Goal: Task Accomplishment & Management: Manage account settings

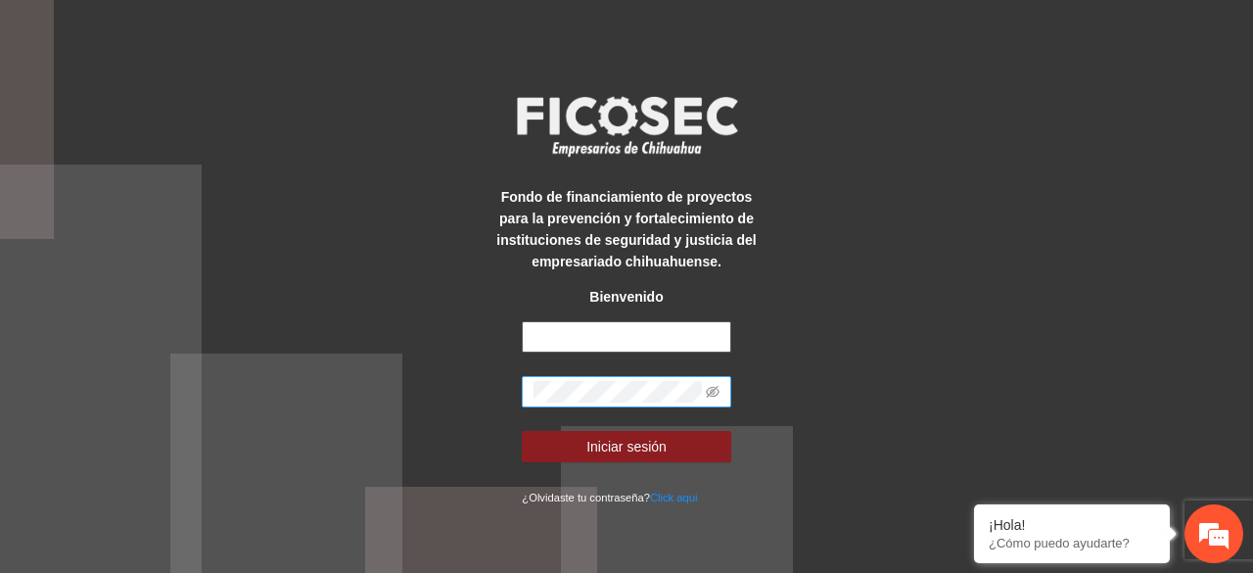
type input "**********"
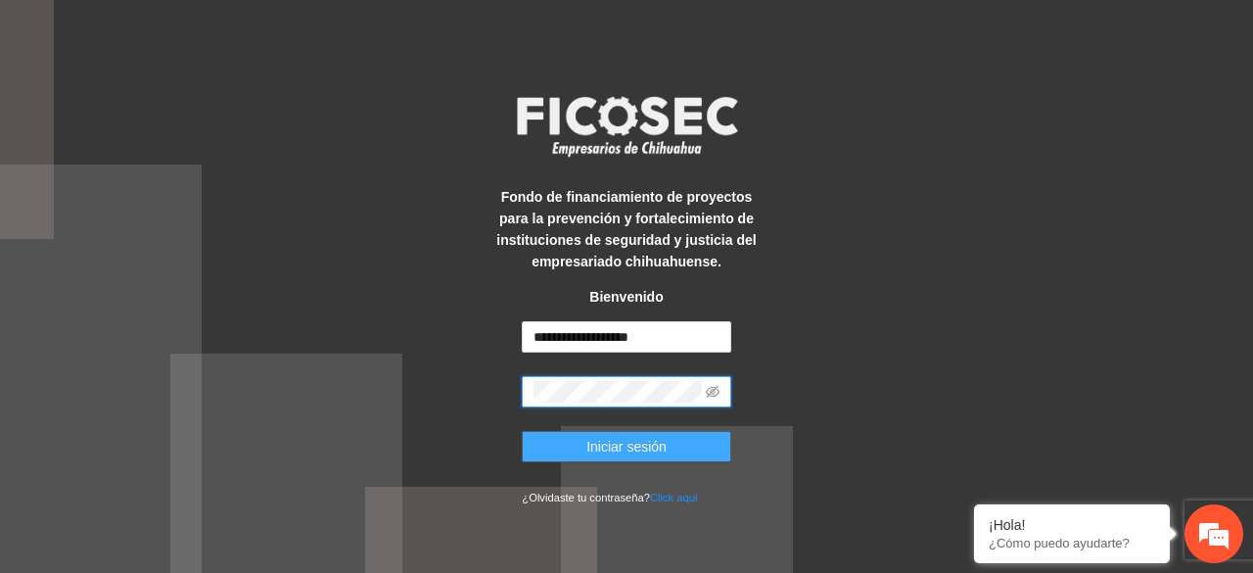
click at [522, 431] on button "Iniciar sesión" at bounding box center [626, 446] width 209 height 31
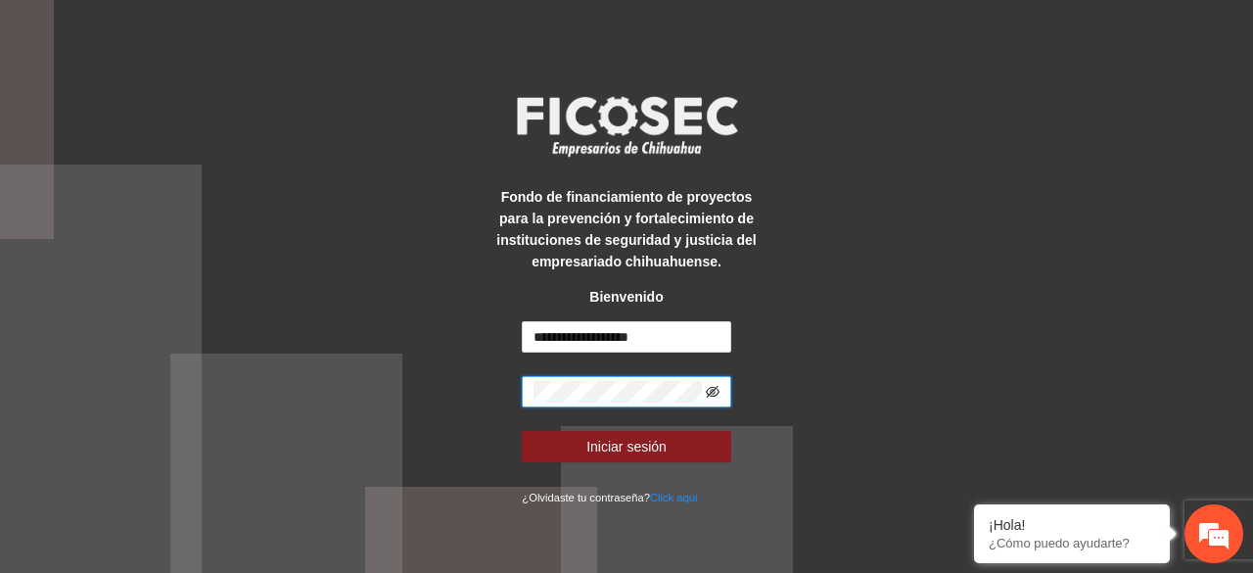
click at [708, 386] on icon "eye-invisible" at bounding box center [713, 392] width 14 height 14
click at [522, 431] on button "Iniciar sesión" at bounding box center [626, 446] width 209 height 31
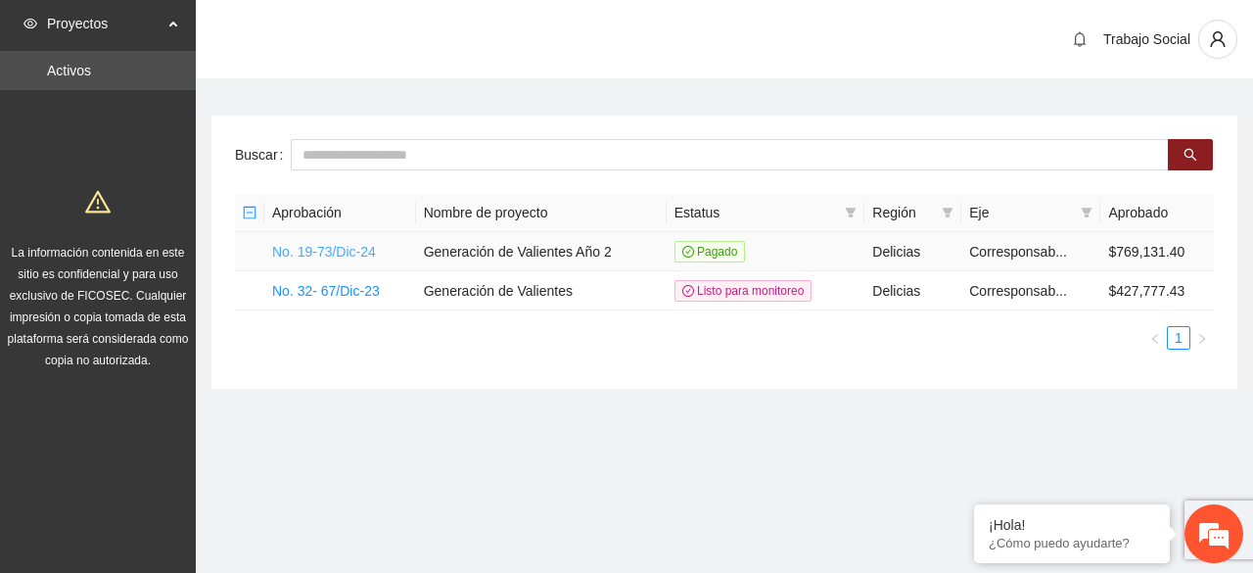
click at [331, 254] on link "No. 19-73/Dic-24" at bounding box center [324, 252] width 104 height 16
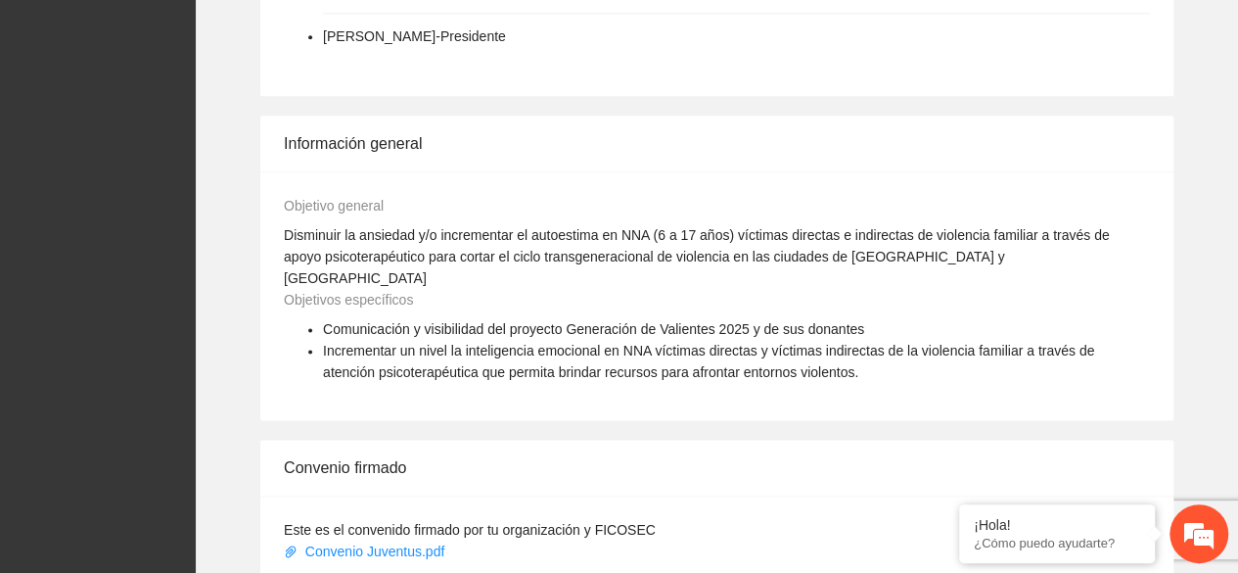
scroll to position [1685, 0]
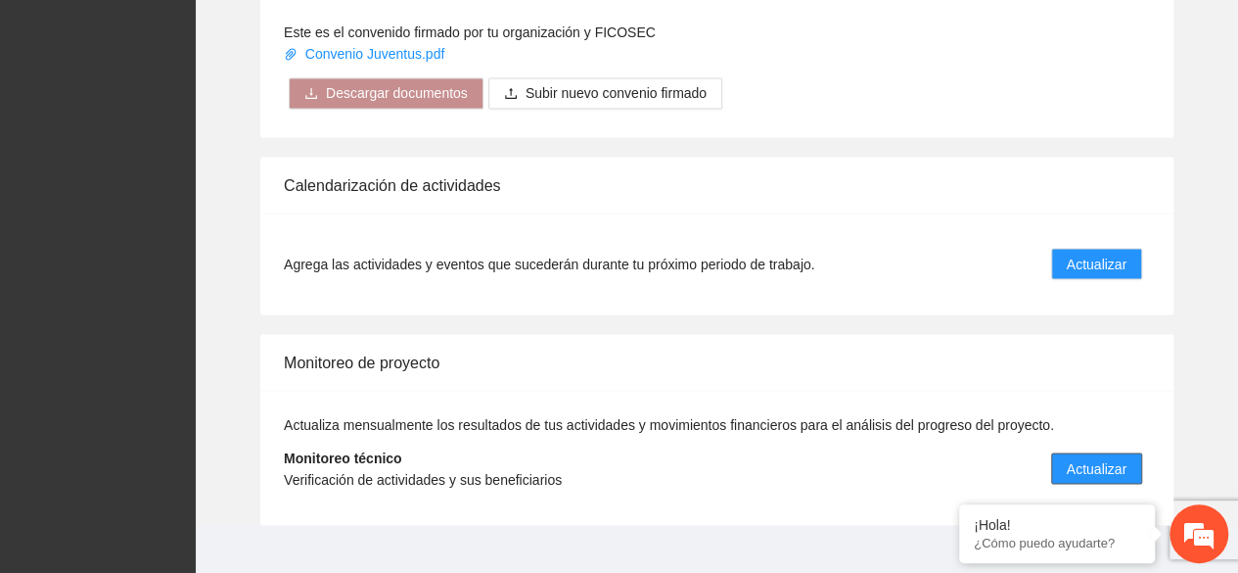
click at [1119, 457] on span "Actualizar" at bounding box center [1097, 468] width 60 height 22
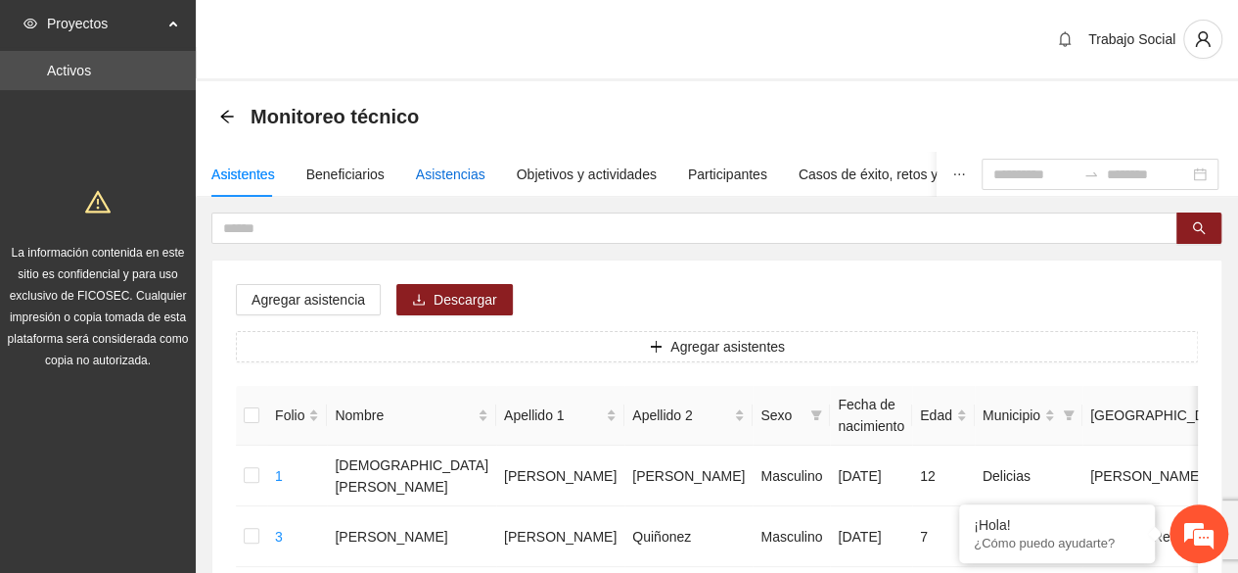
click at [432, 180] on div "Asistencias" at bounding box center [451, 174] width 70 height 22
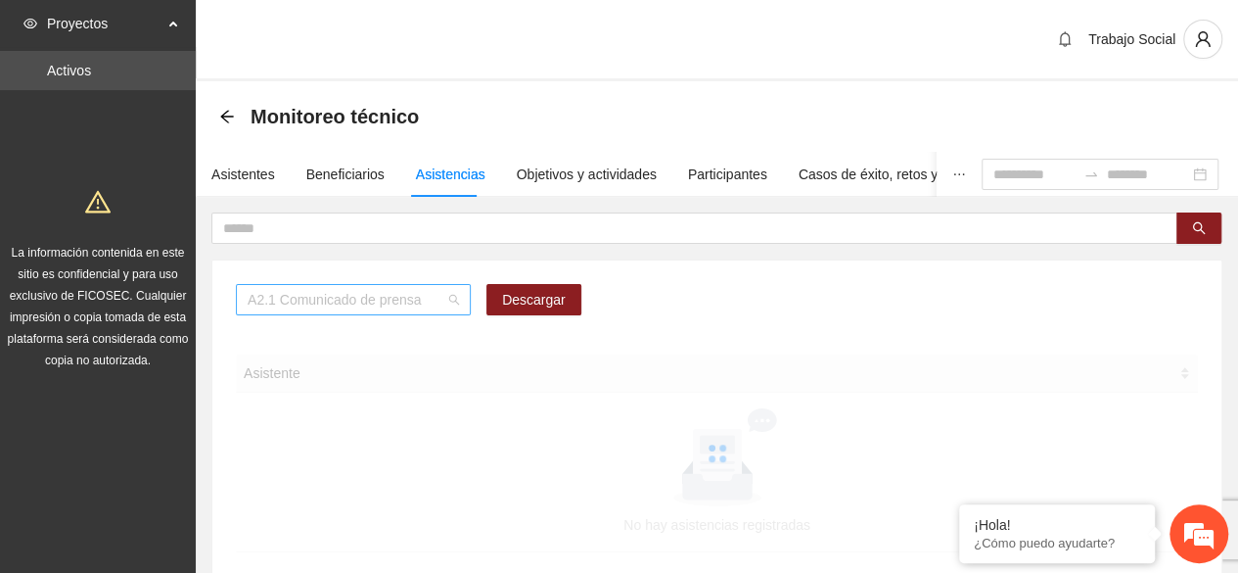
click at [341, 298] on span "A2.1 Comunicado de prensa" at bounding box center [353, 299] width 211 height 29
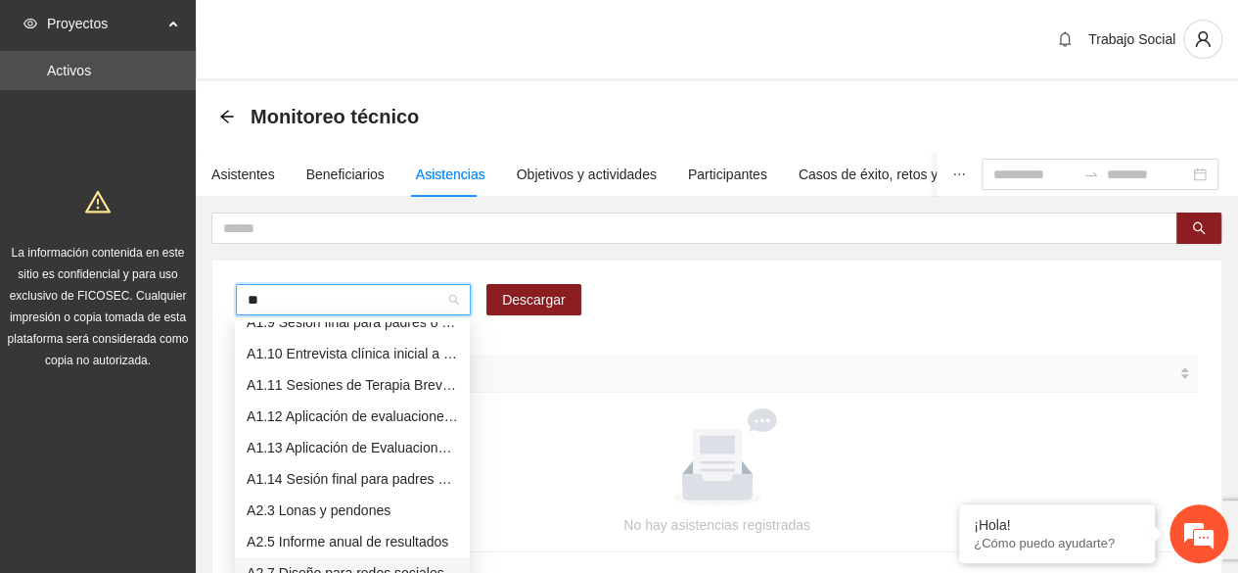
scroll to position [235, 0]
type input "***"
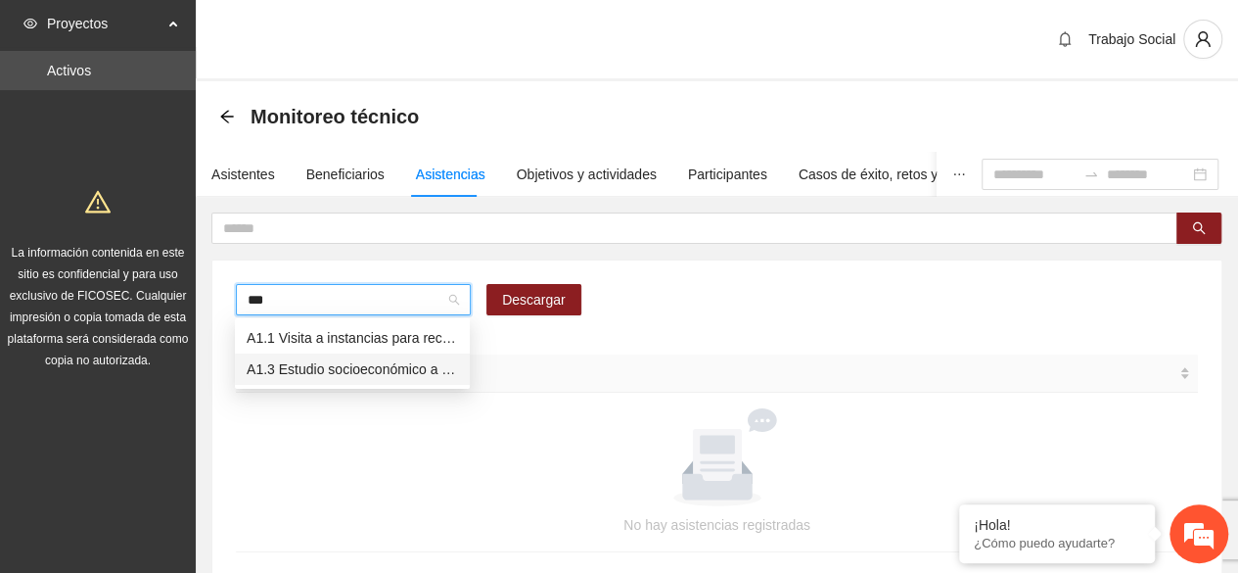
click at [325, 378] on div "A1.3 Estudio socioeconómico a padres o tutores" at bounding box center [352, 369] width 211 height 22
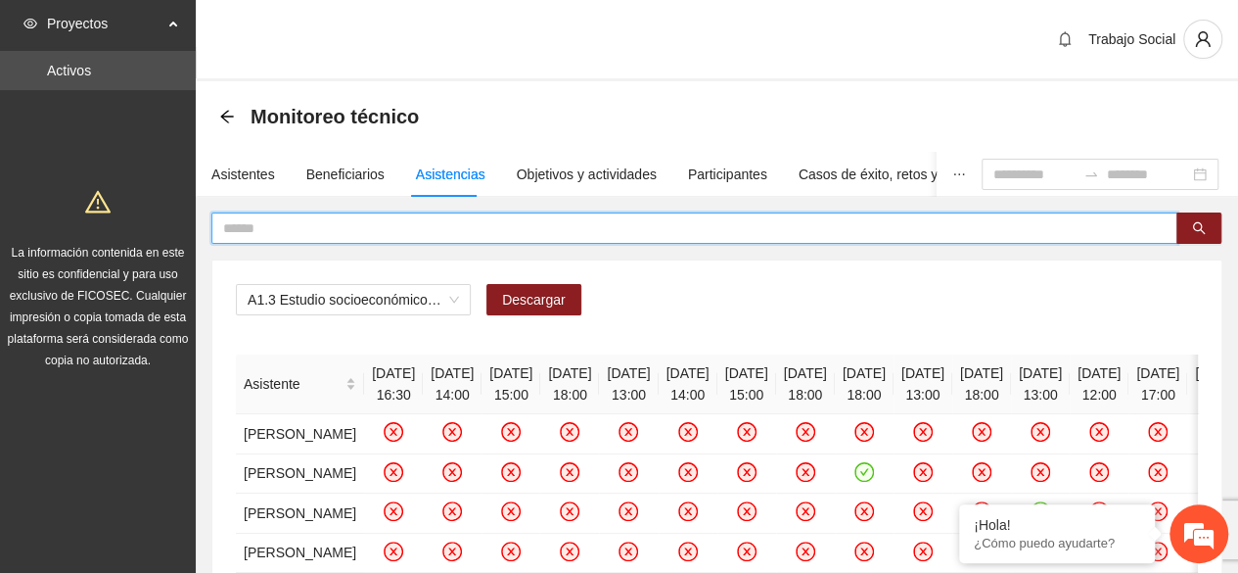
click at [441, 230] on input "text" at bounding box center [686, 228] width 927 height 22
click at [1202, 228] on icon "search" at bounding box center [1199, 228] width 14 height 14
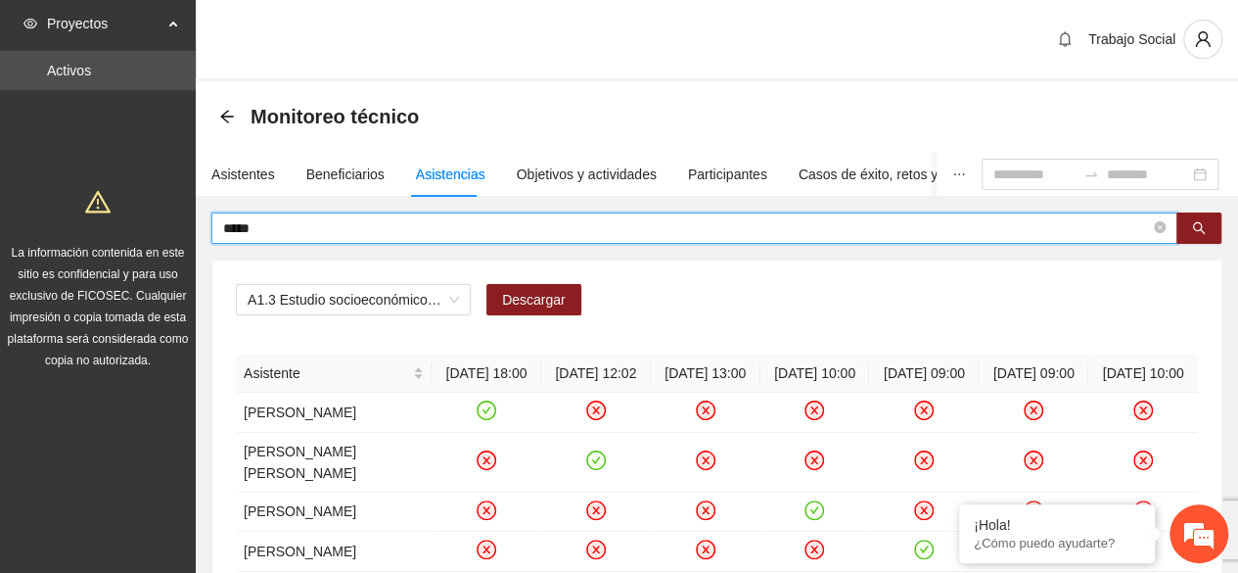
click at [356, 236] on input "*****" at bounding box center [686, 228] width 927 height 22
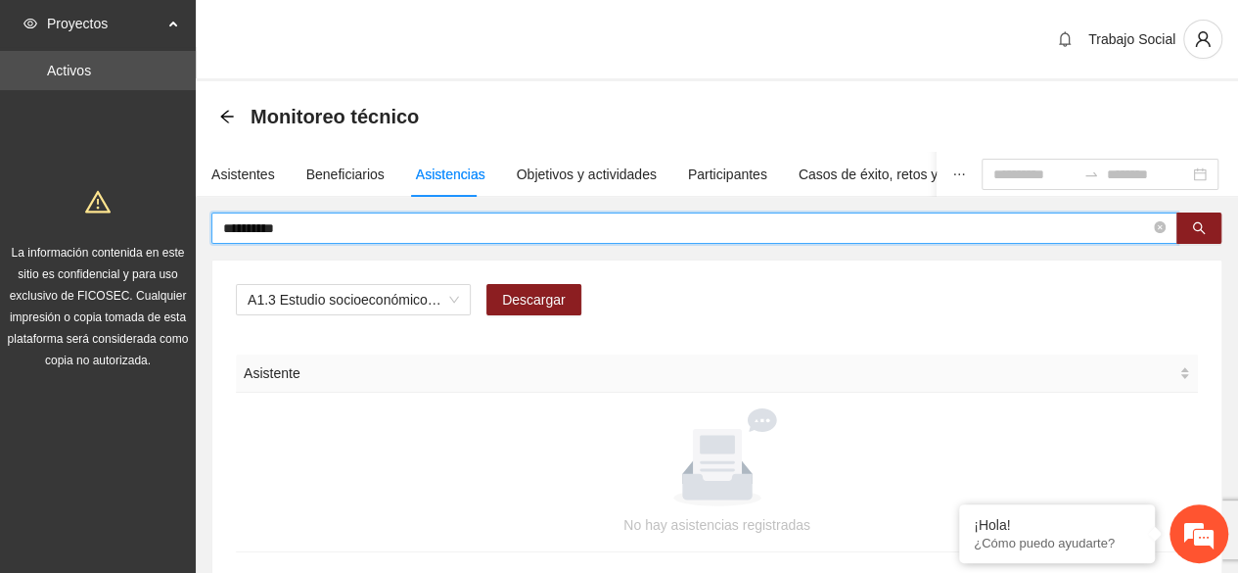
click at [330, 222] on input "**********" at bounding box center [686, 228] width 927 height 22
type input "*"
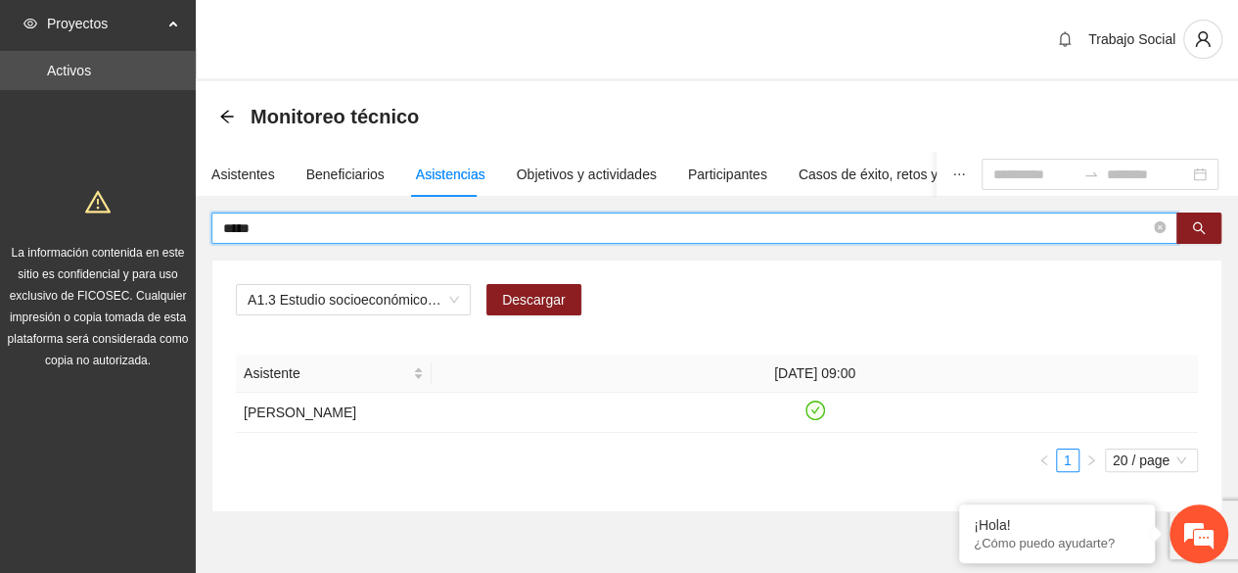
click at [368, 228] on input "*****" at bounding box center [686, 228] width 927 height 22
type input "*"
type input "*****"
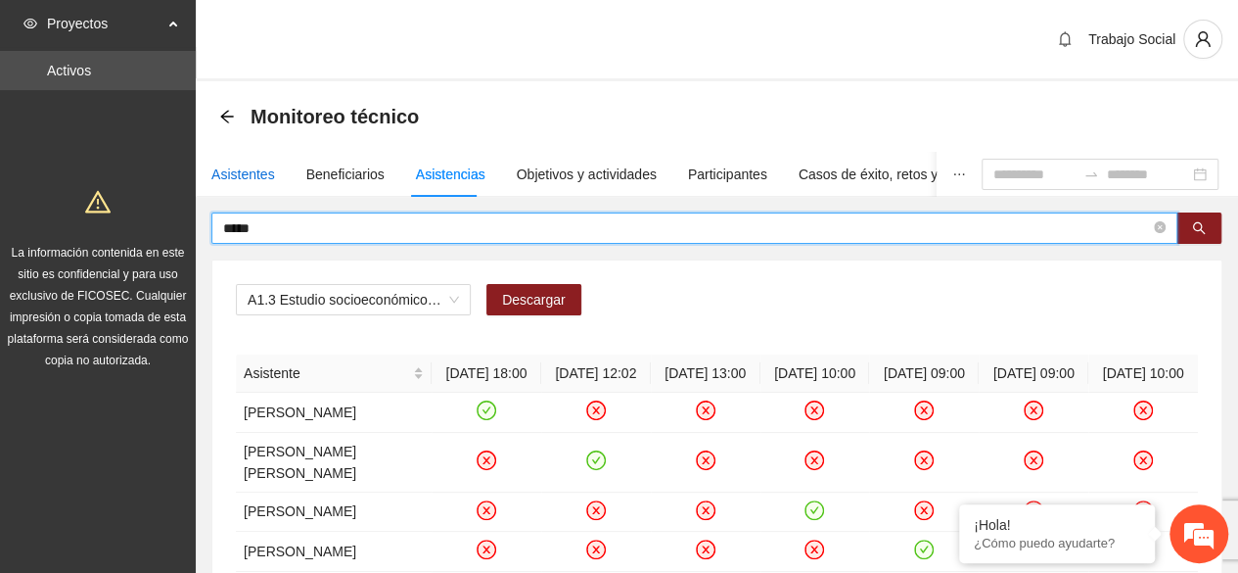
click at [240, 177] on div "Asistentes" at bounding box center [243, 174] width 64 height 22
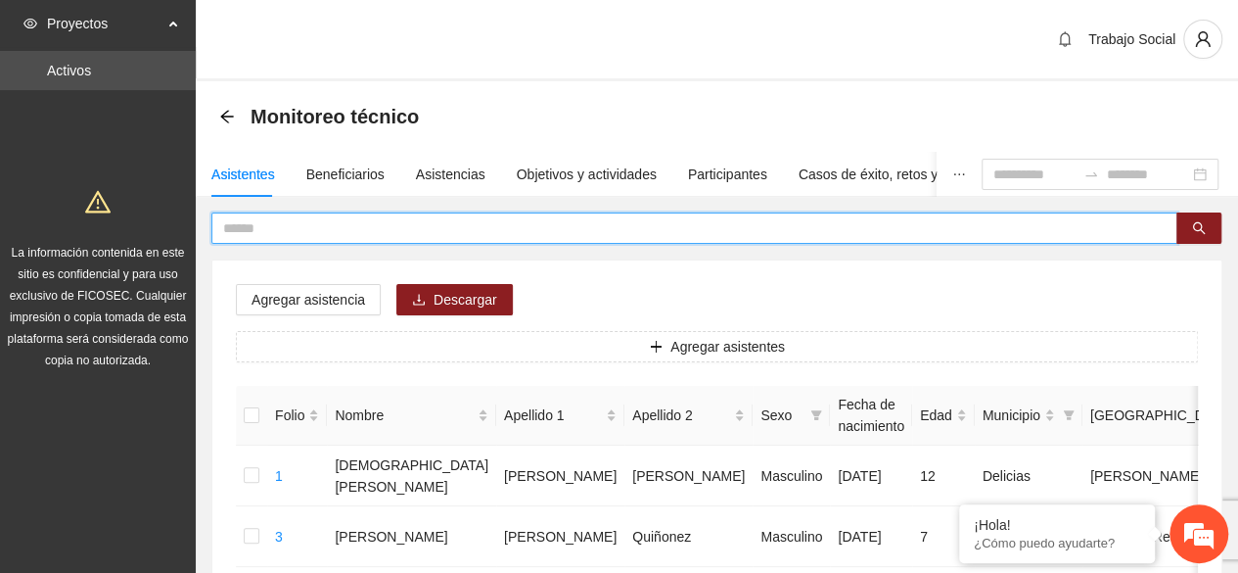
click at [335, 224] on input "text" at bounding box center [686, 228] width 927 height 22
click at [270, 228] on input "text" at bounding box center [686, 228] width 927 height 22
click at [260, 231] on input "text" at bounding box center [686, 228] width 927 height 22
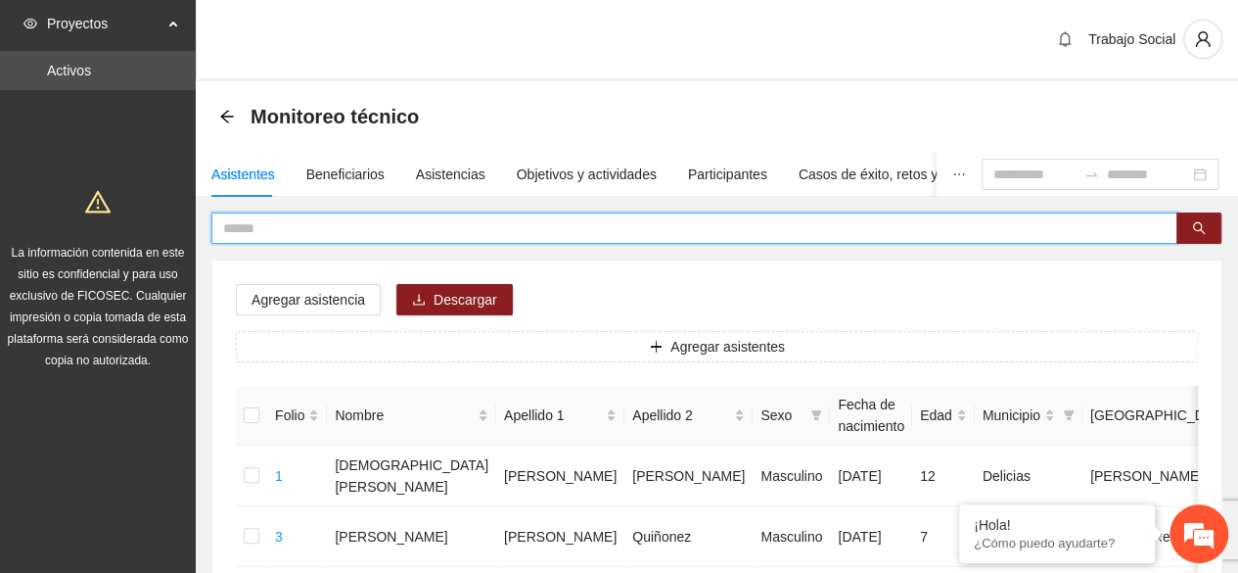
click at [260, 231] on input "text" at bounding box center [686, 228] width 927 height 22
click at [275, 235] on input "text" at bounding box center [686, 228] width 927 height 22
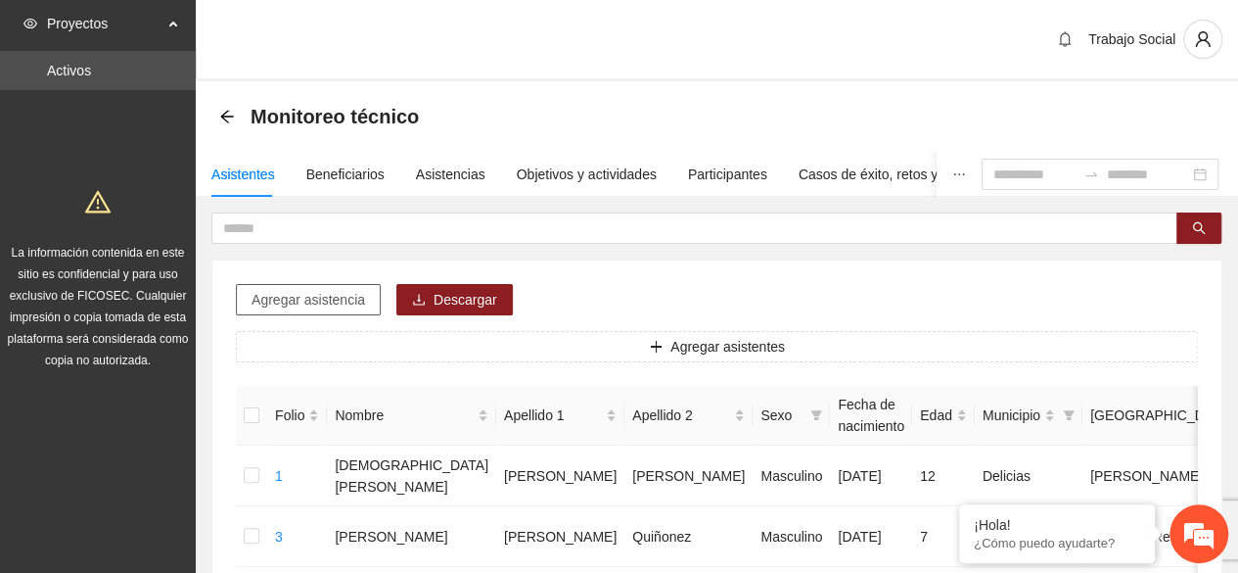
click at [303, 301] on span "Agregar asistencia" at bounding box center [309, 300] width 114 height 22
click at [659, 335] on button "Agregar asistentes" at bounding box center [717, 346] width 962 height 31
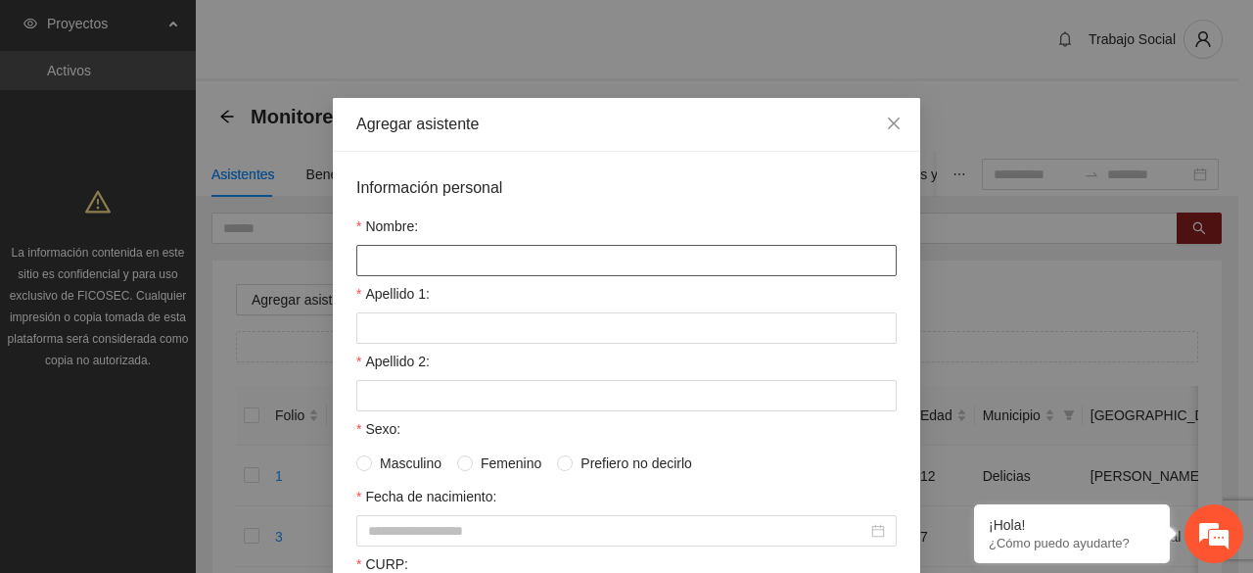
click at [424, 263] on input "Nombre:" at bounding box center [626, 260] width 540 height 31
type input "**********"
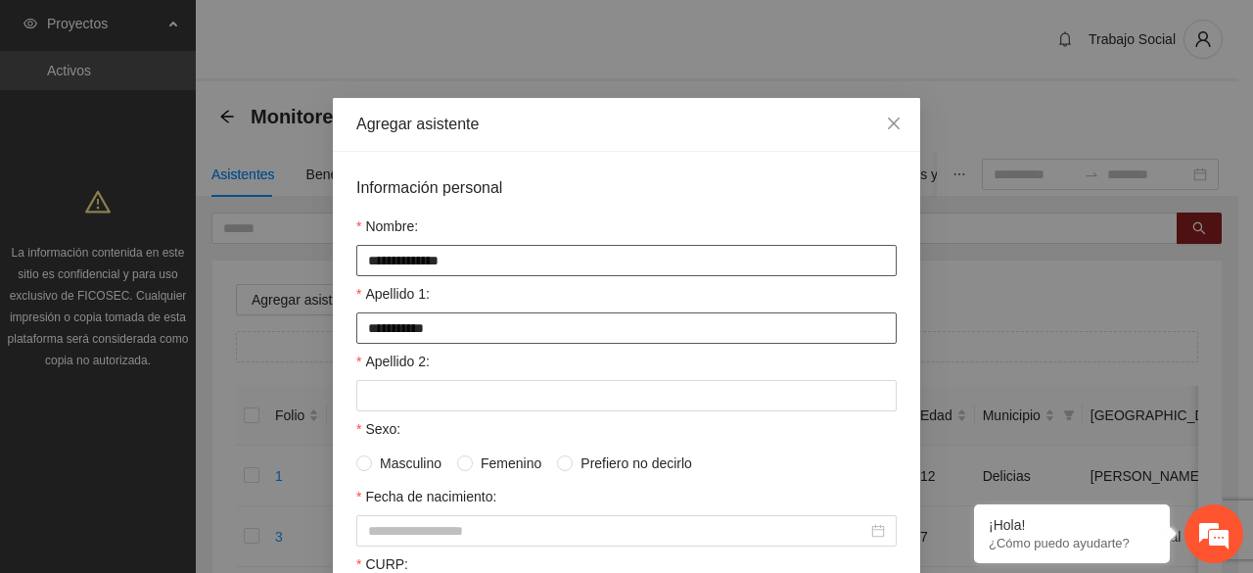
type input "**********"
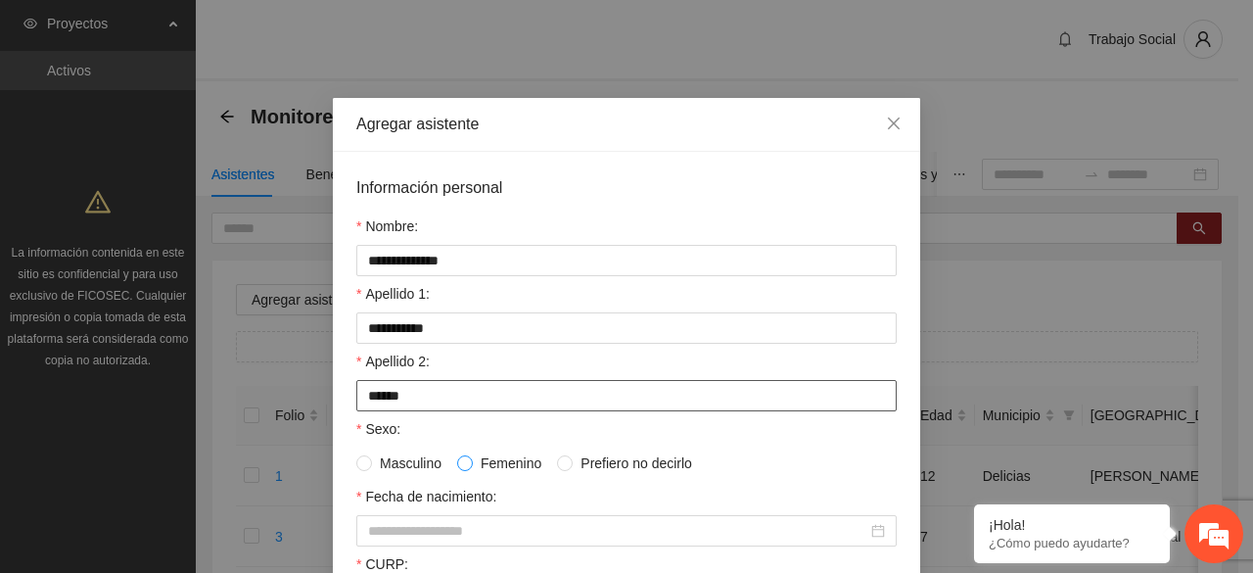
type input "*****"
click at [462, 471] on span at bounding box center [465, 463] width 16 height 16
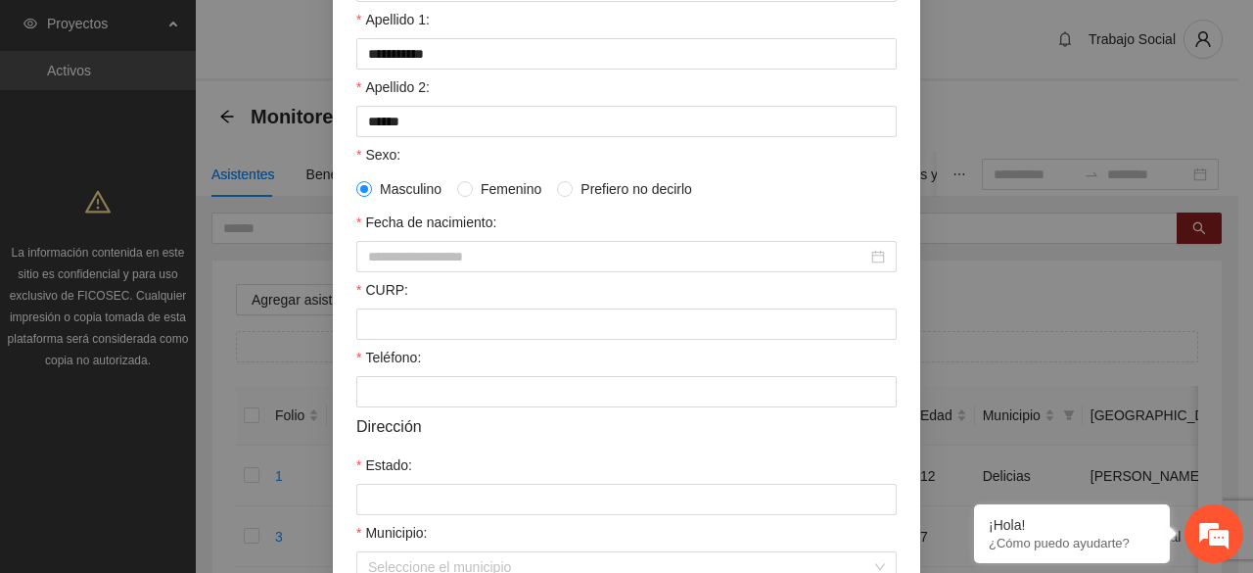
scroll to position [313, 0]
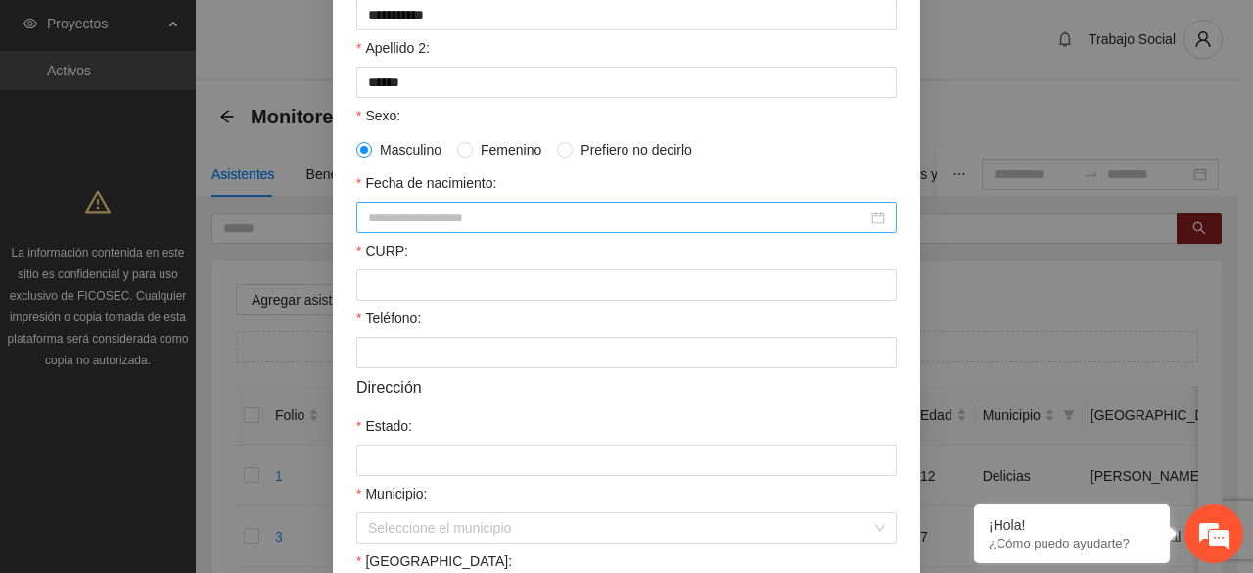
click at [480, 224] on input "Fecha de nacimiento:" at bounding box center [617, 218] width 499 height 22
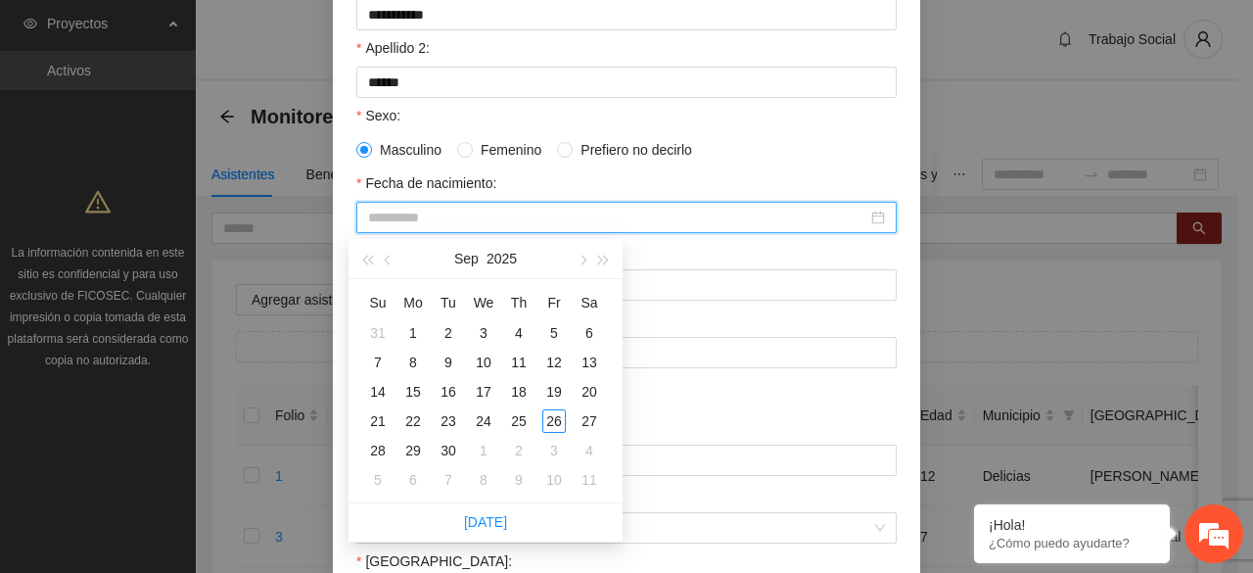
type input "**********"
click at [499, 263] on button "2025" at bounding box center [502, 258] width 30 height 39
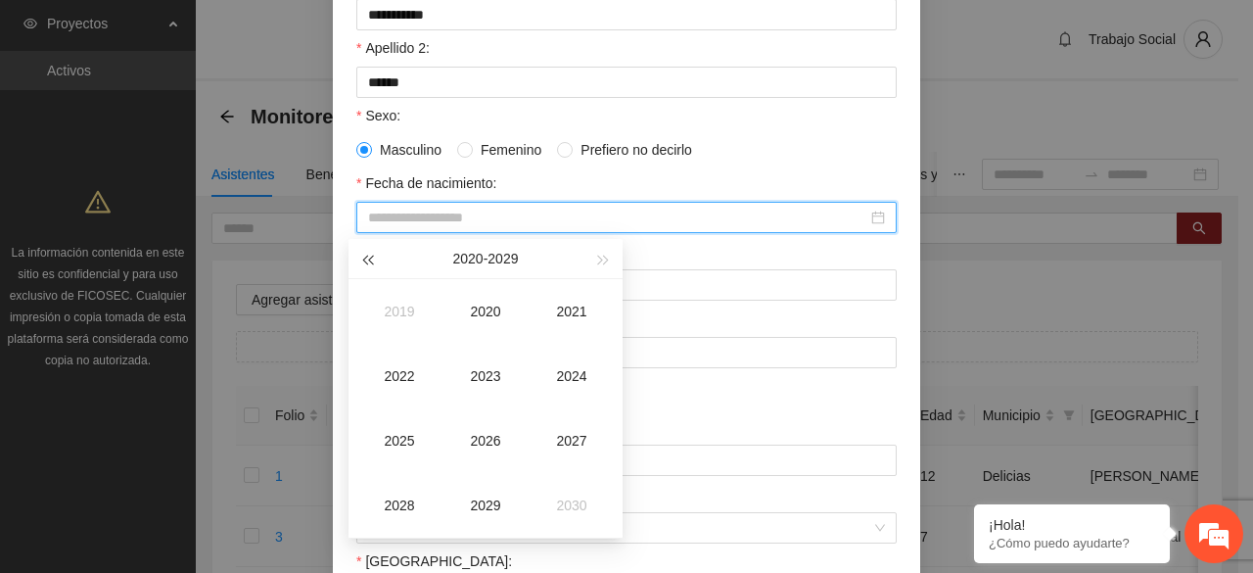
drag, startPoint x: 354, startPoint y: 270, endPoint x: 364, endPoint y: 263, distance: 12.0
click at [364, 263] on div "2020 - 2029" at bounding box center [486, 259] width 274 height 40
click at [364, 263] on button "button" at bounding box center [367, 258] width 22 height 39
type input "**********"
click at [397, 442] on div "2015" at bounding box center [399, 440] width 59 height 23
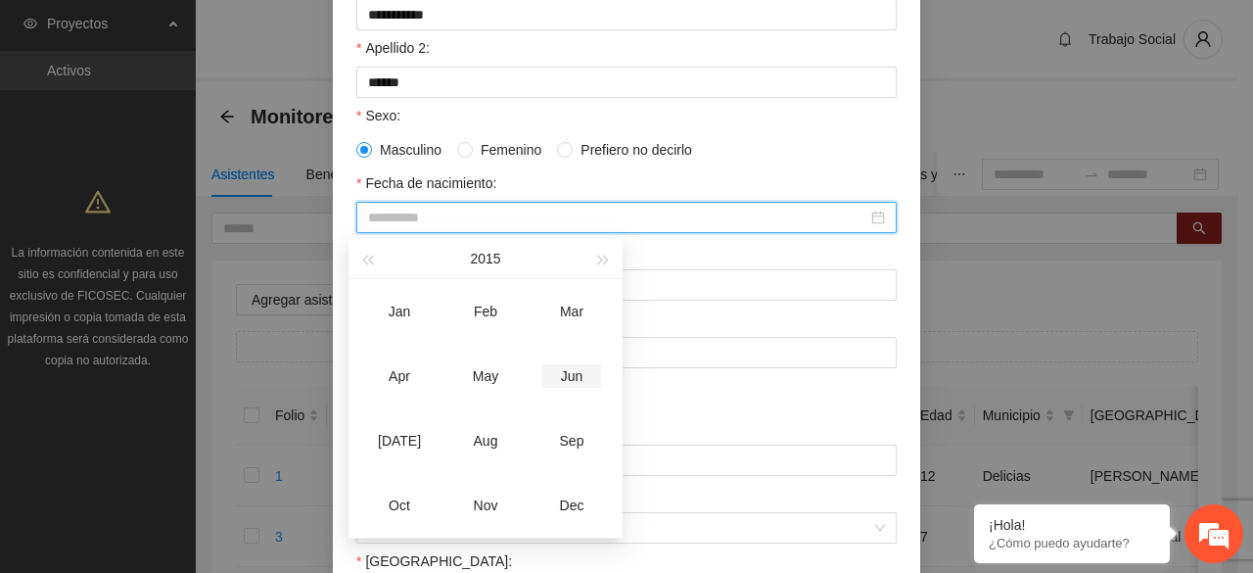
click at [566, 378] on div "Jun" at bounding box center [571, 375] width 59 height 23
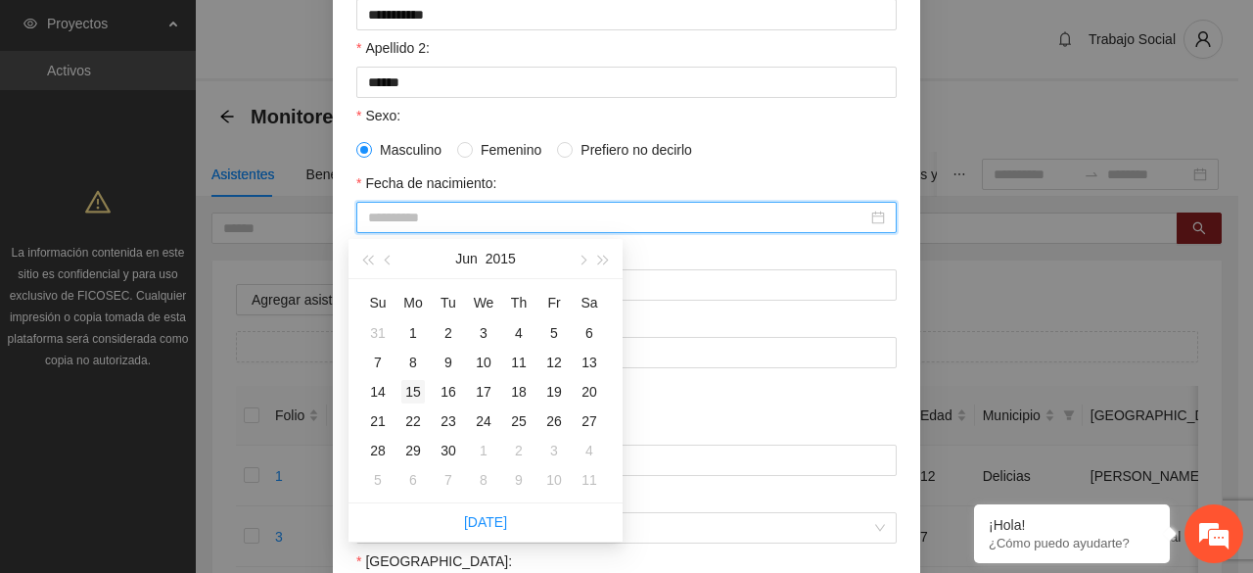
type input "**********"
click at [413, 397] on div "15" at bounding box center [412, 391] width 23 height 23
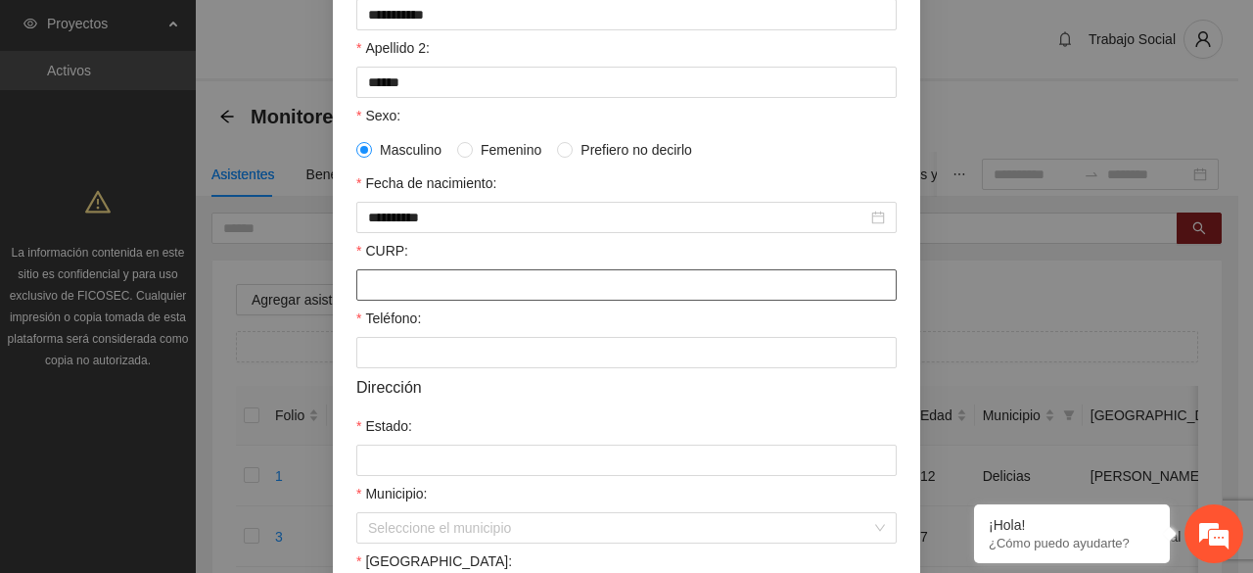
click at [474, 275] on input "CURP:" at bounding box center [626, 284] width 540 height 31
type input "**********"
click at [472, 350] on input "Teléfono:" at bounding box center [626, 352] width 540 height 31
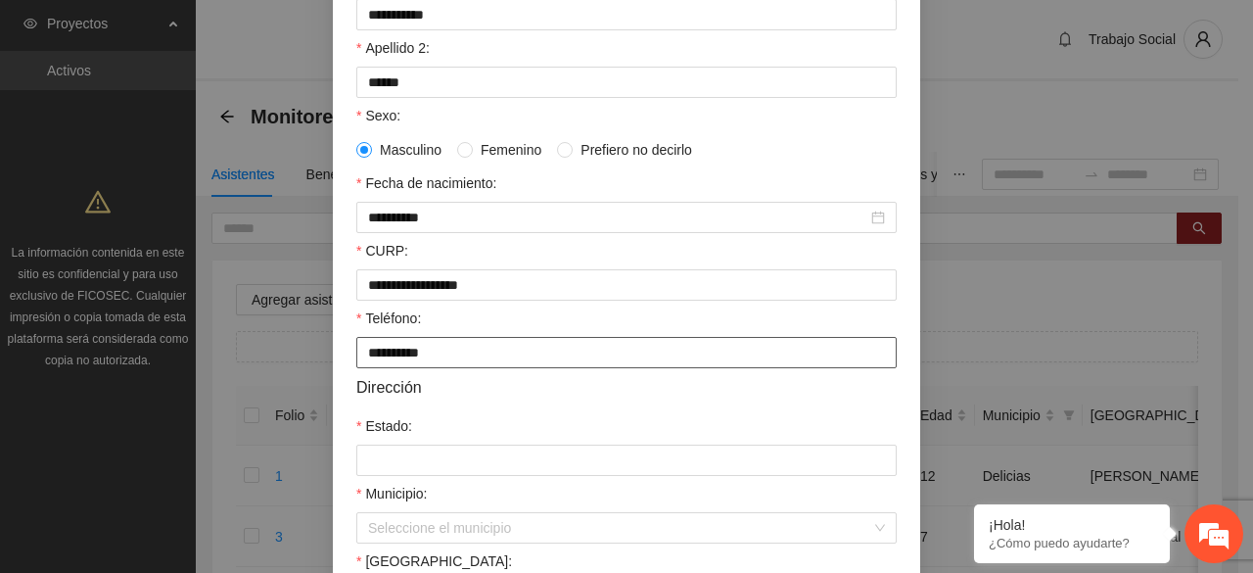
type input "**********"
type input "*********"
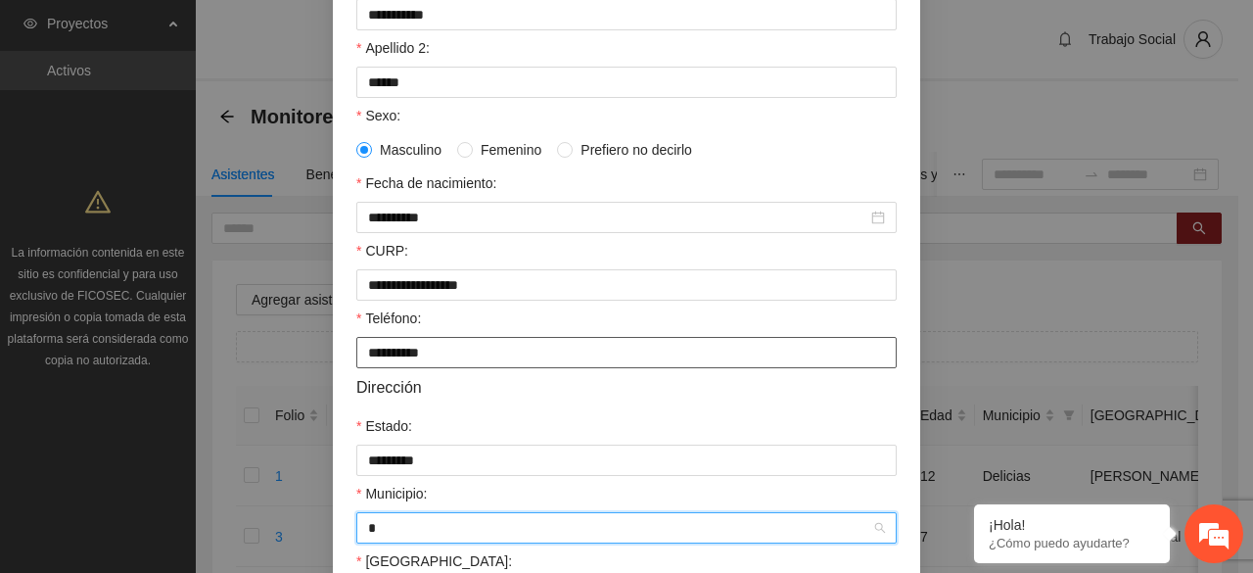
type input "**"
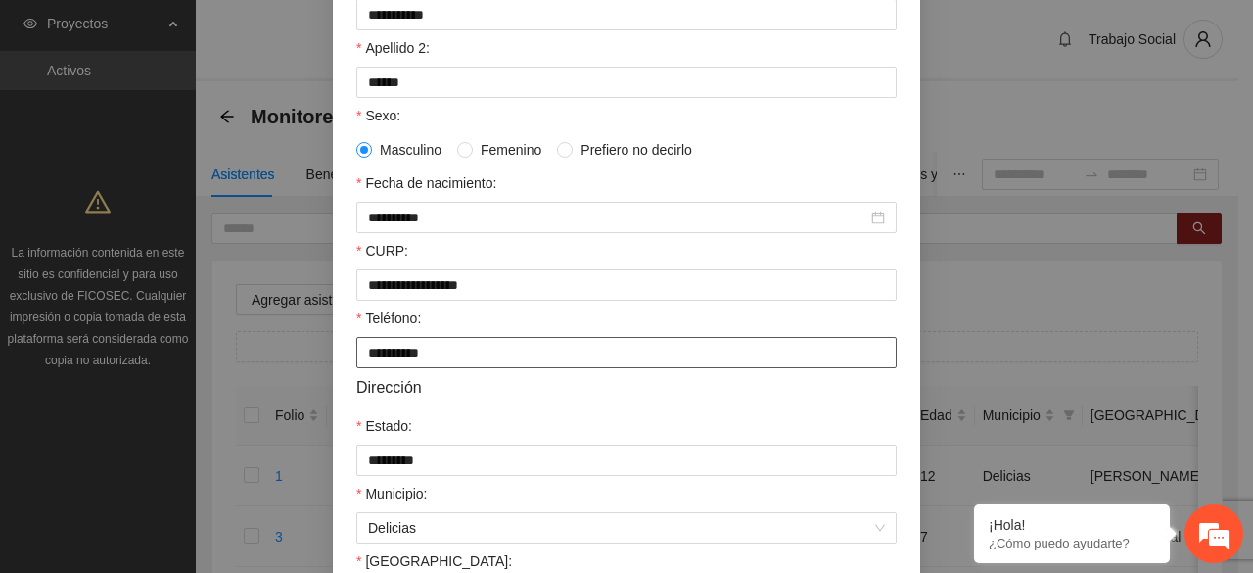
scroll to position [572, 0]
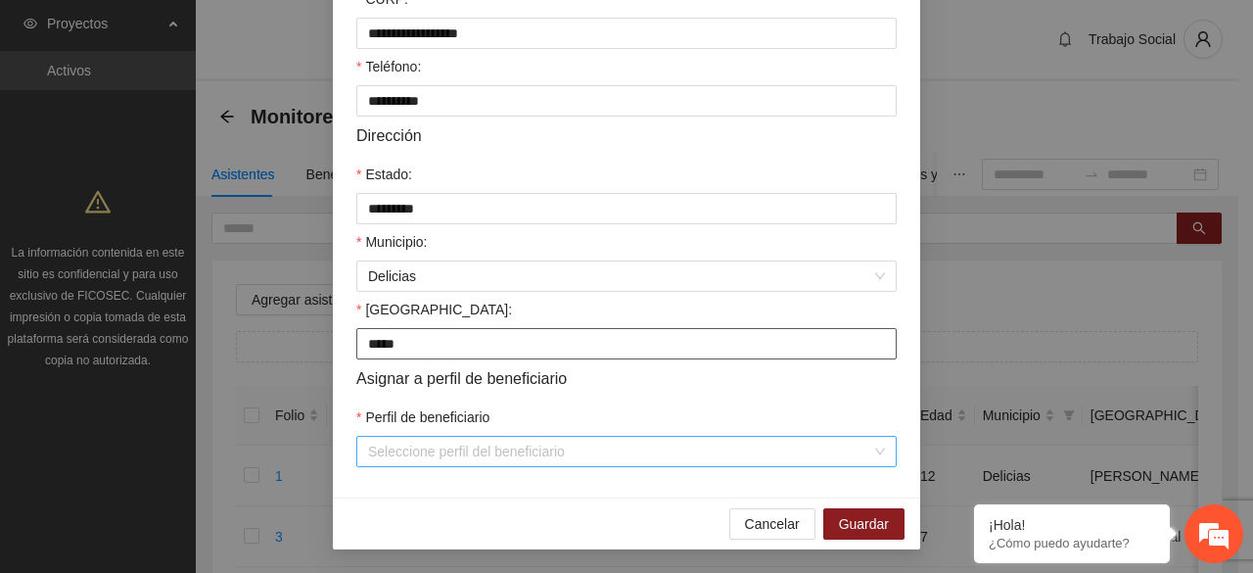
type input "**********"
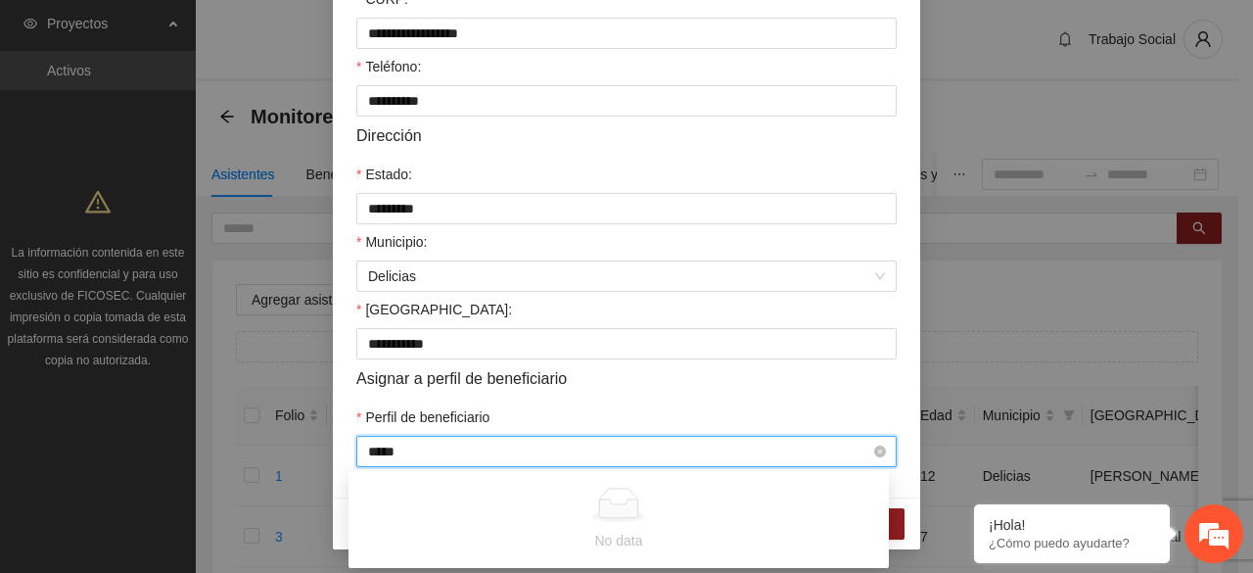
type input "****"
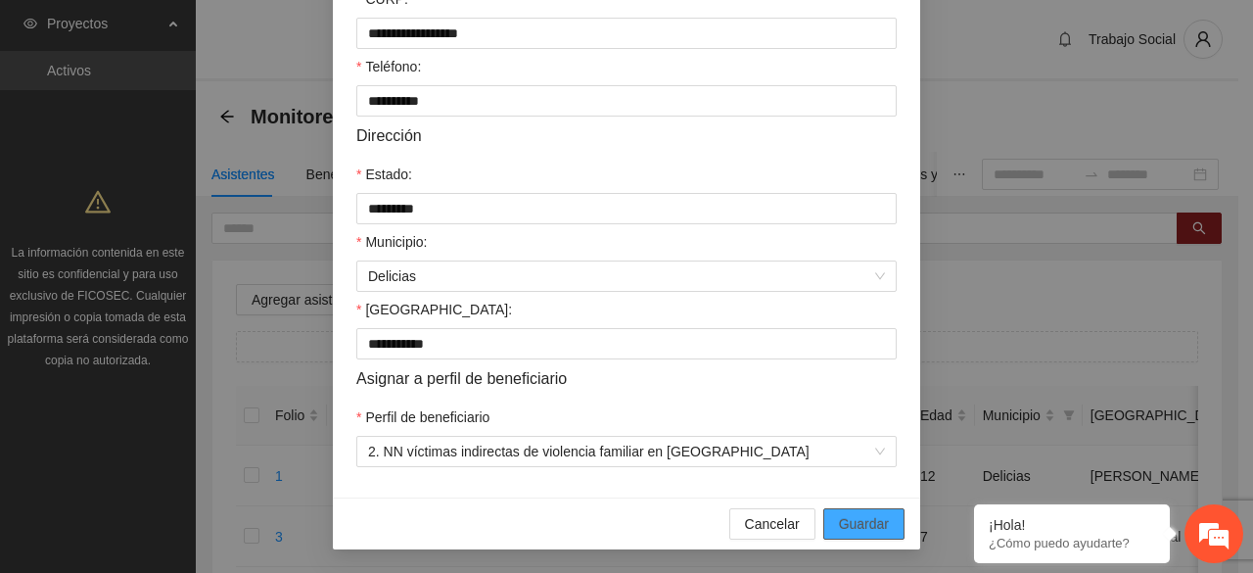
click at [880, 516] on span "Guardar" at bounding box center [864, 524] width 50 height 22
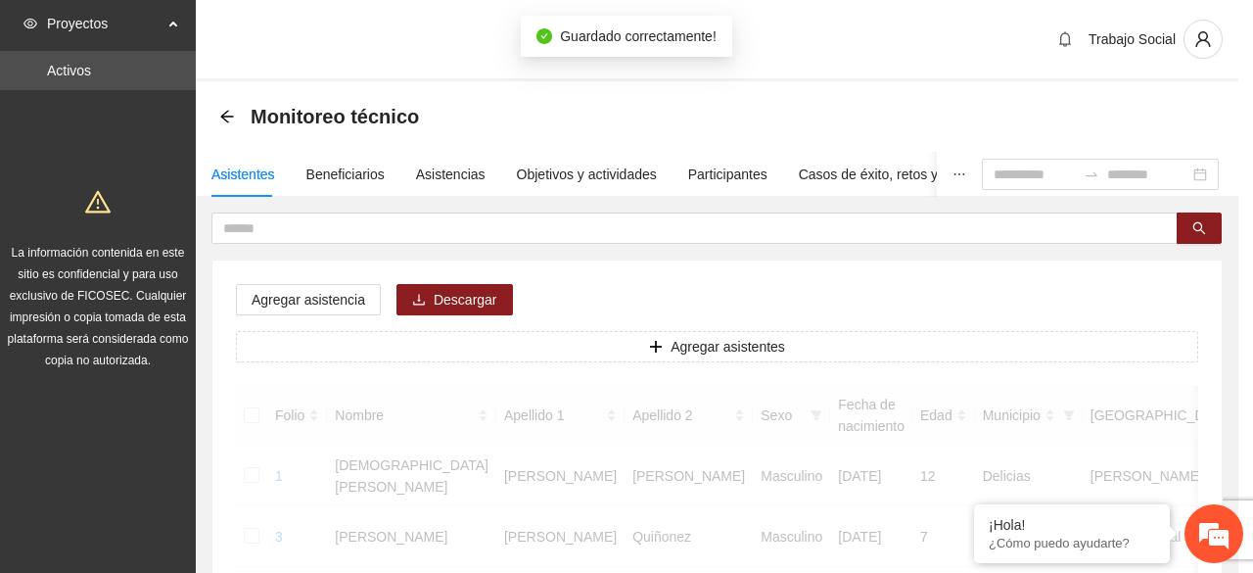
scroll to position [474, 0]
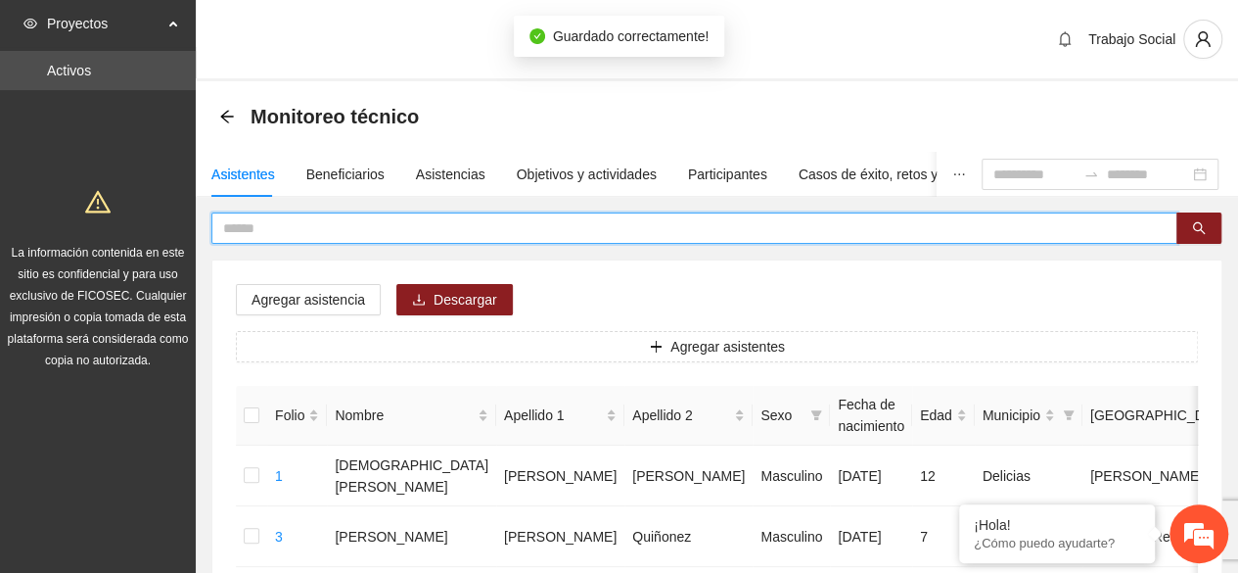
click at [322, 234] on input "text" at bounding box center [686, 228] width 927 height 22
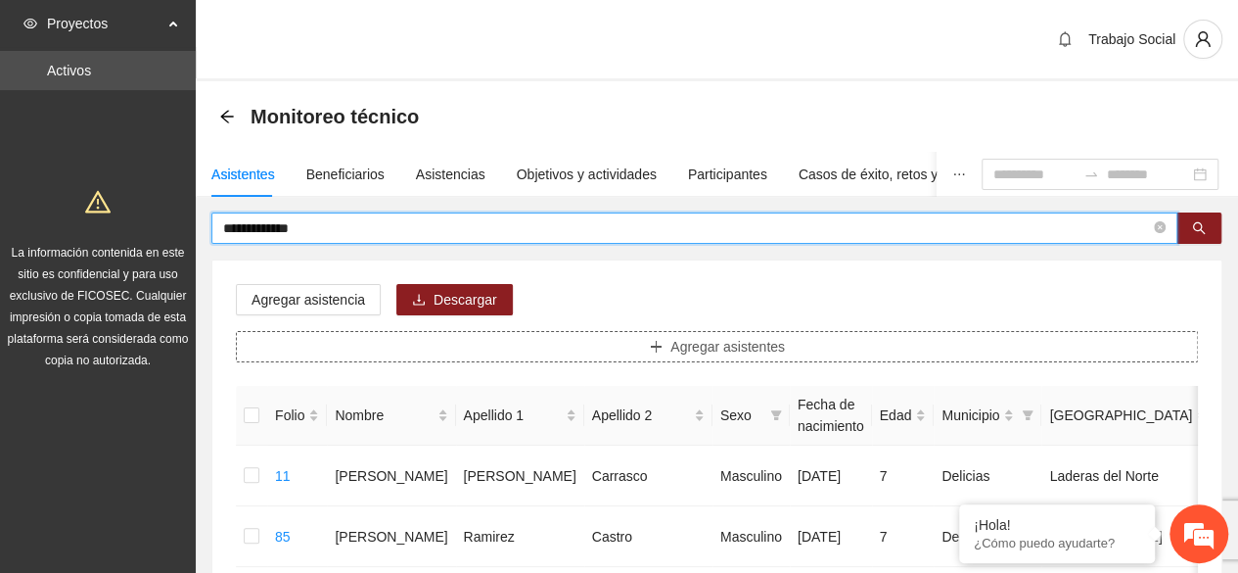
type input "**********"
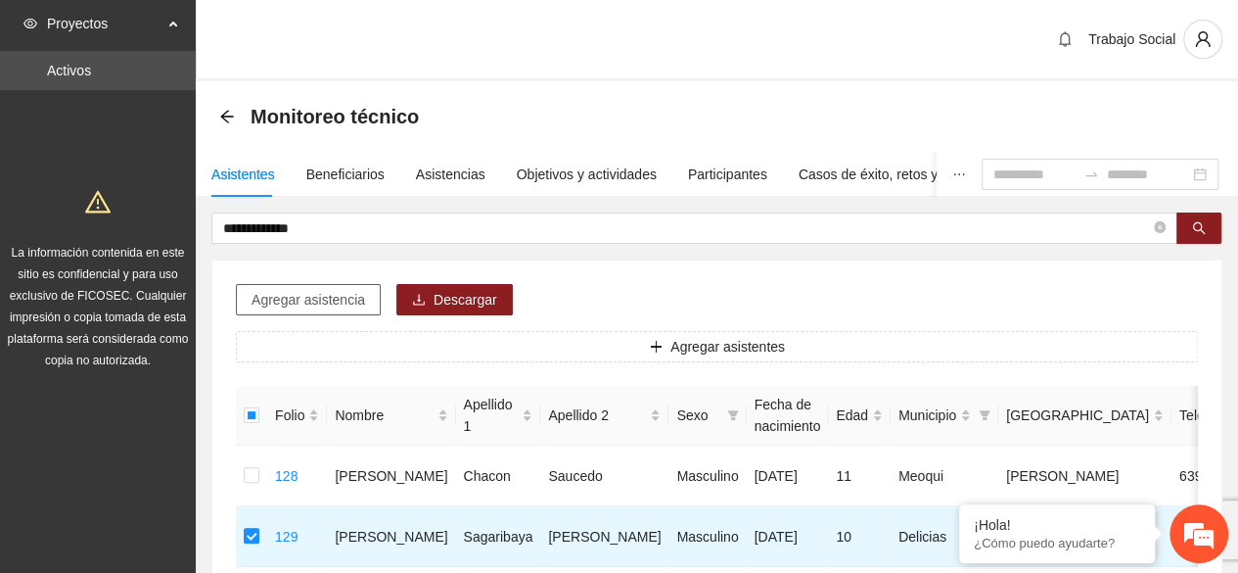
click at [322, 297] on span "Agregar asistencia" at bounding box center [309, 300] width 114 height 22
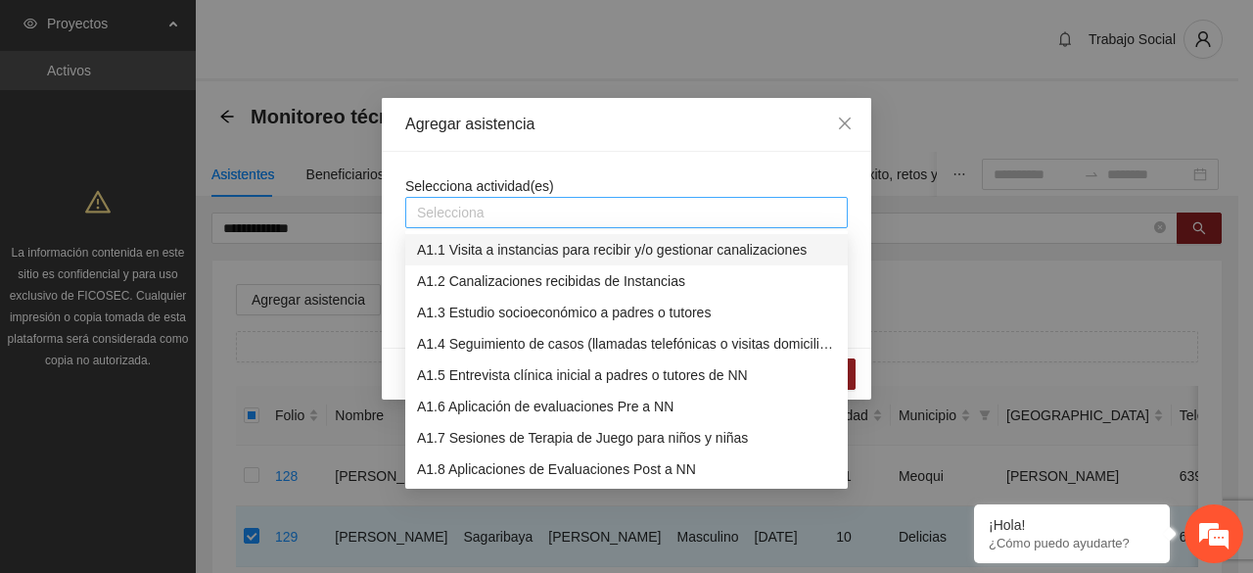
click at [470, 211] on div at bounding box center [626, 212] width 433 height 23
type input "***"
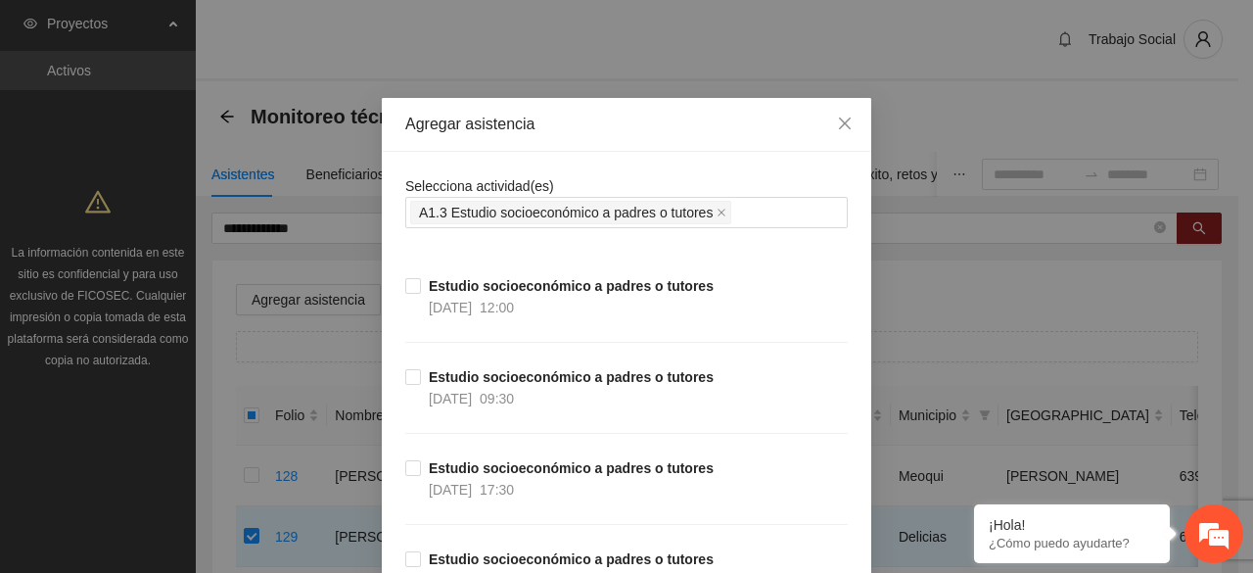
click at [655, 122] on div "Agregar asistencia" at bounding box center [626, 125] width 443 height 22
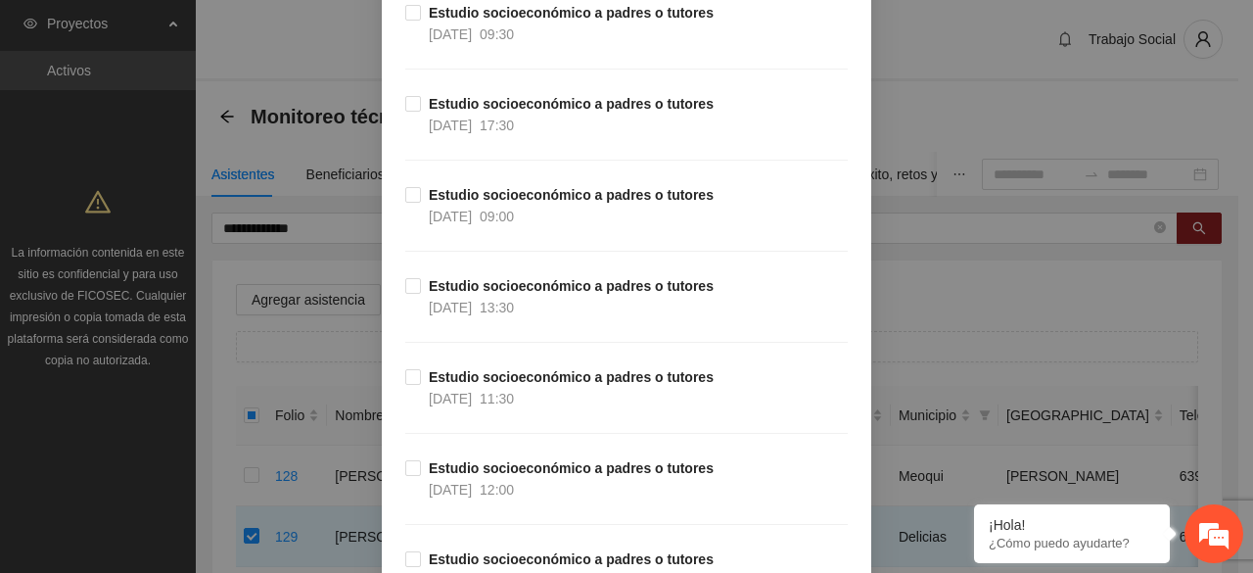
scroll to position [0, 0]
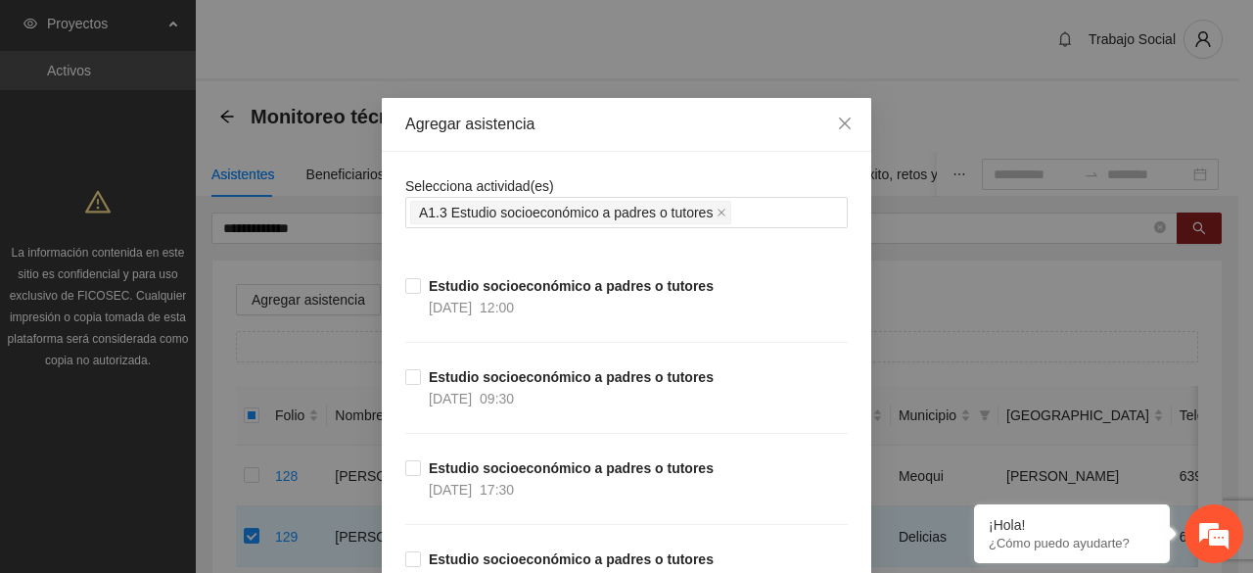
click at [754, 214] on div "A1.3 Estudio socioeconómico a padres o tutores" at bounding box center [626, 212] width 433 height 27
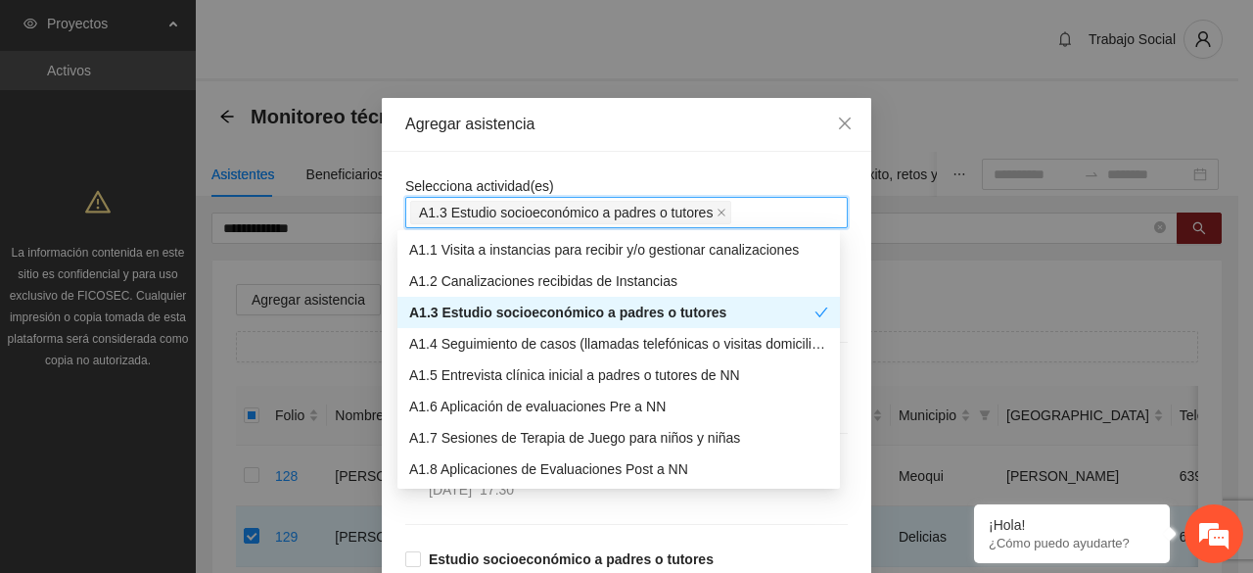
click at [643, 310] on div "A1.3 Estudio socioeconómico a padres o tutores" at bounding box center [611, 313] width 405 height 22
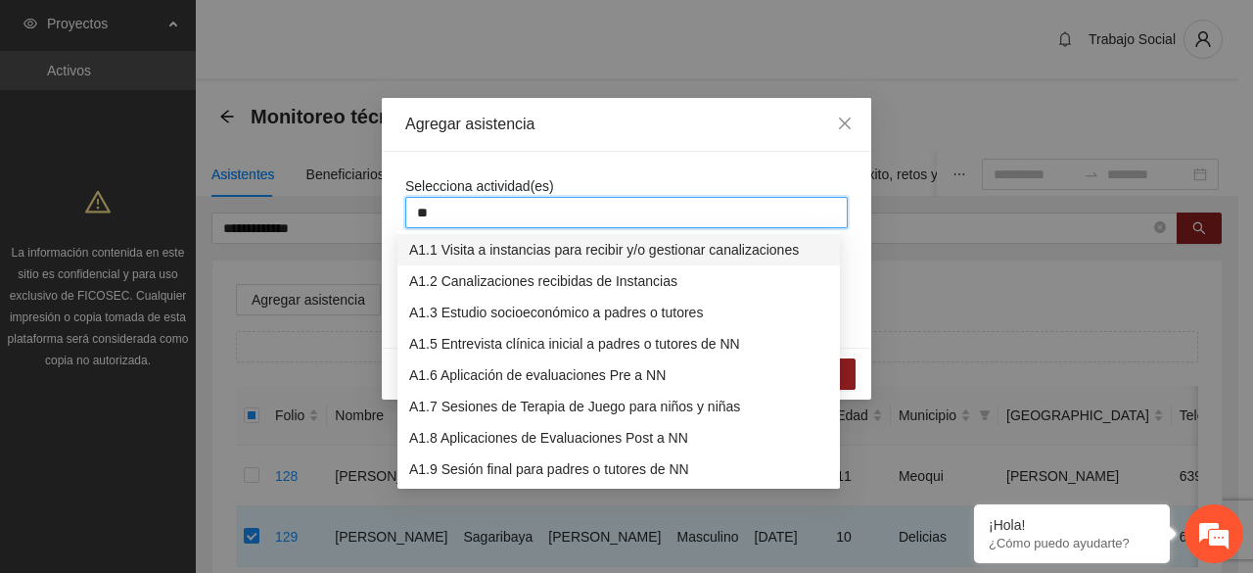
type input "***"
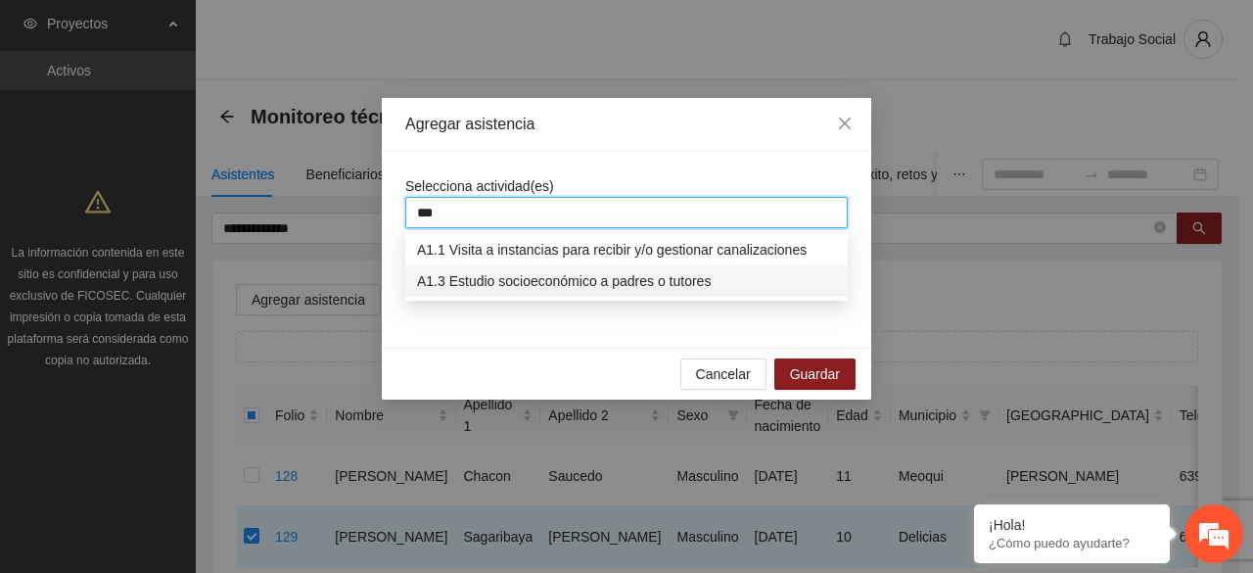
click at [605, 291] on div "A1.3 Estudio socioeconómico a padres o tutores" at bounding box center [626, 281] width 419 height 22
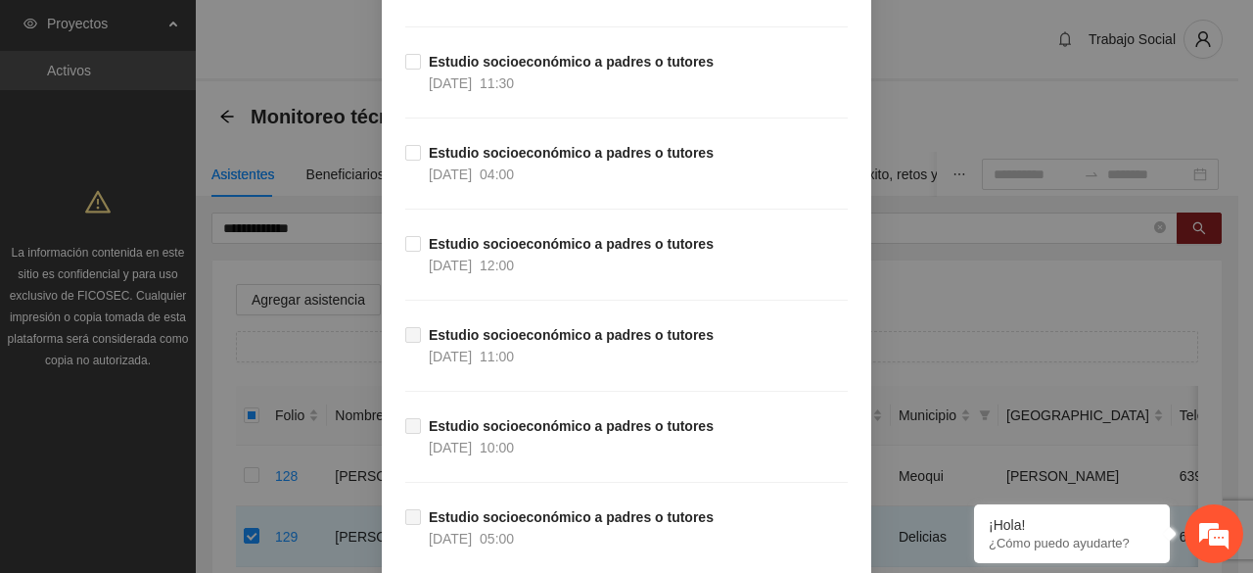
scroll to position [1480, 0]
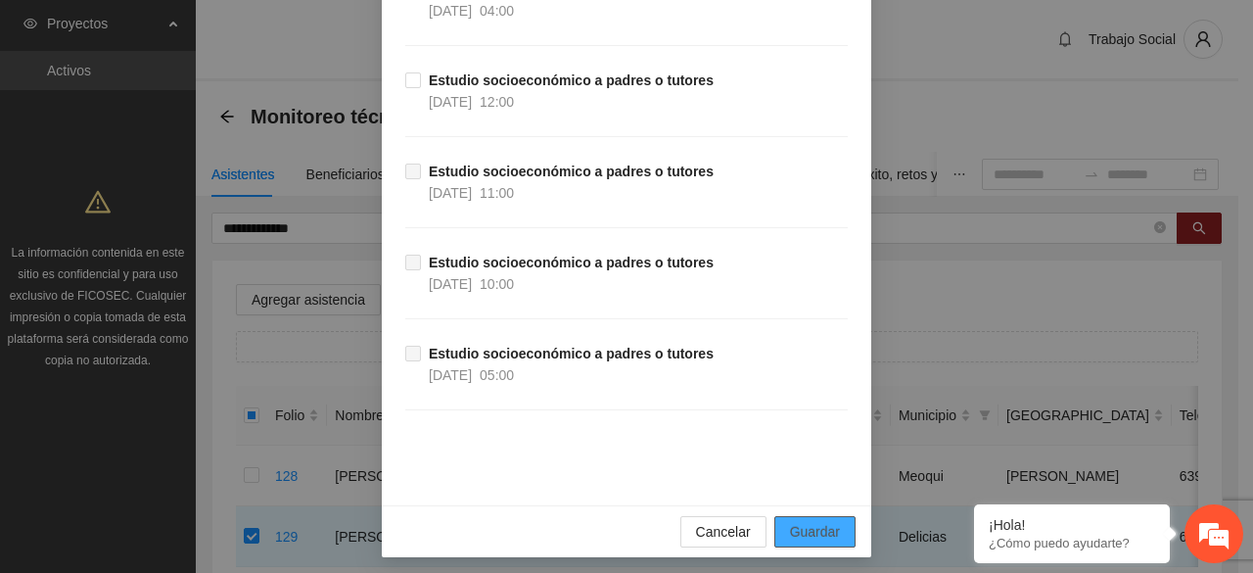
click at [808, 536] on button "Guardar" at bounding box center [814, 531] width 81 height 31
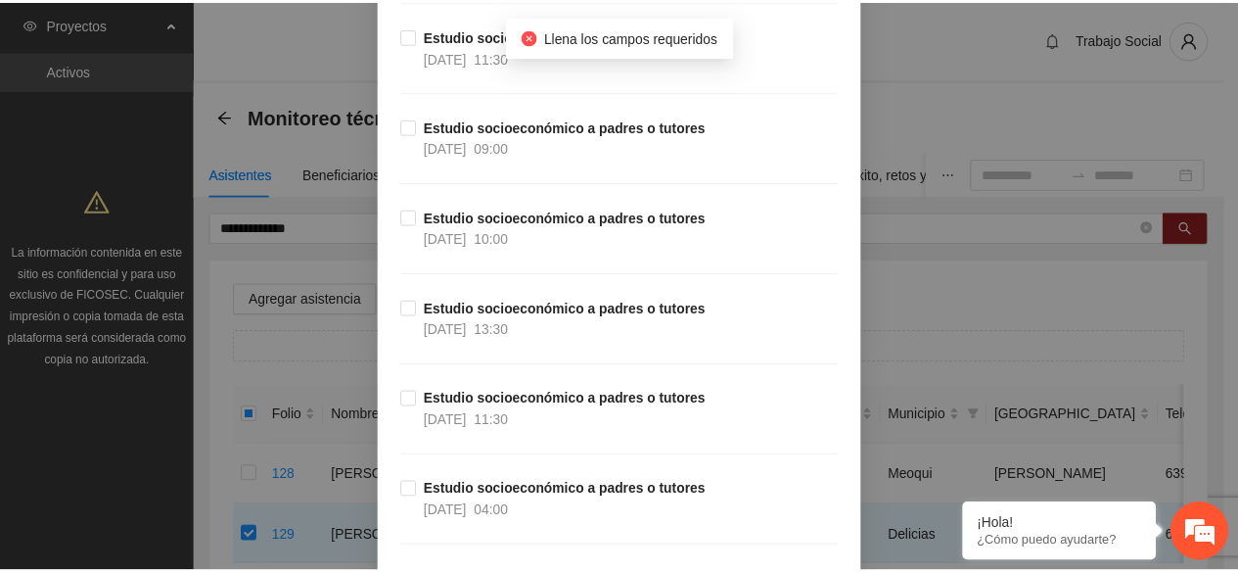
scroll to position [0, 0]
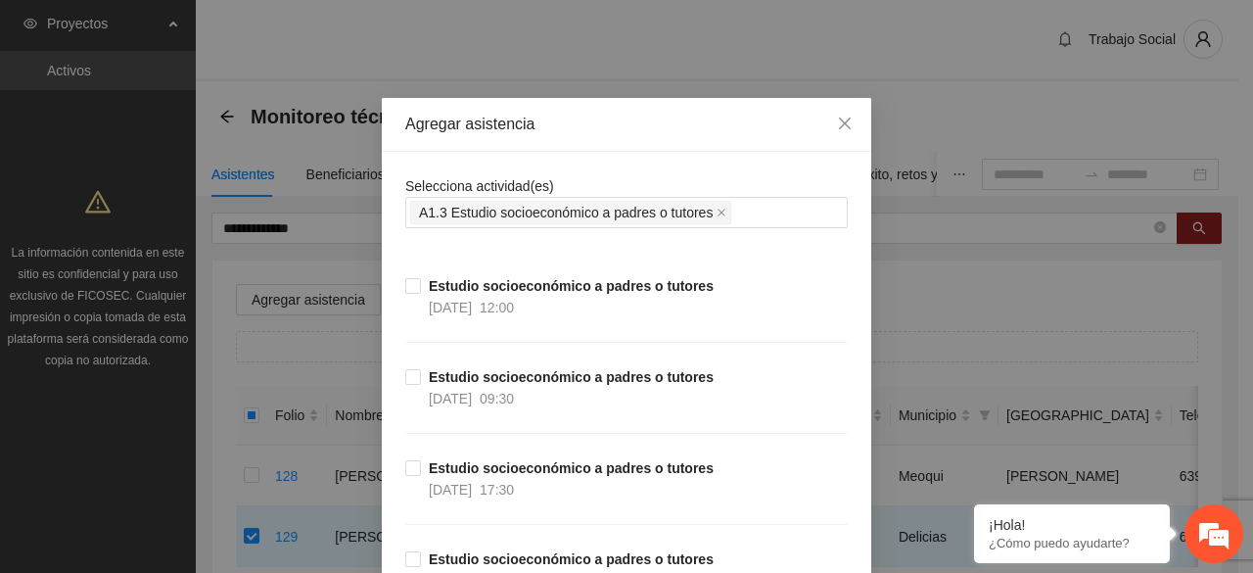
click at [844, 122] on icon "close" at bounding box center [845, 124] width 16 height 16
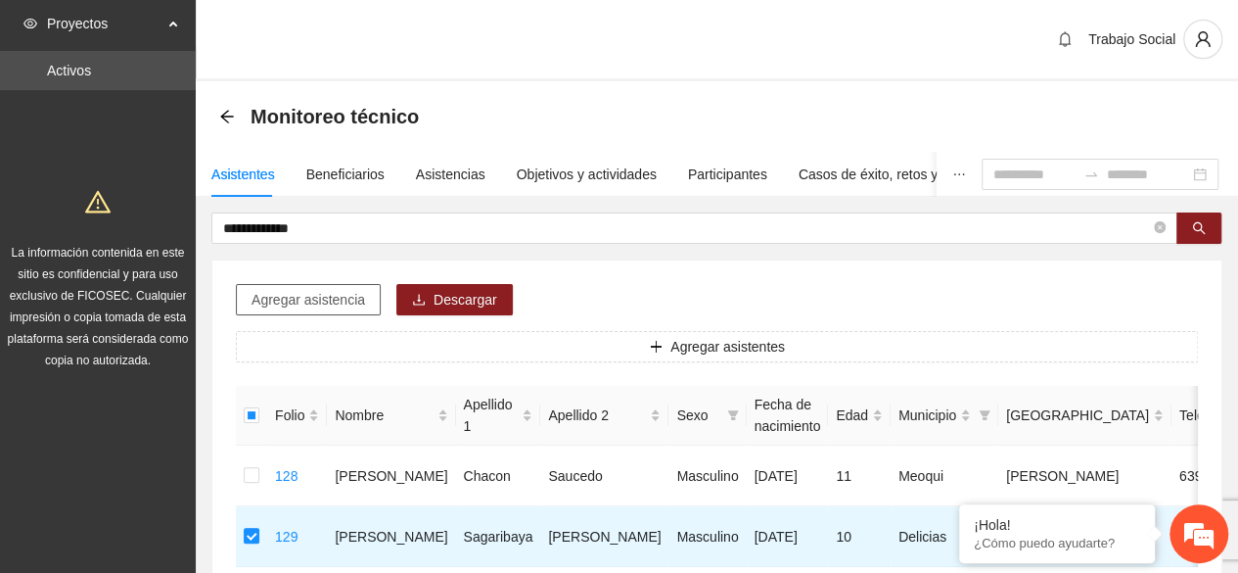
click at [333, 303] on span "Agregar asistencia" at bounding box center [309, 300] width 114 height 22
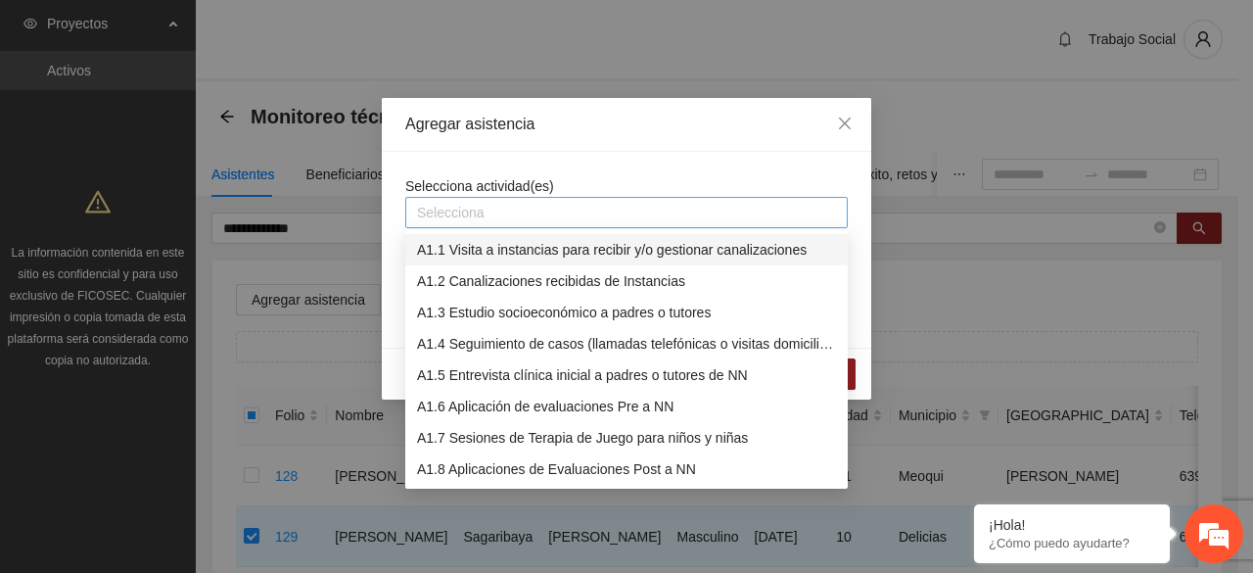
click at [517, 218] on div at bounding box center [626, 212] width 433 height 23
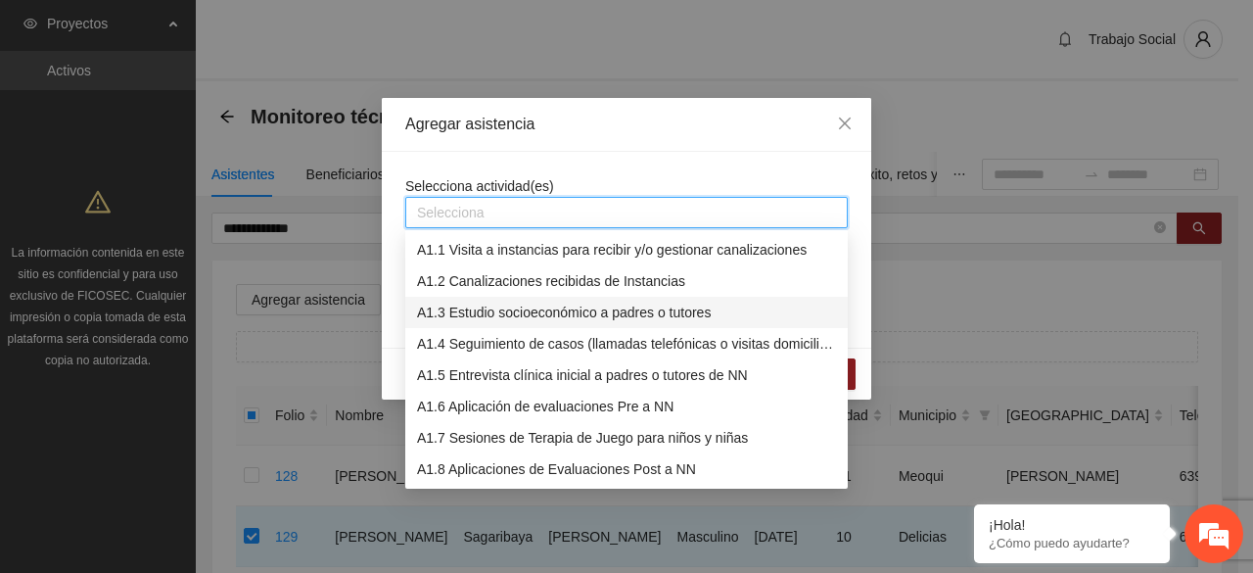
click at [558, 307] on div "A1.3 Estudio socioeconómico a padres o tutores" at bounding box center [626, 313] width 419 height 22
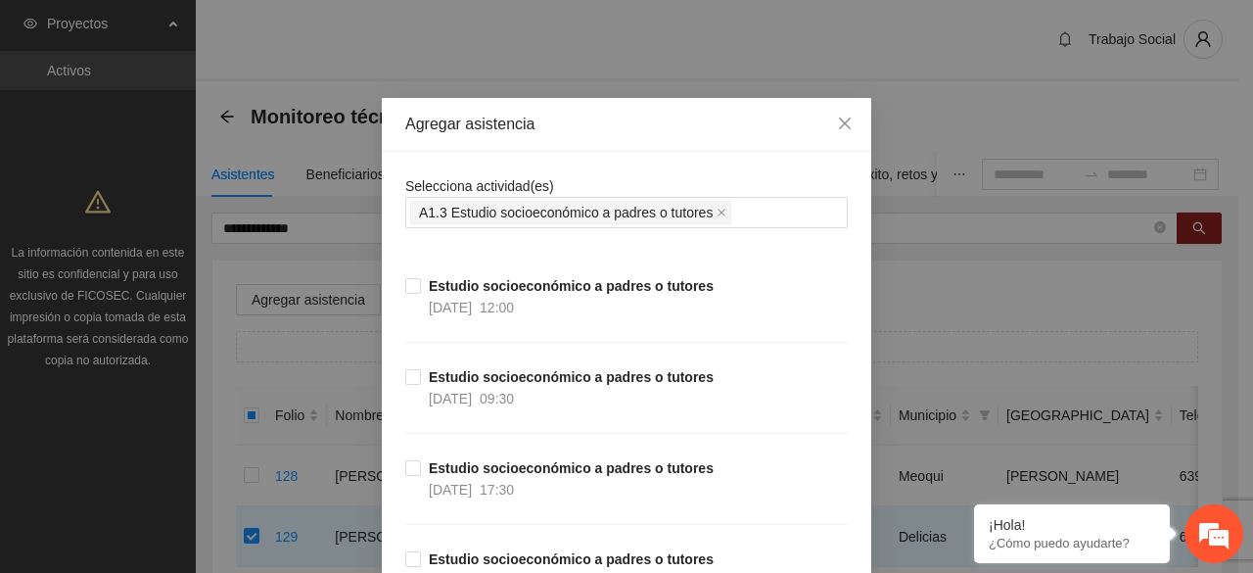
click at [574, 175] on div "Selecciona actividad(es) A1.3 Estudio socioeconómico a padres o tutores" at bounding box center [626, 201] width 443 height 53
click at [837, 120] on icon "close" at bounding box center [845, 124] width 16 height 16
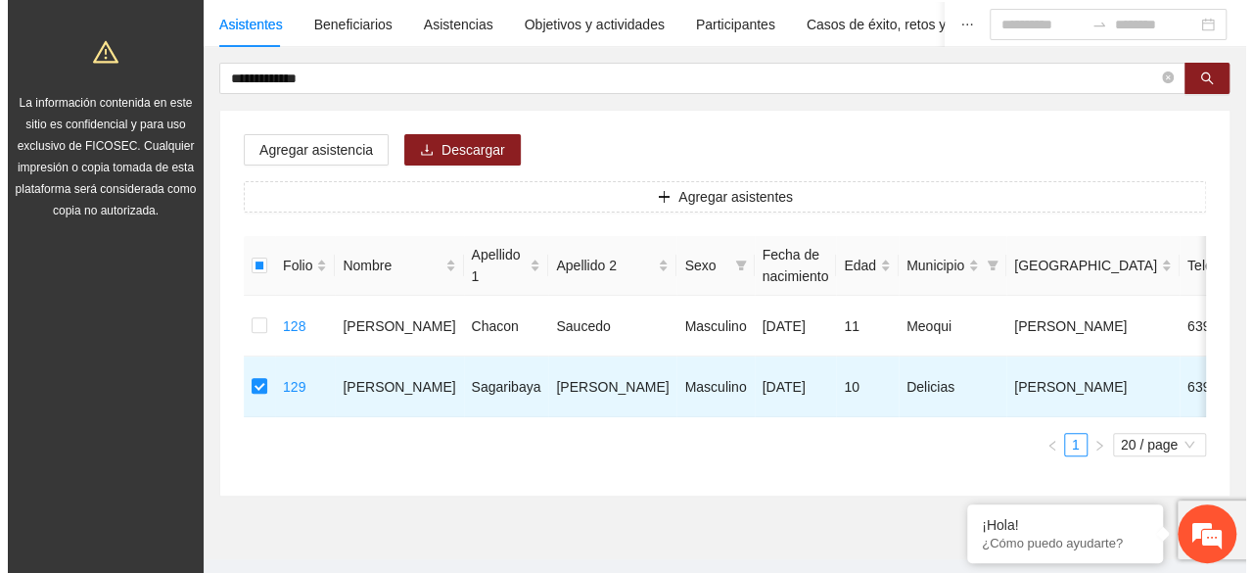
scroll to position [153, 0]
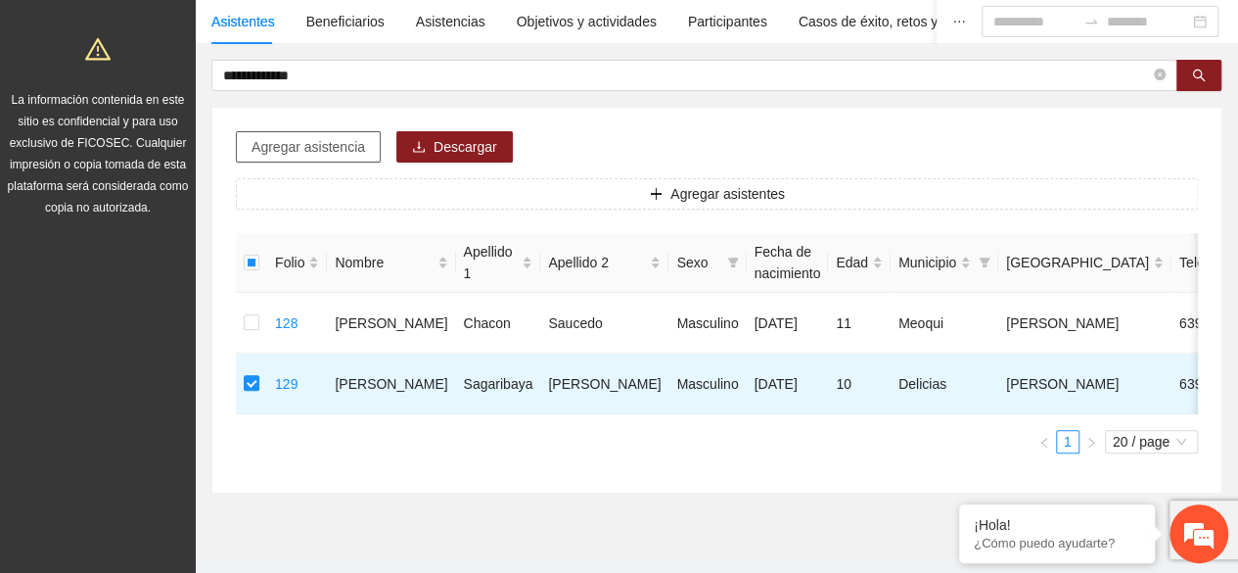
click at [308, 154] on span "Agregar asistencia" at bounding box center [309, 147] width 114 height 22
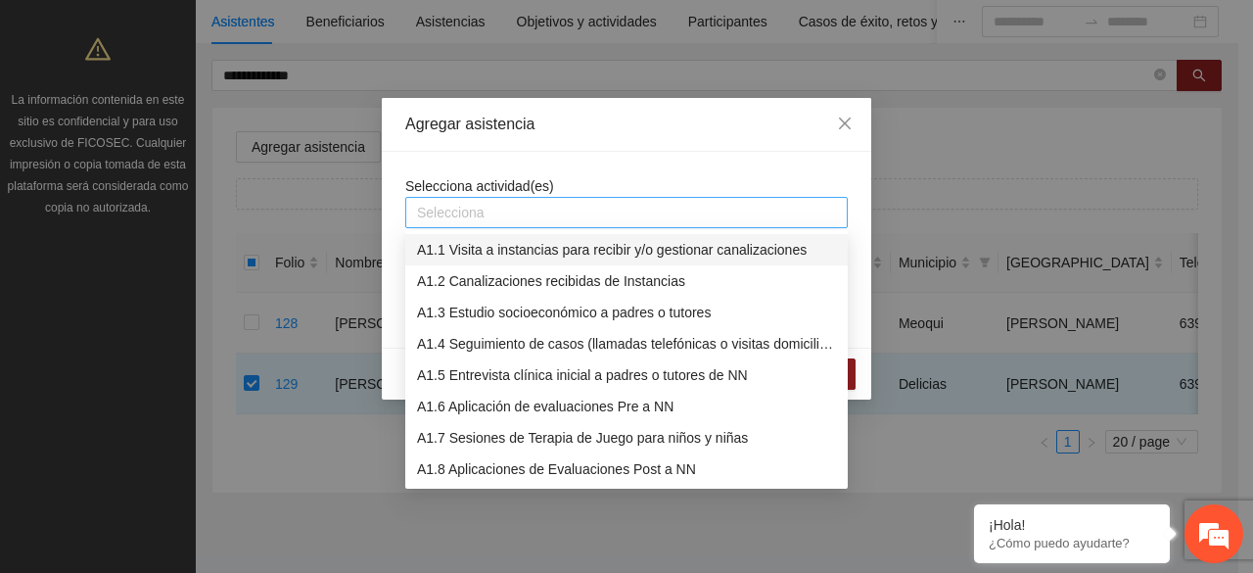
click at [537, 210] on div at bounding box center [626, 212] width 433 height 23
type input "**"
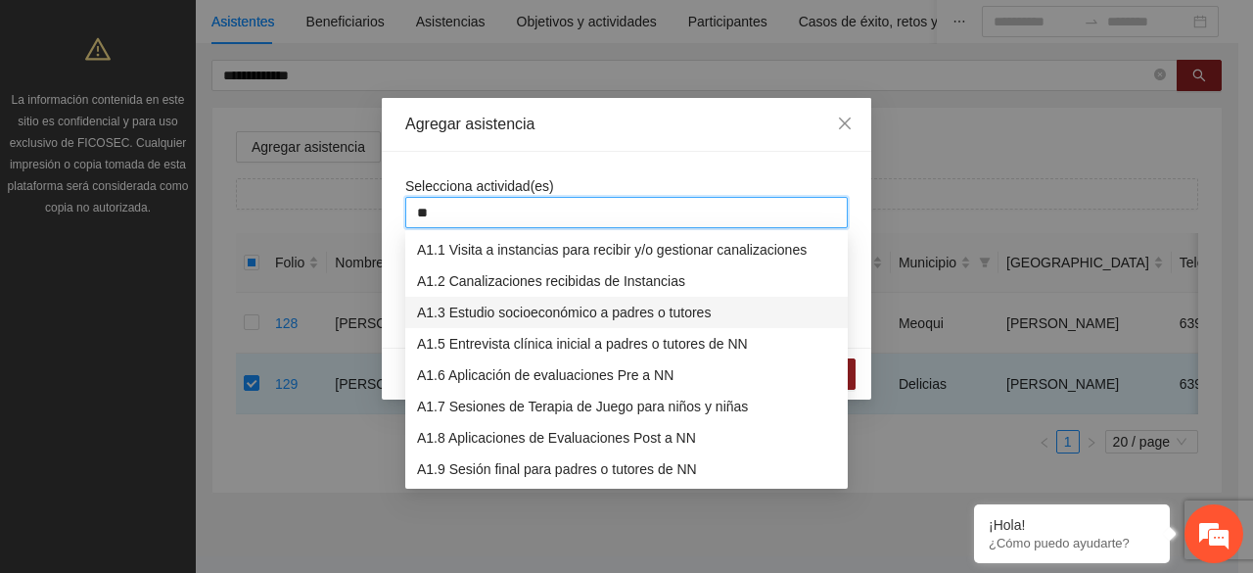
click at [586, 303] on div "A1.3 Estudio socioeconómico a padres o tutores" at bounding box center [626, 313] width 419 height 22
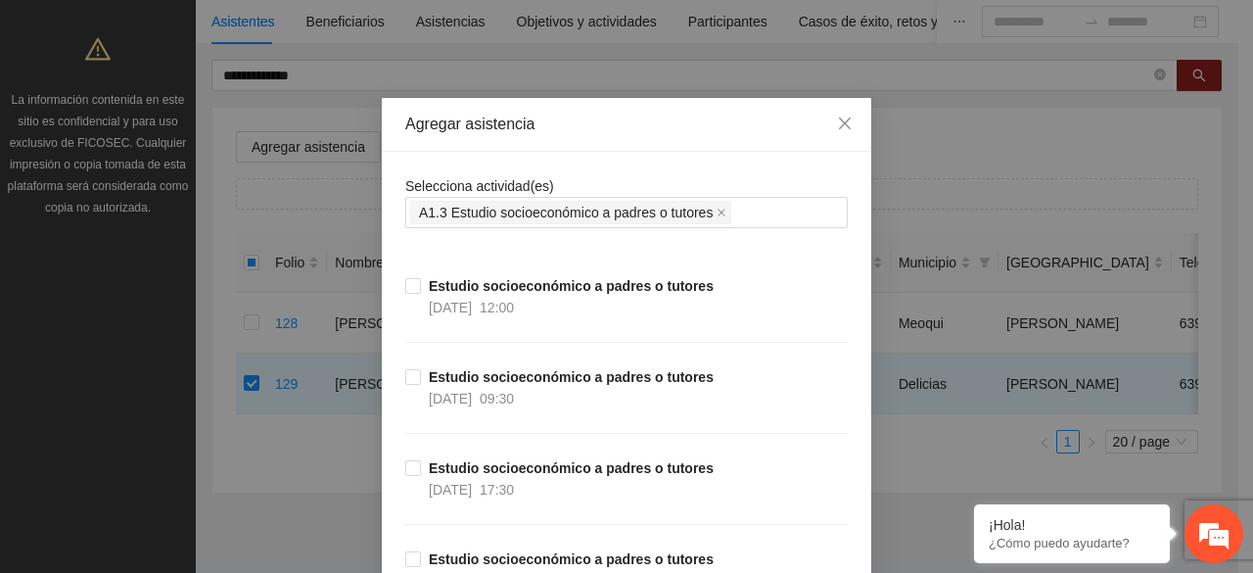
click at [625, 99] on div "Agregar asistencia" at bounding box center [626, 125] width 489 height 54
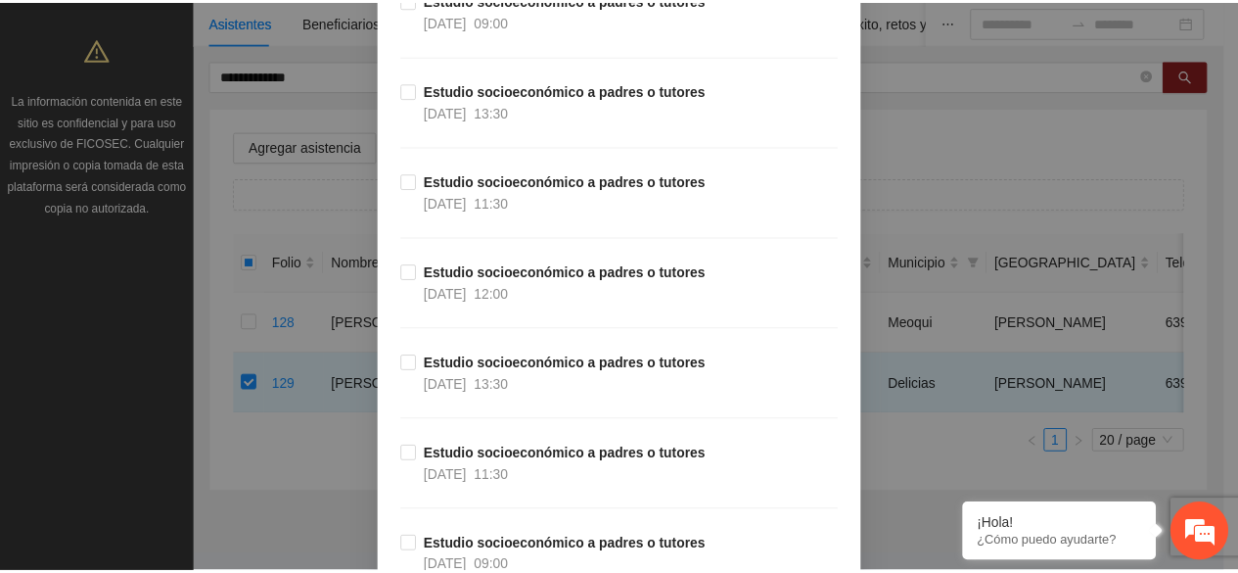
scroll to position [0, 0]
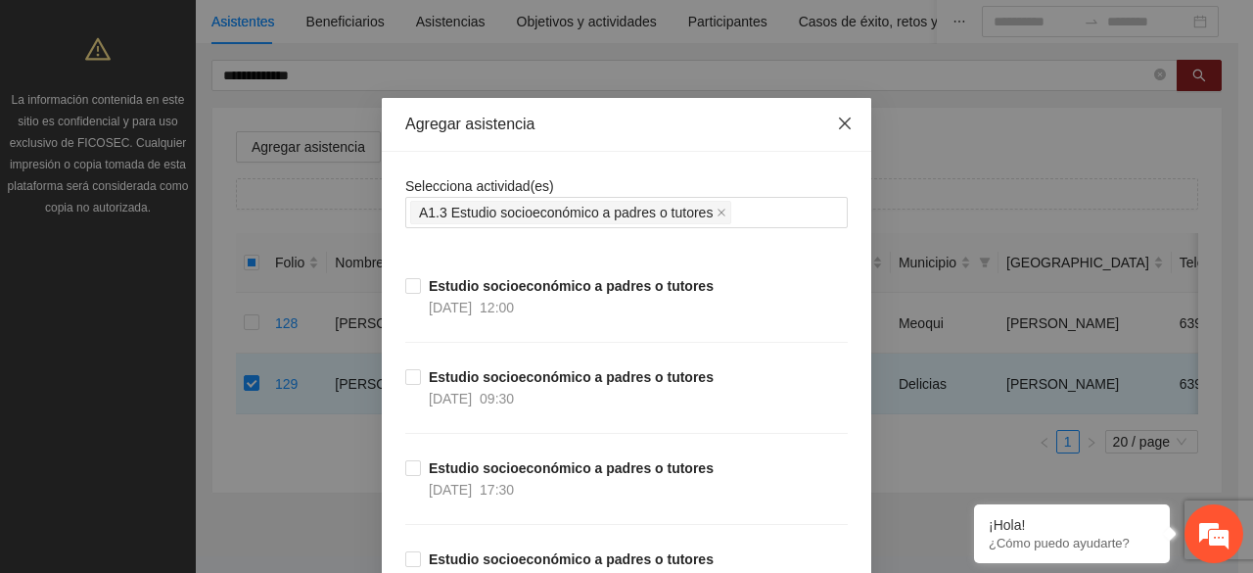
click at [844, 118] on icon "close" at bounding box center [845, 124] width 16 height 16
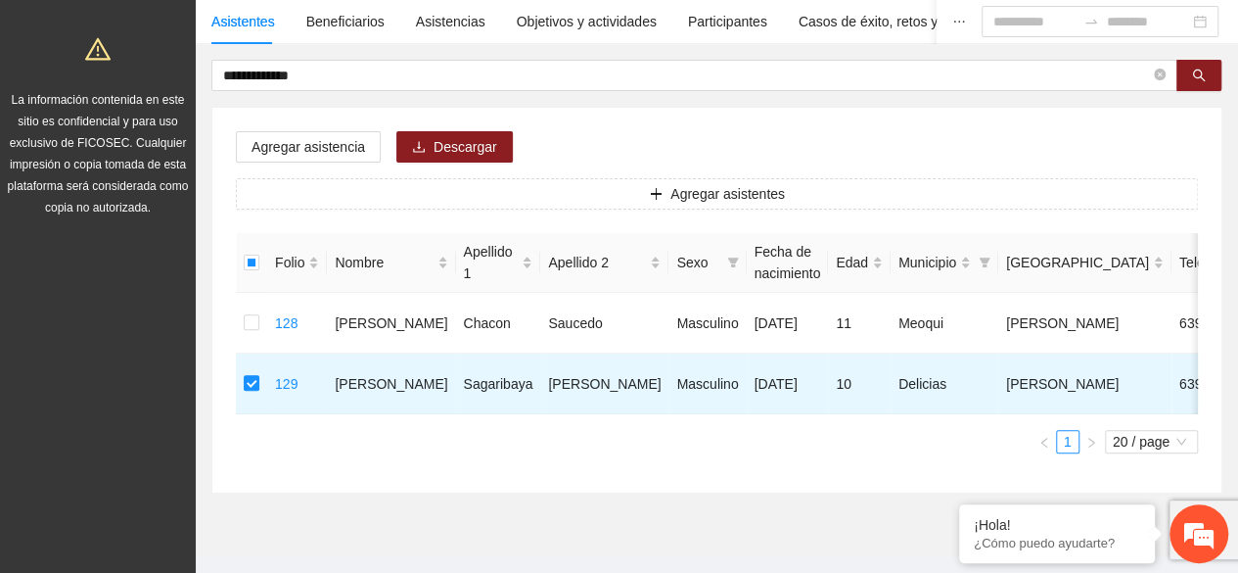
scroll to position [203, 0]
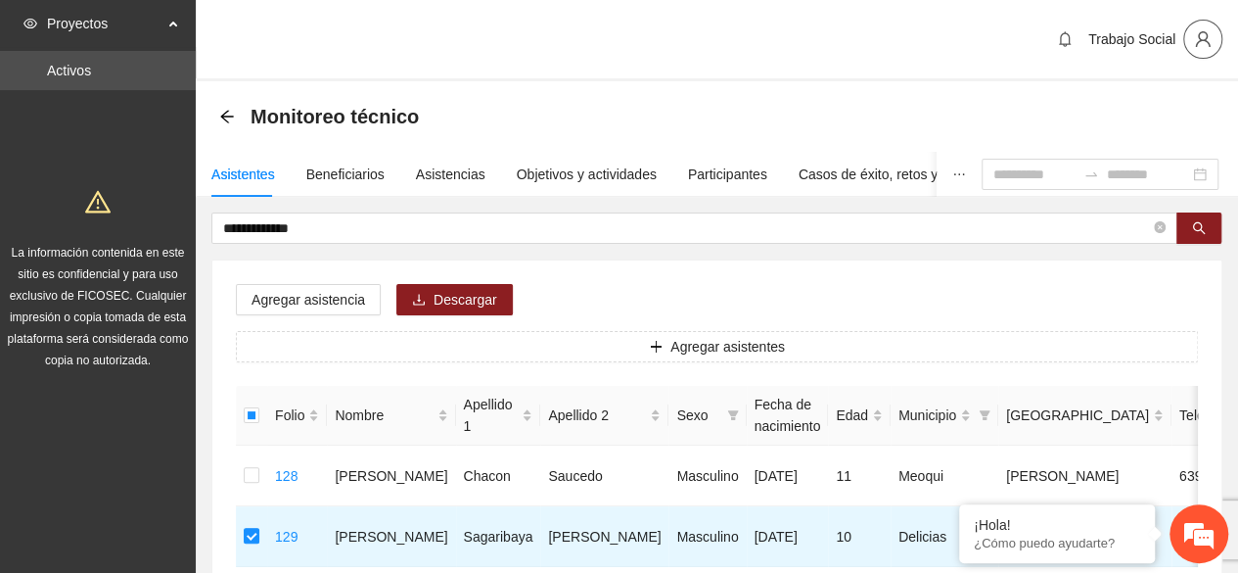
click at [1205, 42] on icon "user" at bounding box center [1203, 39] width 18 height 18
click at [1139, 117] on span "Cerrar sesión" at bounding box center [1151, 114] width 123 height 22
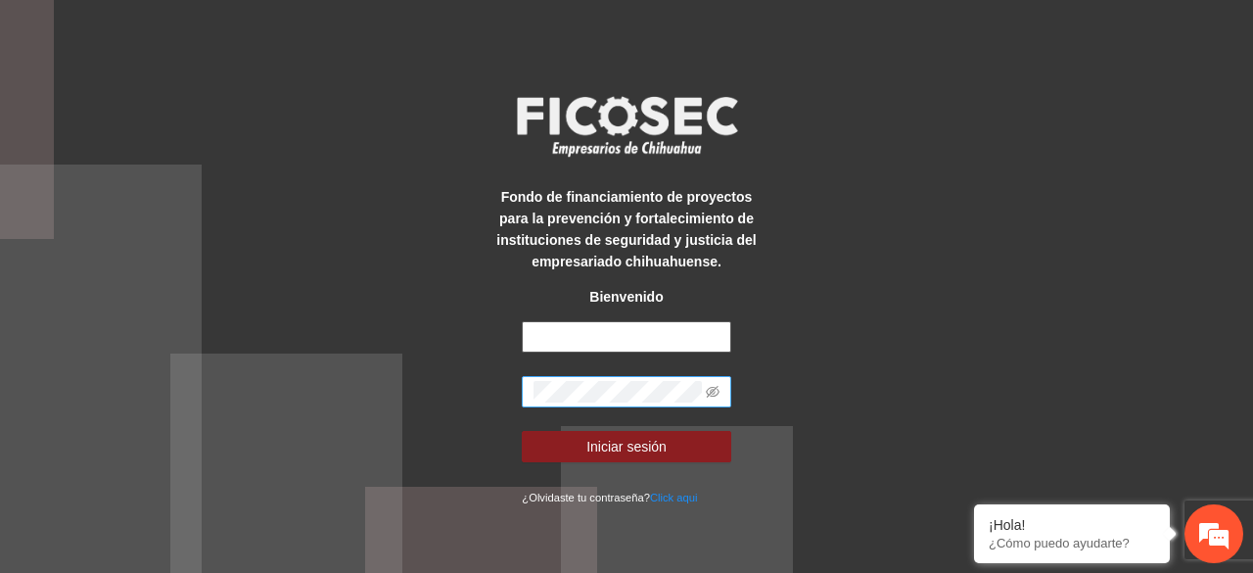
type input "**********"
click at [723, 400] on span at bounding box center [626, 391] width 209 height 31
click at [718, 399] on span at bounding box center [713, 392] width 14 height 22
click at [706, 394] on icon "eye-invisible" at bounding box center [713, 392] width 14 height 14
click at [522, 431] on button "Iniciar sesión" at bounding box center [626, 446] width 209 height 31
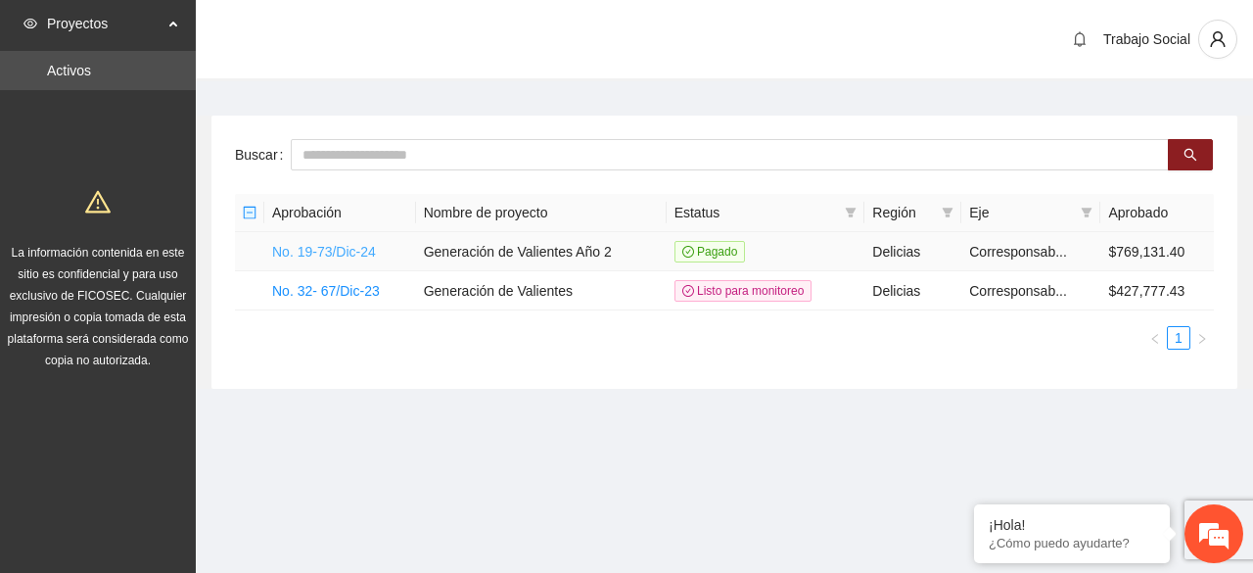
click at [347, 254] on link "No. 19-73/Dic-24" at bounding box center [324, 252] width 104 height 16
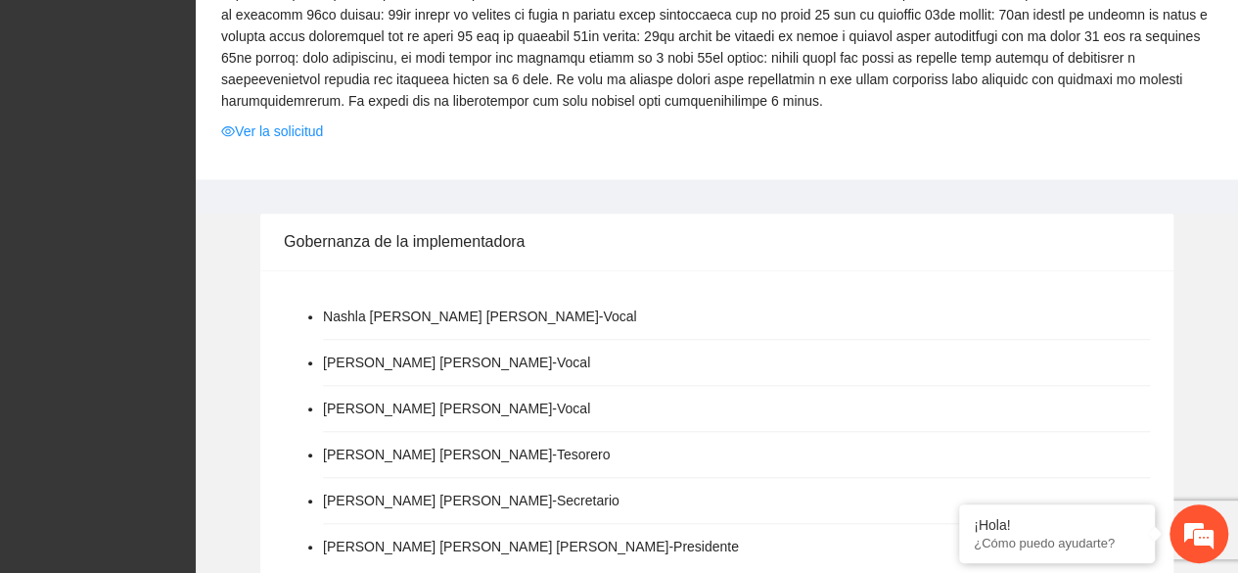
scroll to position [1685, 0]
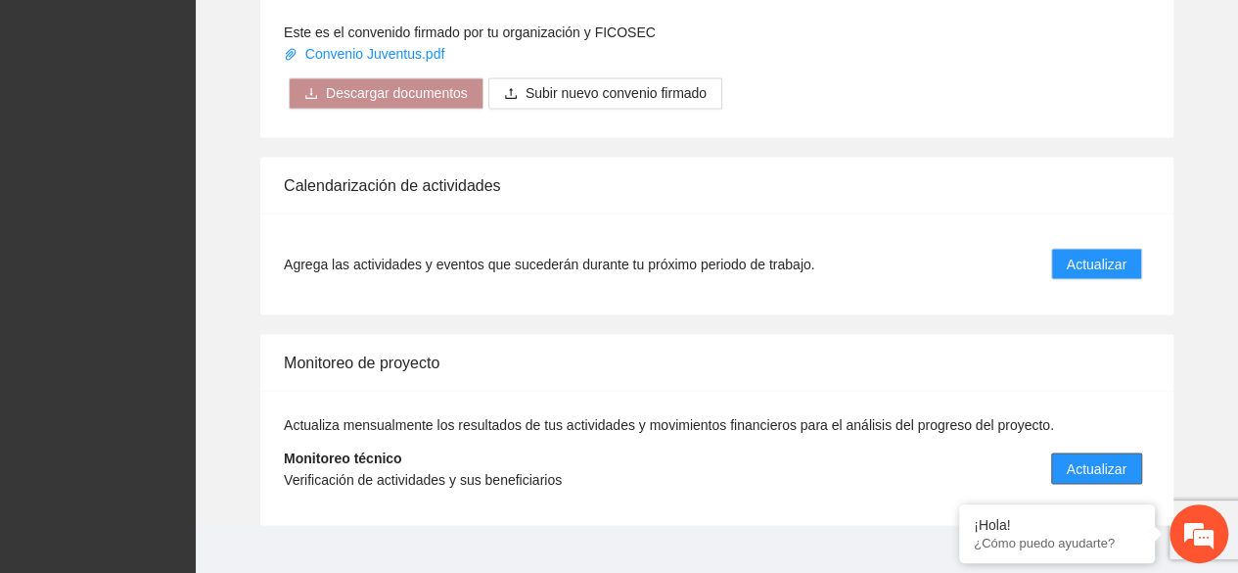
click at [1091, 457] on span "Actualizar" at bounding box center [1097, 468] width 60 height 22
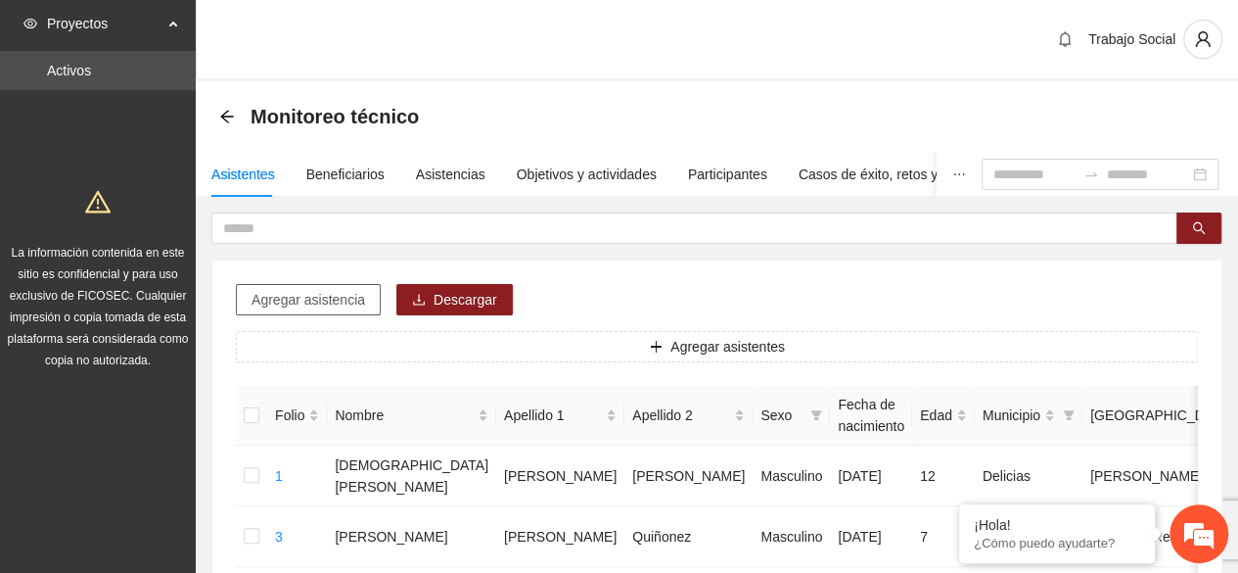
click at [323, 295] on span "Agregar asistencia" at bounding box center [309, 300] width 114 height 22
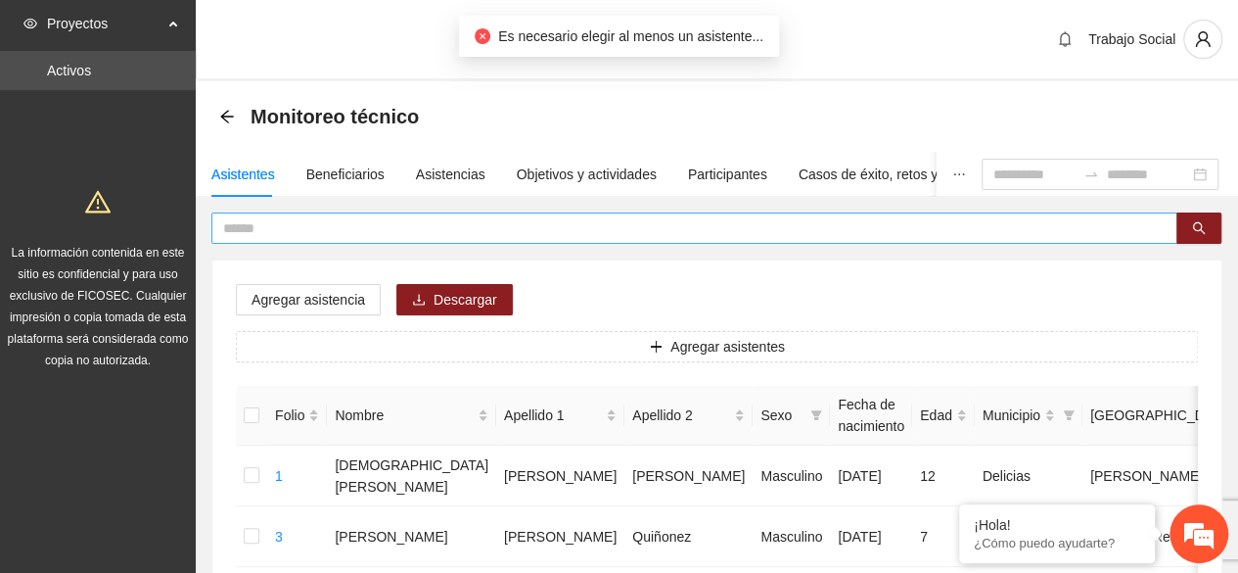
click at [385, 236] on input "text" at bounding box center [686, 228] width 927 height 22
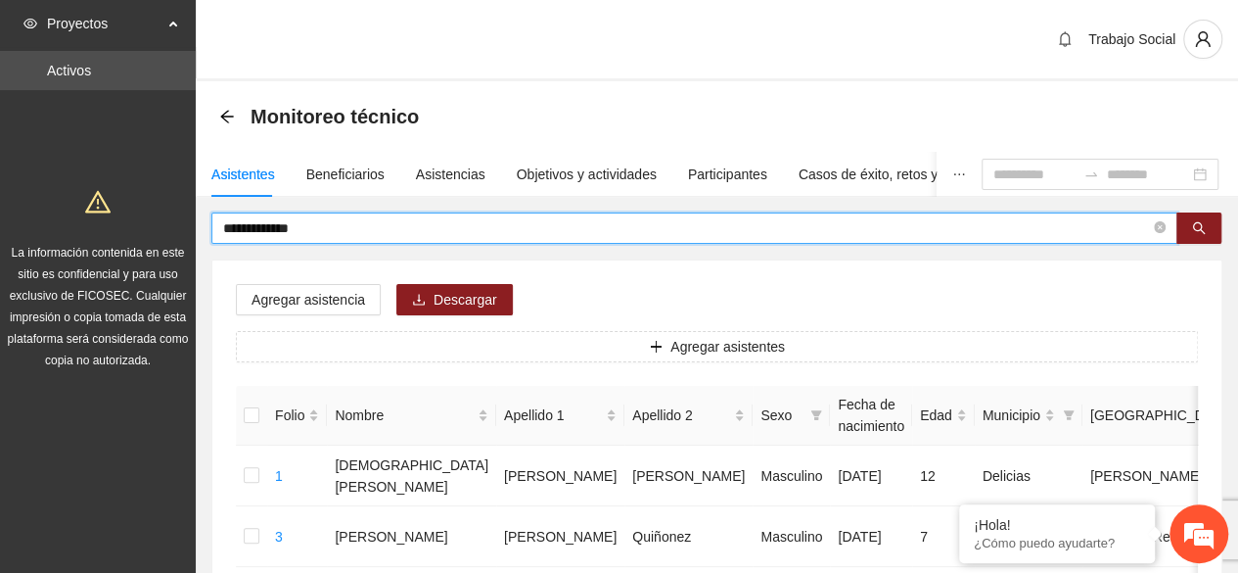
type input "**********"
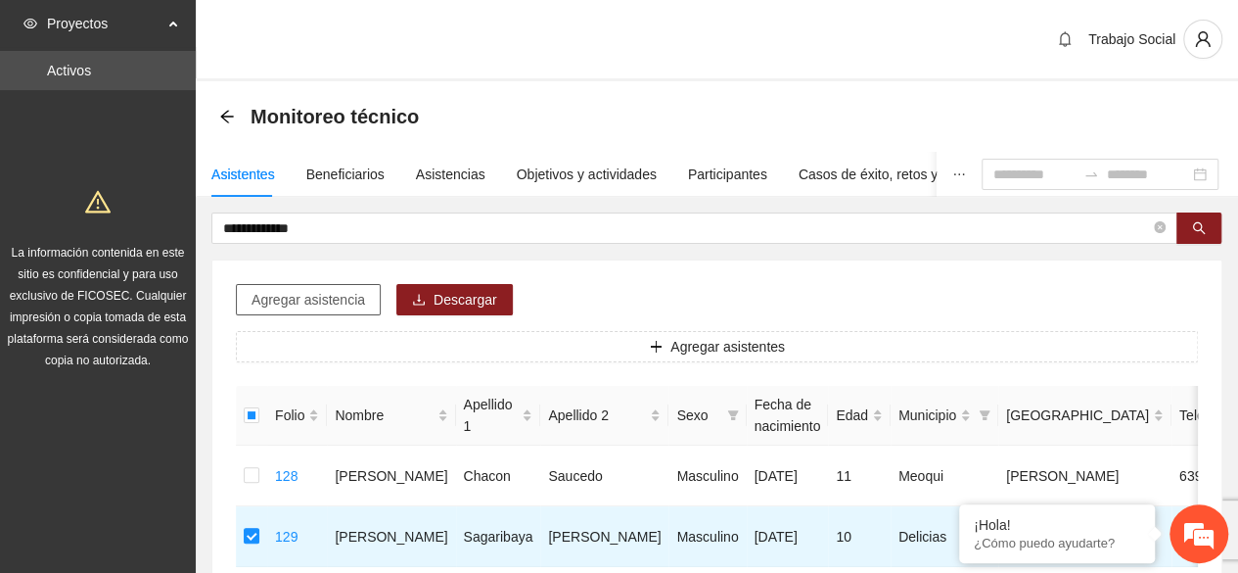
click at [330, 301] on span "Agregar asistencia" at bounding box center [309, 300] width 114 height 22
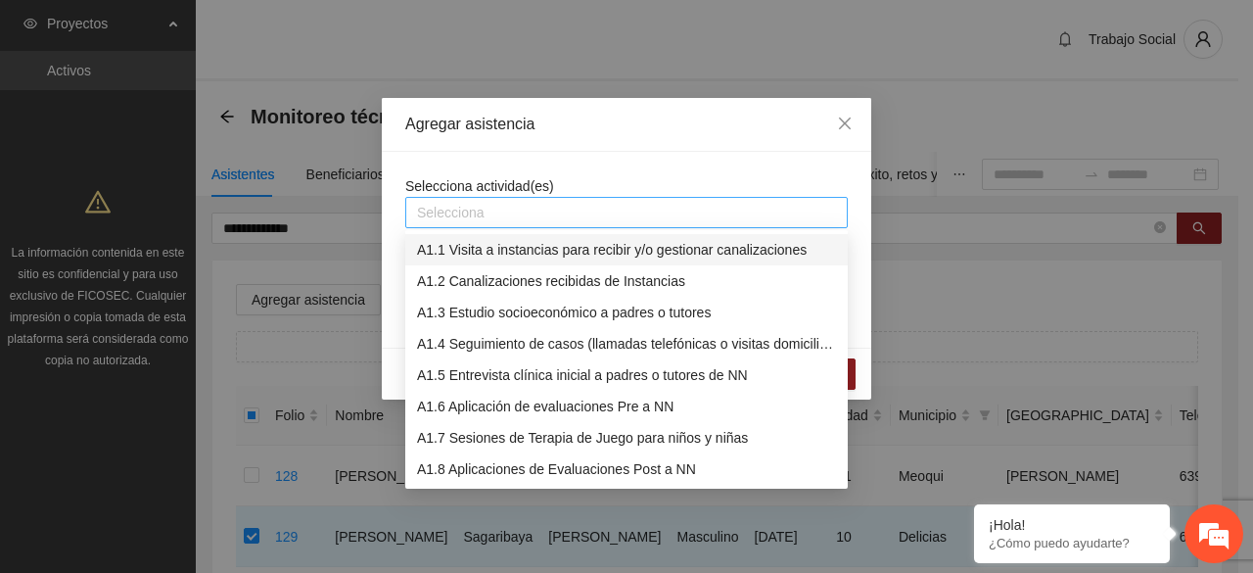
click at [536, 216] on div at bounding box center [626, 212] width 433 height 23
type input "***"
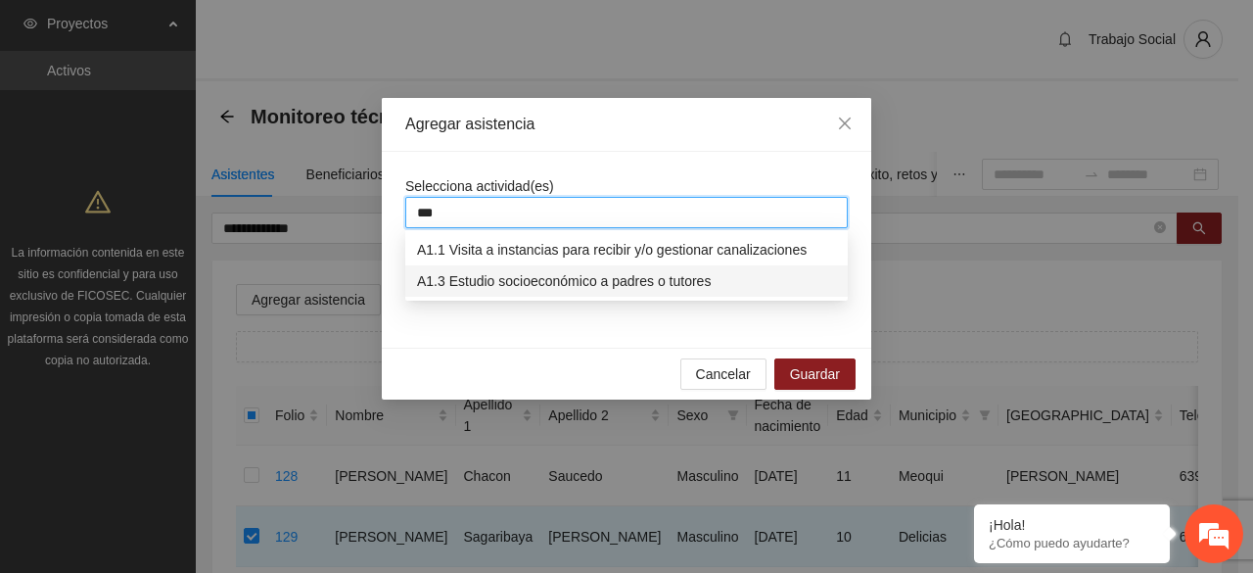
click at [573, 285] on div "A1.3 Estudio socioeconómico a padres o tutores" at bounding box center [626, 281] width 419 height 22
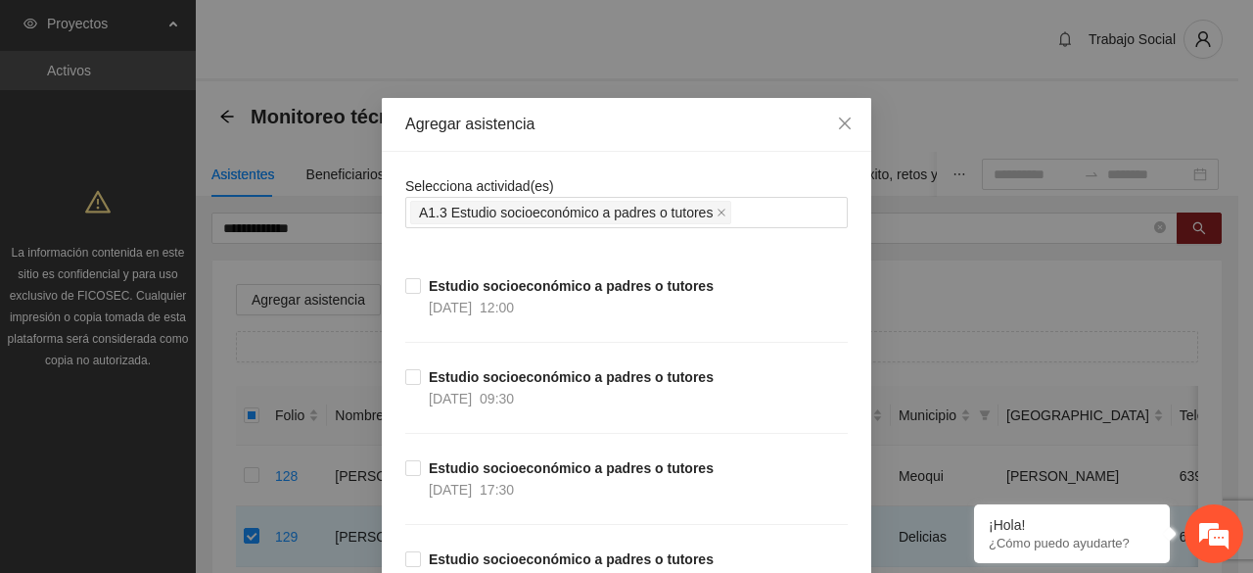
click at [642, 131] on div "Agregar asistencia" at bounding box center [626, 125] width 443 height 22
click at [838, 128] on icon "close" at bounding box center [845, 124] width 16 height 16
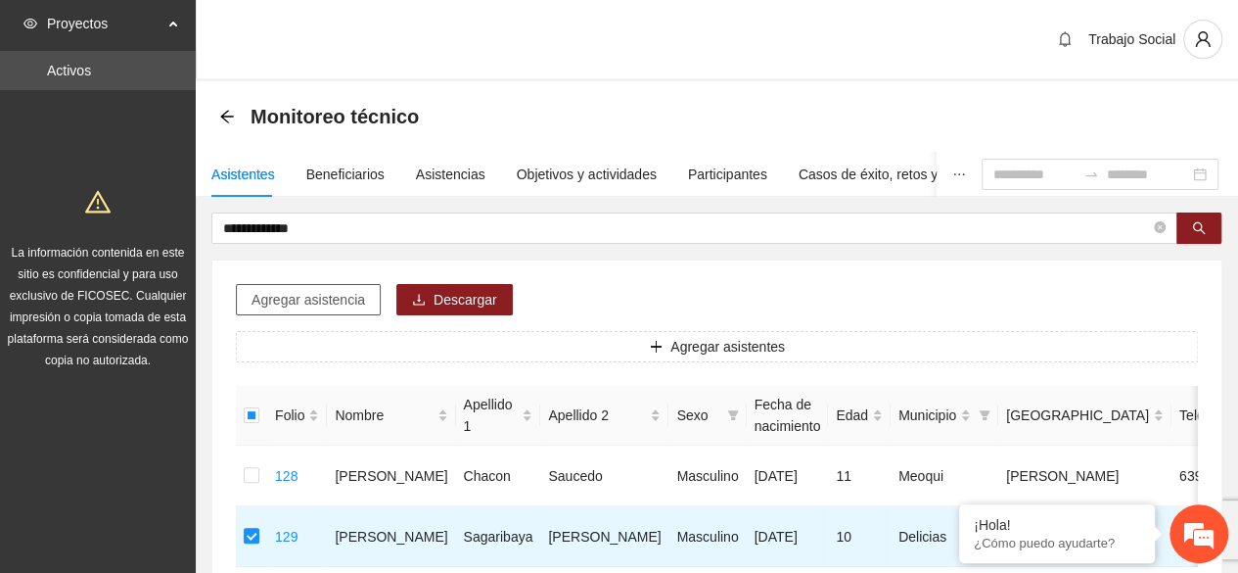
click at [303, 292] on span "Agregar asistencia" at bounding box center [309, 300] width 114 height 22
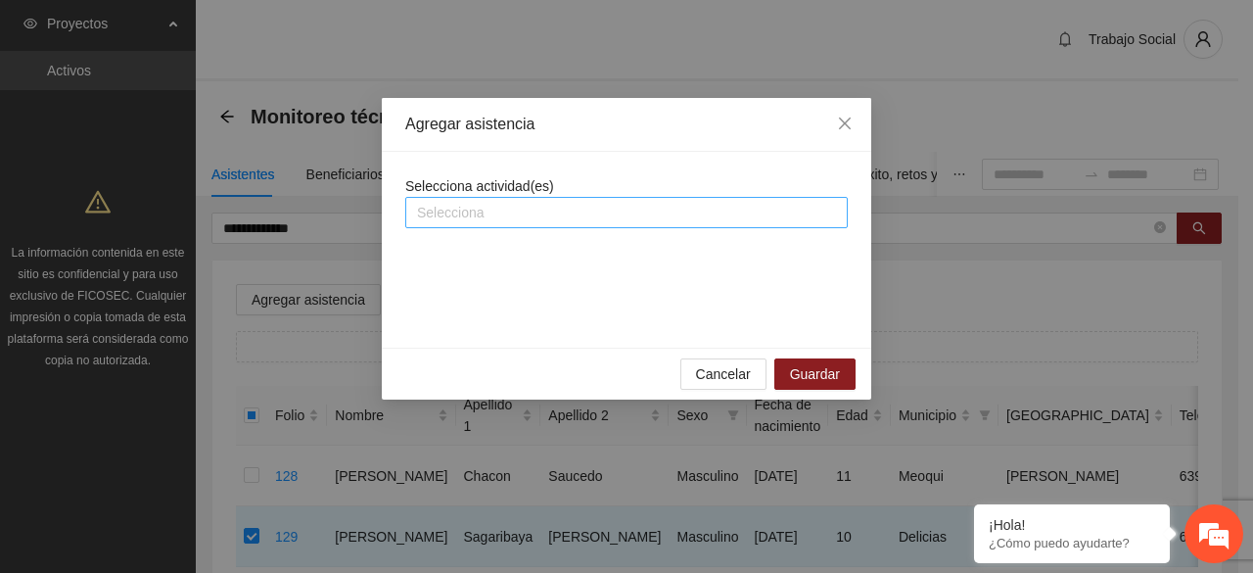
click at [491, 207] on div at bounding box center [626, 212] width 433 height 23
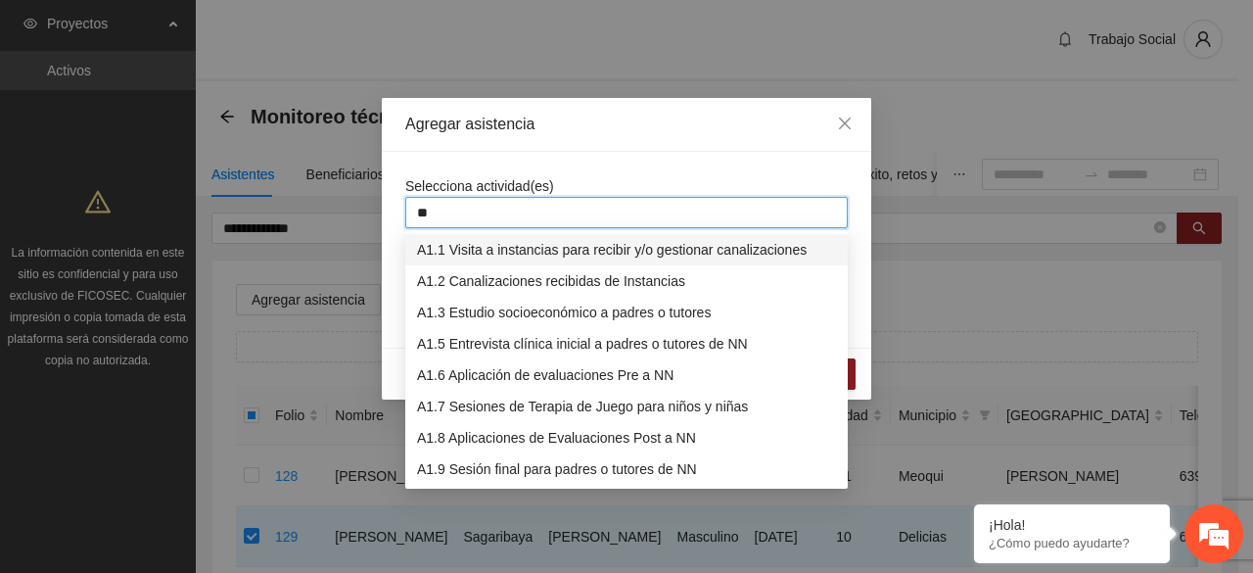
type input "***"
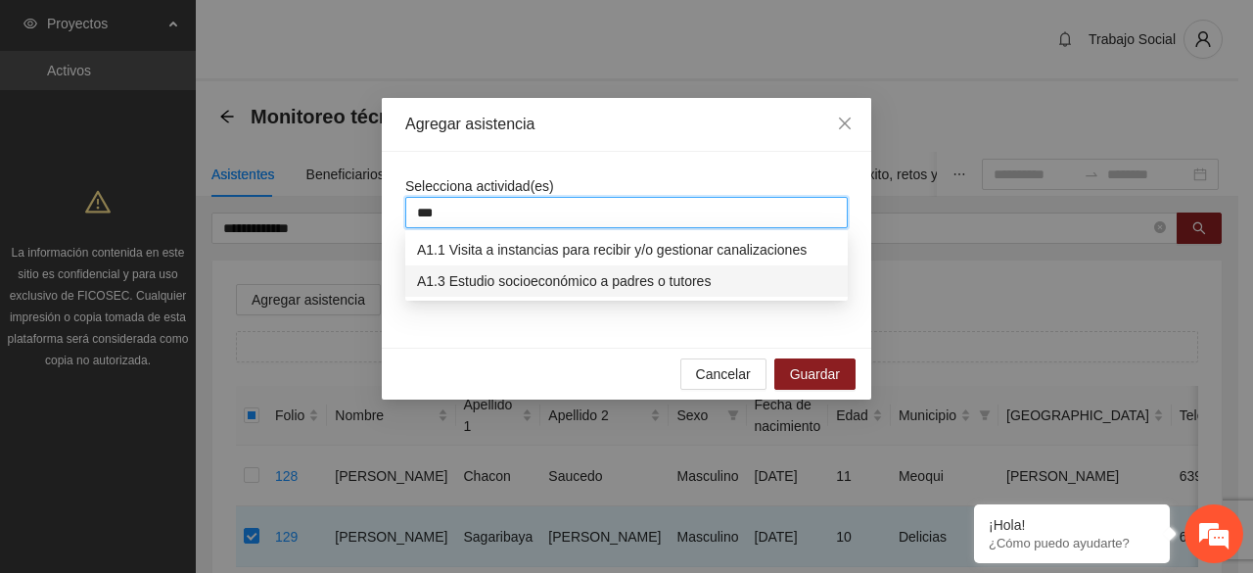
click at [500, 287] on div "A1.3 Estudio socioeconómico a padres o tutores" at bounding box center [626, 281] width 419 height 22
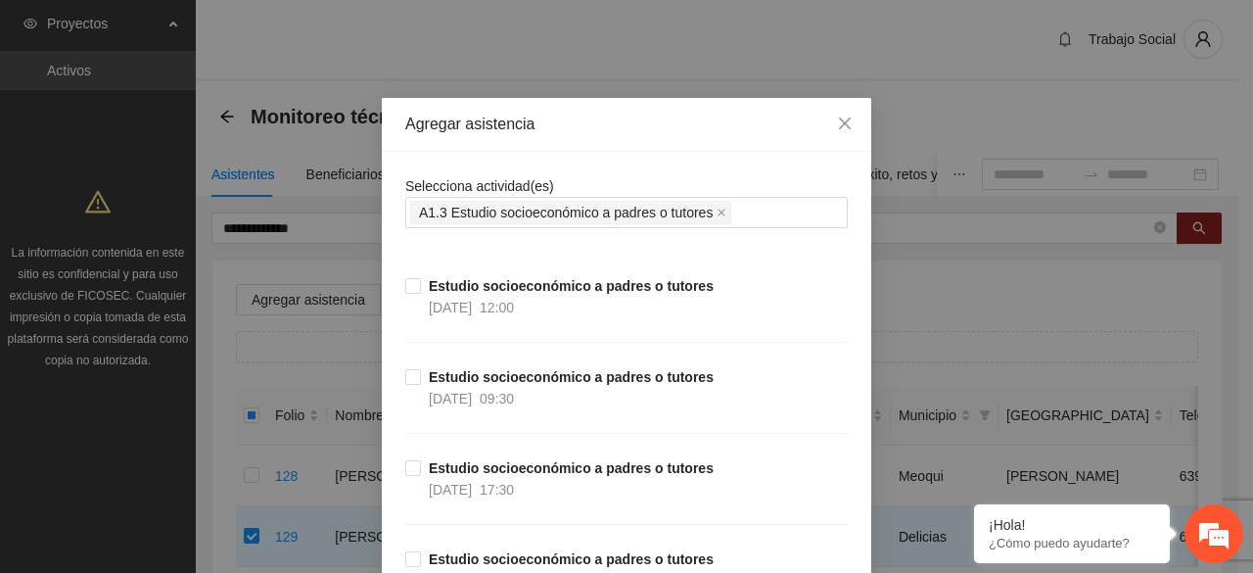
click at [839, 123] on icon "close" at bounding box center [845, 123] width 12 height 12
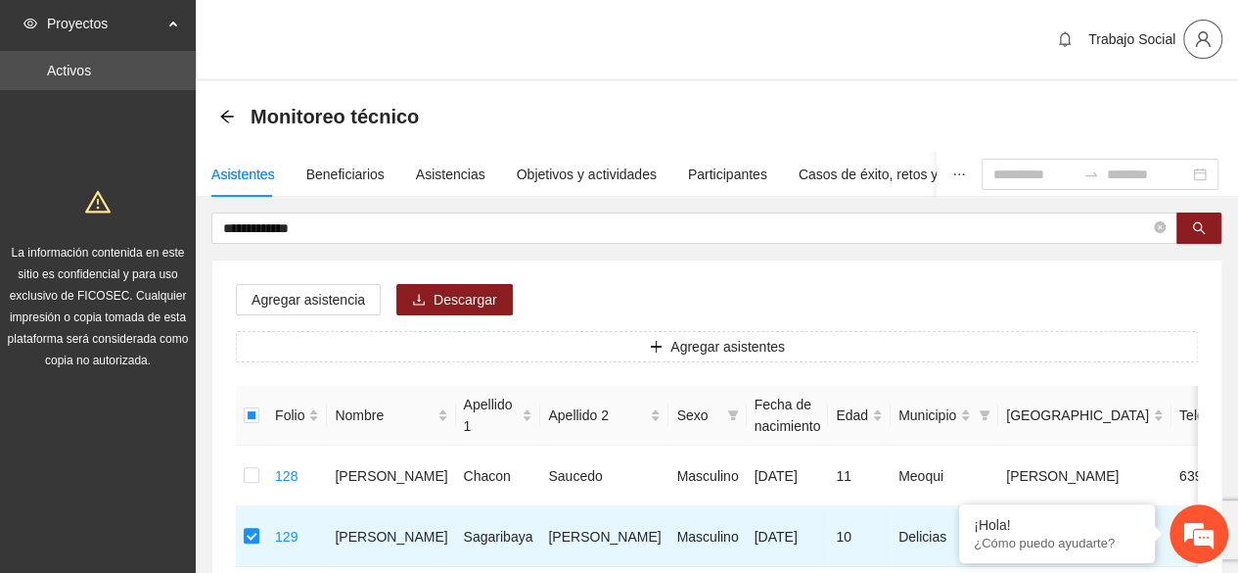
click at [1210, 33] on icon "user" at bounding box center [1203, 39] width 18 height 18
click at [1139, 118] on span "Cerrar sesión" at bounding box center [1151, 114] width 123 height 22
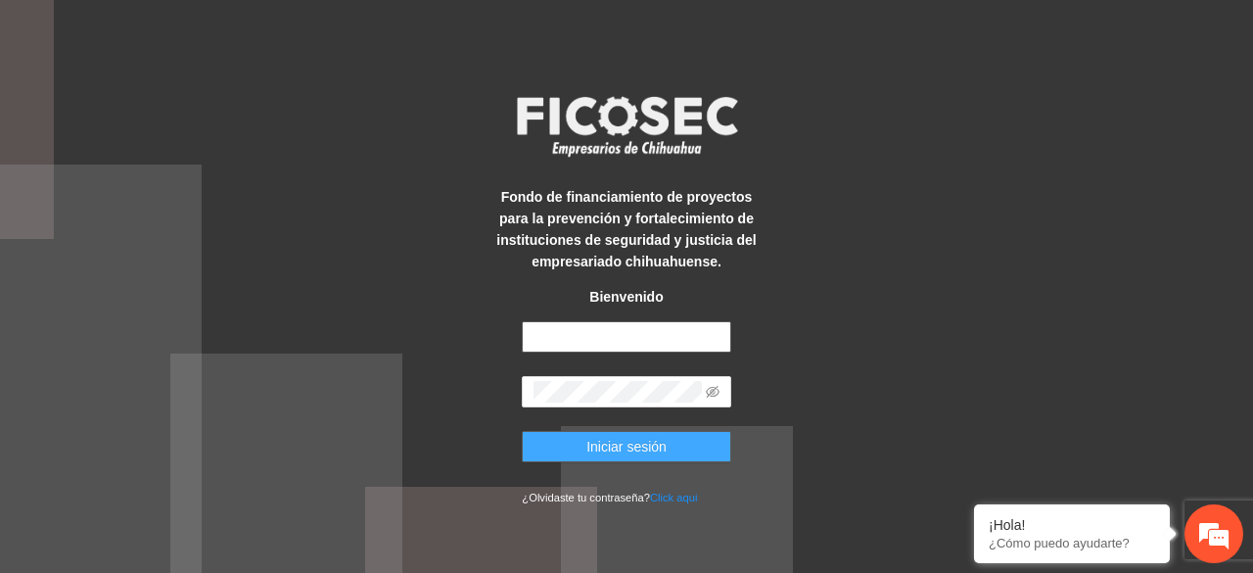
type input "**********"
click at [632, 445] on span "Iniciar sesión" at bounding box center [626, 447] width 80 height 22
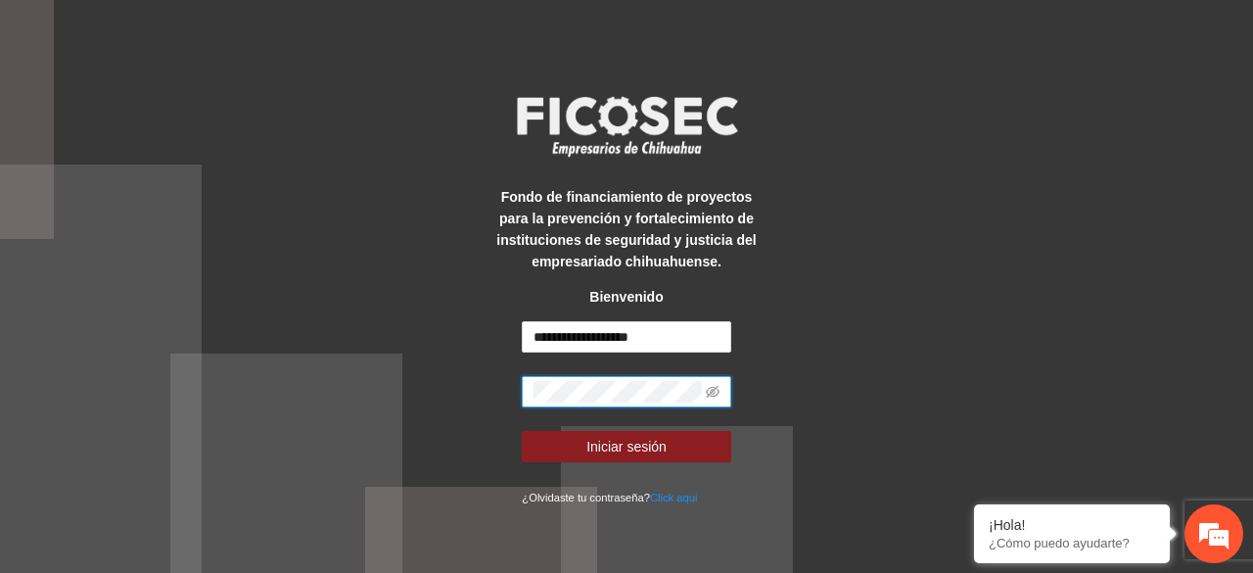
click at [522, 431] on button "Iniciar sesión" at bounding box center [626, 446] width 209 height 31
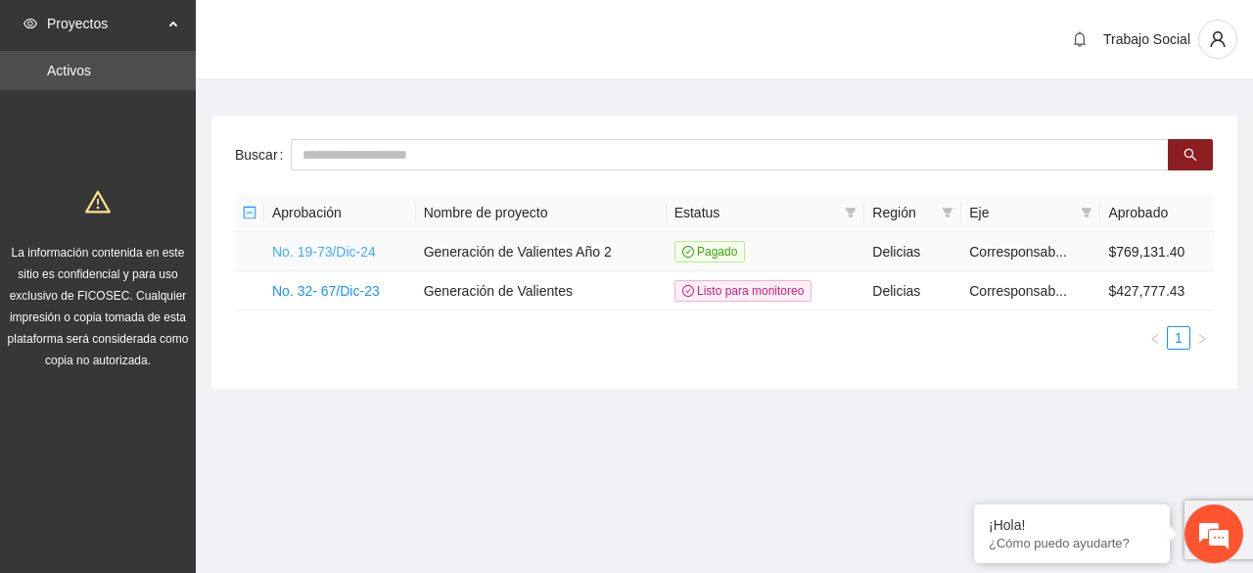
click at [337, 253] on link "No. 19-73/Dic-24" at bounding box center [324, 252] width 104 height 16
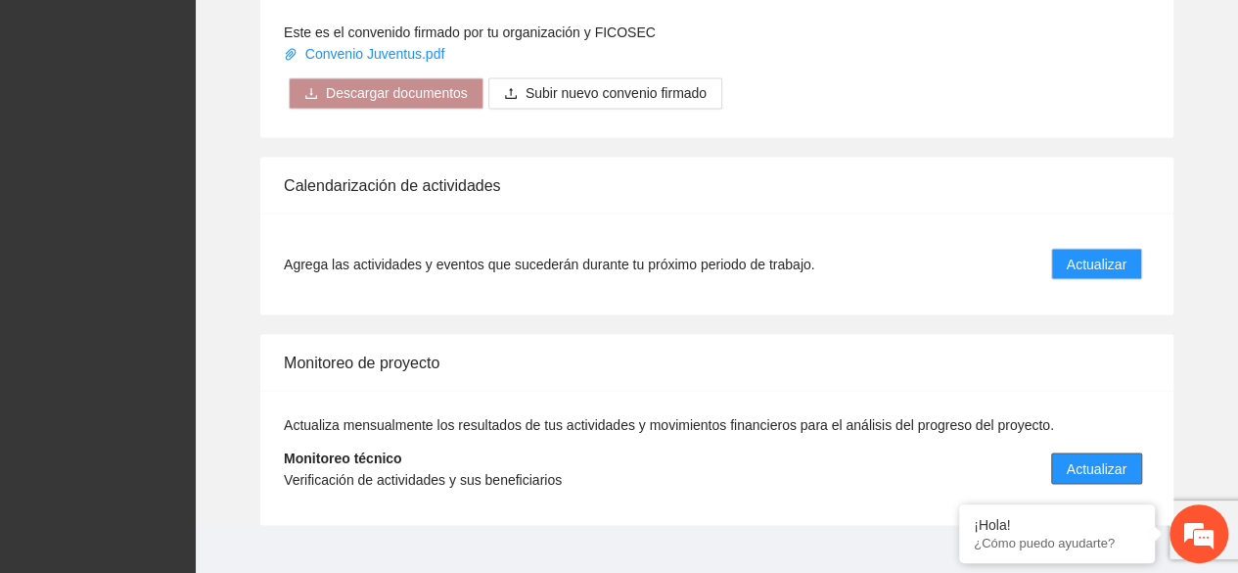
click at [1094, 452] on button "Actualizar" at bounding box center [1096, 467] width 91 height 31
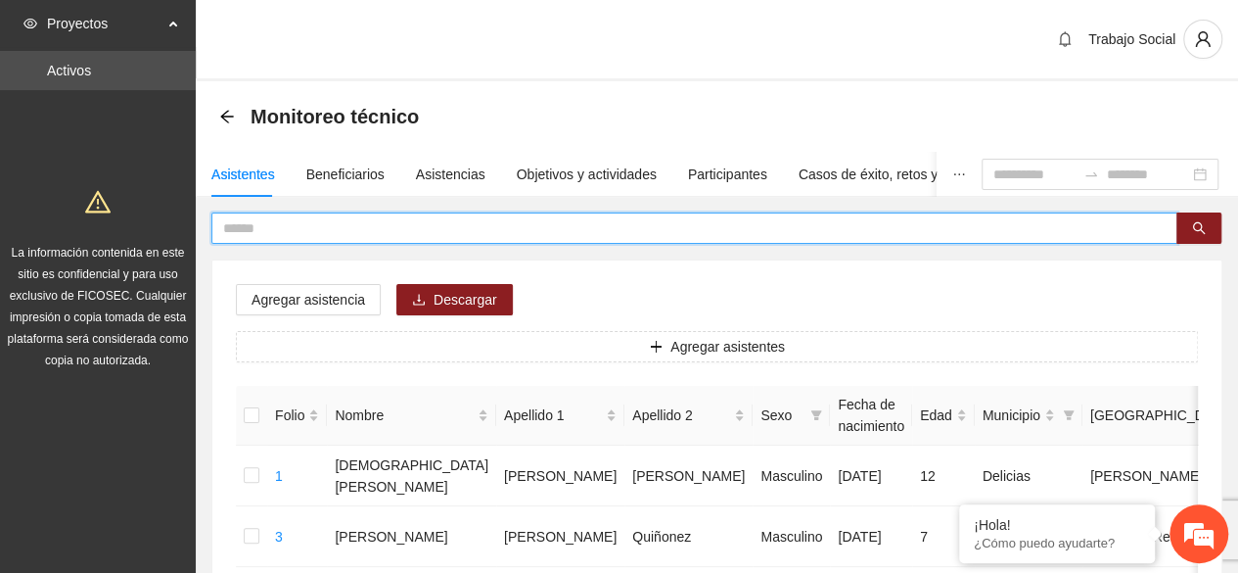
click at [489, 232] on input "text" at bounding box center [686, 228] width 927 height 22
type input "**********"
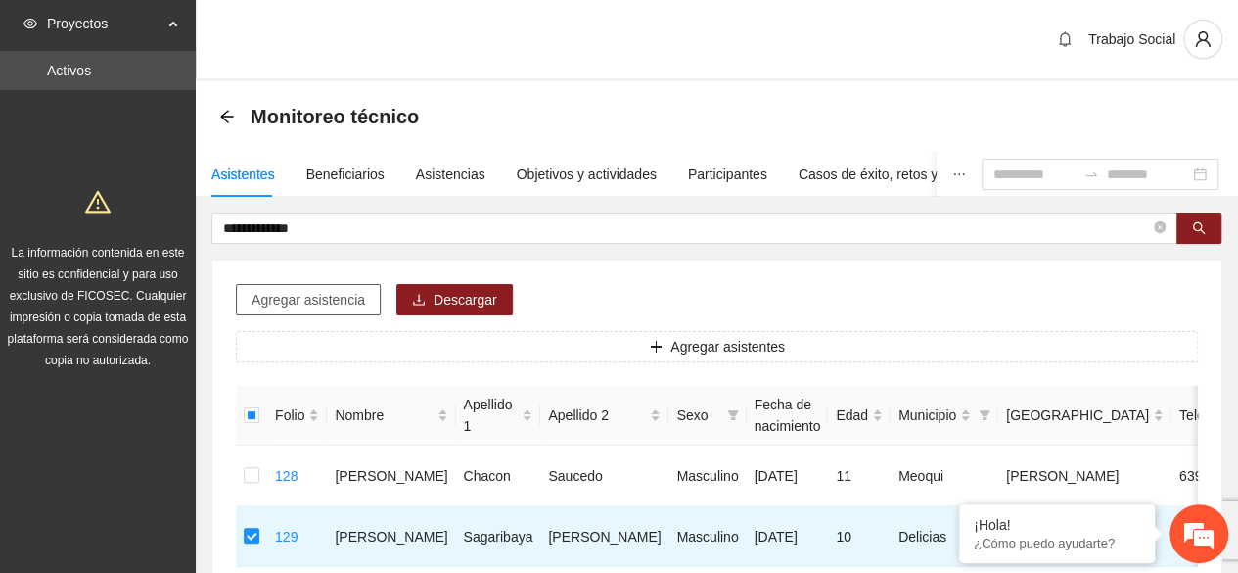
click at [341, 293] on span "Agregar asistencia" at bounding box center [309, 300] width 114 height 22
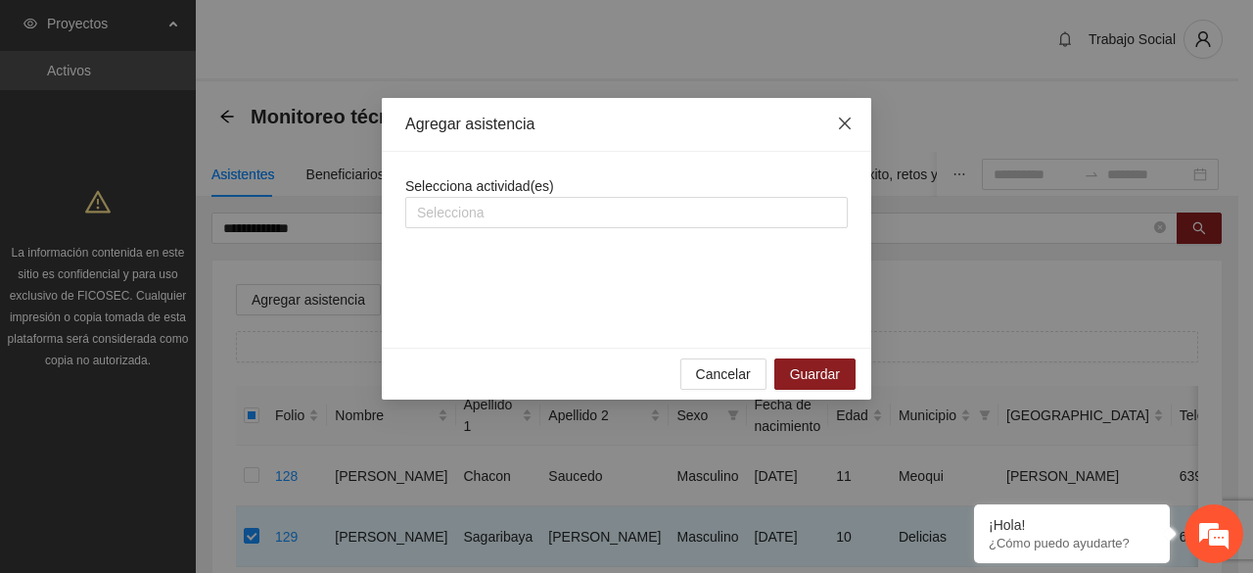
click at [844, 125] on icon "close" at bounding box center [845, 123] width 12 height 12
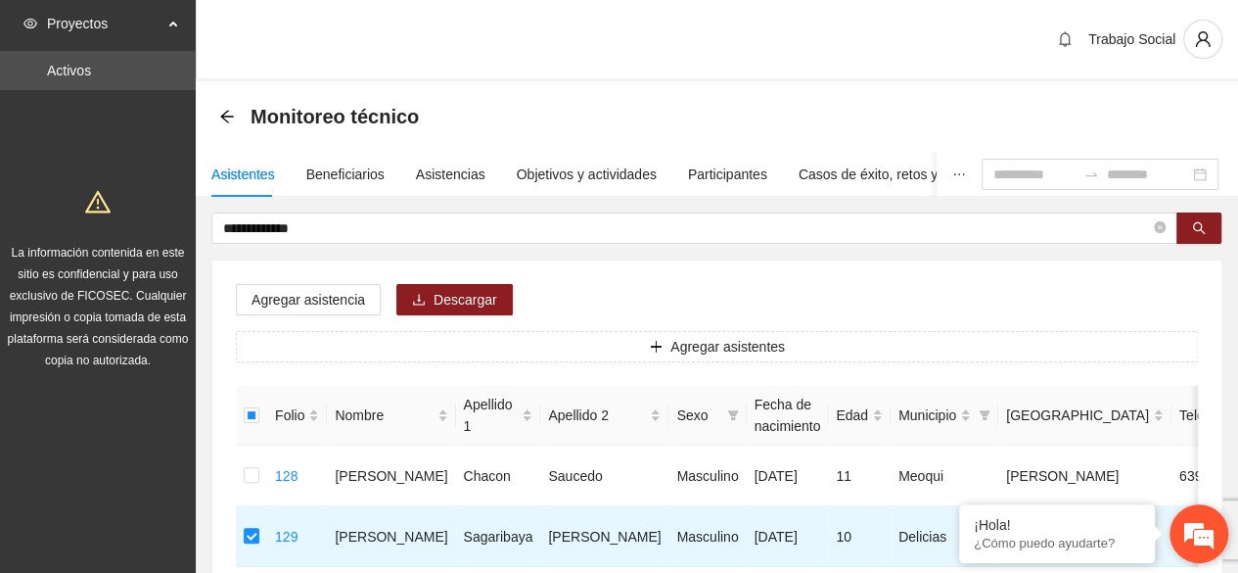
click at [1198, 547] on em at bounding box center [1199, 533] width 53 height 53
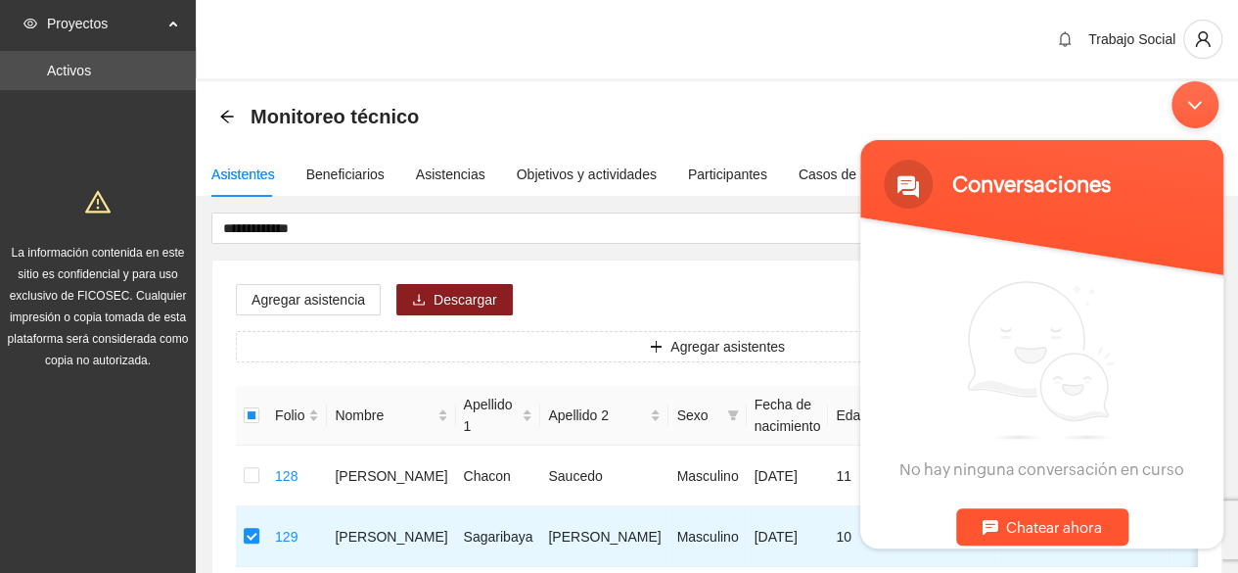
click at [1201, 102] on div "Minimizar ventana de chat en vivo" at bounding box center [1195, 103] width 47 height 47
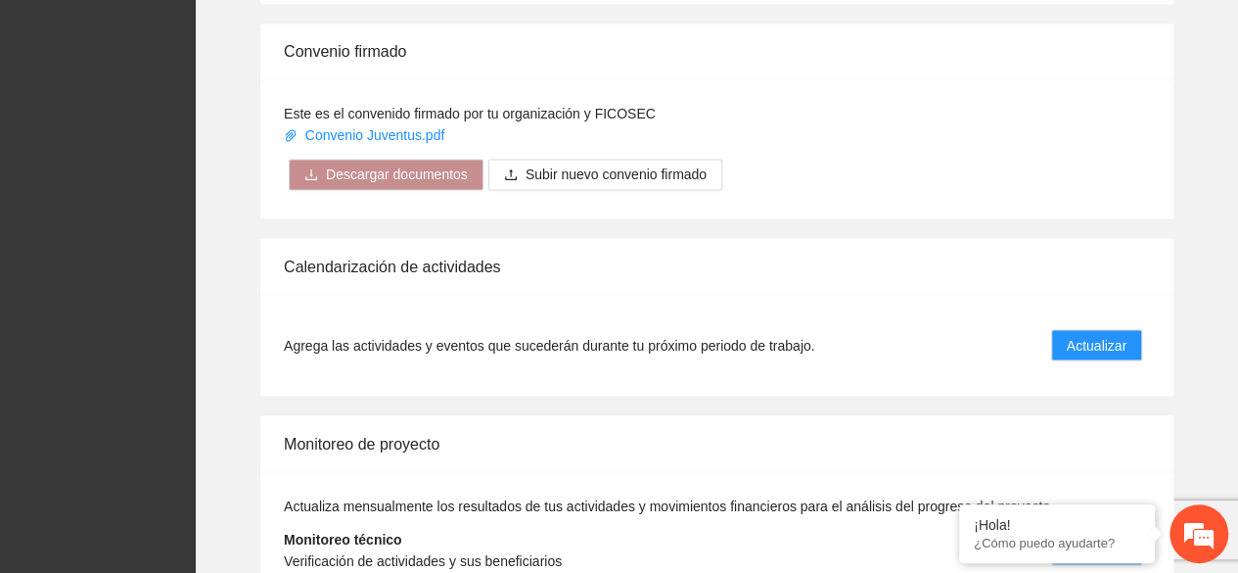
scroll to position [1685, 0]
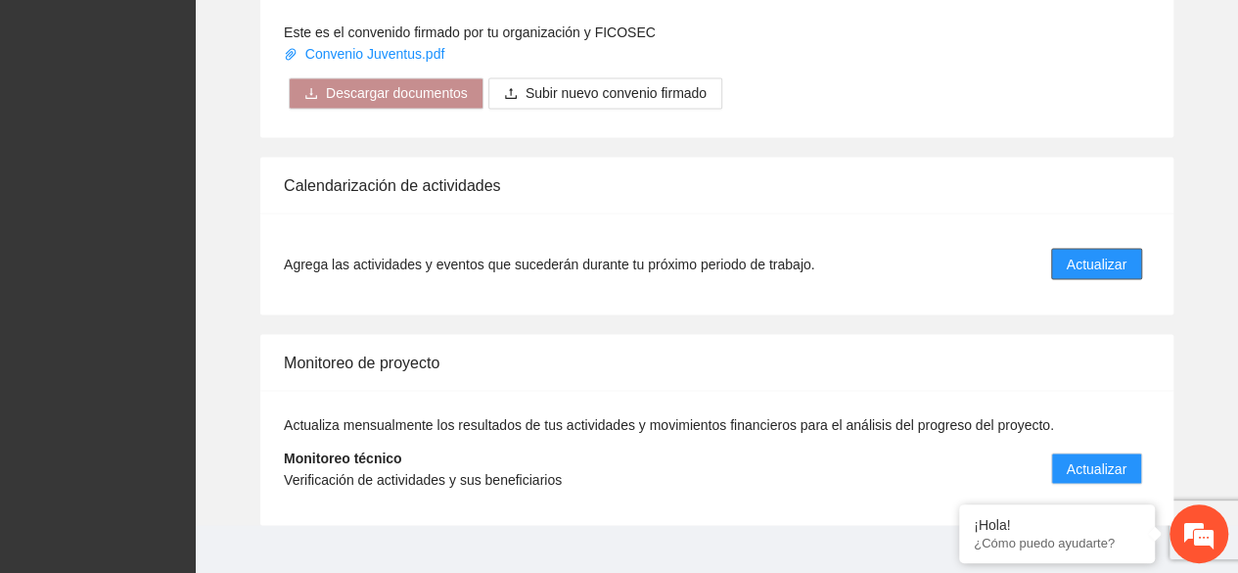
click at [1095, 253] on span "Actualizar" at bounding box center [1097, 264] width 60 height 22
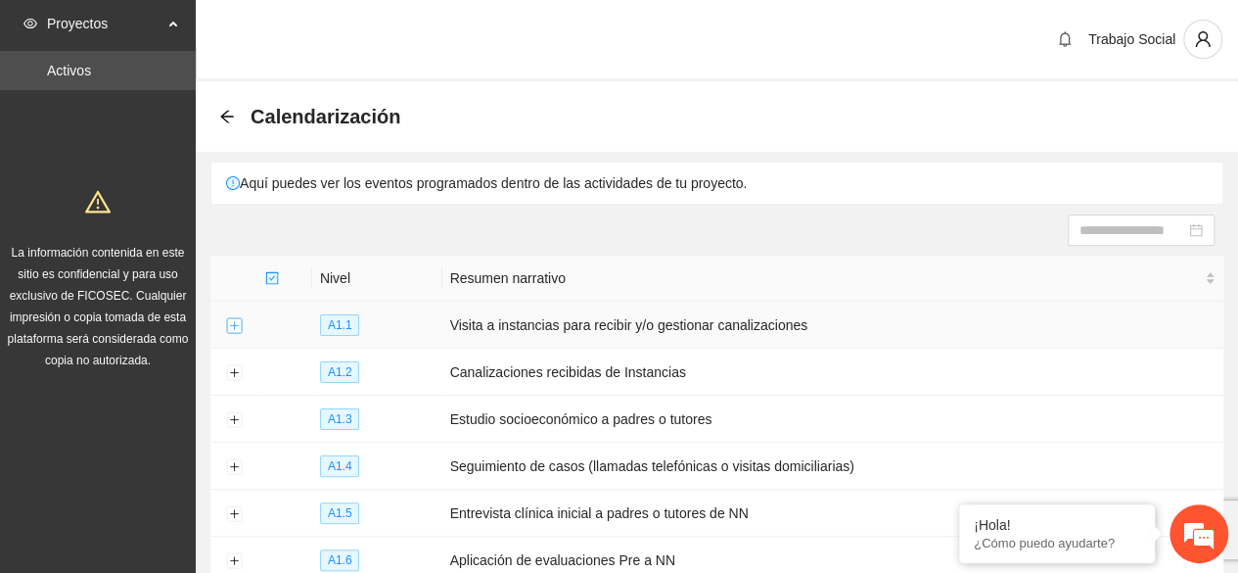
click at [231, 321] on button "Expand row" at bounding box center [234, 326] width 16 height 16
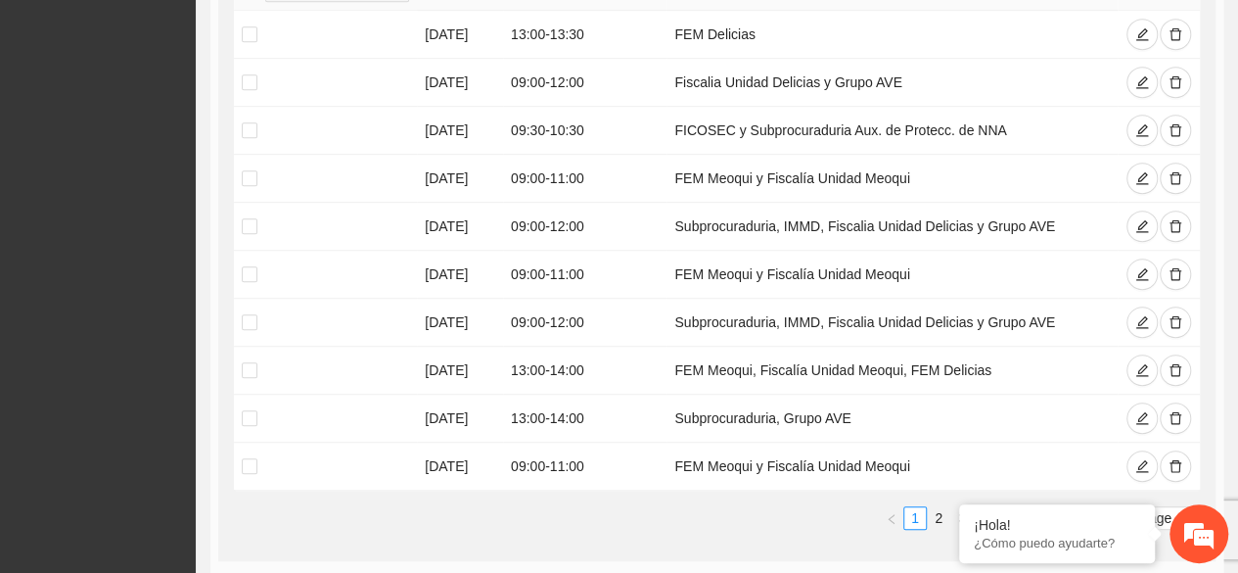
scroll to position [574, 0]
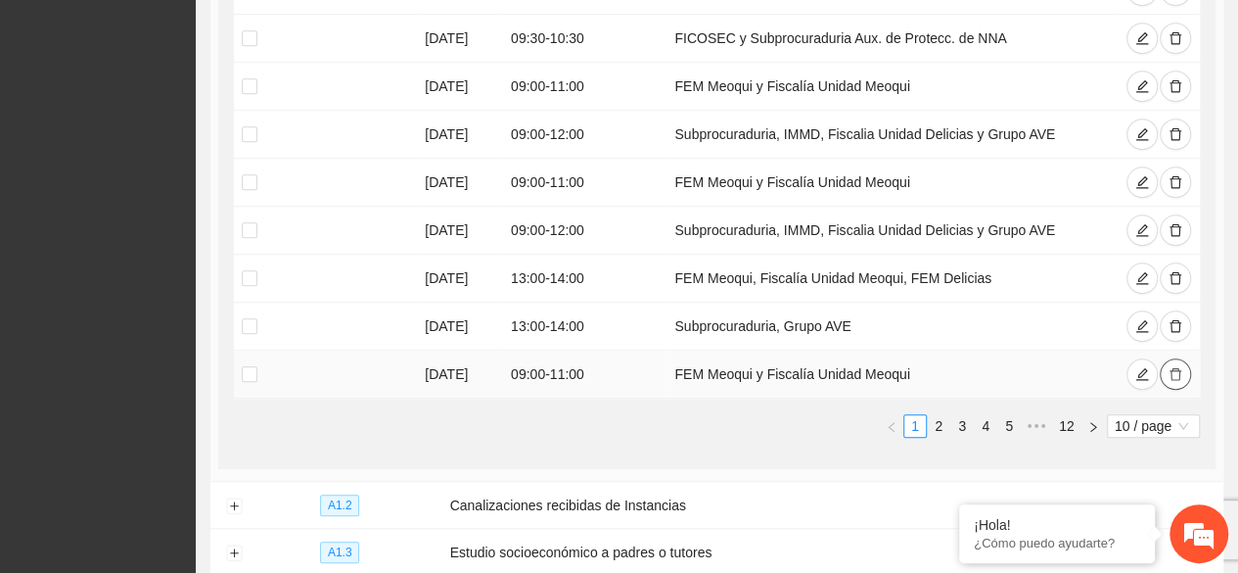
click at [1179, 368] on icon "delete" at bounding box center [1176, 374] width 12 height 13
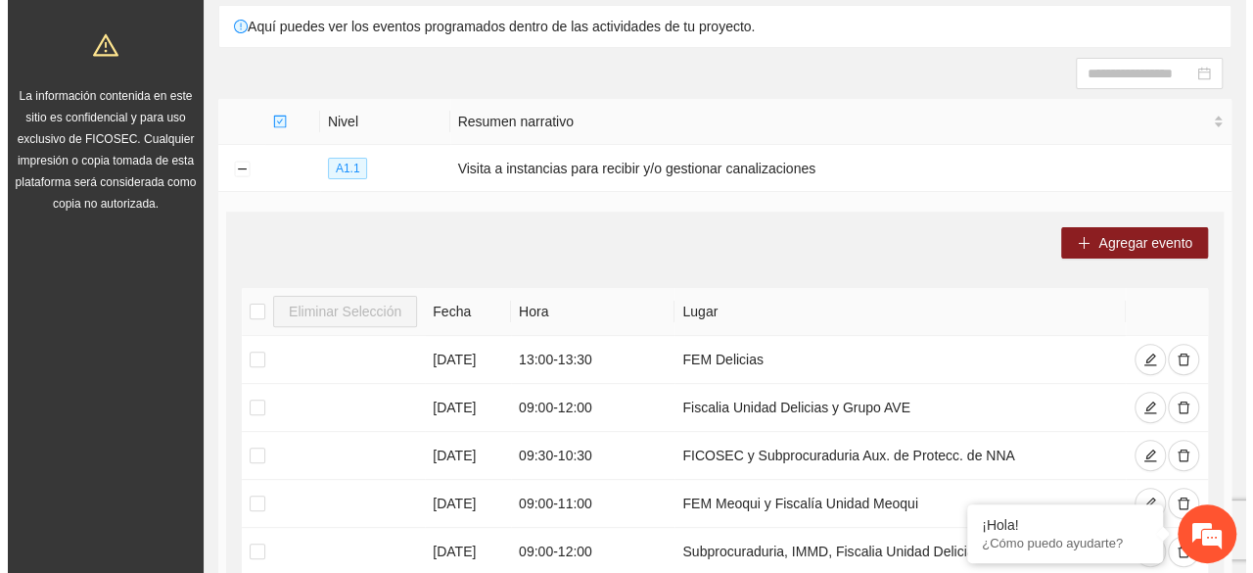
scroll to position [104, 0]
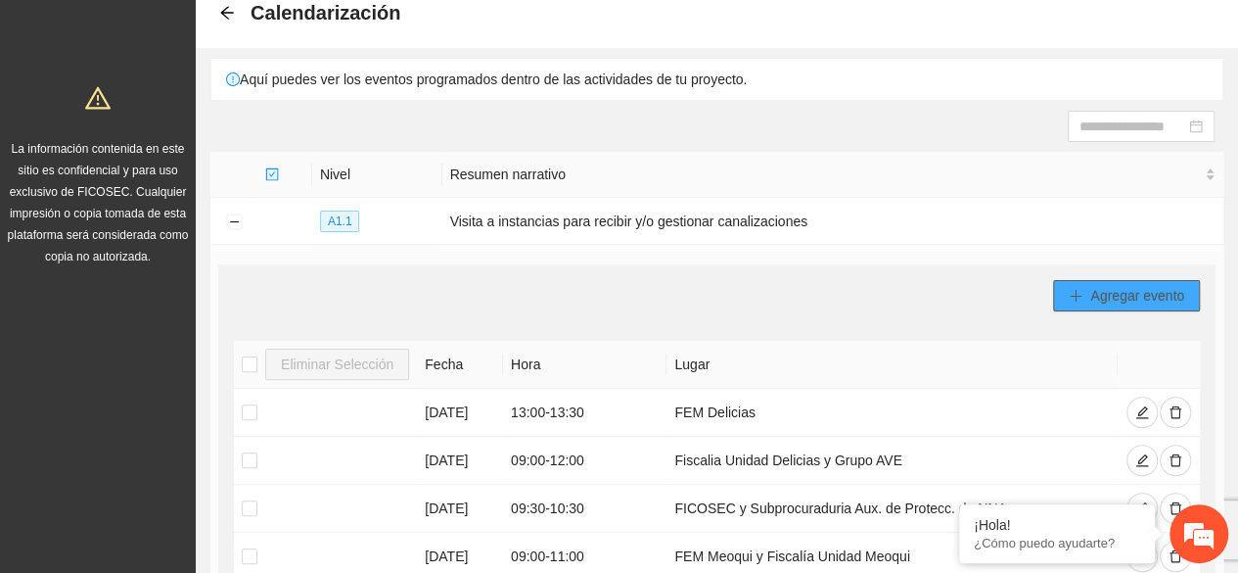
click at [1071, 289] on icon "plus" at bounding box center [1076, 296] width 14 height 14
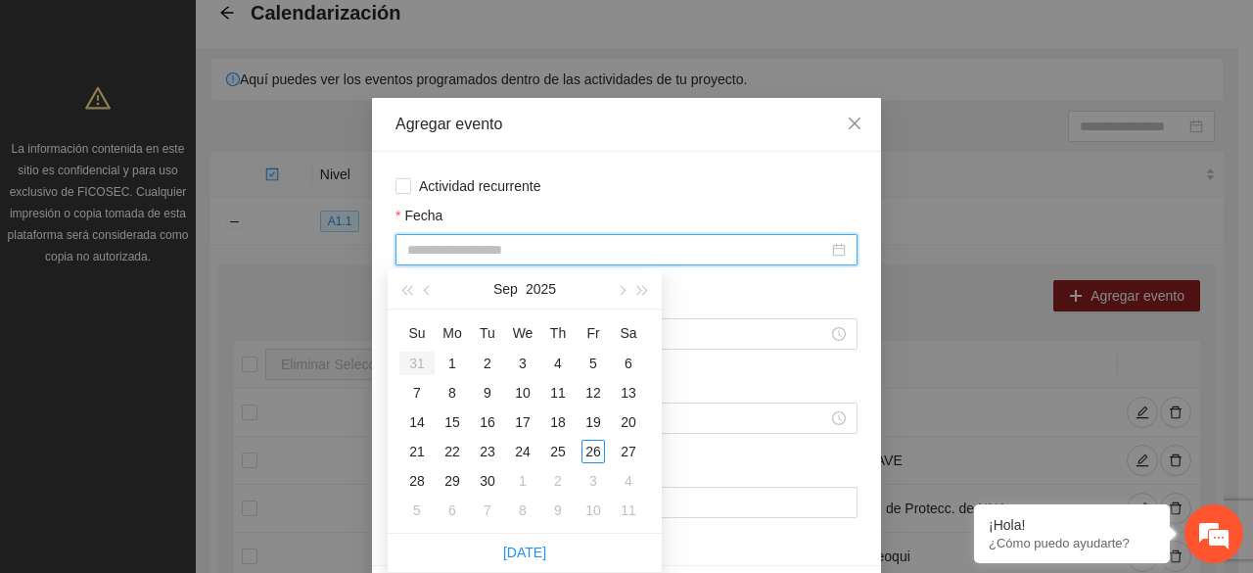
click at [490, 250] on input "Fecha" at bounding box center [617, 250] width 421 height 22
type input "**********"
click at [459, 484] on div "29" at bounding box center [452, 480] width 23 height 23
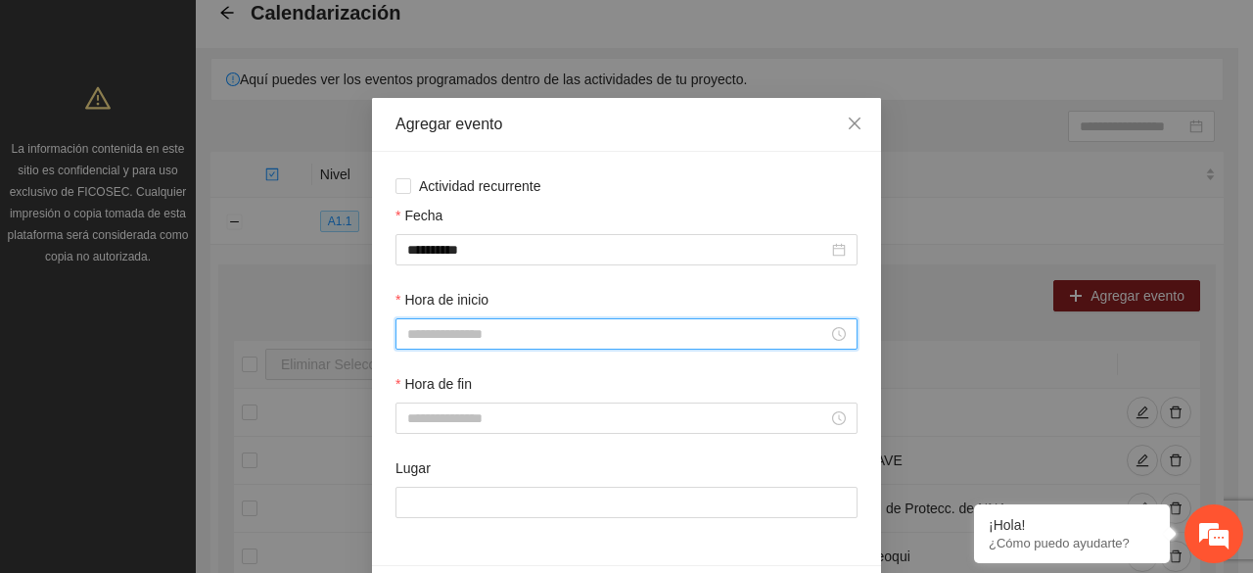
click at [468, 336] on input "Hora de inicio" at bounding box center [617, 334] width 421 height 22
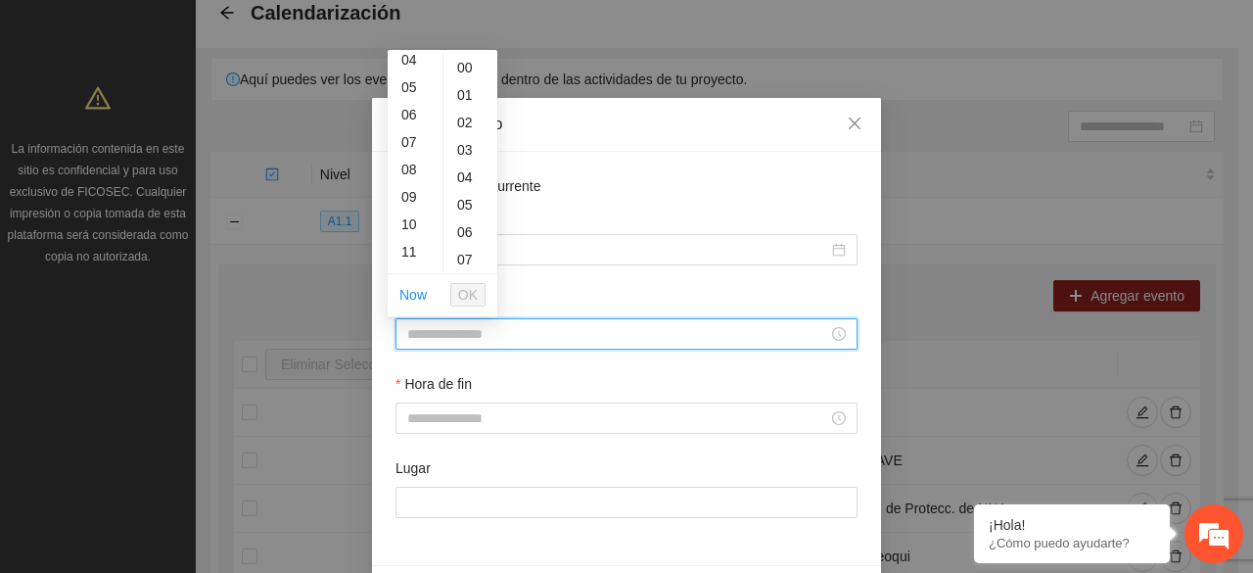
scroll to position [157, 0]
click at [409, 184] on div "10" at bounding box center [415, 184] width 55 height 27
click at [456, 134] on div "12" at bounding box center [470, 122] width 54 height 27
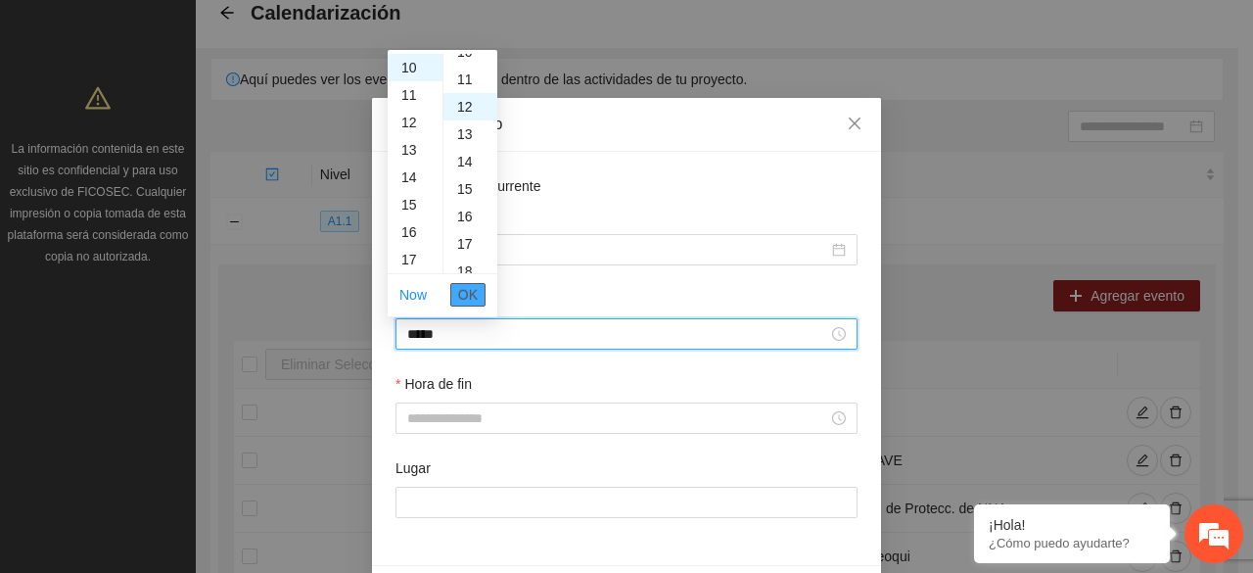
click at [469, 295] on span "OK" at bounding box center [468, 295] width 20 height 22
click at [472, 334] on input "*****" at bounding box center [617, 334] width 421 height 22
click at [455, 284] on button "OK" at bounding box center [467, 294] width 35 height 23
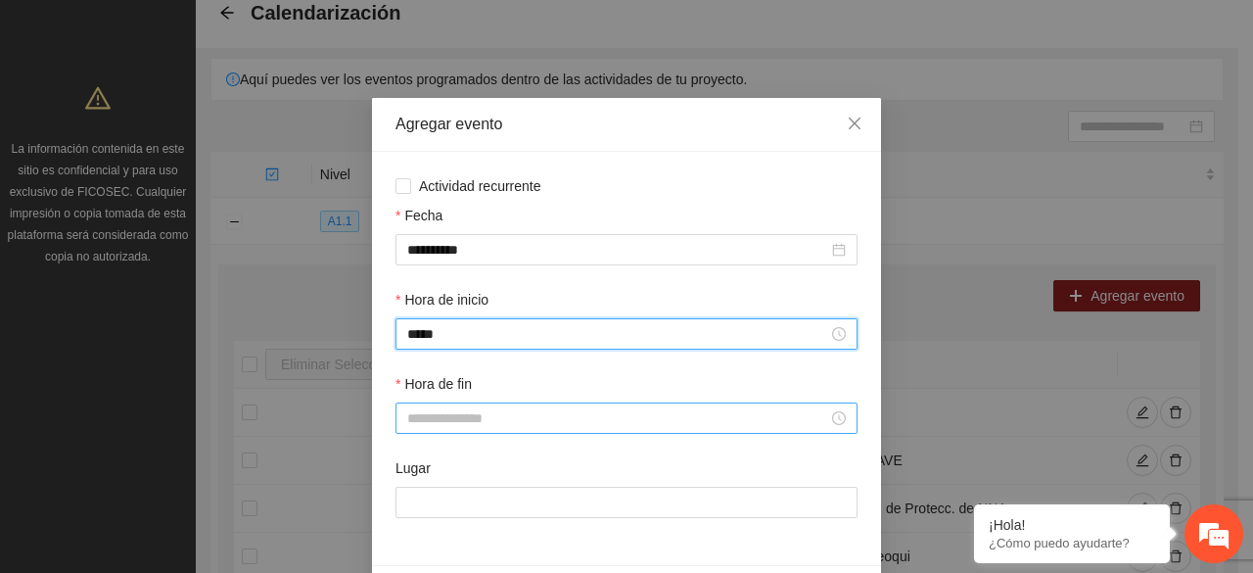
type input "*****"
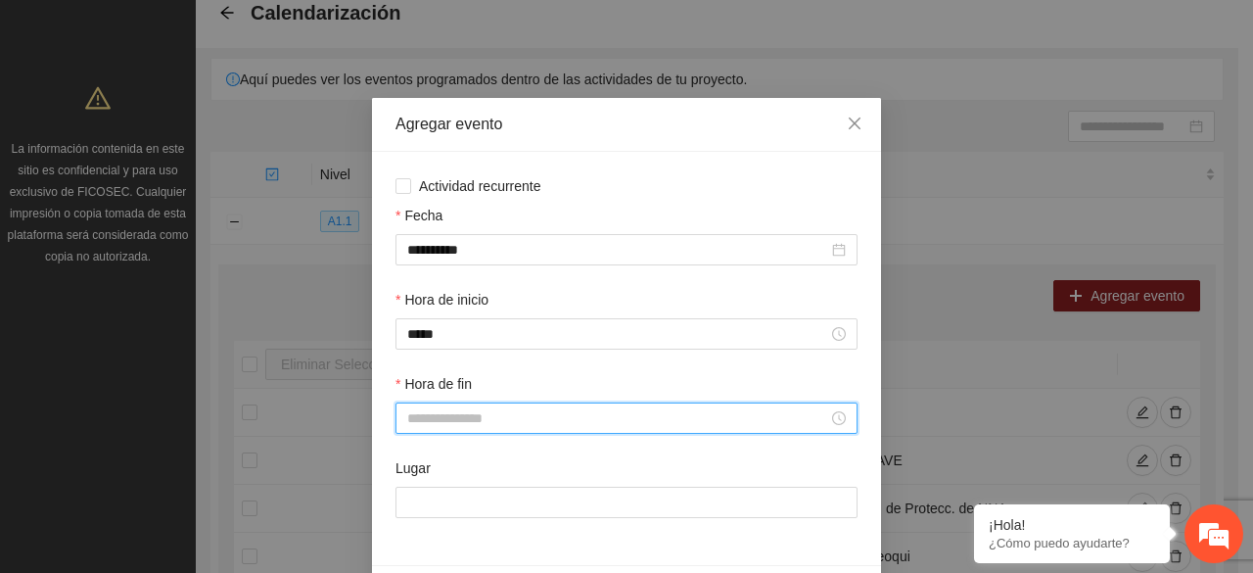
click at [475, 414] on input "Hora de fin" at bounding box center [617, 418] width 421 height 22
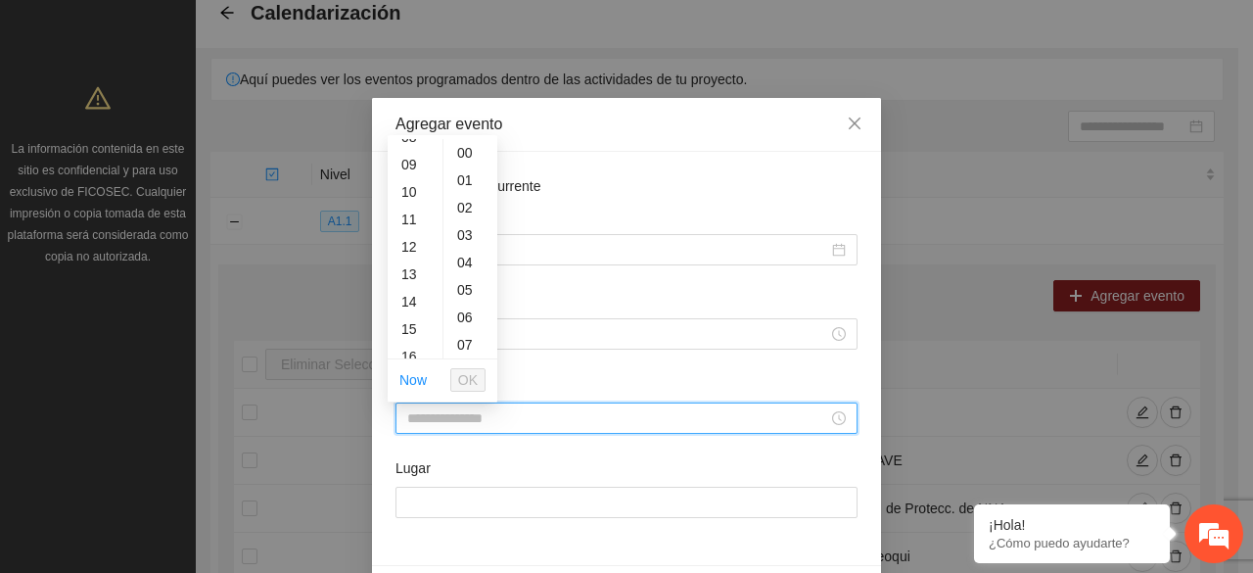
scroll to position [274, 0]
click at [407, 207] on div "12" at bounding box center [415, 207] width 55 height 27
type input "*****"
click at [470, 381] on span "OK" at bounding box center [468, 380] width 20 height 22
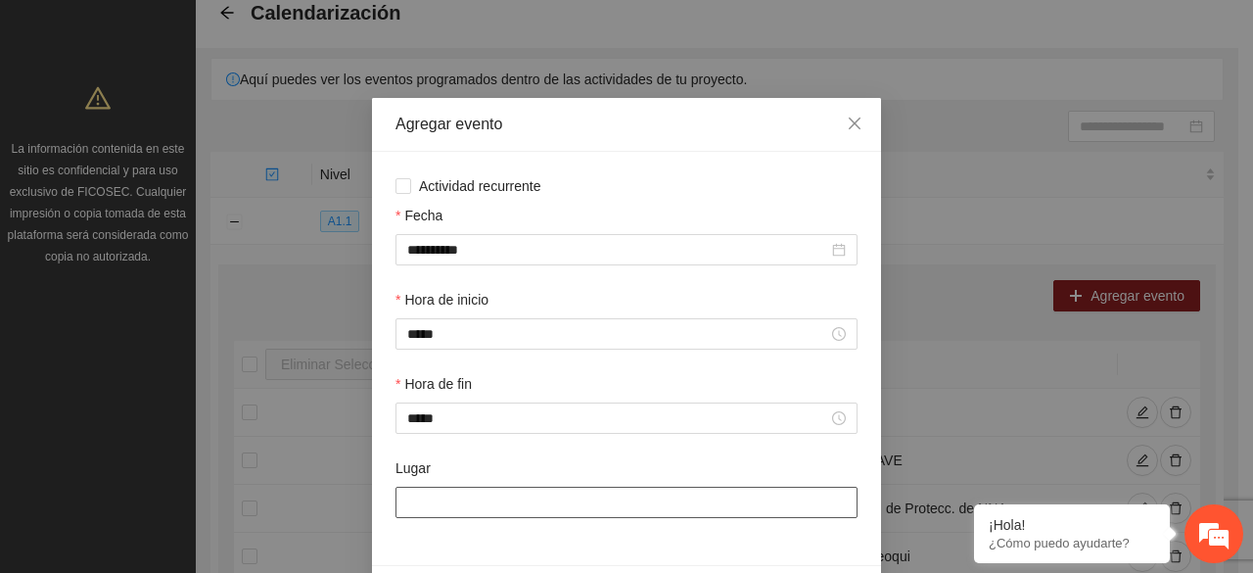
click at [482, 504] on input "Lugar" at bounding box center [627, 502] width 462 height 31
click at [482, 504] on input "**********" at bounding box center [627, 502] width 462 height 31
type input "**********"
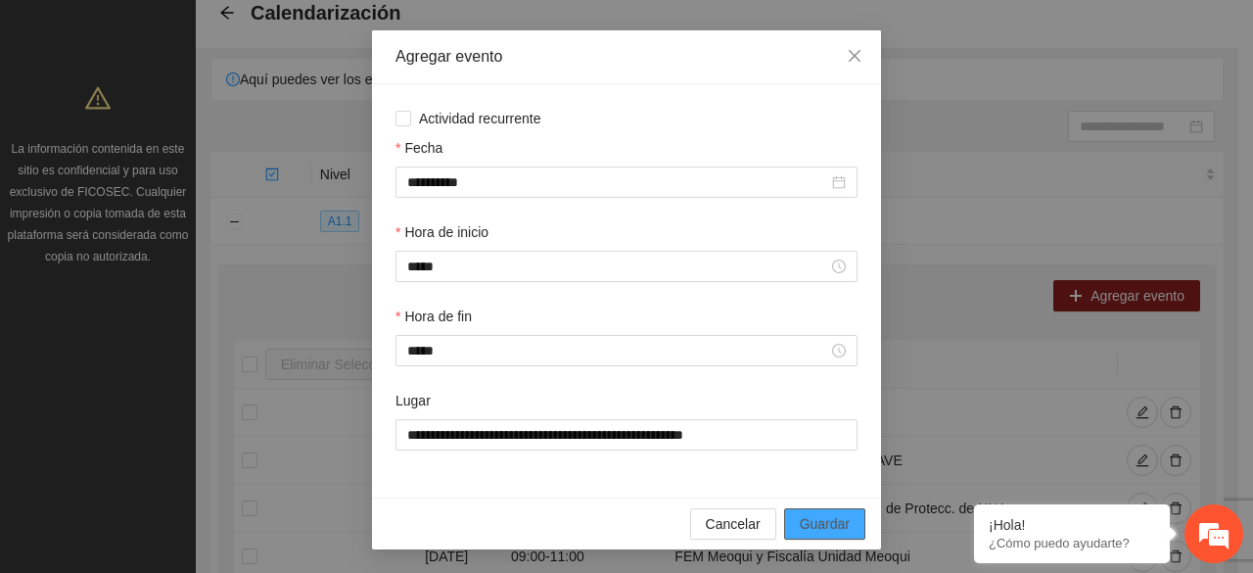
click at [822, 519] on span "Guardar" at bounding box center [825, 524] width 50 height 22
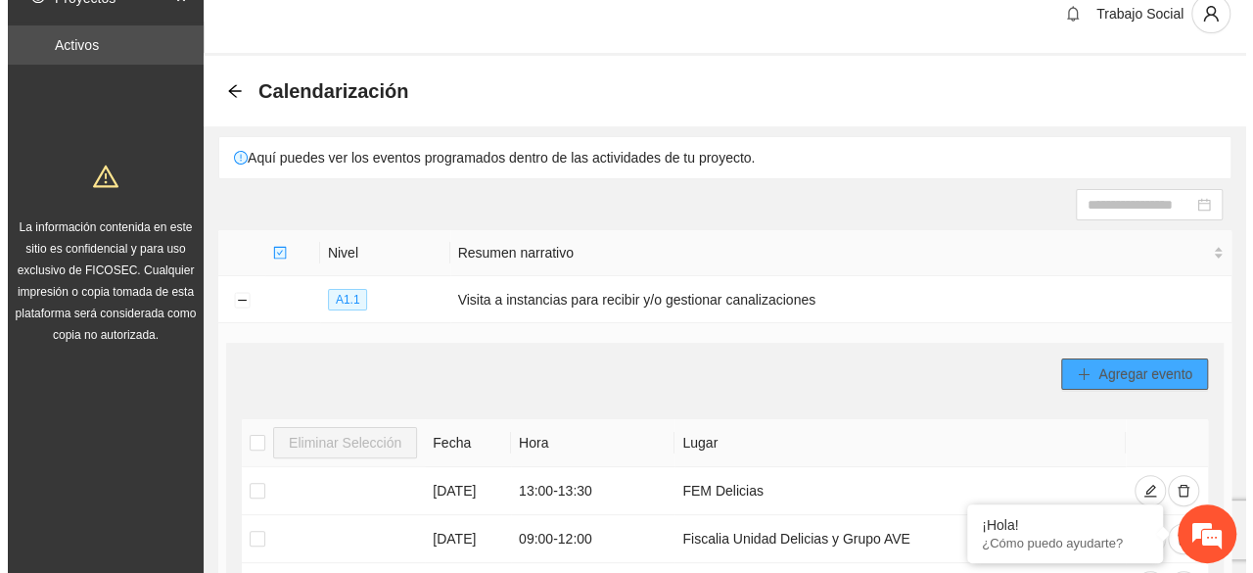
scroll to position [0, 0]
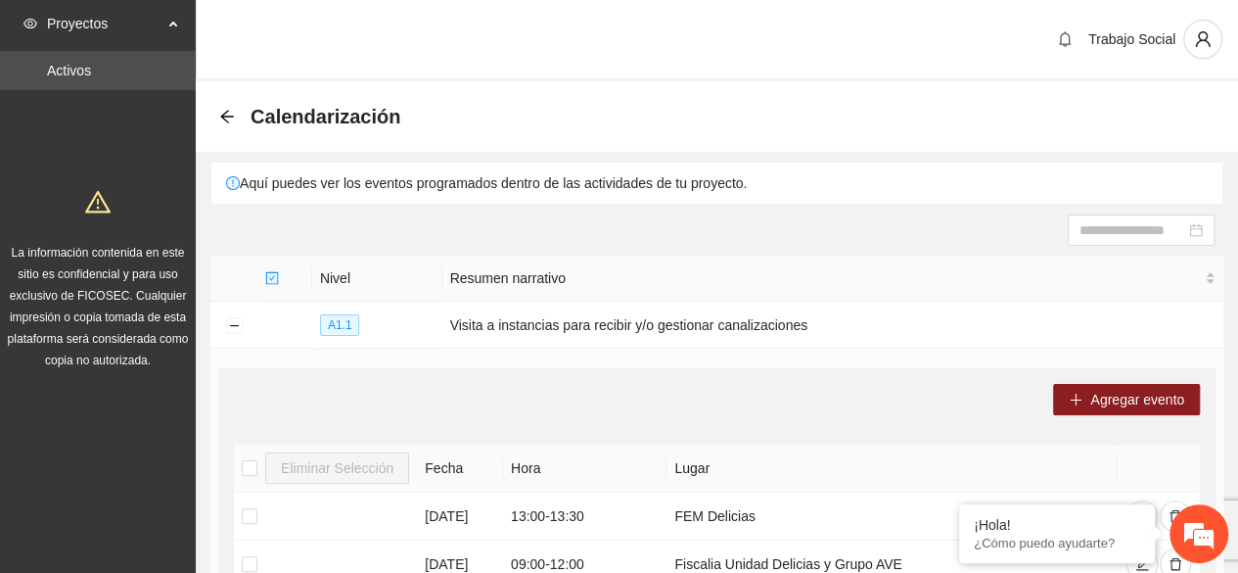
click at [1099, 404] on span "Agregar evento" at bounding box center [1138, 400] width 94 height 22
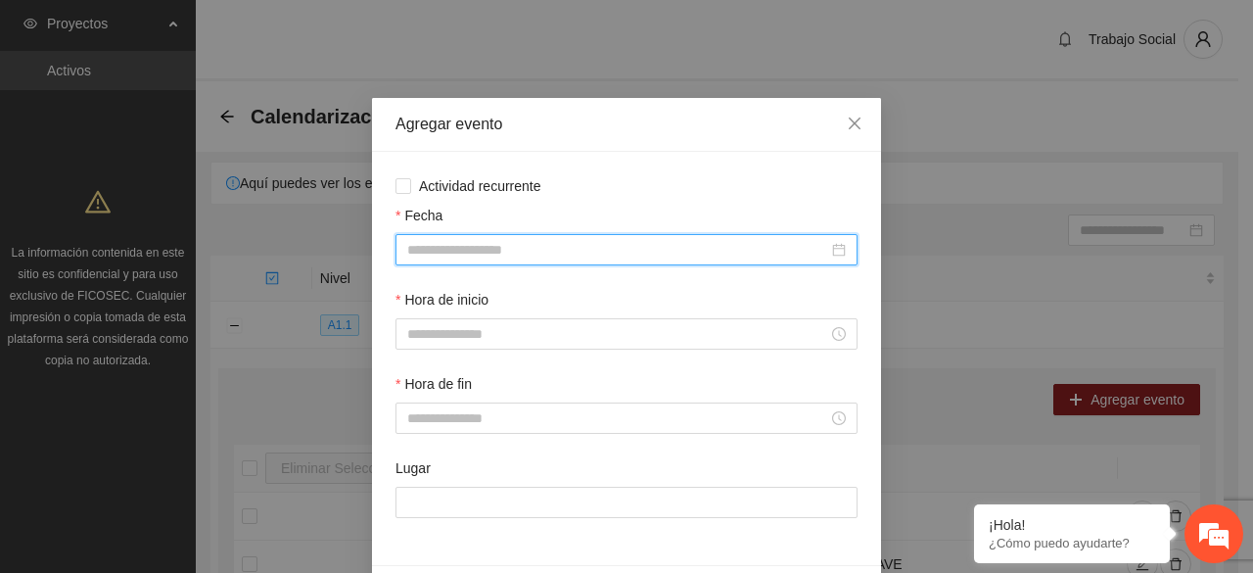
click at [480, 253] on input "Fecha" at bounding box center [617, 250] width 421 height 22
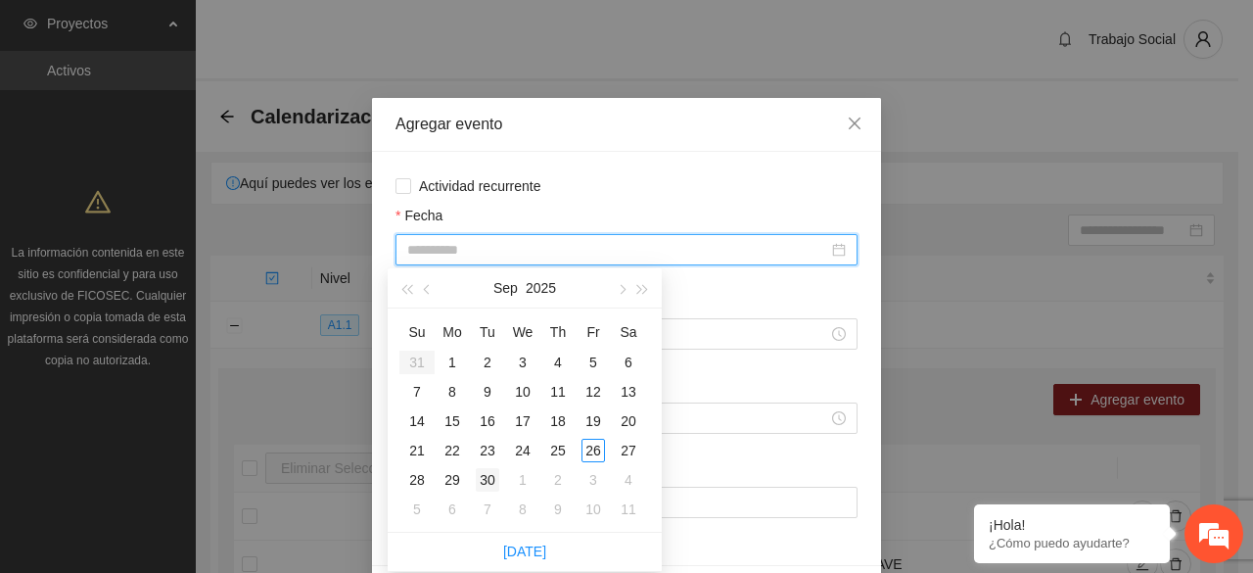
type input "**********"
click at [488, 478] on div "30" at bounding box center [487, 479] width 23 height 23
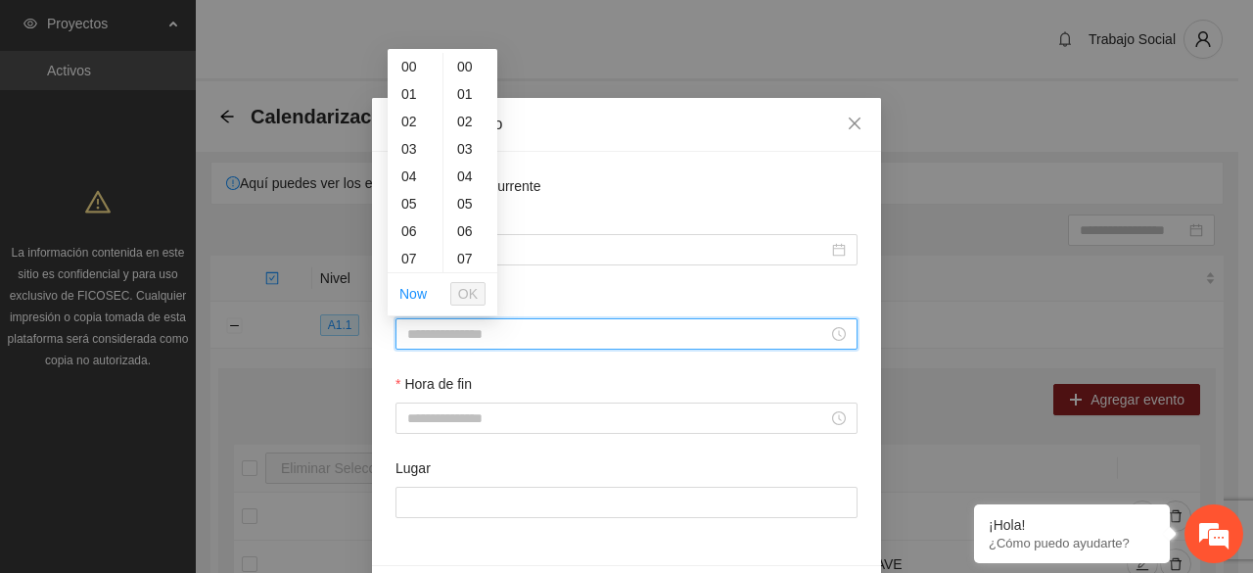
click at [478, 330] on input "Hora de inicio" at bounding box center [617, 334] width 421 height 22
click at [415, 198] on div "09" at bounding box center [415, 195] width 55 height 27
click at [468, 296] on span "OK" at bounding box center [468, 294] width 20 height 22
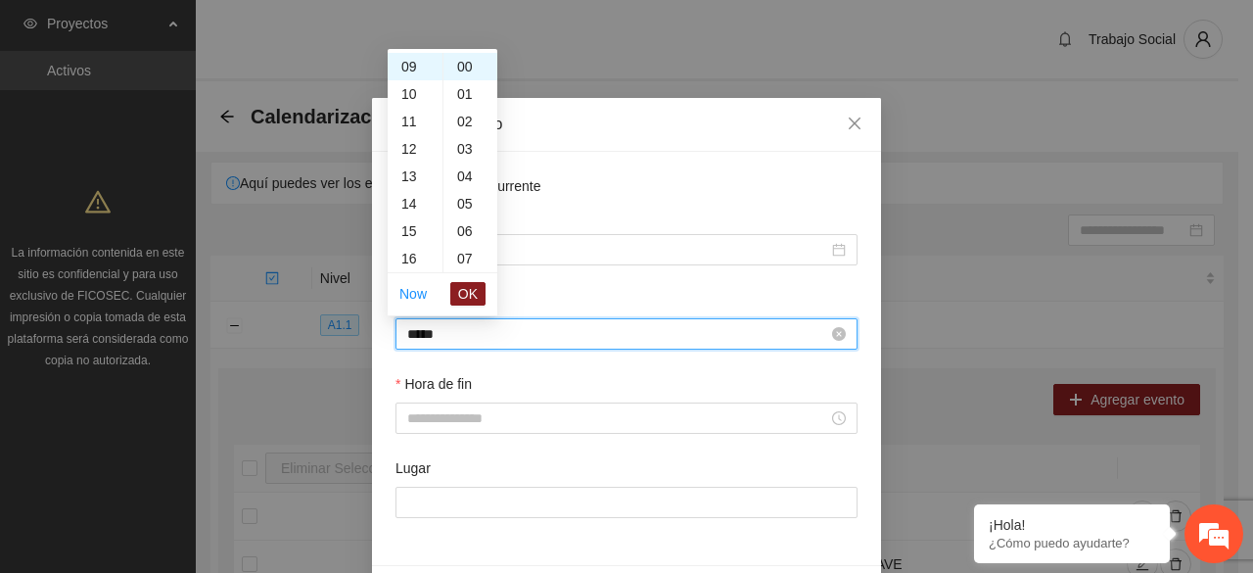
click at [463, 332] on input "*****" at bounding box center [617, 334] width 421 height 22
click at [413, 92] on div "10" at bounding box center [415, 93] width 55 height 27
type input "*****"
click at [470, 293] on span "OK" at bounding box center [468, 294] width 20 height 22
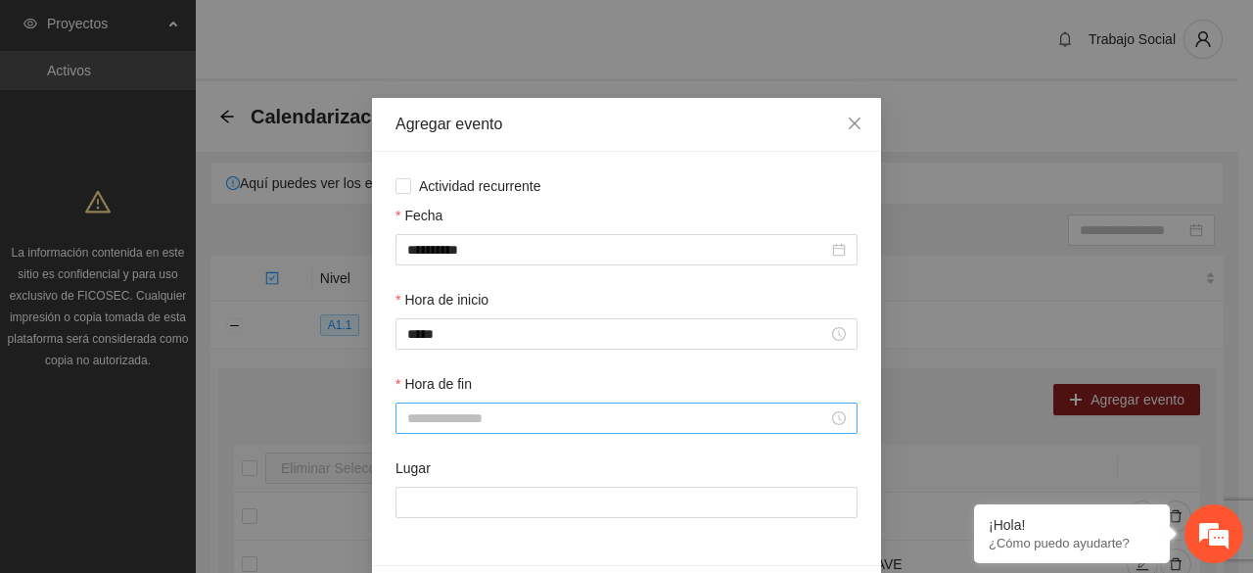
click at [449, 432] on div at bounding box center [627, 417] width 462 height 31
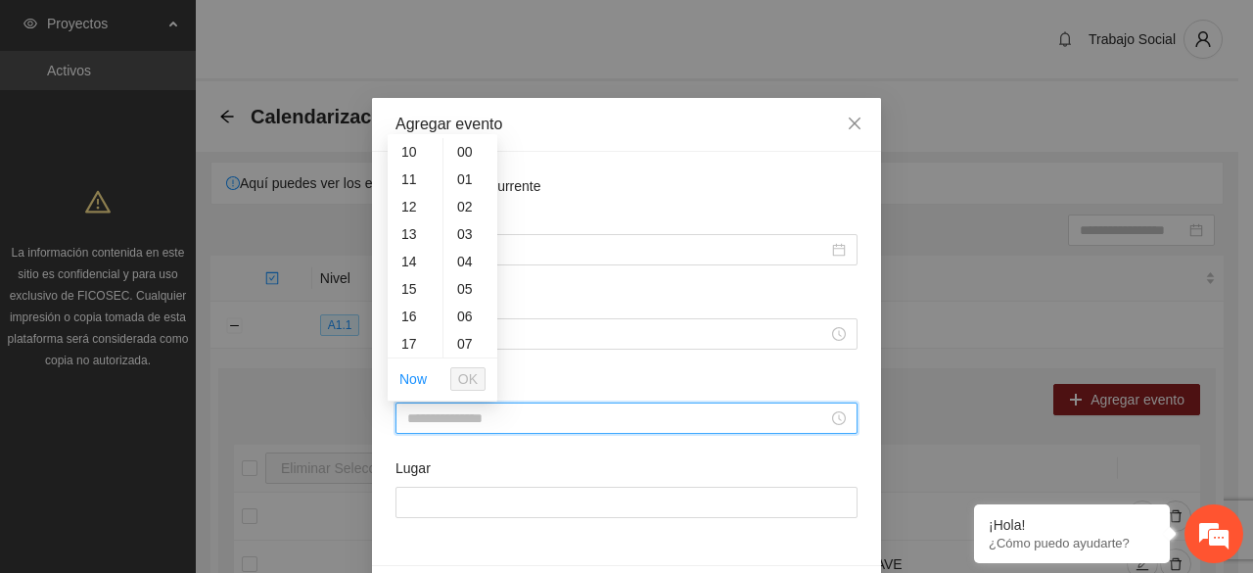
scroll to position [313, 0]
click at [415, 249] on div "15" at bounding box center [415, 249] width 55 height 27
type input "*****"
click at [470, 377] on span "OK" at bounding box center [468, 379] width 20 height 22
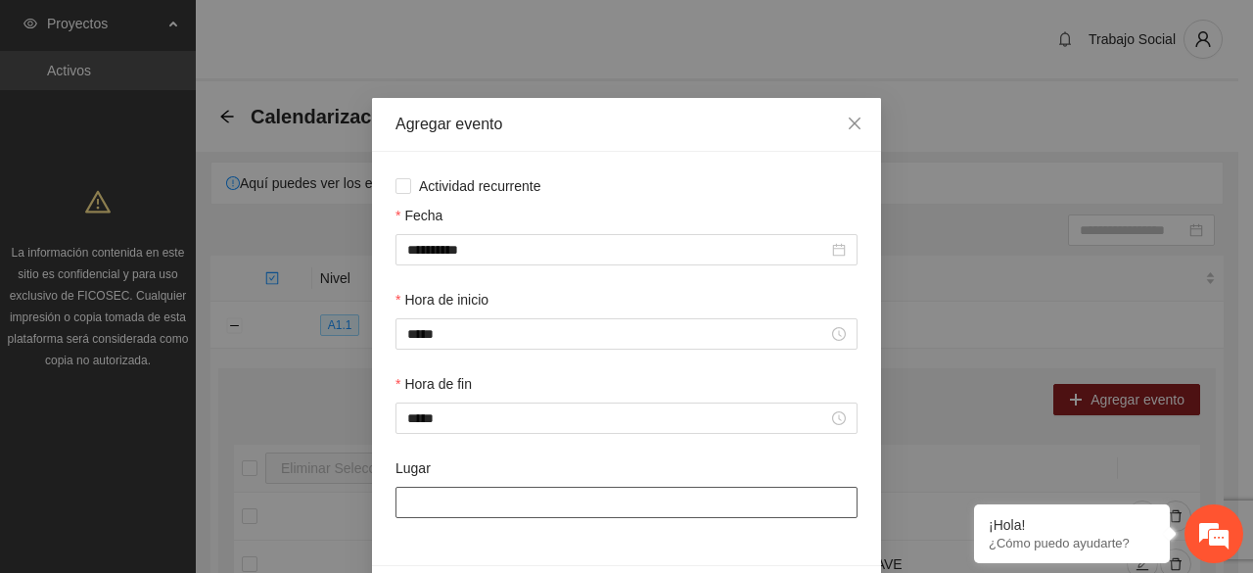
click at [437, 496] on input "Lugar" at bounding box center [627, 502] width 462 height 31
type input "**********"
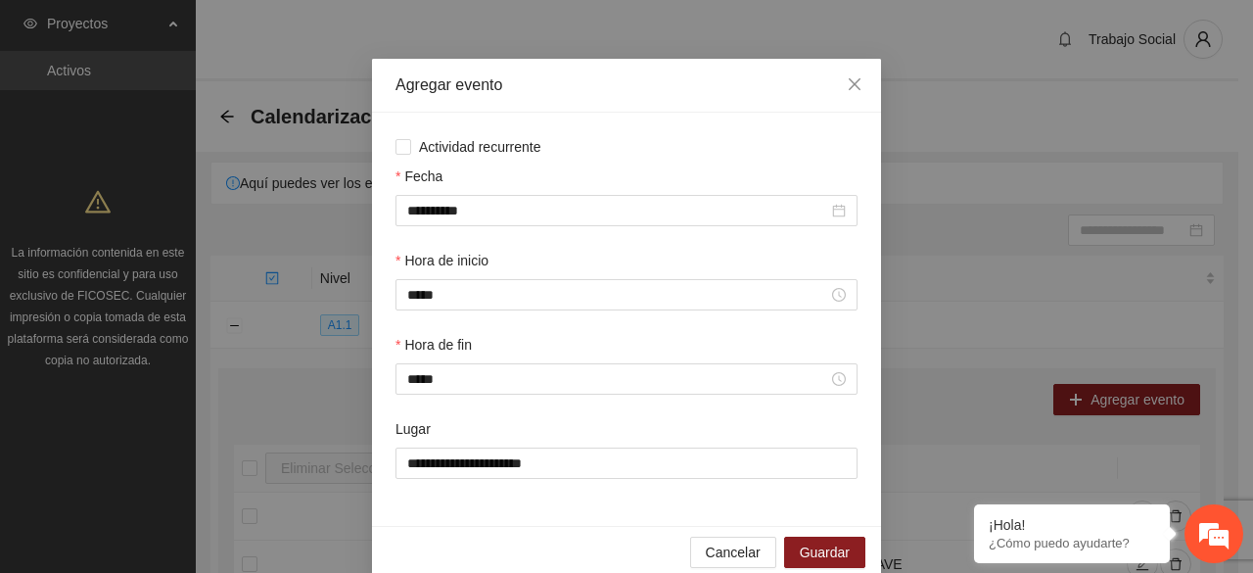
scroll to position [69, 0]
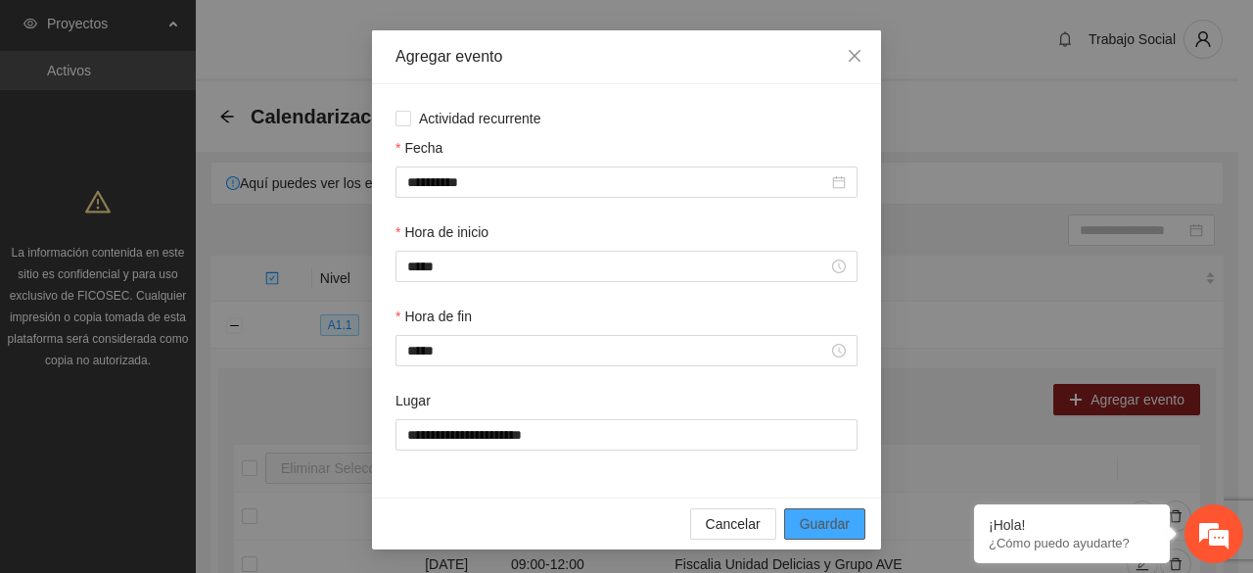
click at [814, 524] on span "Guardar" at bounding box center [825, 524] width 50 height 22
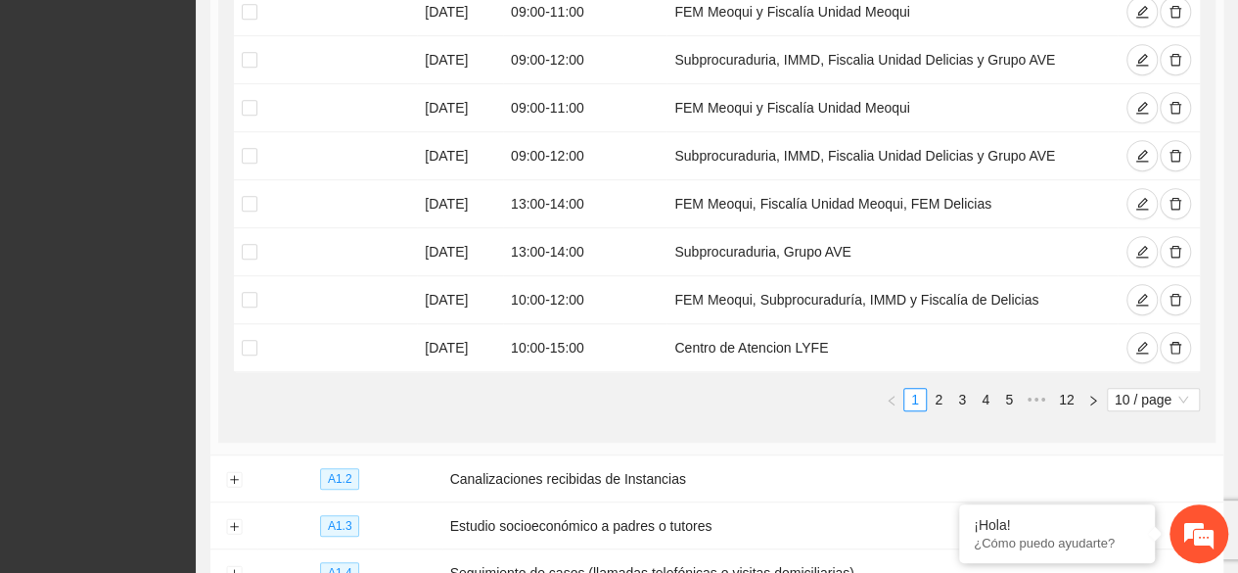
scroll to position [691, 0]
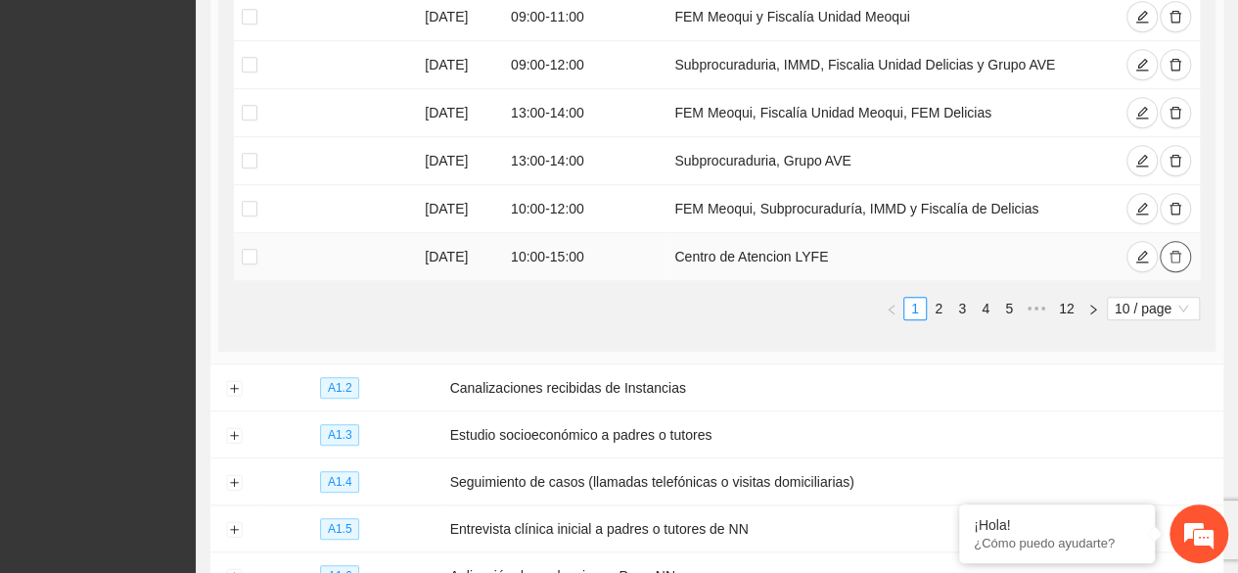
click at [1172, 241] on button "button" at bounding box center [1175, 256] width 31 height 31
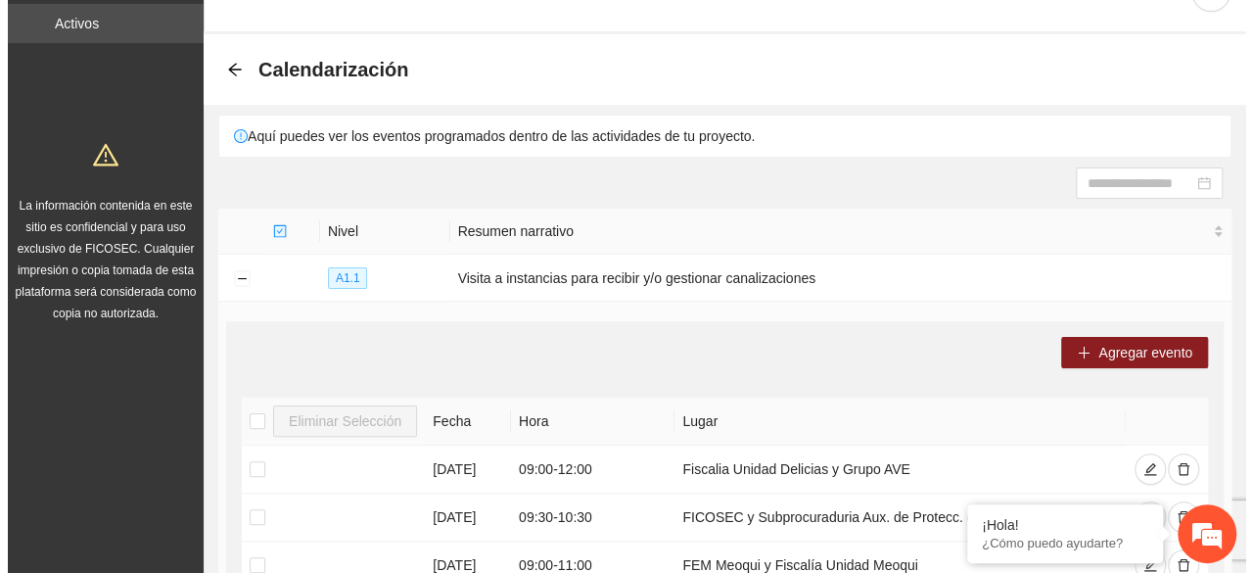
scroll to position [0, 0]
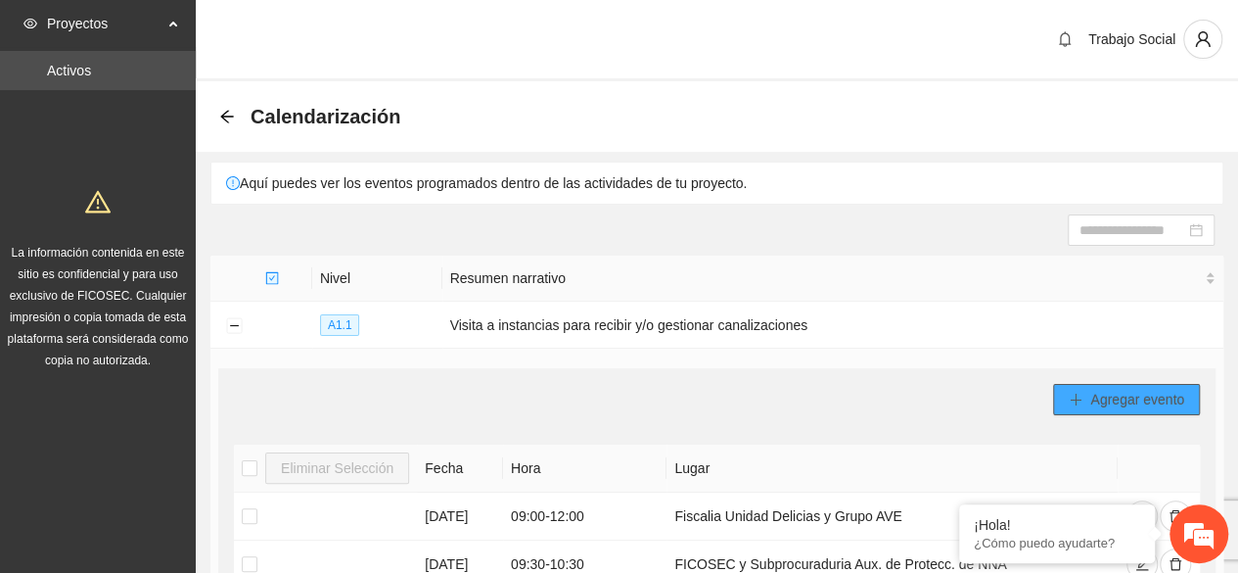
click at [1083, 389] on button "Agregar evento" at bounding box center [1126, 399] width 147 height 31
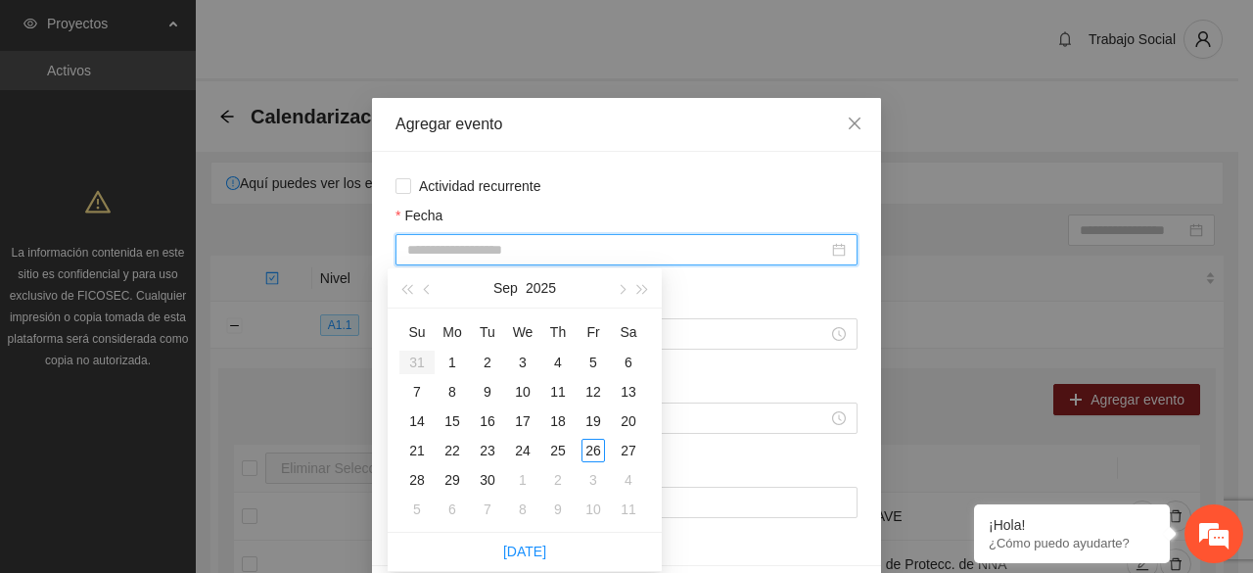
click at [502, 242] on input "Fecha" at bounding box center [617, 250] width 421 height 22
type input "**********"
click at [515, 482] on div "1" at bounding box center [522, 479] width 23 height 23
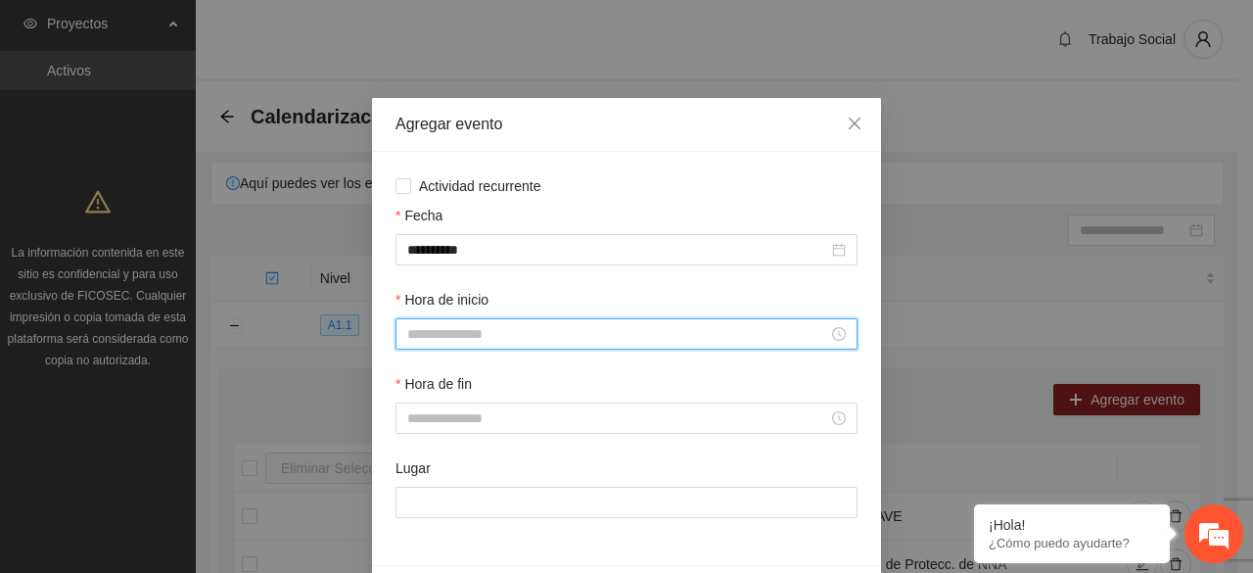
click at [452, 345] on input "Hora de inicio" at bounding box center [617, 334] width 421 height 22
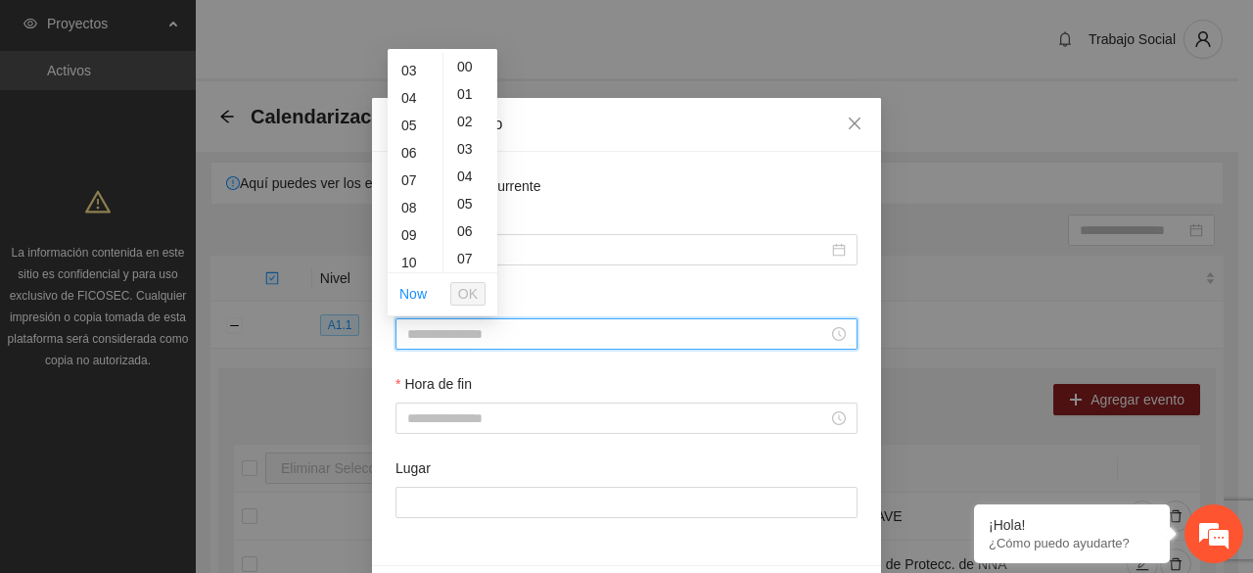
scroll to position [117, 0]
click at [409, 220] on div "10" at bounding box center [415, 223] width 55 height 27
type input "*****"
click at [464, 293] on span "OK" at bounding box center [468, 294] width 20 height 22
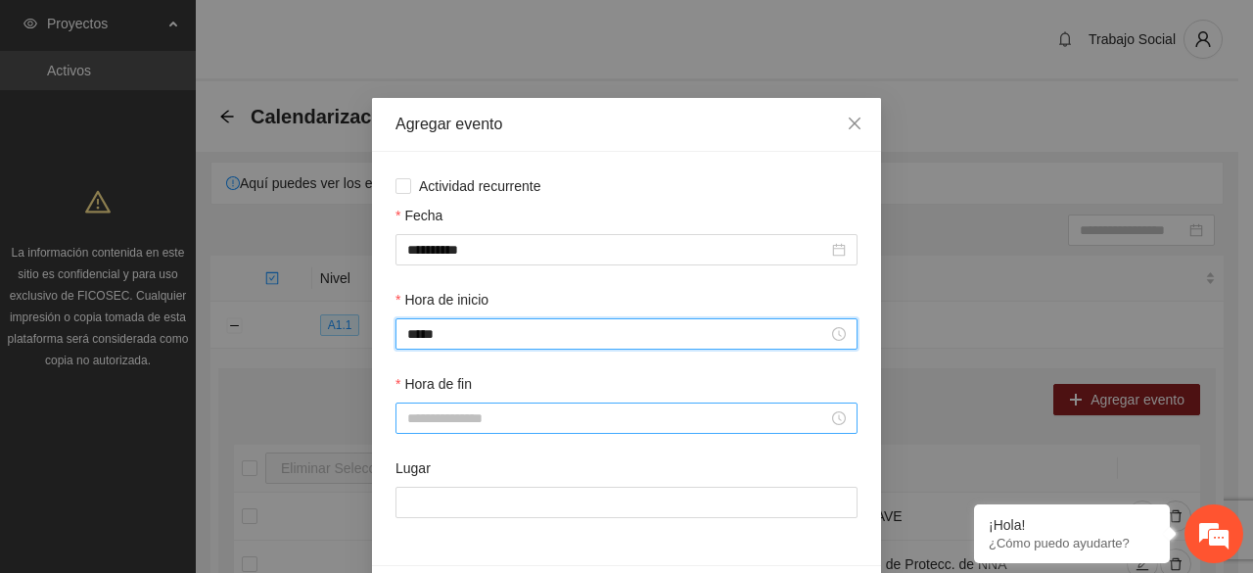
click at [457, 424] on input "Hora de fin" at bounding box center [617, 418] width 421 height 22
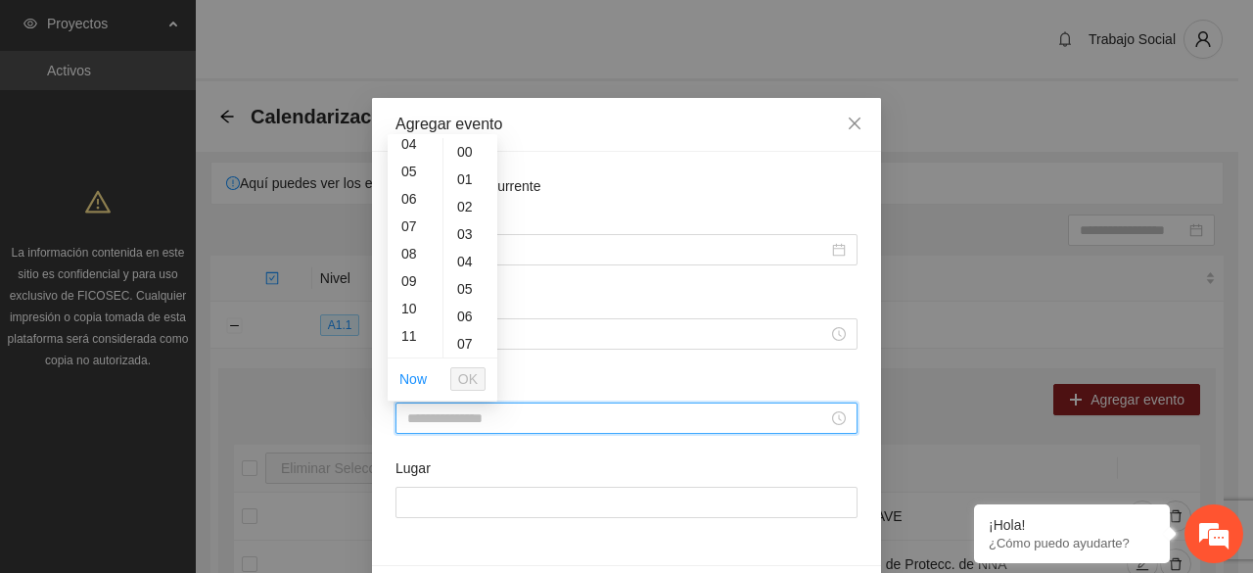
scroll to position [157, 0]
click at [403, 297] on div "11" at bounding box center [415, 296] width 55 height 27
click at [468, 144] on div "00" at bounding box center [470, 151] width 54 height 27
click at [405, 179] on div "12" at bounding box center [415, 178] width 55 height 27
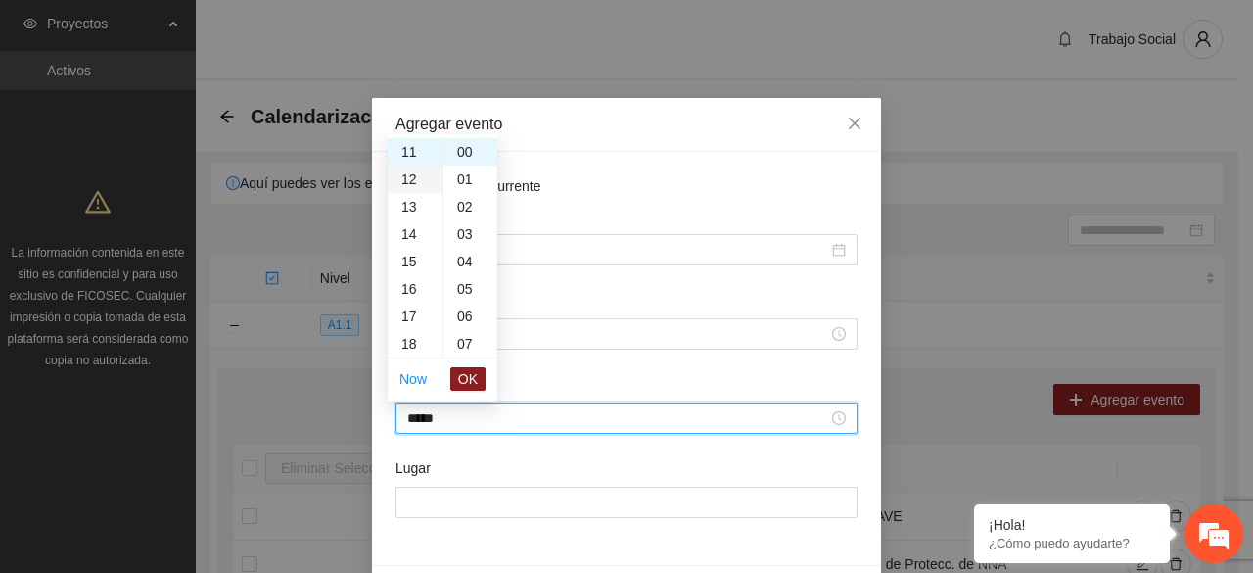
type input "*****"
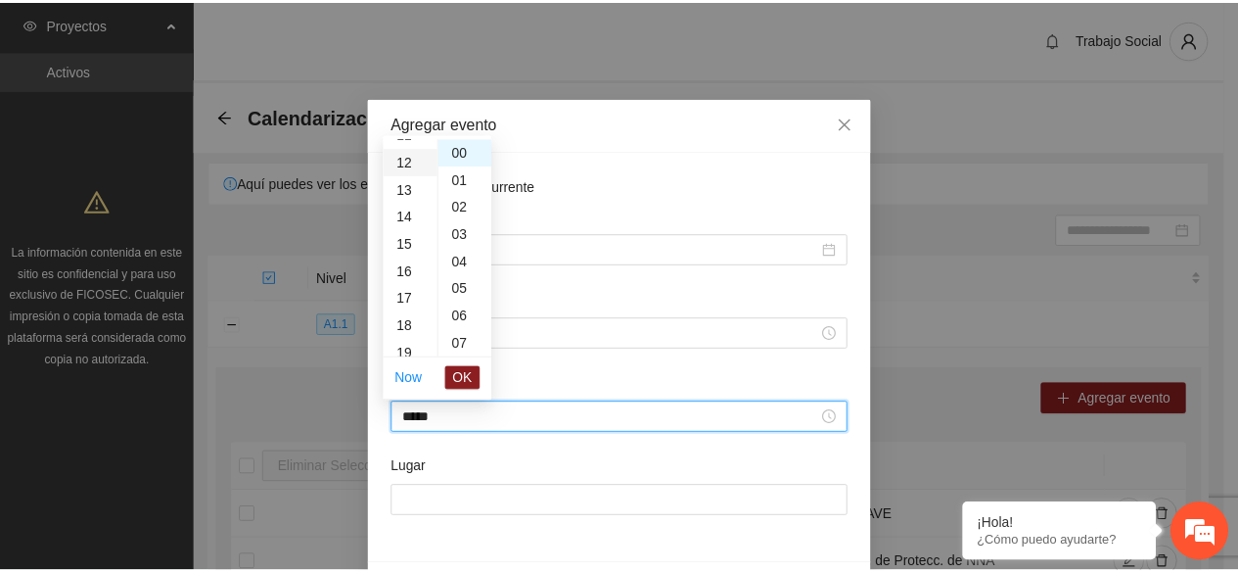
scroll to position [329, 0]
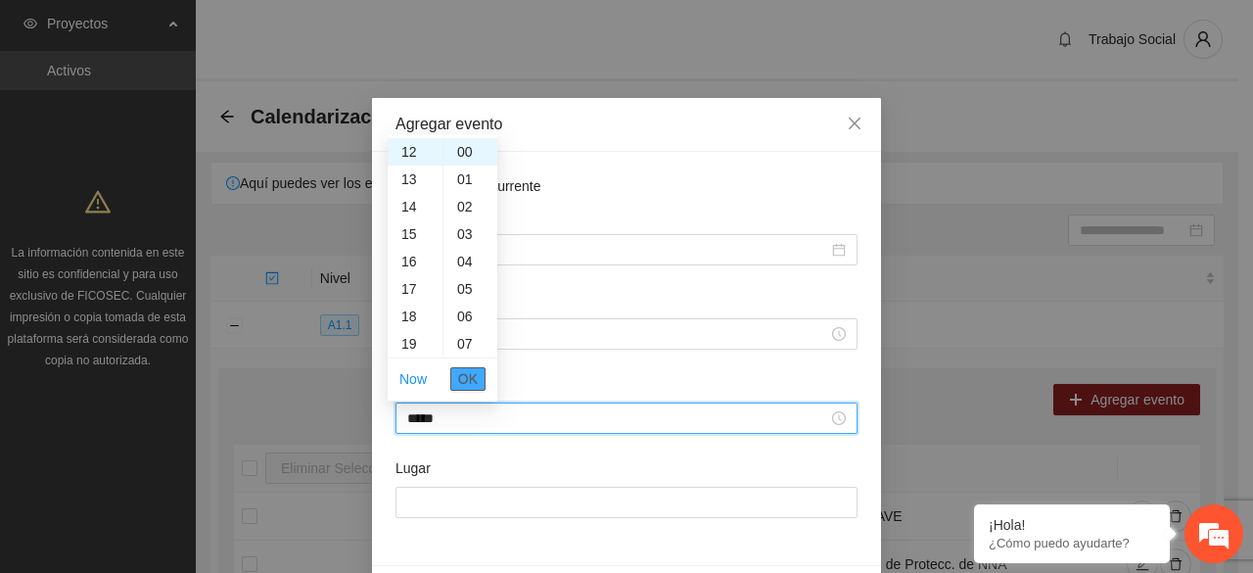
click at [468, 375] on span "OK" at bounding box center [468, 379] width 20 height 22
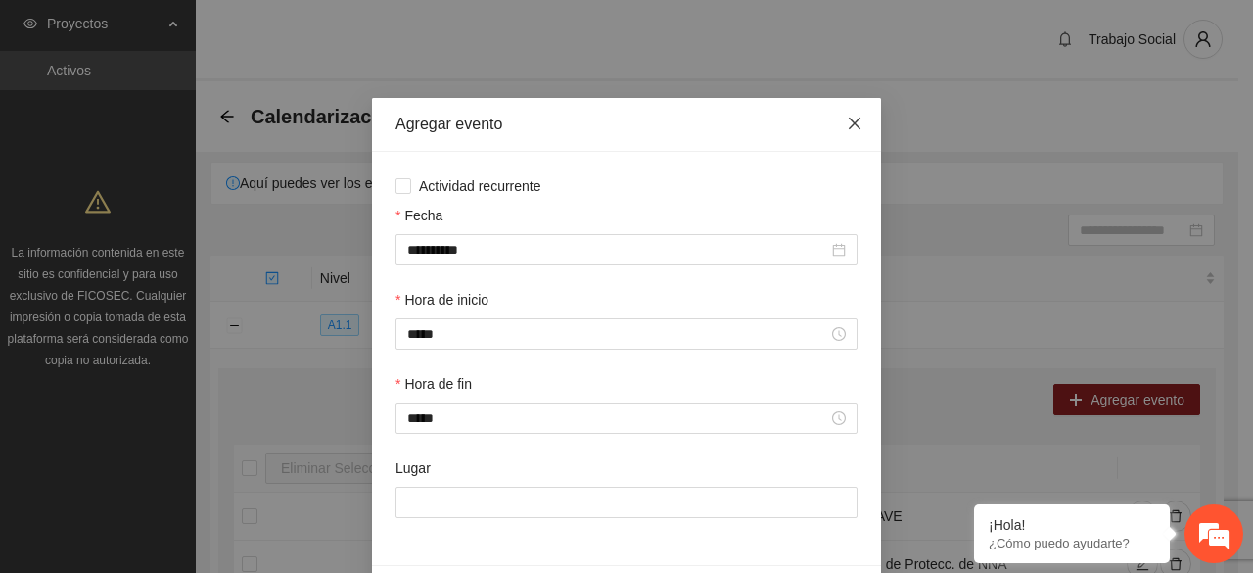
click at [847, 131] on icon "close" at bounding box center [855, 124] width 16 height 16
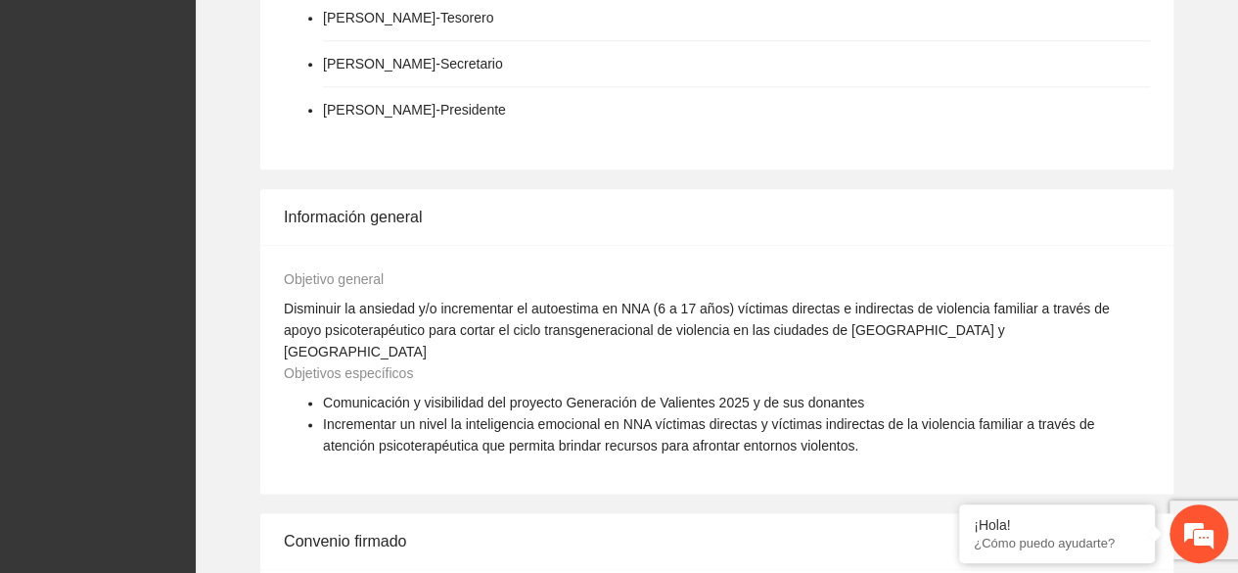
scroll to position [1685, 0]
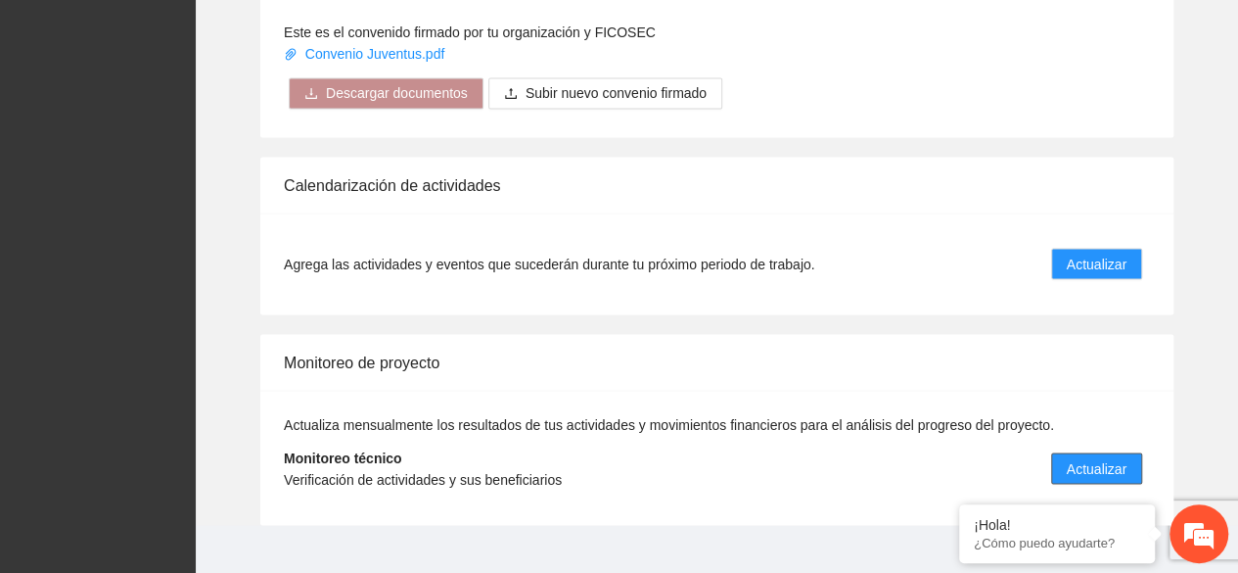
click at [1098, 457] on span "Actualizar" at bounding box center [1097, 468] width 60 height 22
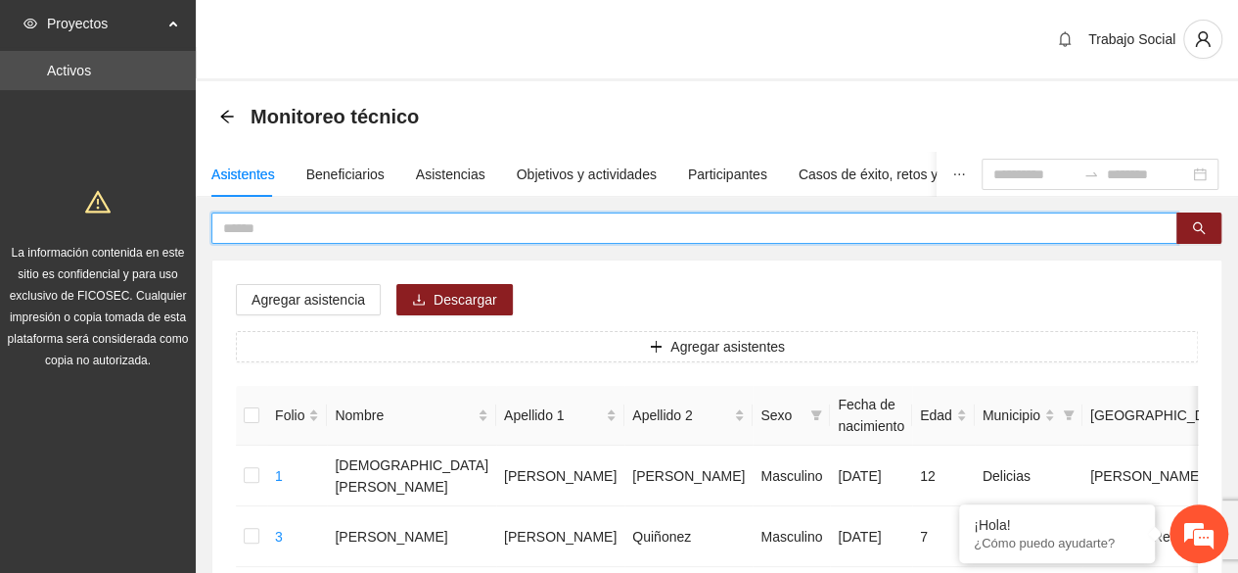
click at [401, 220] on input "text" at bounding box center [686, 228] width 927 height 22
type input "**********"
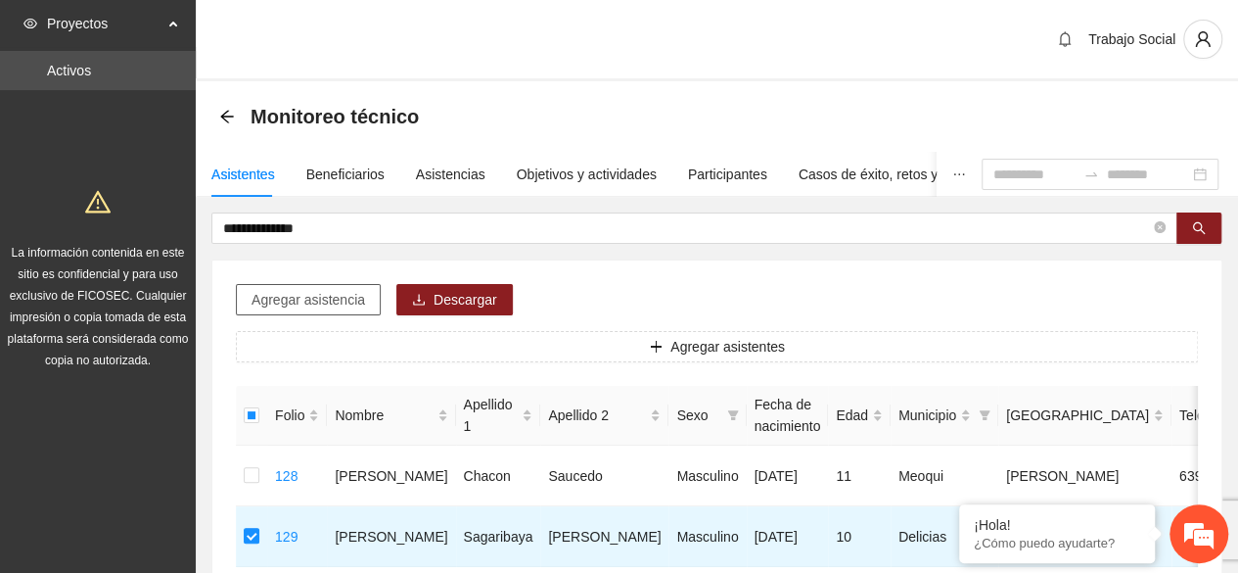
click at [341, 305] on span "Agregar asistencia" at bounding box center [309, 300] width 114 height 22
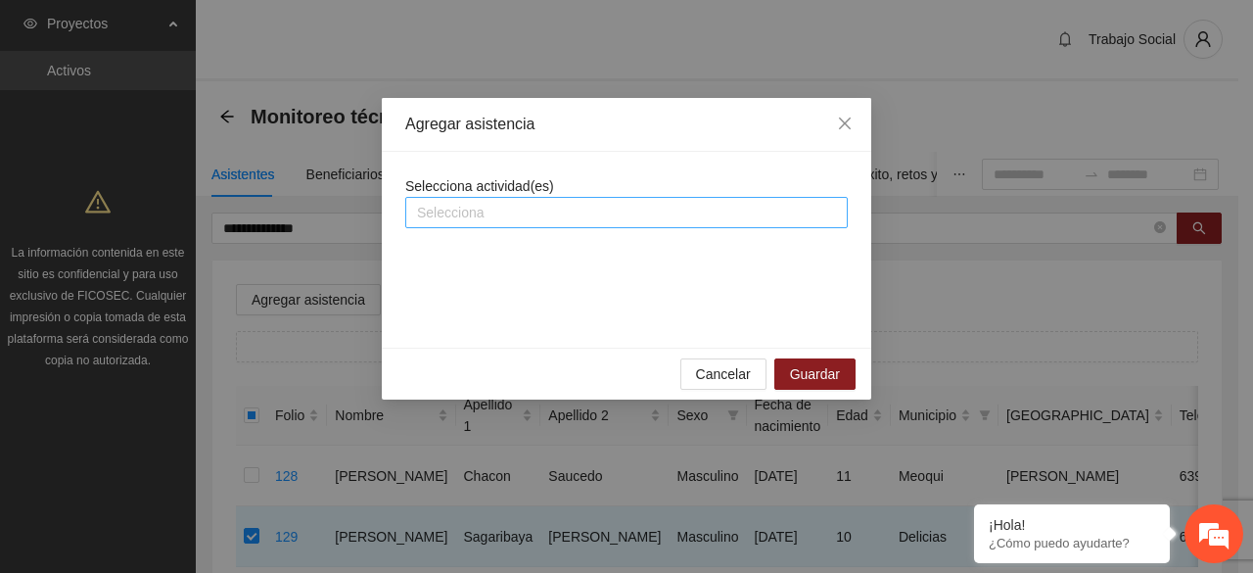
click at [503, 220] on div at bounding box center [626, 212] width 433 height 23
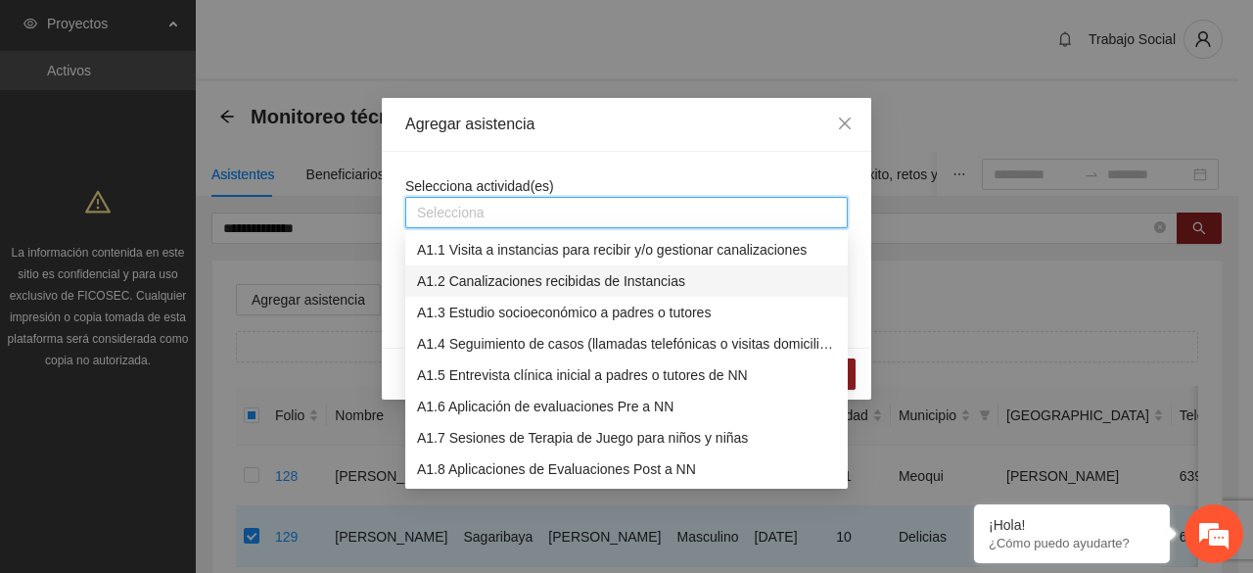
click at [619, 137] on div "Agregar asistencia" at bounding box center [626, 125] width 489 height 54
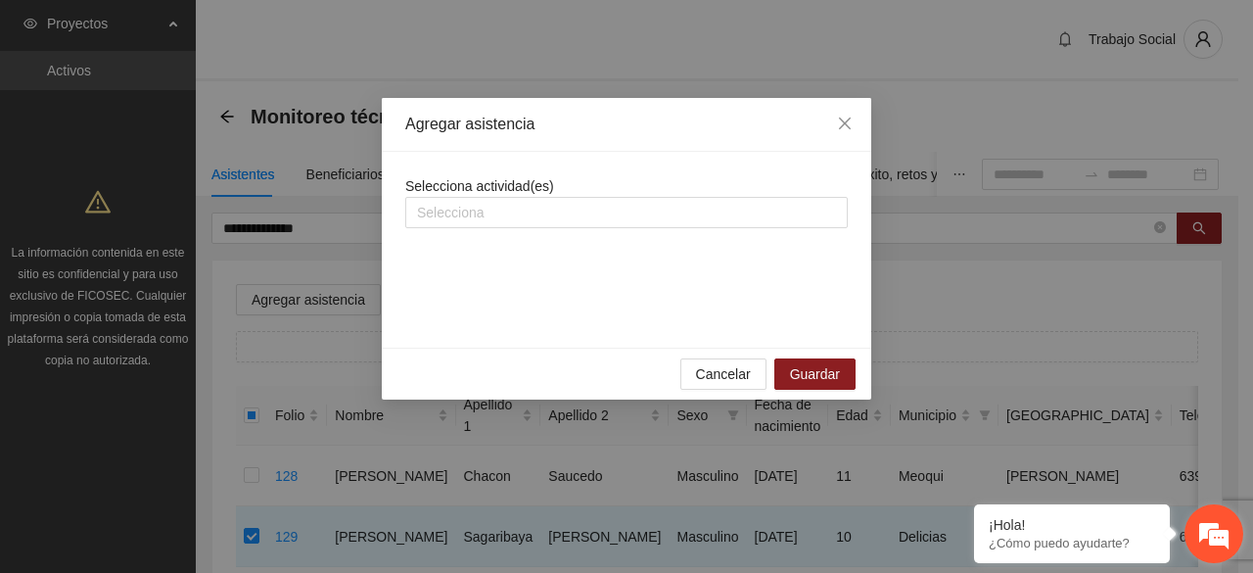
click at [1211, 545] on em at bounding box center [1214, 533] width 53 height 53
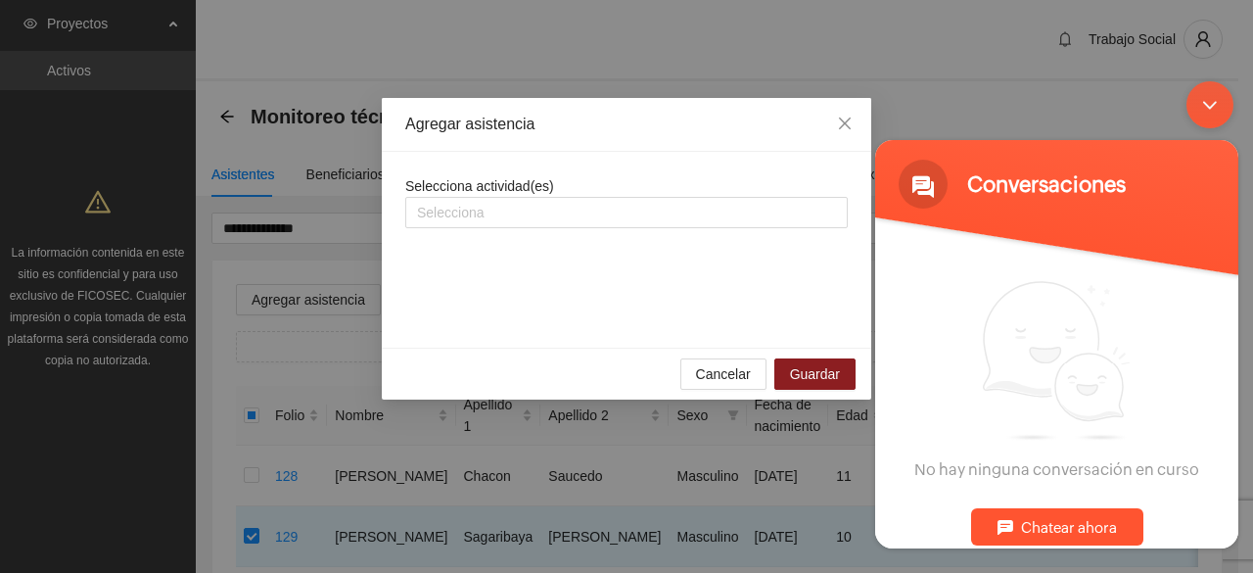
click at [985, 467] on span "No hay ninguna conversación en curso" at bounding box center [1056, 378] width 285 height 199
click at [1020, 515] on div "Chatear ahora" at bounding box center [1057, 525] width 172 height 37
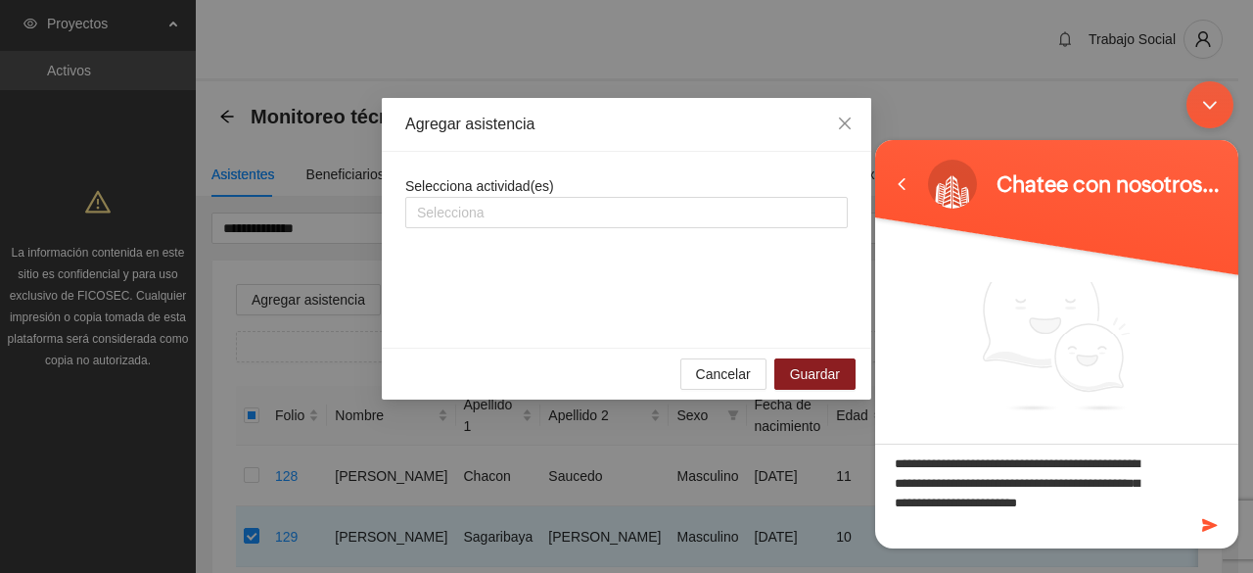
scroll to position [18, 0]
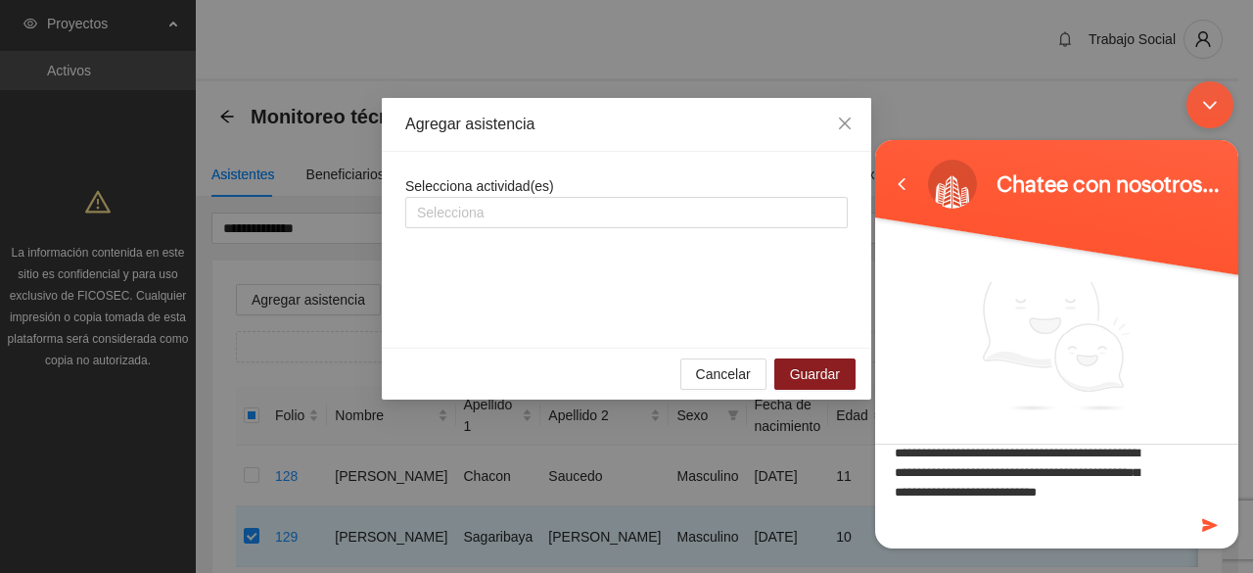
type textarea "**********"
click at [1215, 524] on em at bounding box center [1211, 524] width 19 height 26
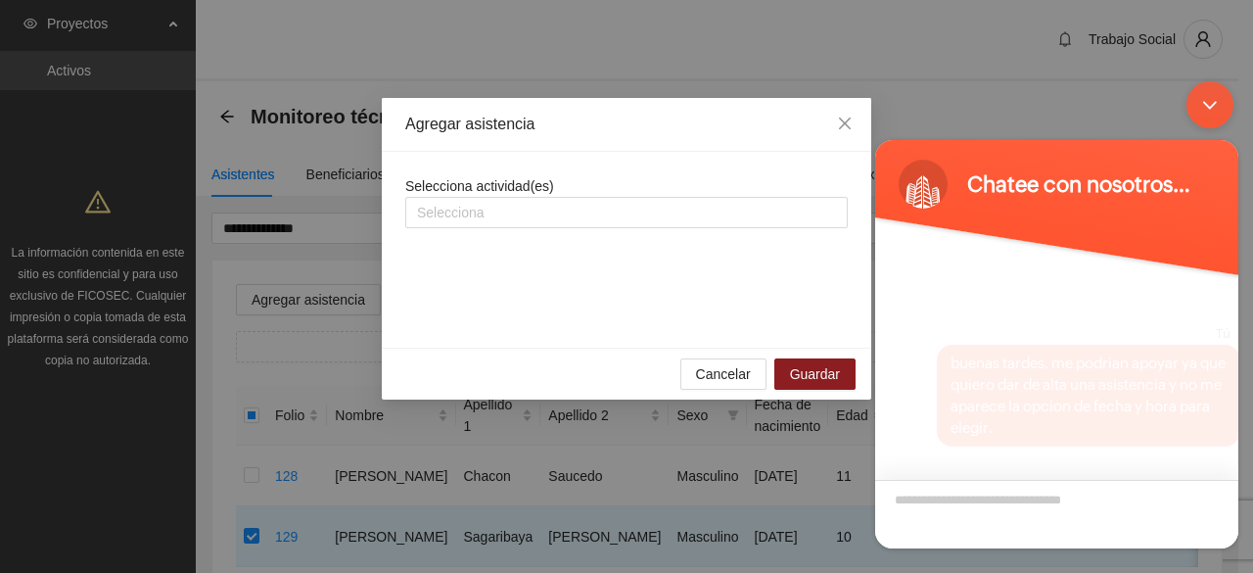
scroll to position [57, 0]
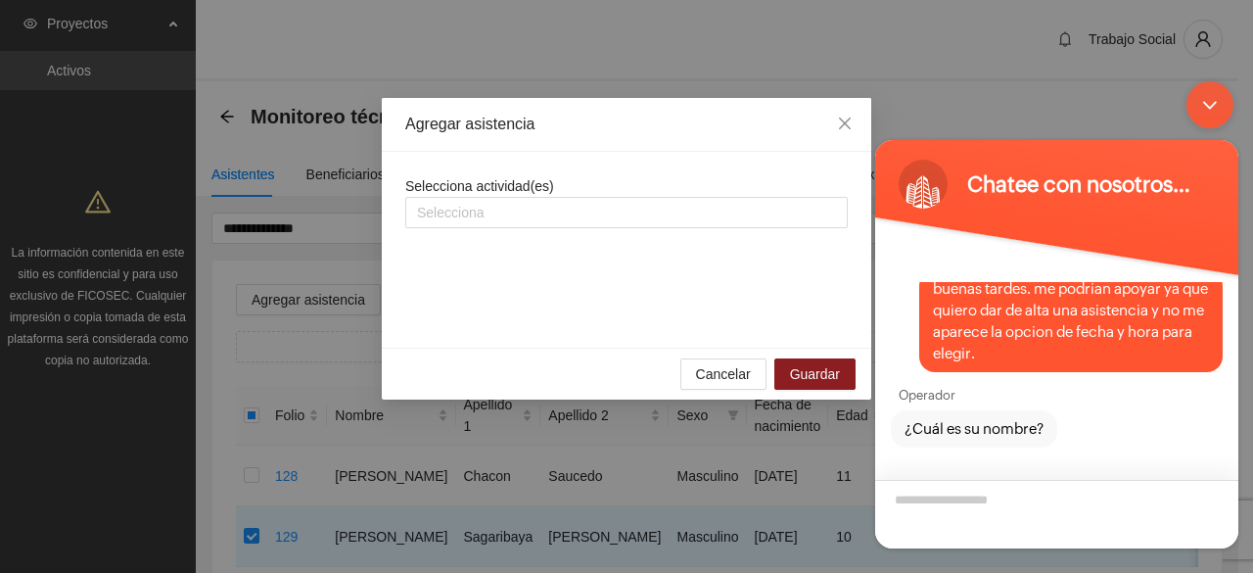
click at [957, 507] on textarea "¿Cuál es su nombre?" at bounding box center [1056, 513] width 363 height 69
type textarea "**********"
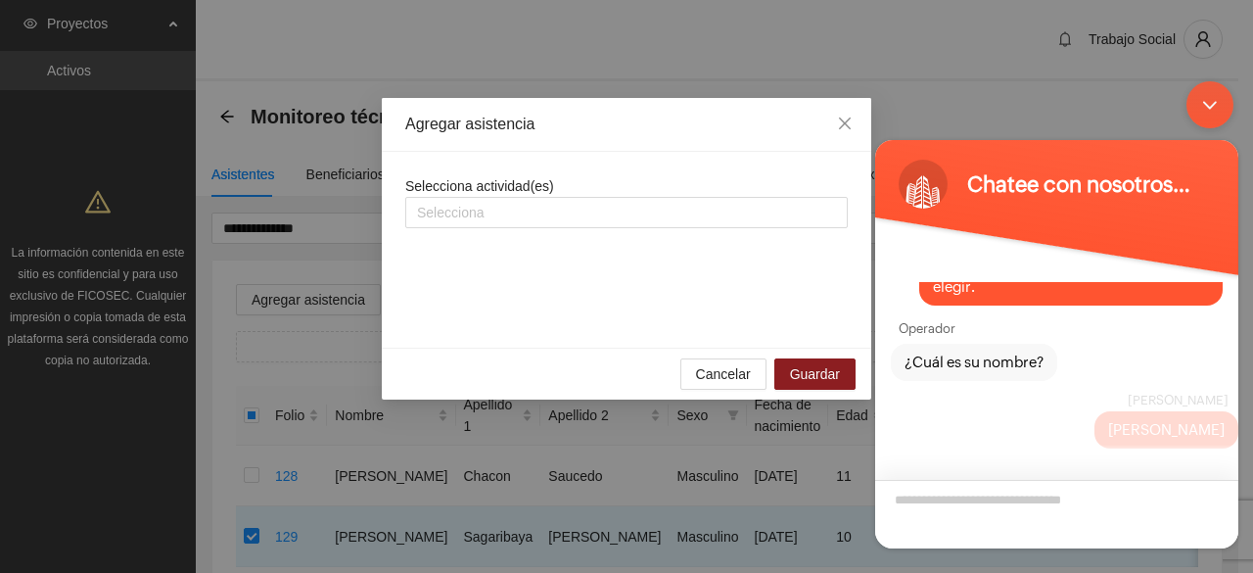
scroll to position [199, 0]
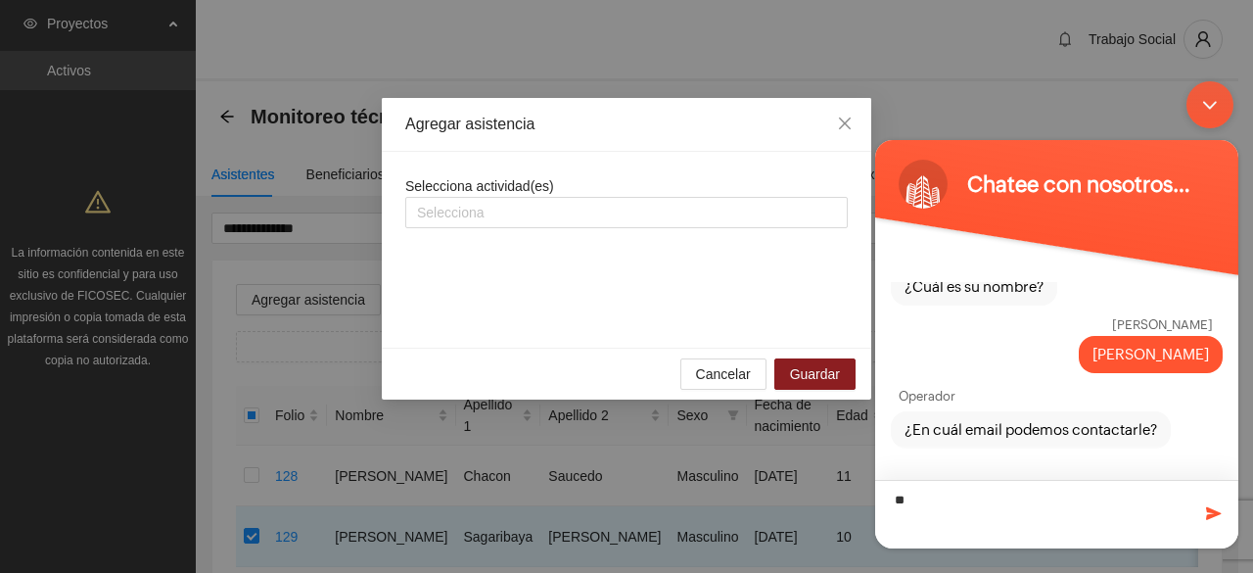
type textarea "*"
type textarea "**********"
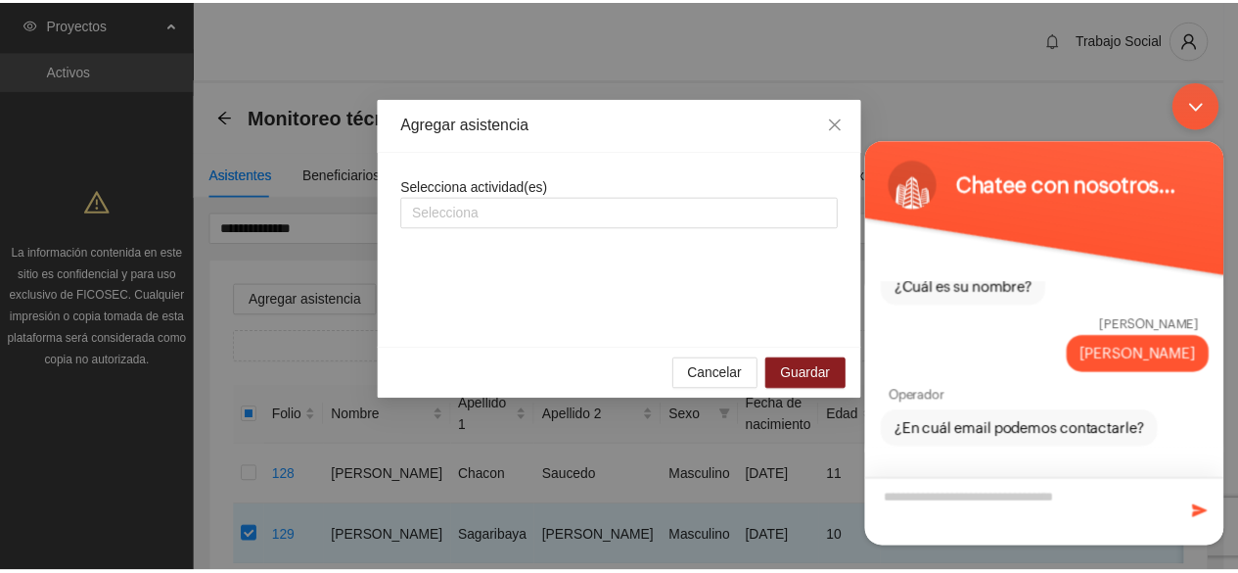
scroll to position [266, 0]
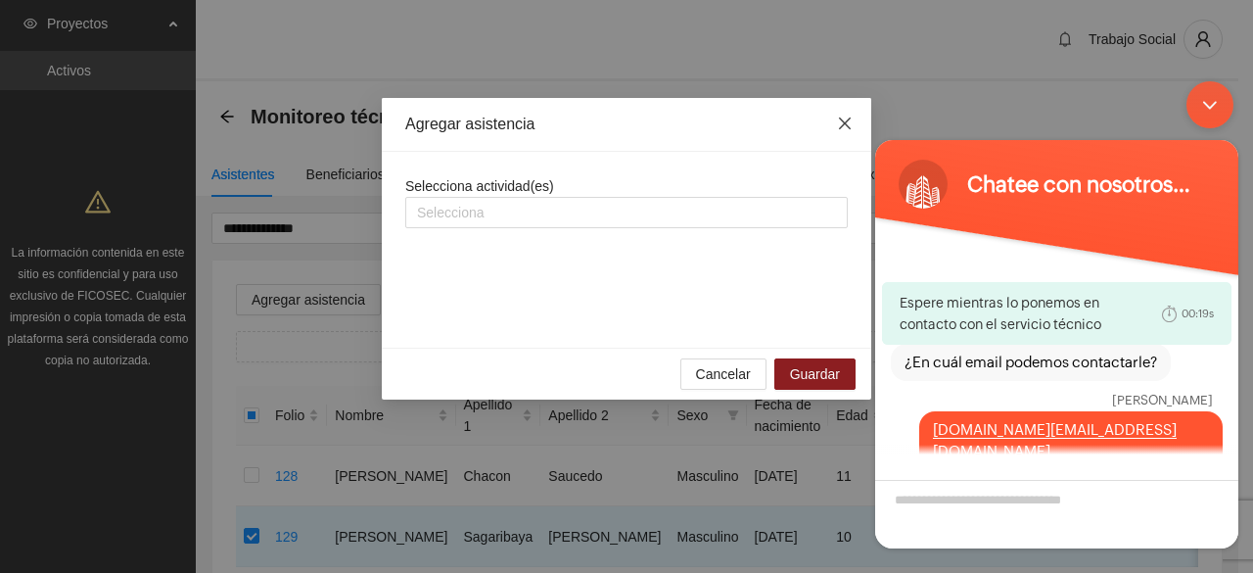
click at [848, 124] on icon "close" at bounding box center [845, 124] width 16 height 16
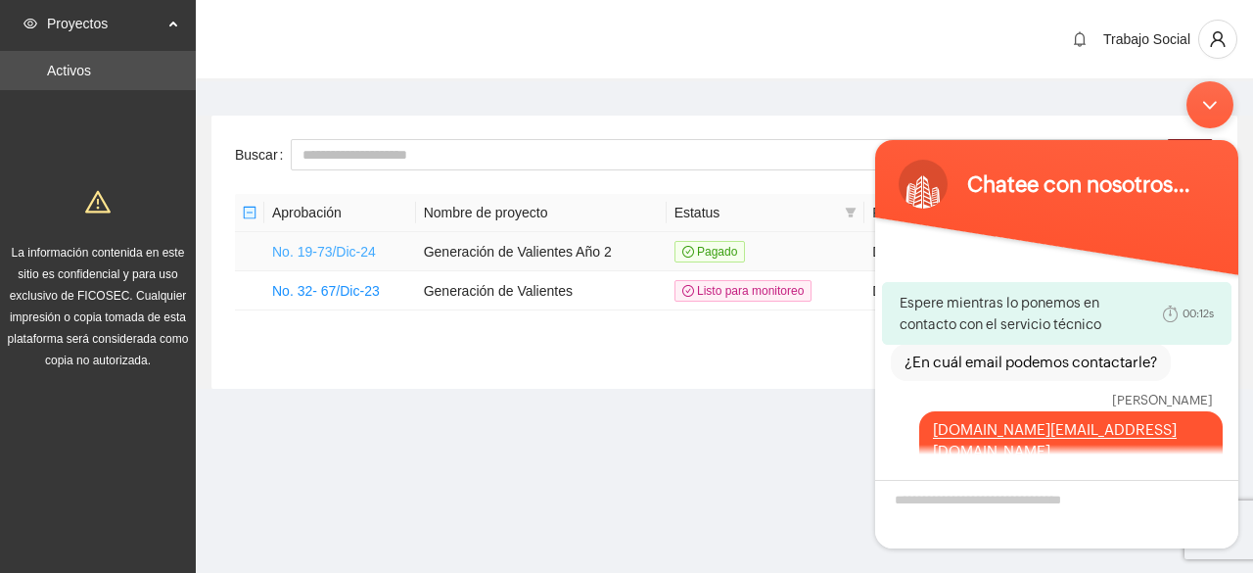
click at [326, 246] on link "No. 19-73/Dic-24" at bounding box center [324, 252] width 104 height 16
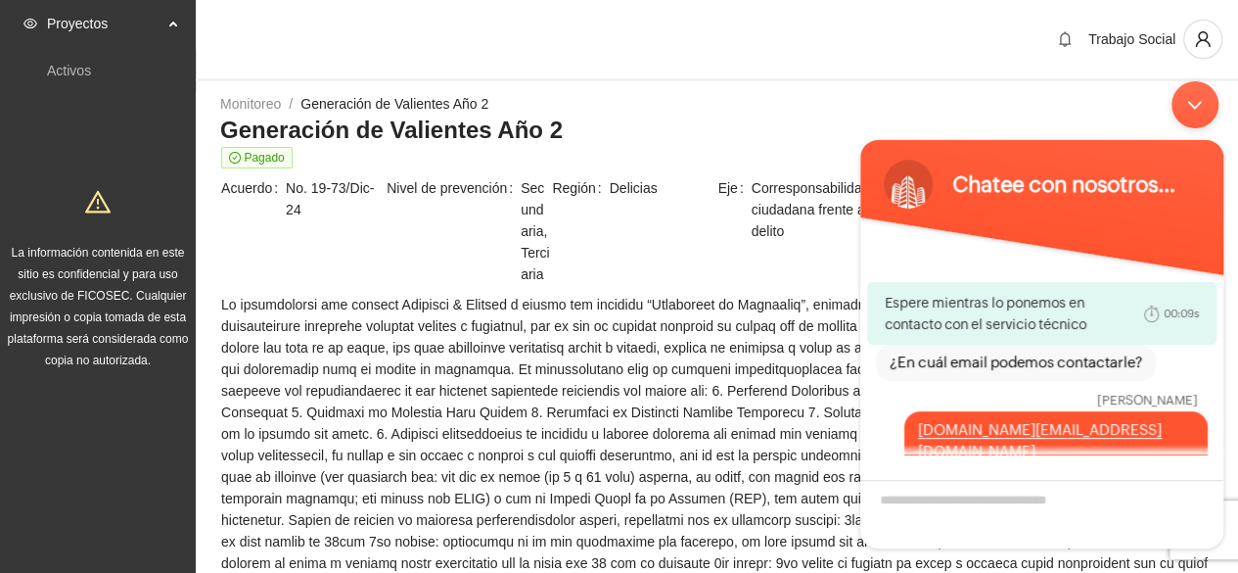
click at [621, 350] on span at bounding box center [717, 541] width 992 height 495
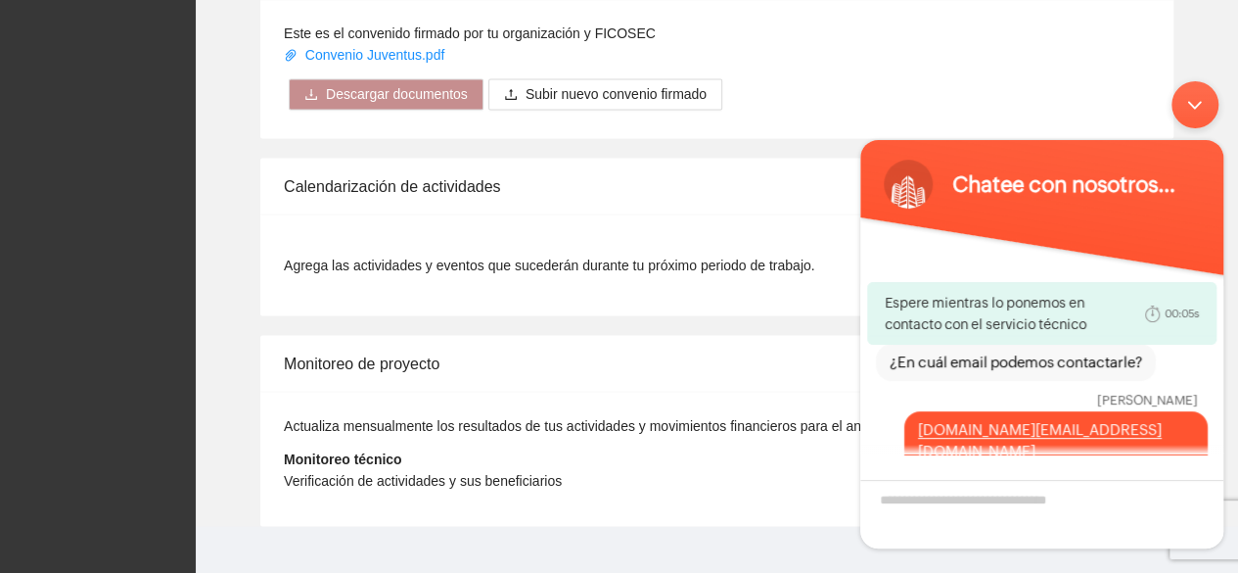
scroll to position [1685, 0]
click at [1199, 104] on div "Minimizar ventana de chat en vivo" at bounding box center [1195, 103] width 47 height 47
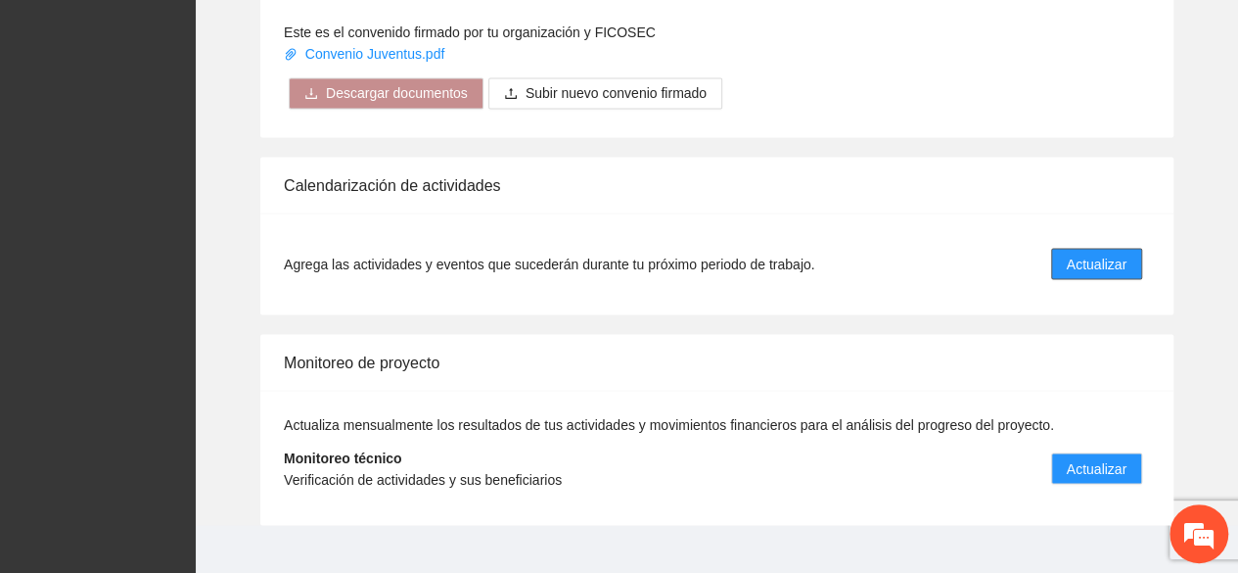
click at [1093, 253] on span "Actualizar" at bounding box center [1097, 264] width 60 height 22
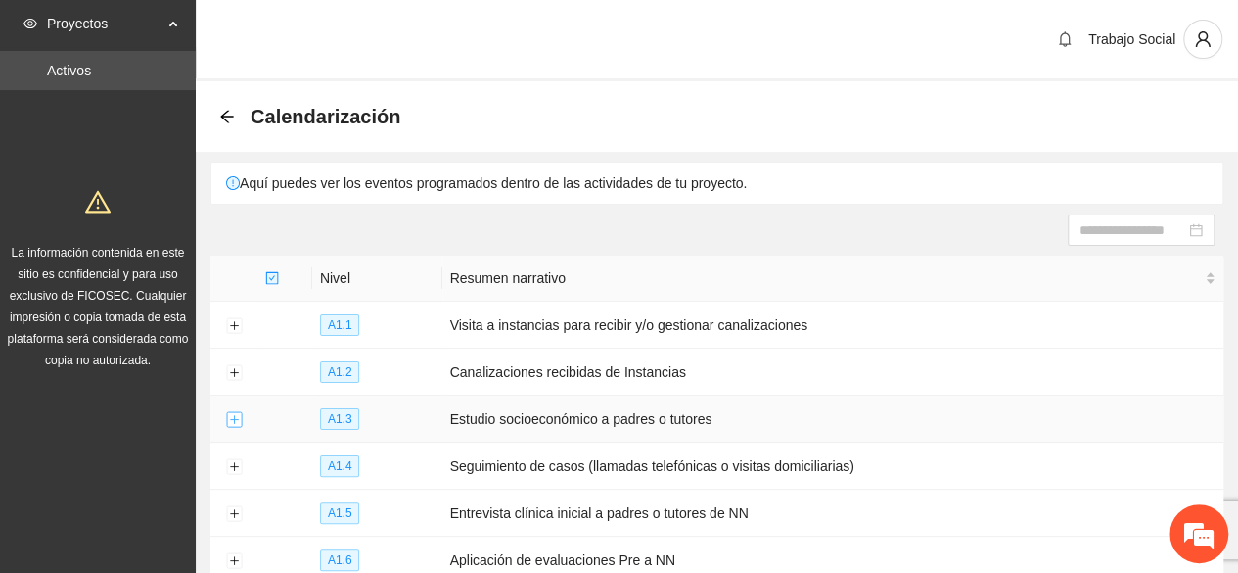
click at [237, 412] on button "Expand row" at bounding box center [234, 420] width 16 height 16
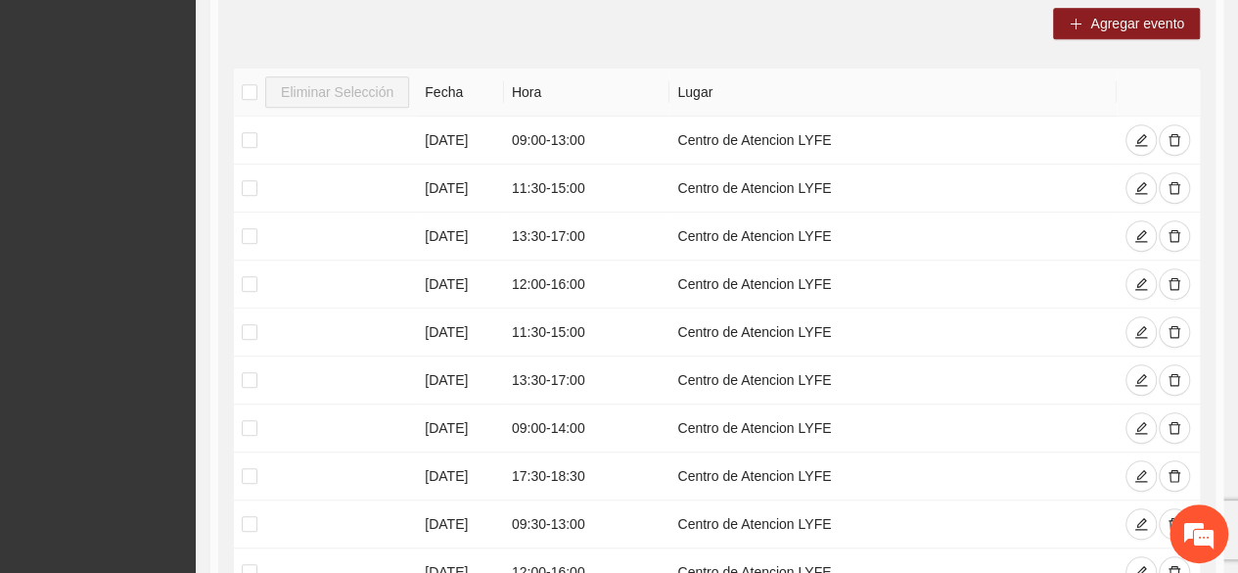
scroll to position [509, 0]
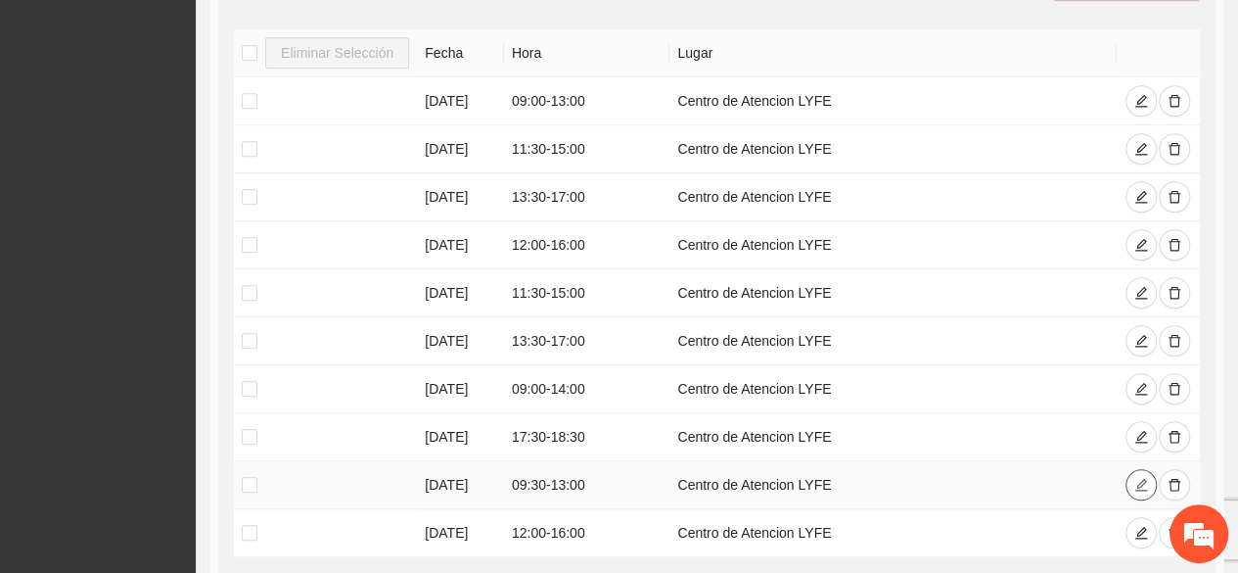
click at [1144, 480] on icon "edit" at bounding box center [1142, 485] width 14 height 14
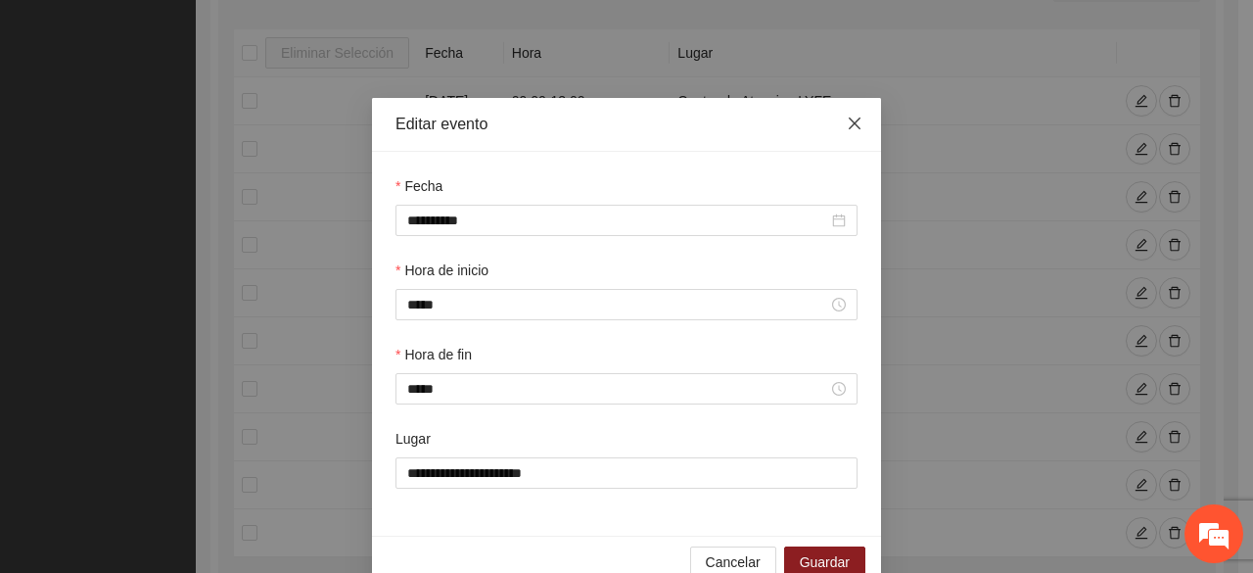
click at [861, 120] on span "Close" at bounding box center [854, 124] width 53 height 53
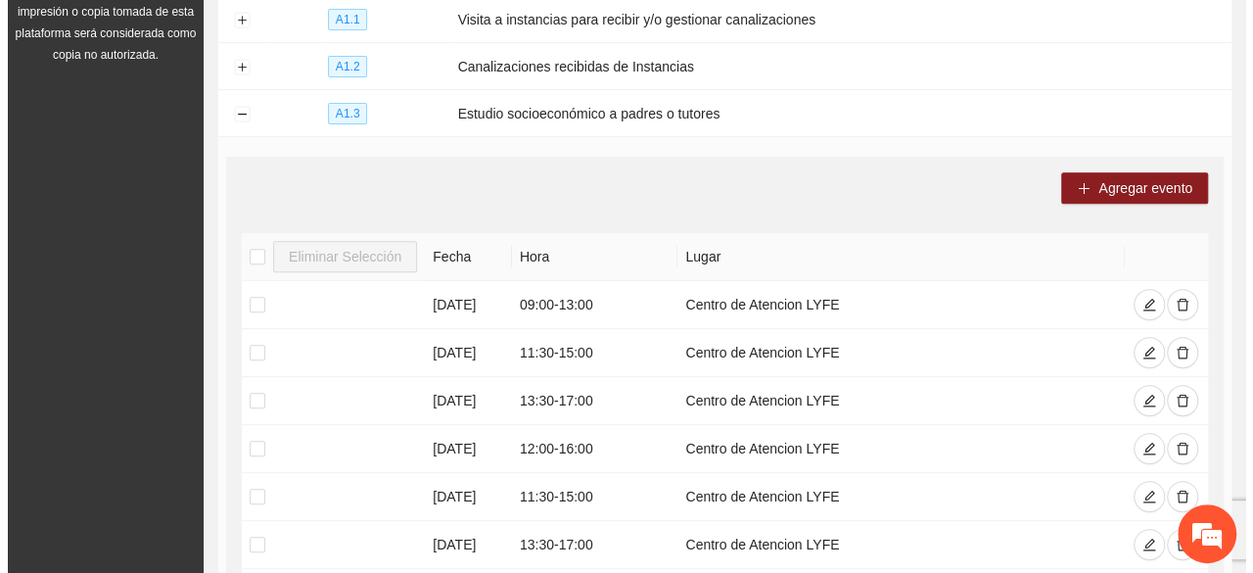
scroll to position [240, 0]
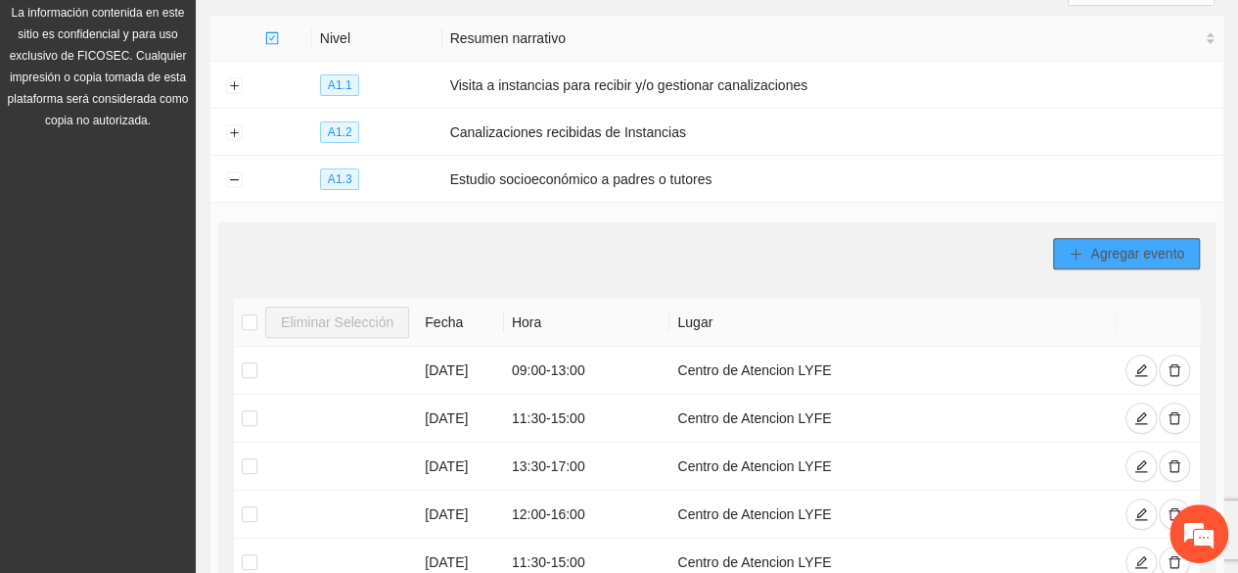
click at [1102, 254] on span "Agregar evento" at bounding box center [1138, 254] width 94 height 22
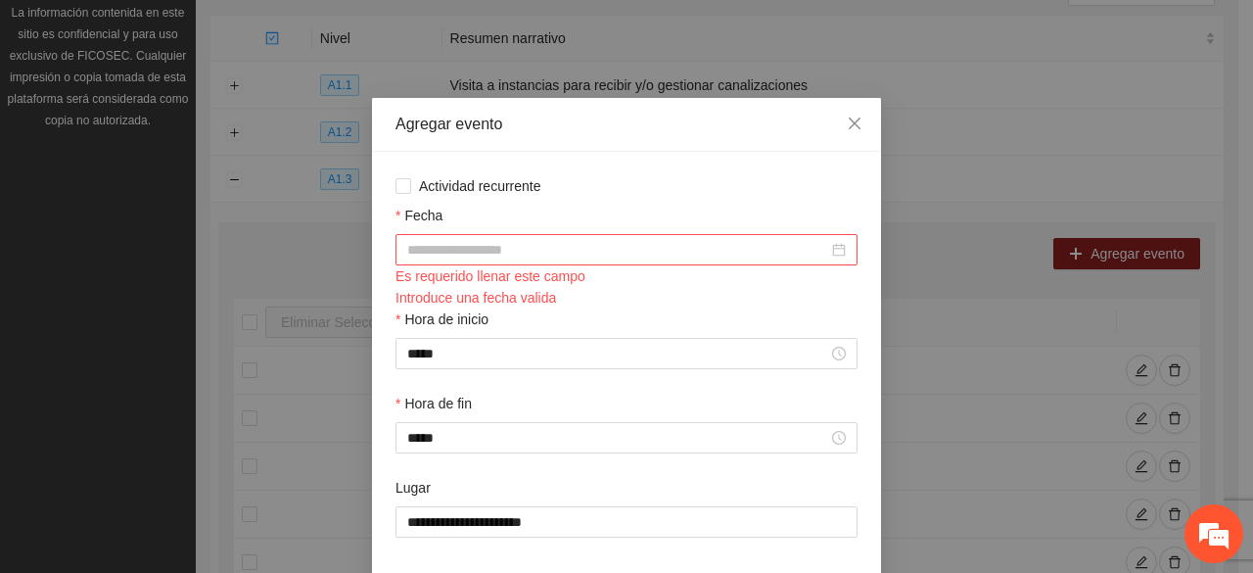
click at [583, 259] on input "Fecha" at bounding box center [617, 250] width 421 height 22
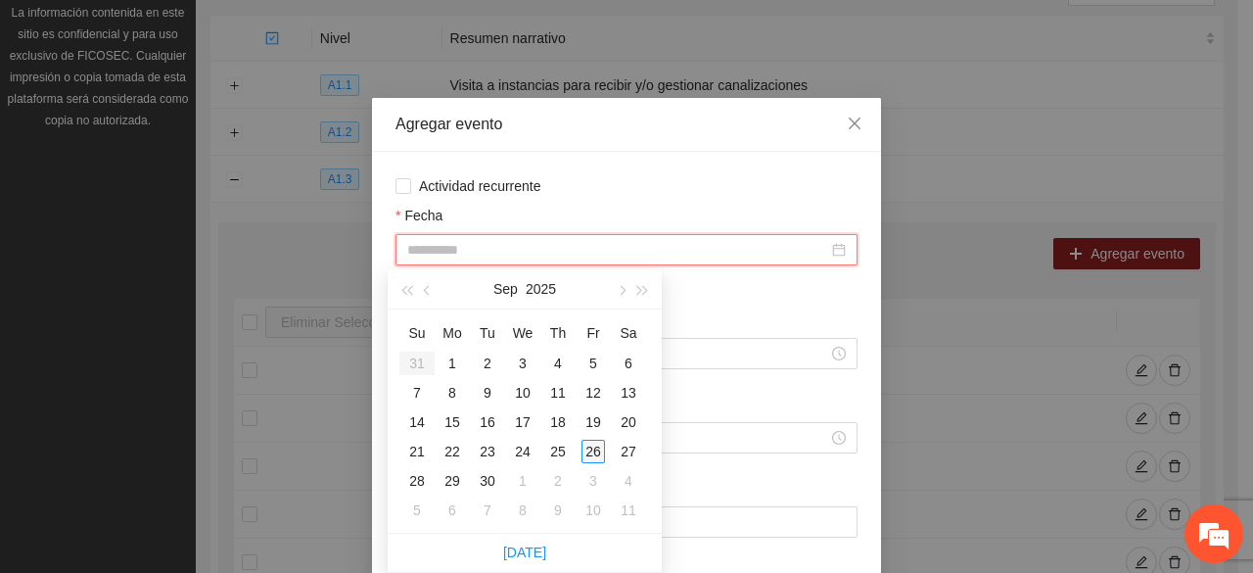
type input "**********"
click at [595, 447] on div "26" at bounding box center [593, 451] width 23 height 23
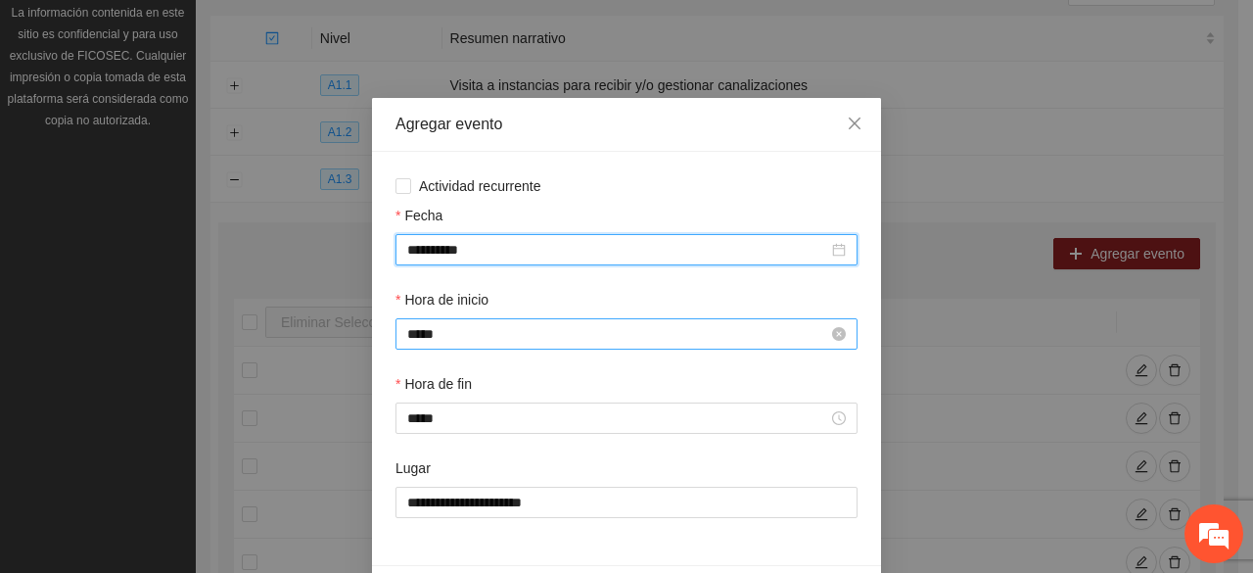
click at [471, 338] on input "*****" at bounding box center [617, 334] width 421 height 22
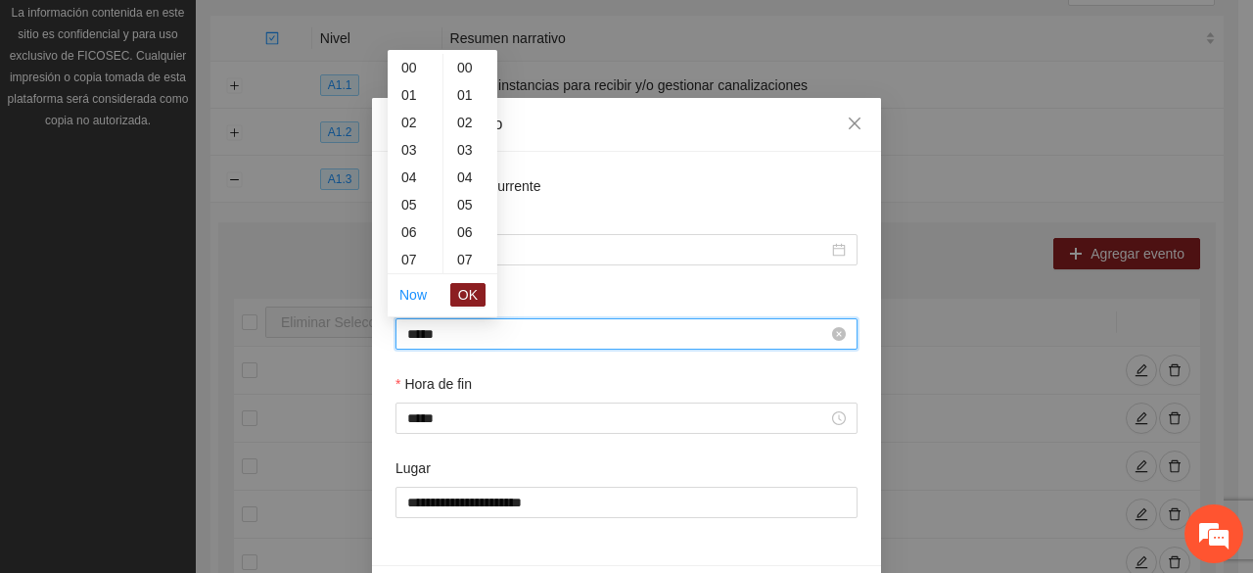
scroll to position [822, 0]
click at [418, 159] on div "12" at bounding box center [415, 149] width 55 height 27
click at [460, 65] on div "00" at bounding box center [470, 67] width 54 height 27
type input "*****"
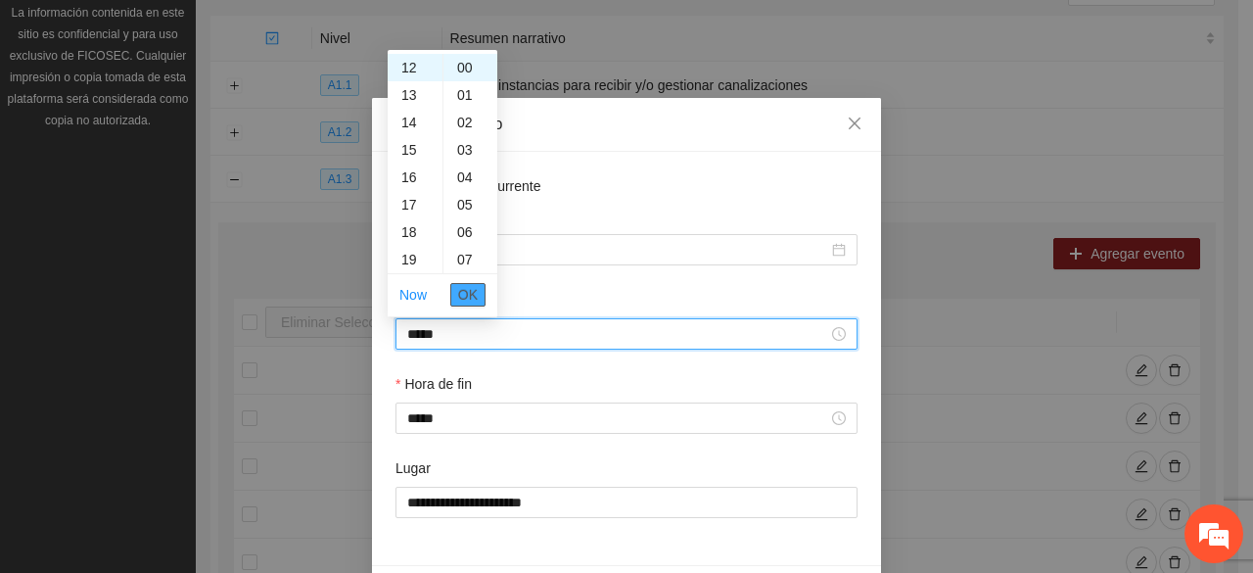
click at [473, 298] on span "OK" at bounding box center [468, 295] width 20 height 22
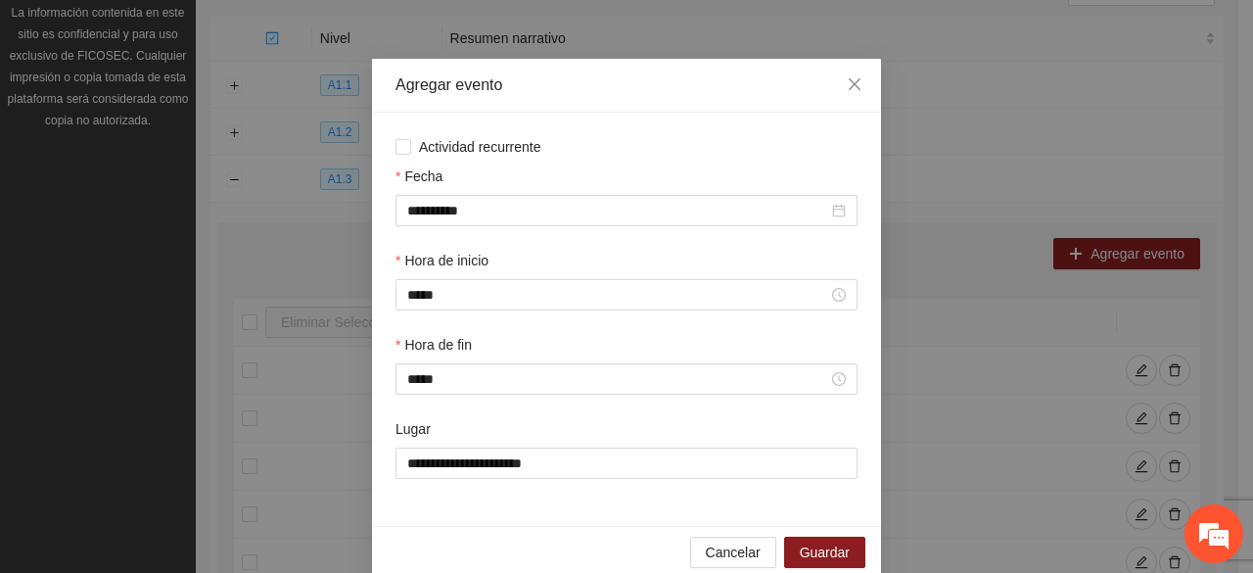
scroll to position [69, 0]
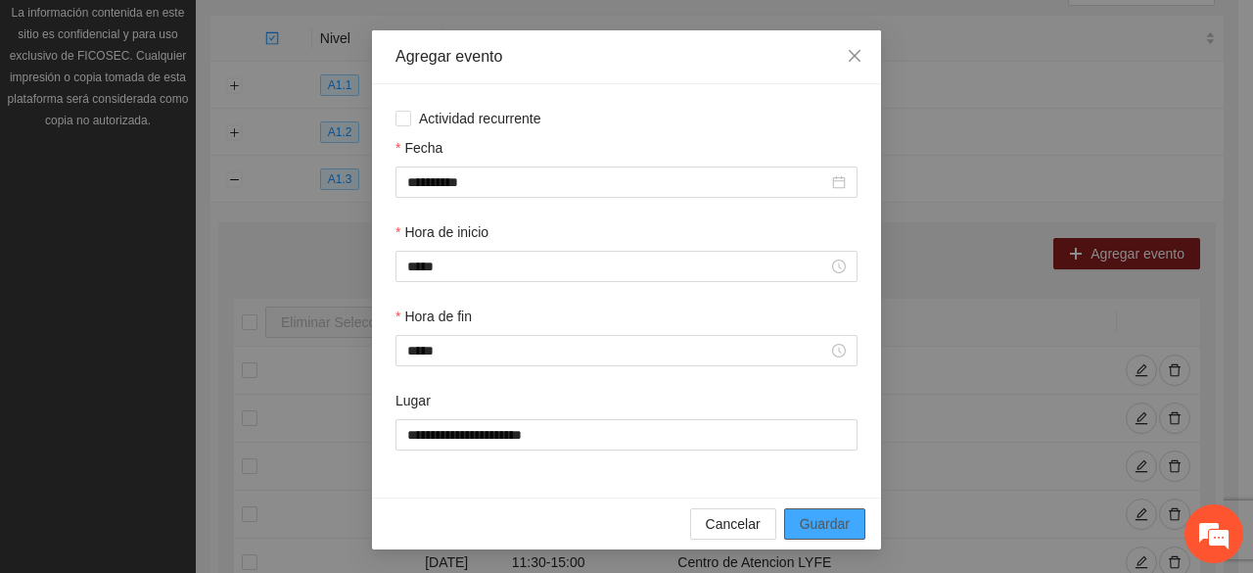
click at [823, 519] on span "Guardar" at bounding box center [825, 524] width 50 height 22
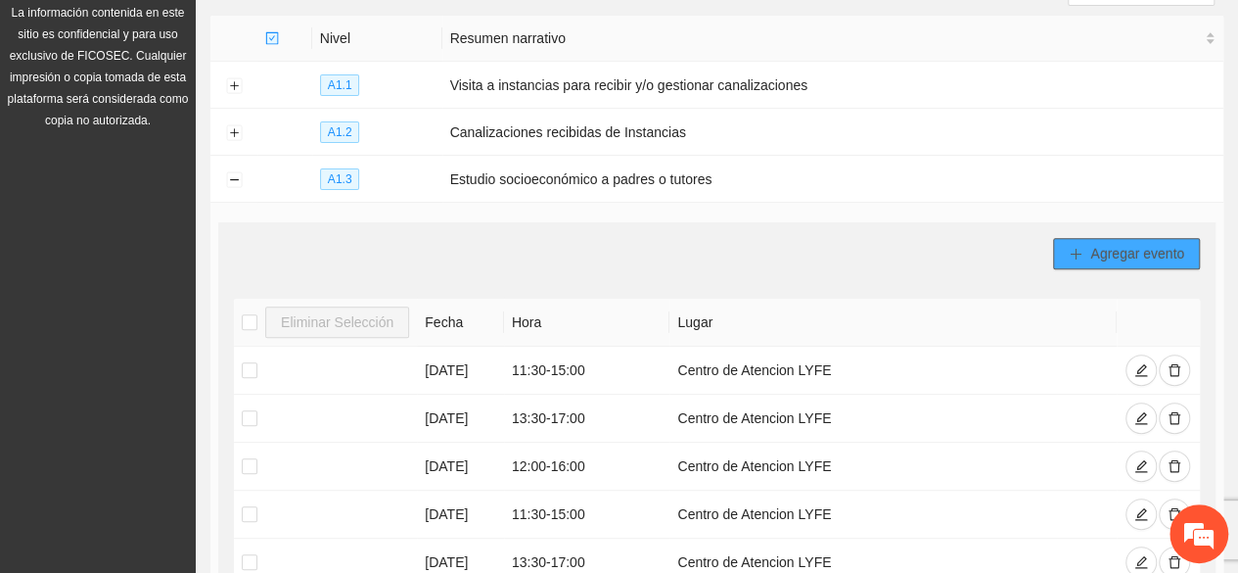
scroll to position [0, 0]
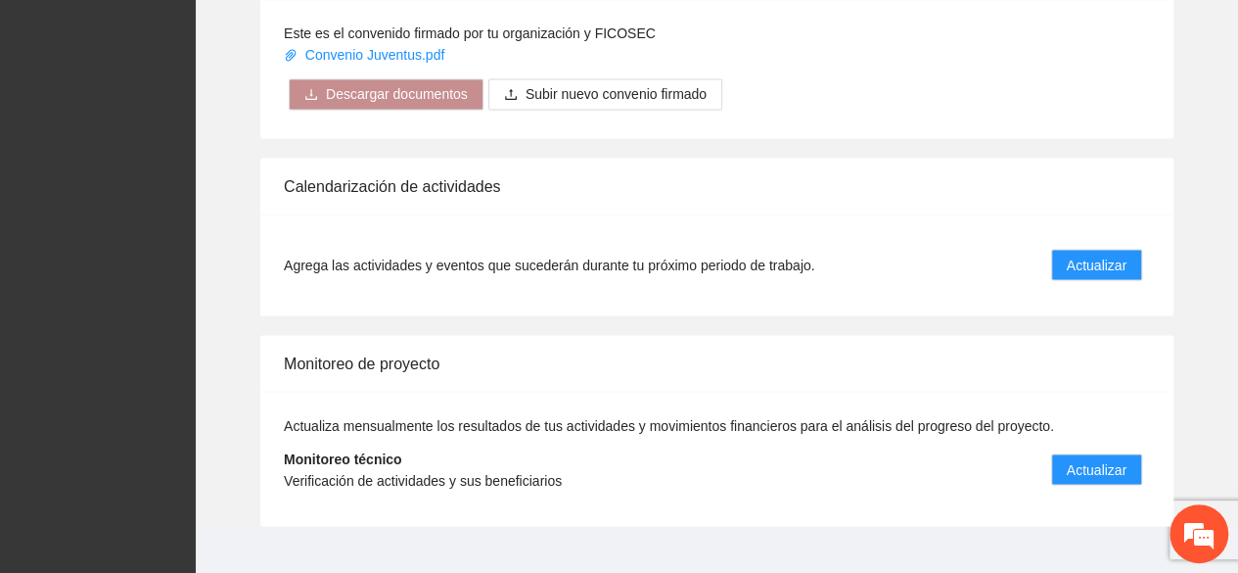
scroll to position [1685, 0]
click at [1075, 457] on span "Actualizar" at bounding box center [1097, 468] width 60 height 22
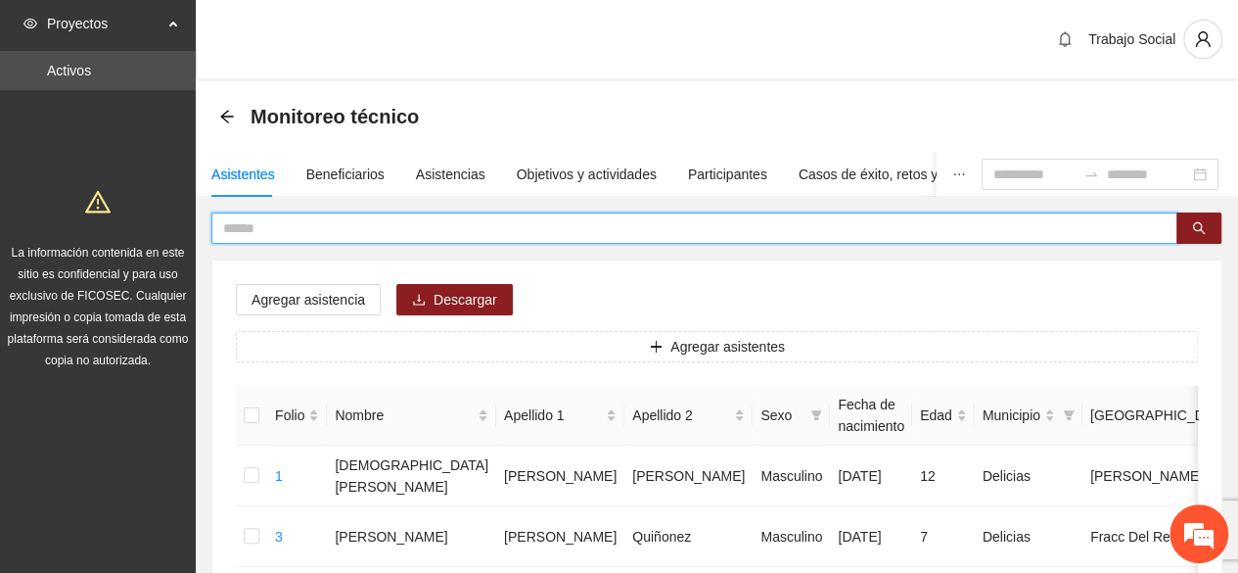
click at [522, 228] on input "text" at bounding box center [686, 228] width 927 height 22
click at [1193, 221] on icon "search" at bounding box center [1199, 228] width 14 height 14
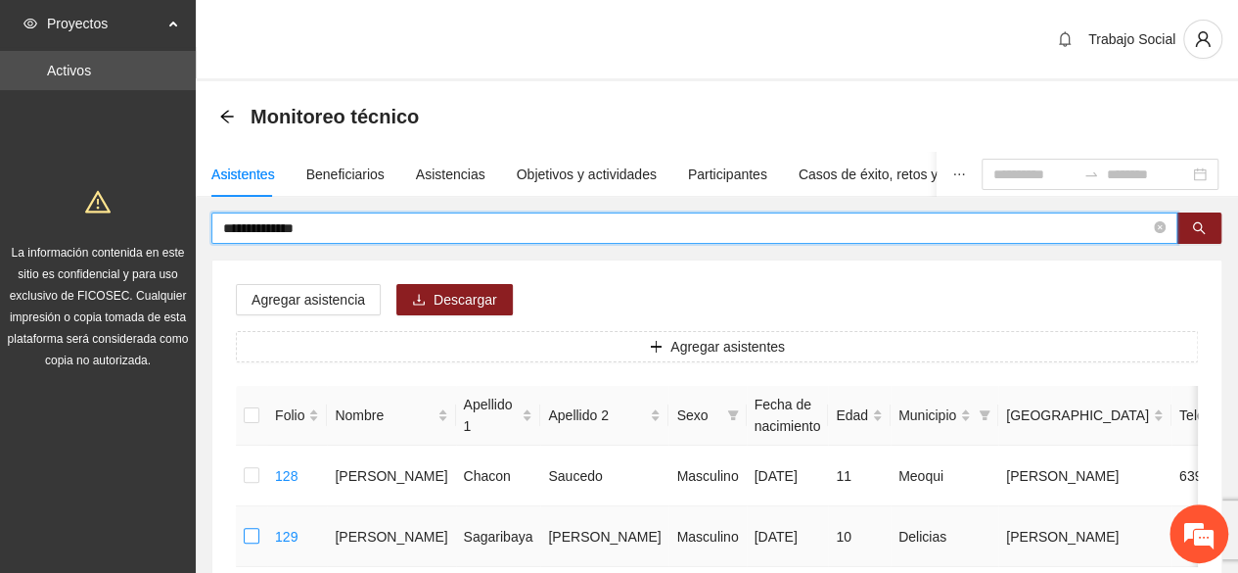
type input "**********"
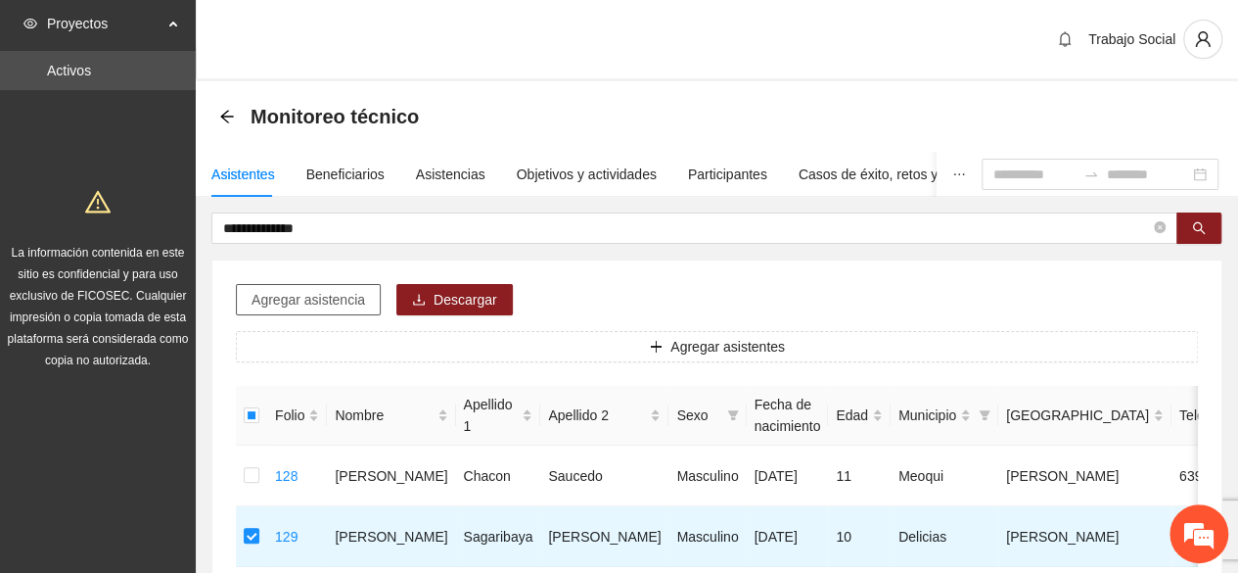
click at [325, 300] on span "Agregar asistencia" at bounding box center [309, 300] width 114 height 22
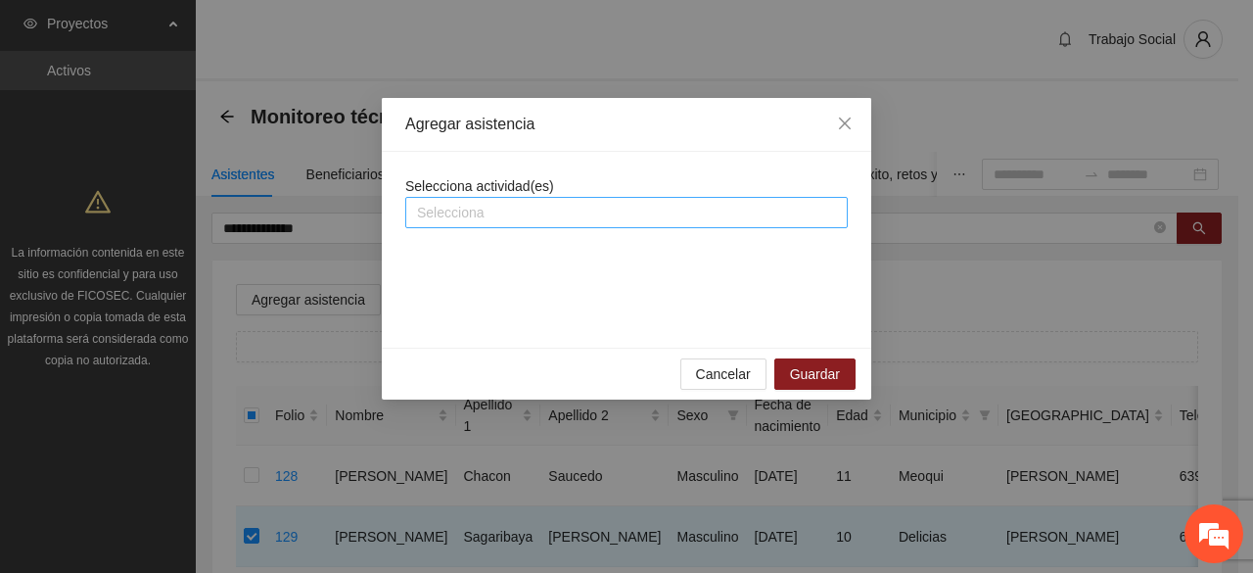
click at [502, 218] on div at bounding box center [626, 212] width 433 height 23
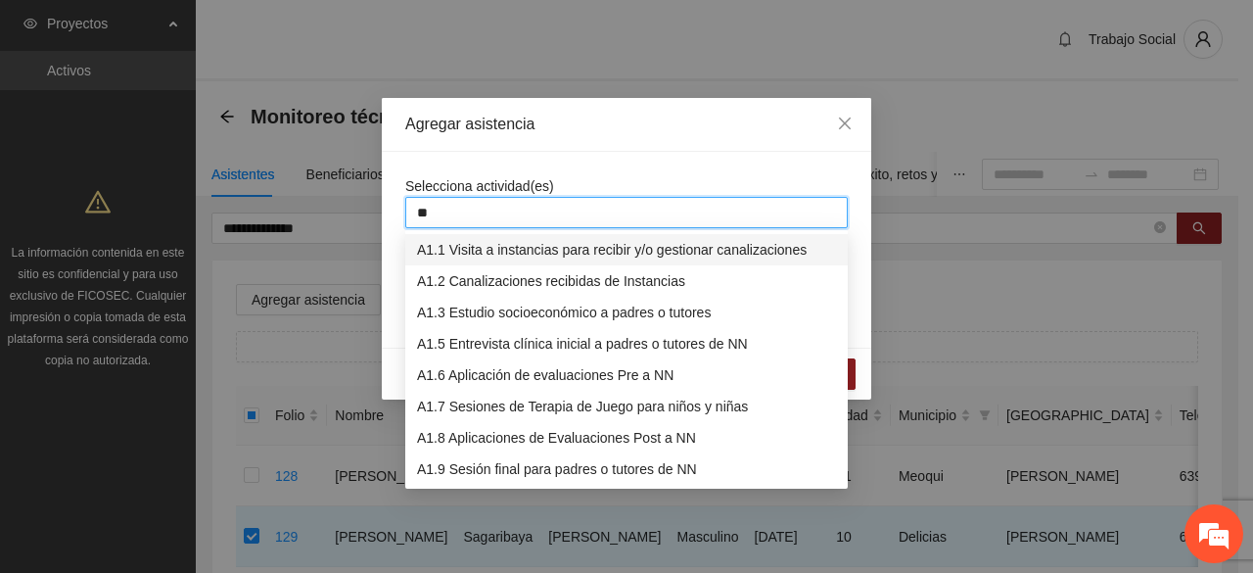
type input "***"
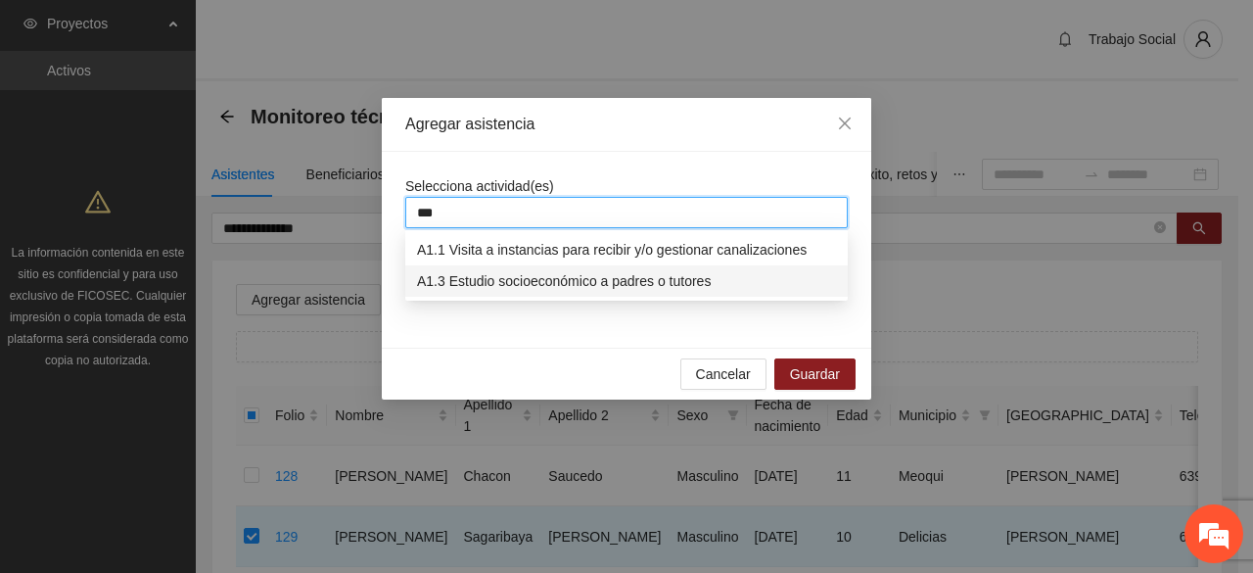
click at [521, 273] on div "A1.3 Estudio socioeconómico a padres o tutores" at bounding box center [626, 281] width 419 height 22
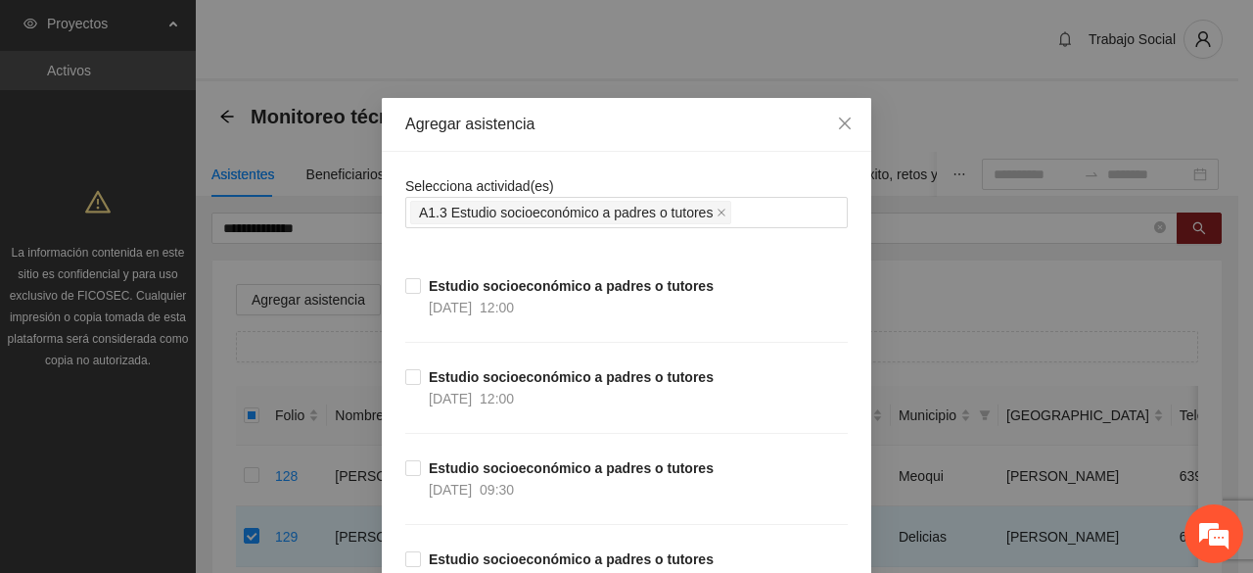
click at [407, 385] on label "Estudio socioeconómico a padres o tutores 26/09/2025 12:00" at bounding box center [563, 387] width 316 height 43
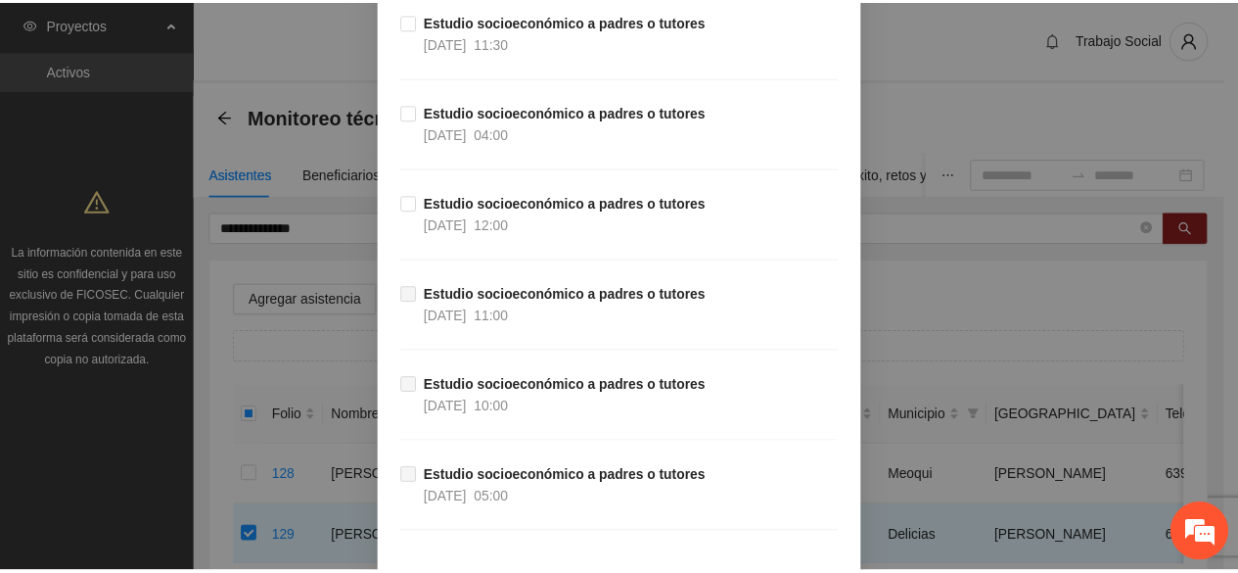
scroll to position [1571, 0]
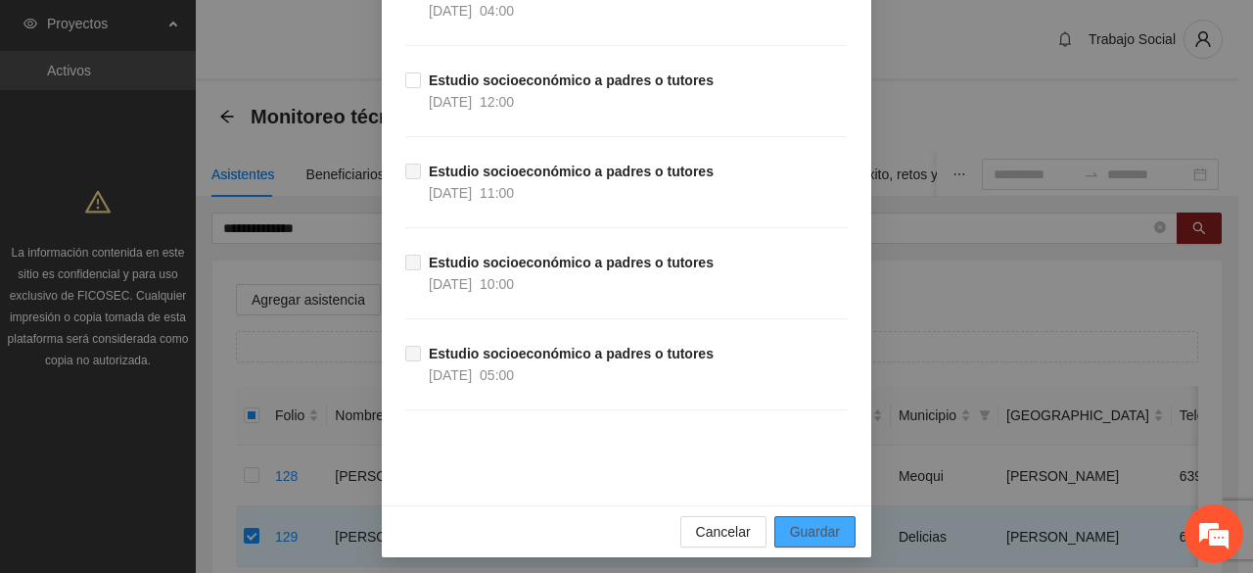
click at [804, 521] on span "Guardar" at bounding box center [815, 532] width 50 height 22
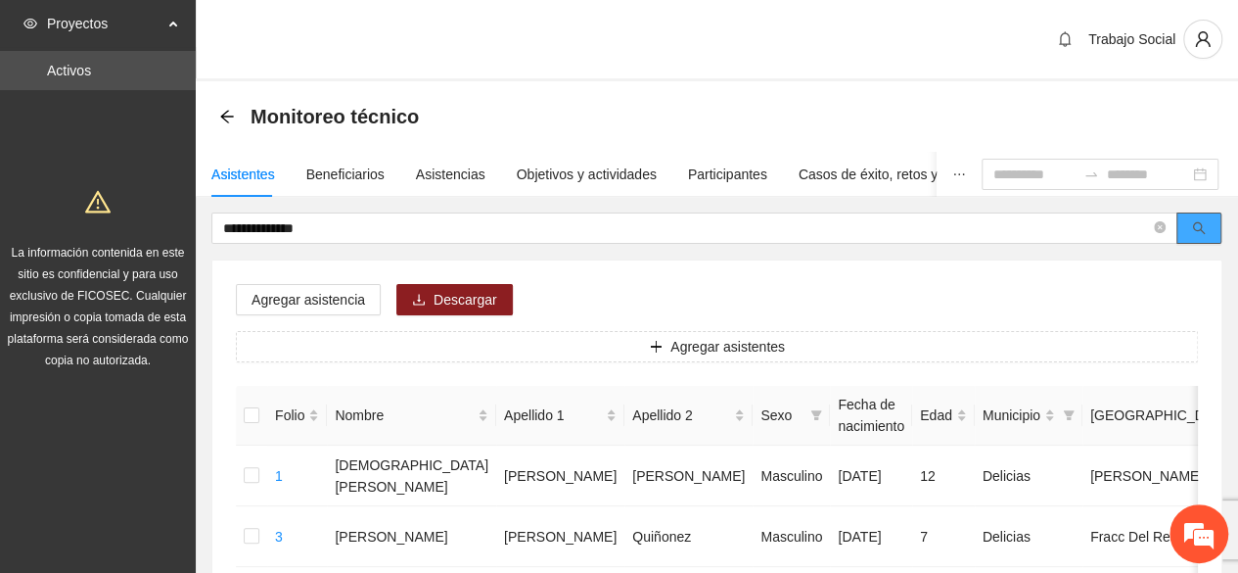
click at [1198, 232] on icon "search" at bounding box center [1199, 228] width 14 height 14
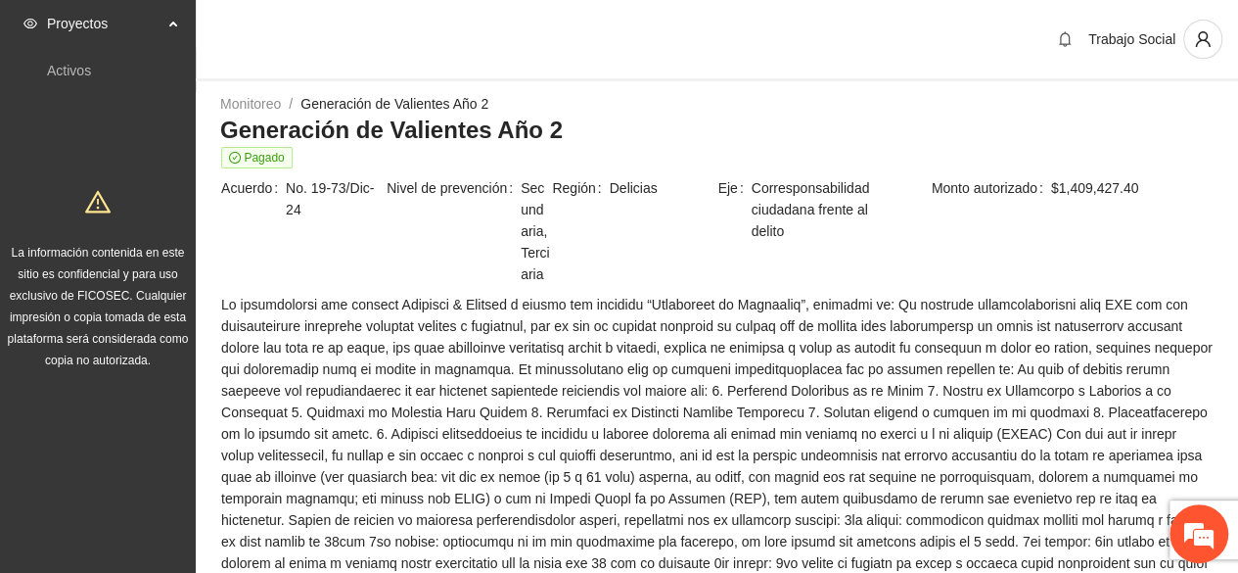
scroll to position [1685, 0]
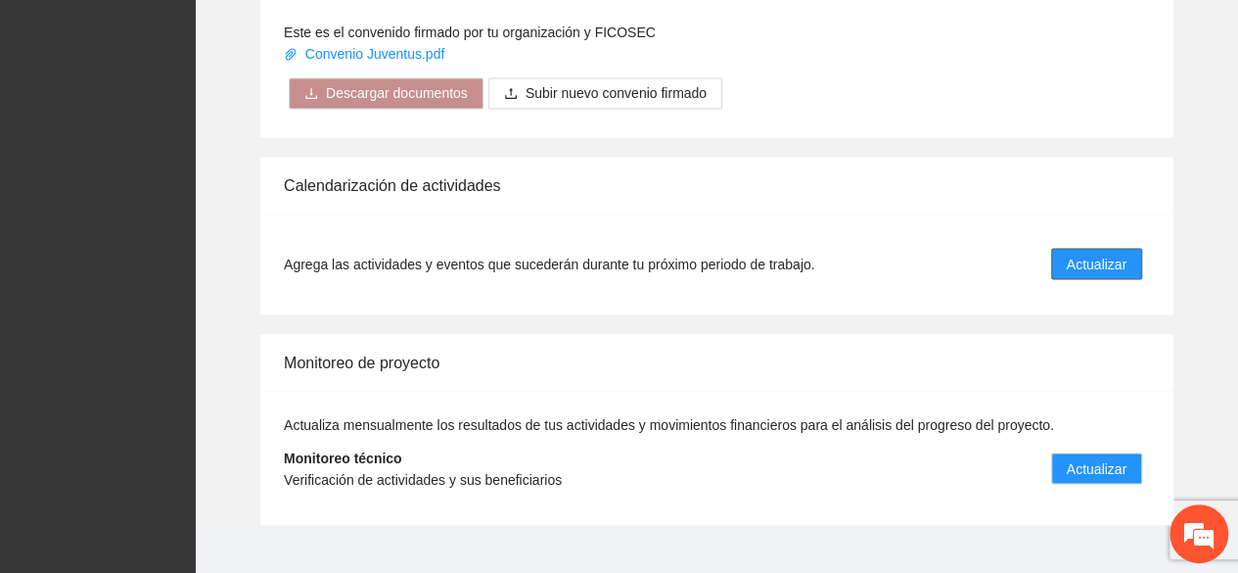
click at [1088, 253] on span "Actualizar" at bounding box center [1097, 264] width 60 height 22
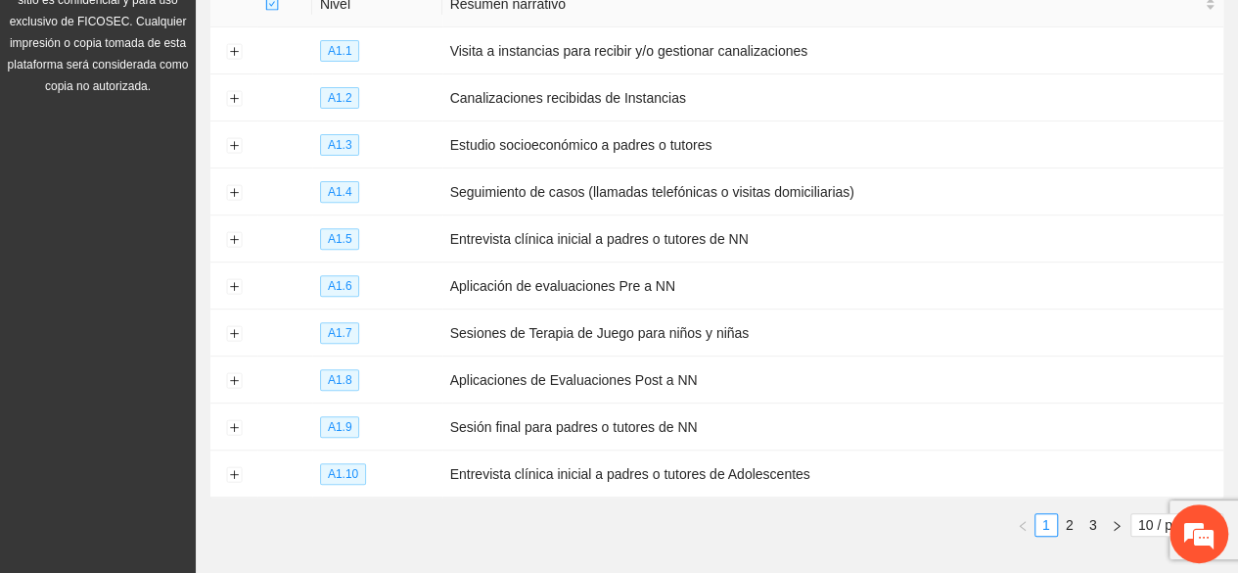
scroll to position [313, 0]
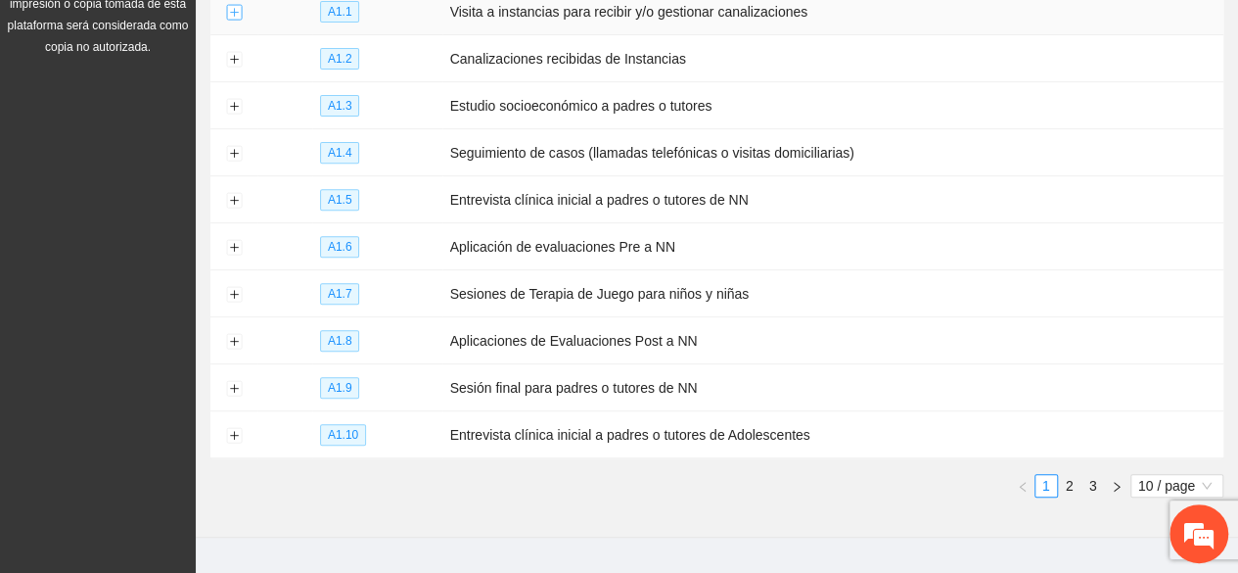
click at [229, 9] on button "Expand row" at bounding box center [234, 13] width 16 height 16
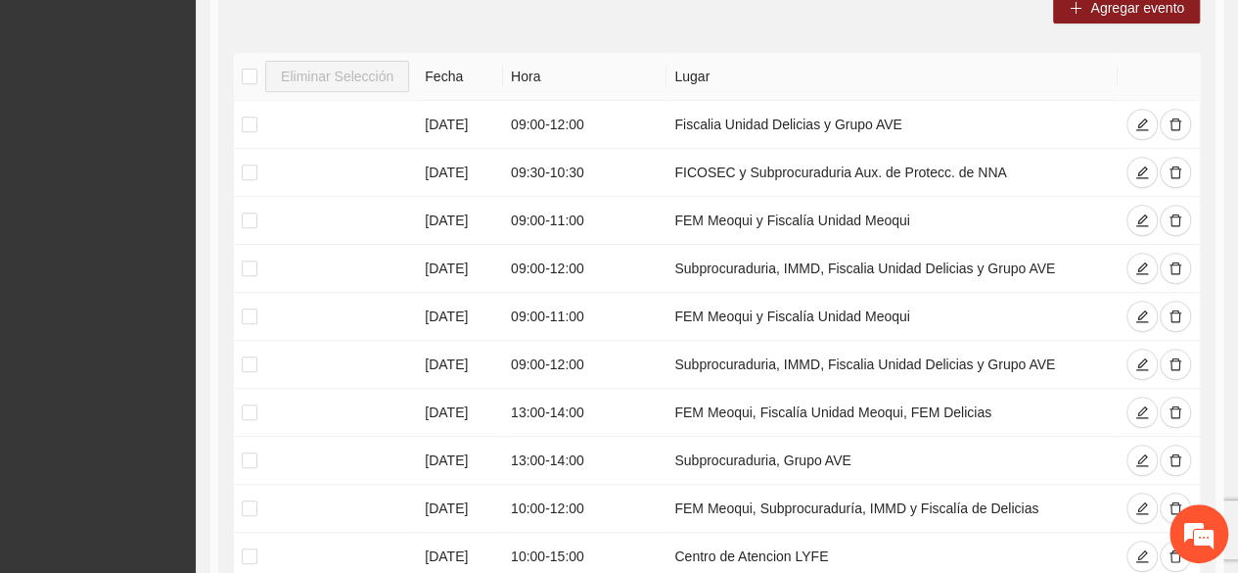
scroll to position [431, 0]
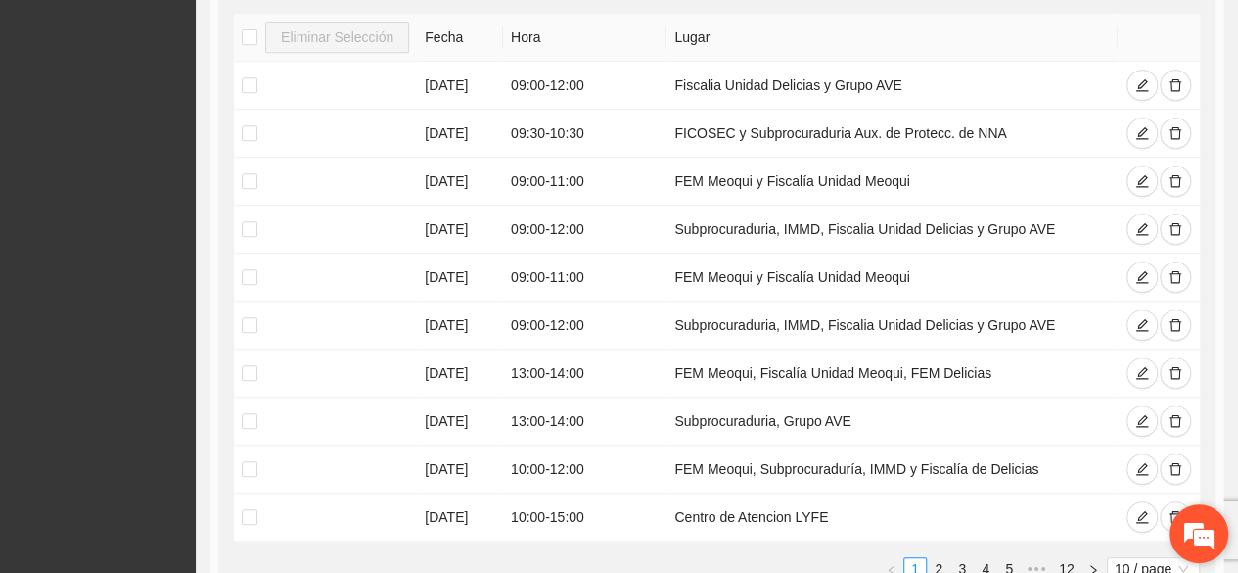
click at [1171, 512] on div "¡Hola! ¿Cómo puedo ayudarte?" at bounding box center [1199, 533] width 59 height 59
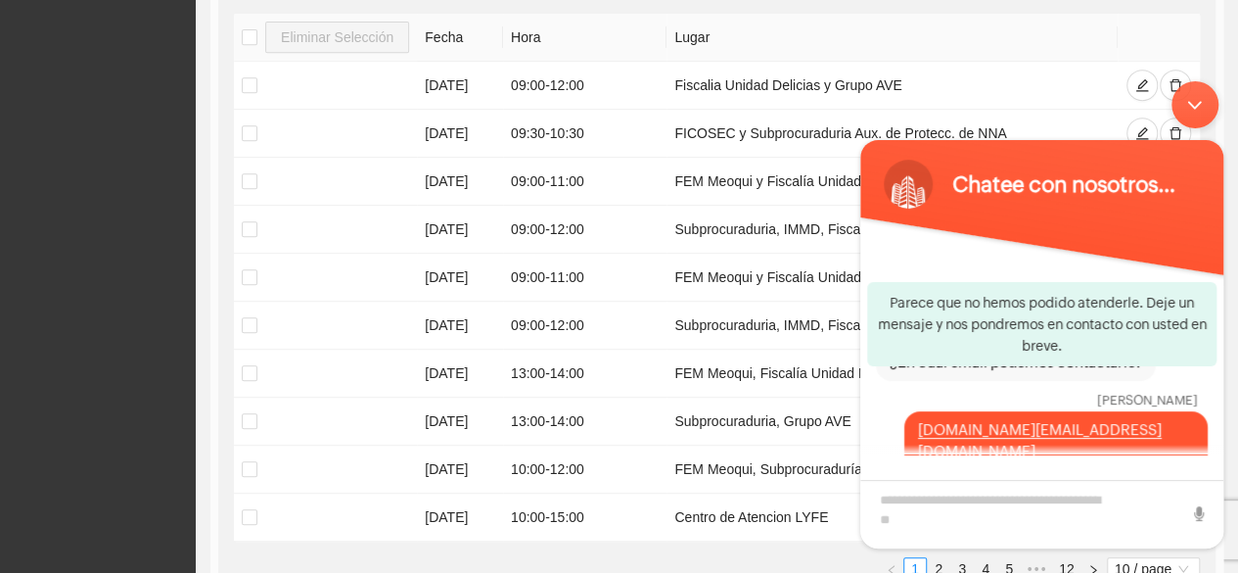
click at [1203, 110] on div "Minimizar ventana de chat en vivo" at bounding box center [1195, 103] width 47 height 47
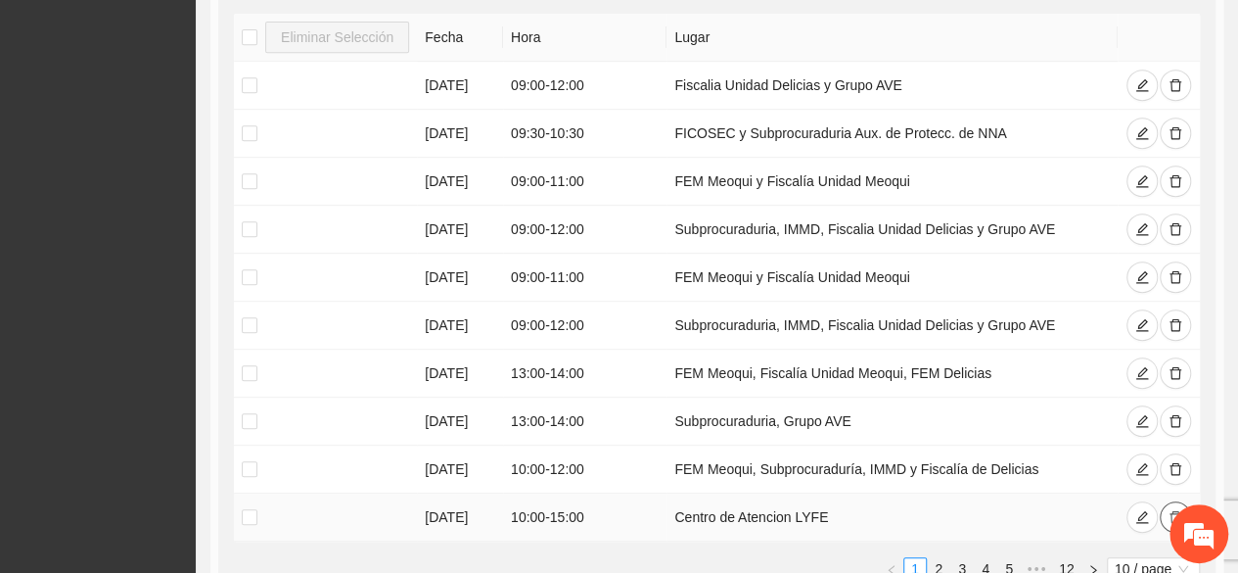
click at [1168, 503] on button "button" at bounding box center [1175, 516] width 31 height 31
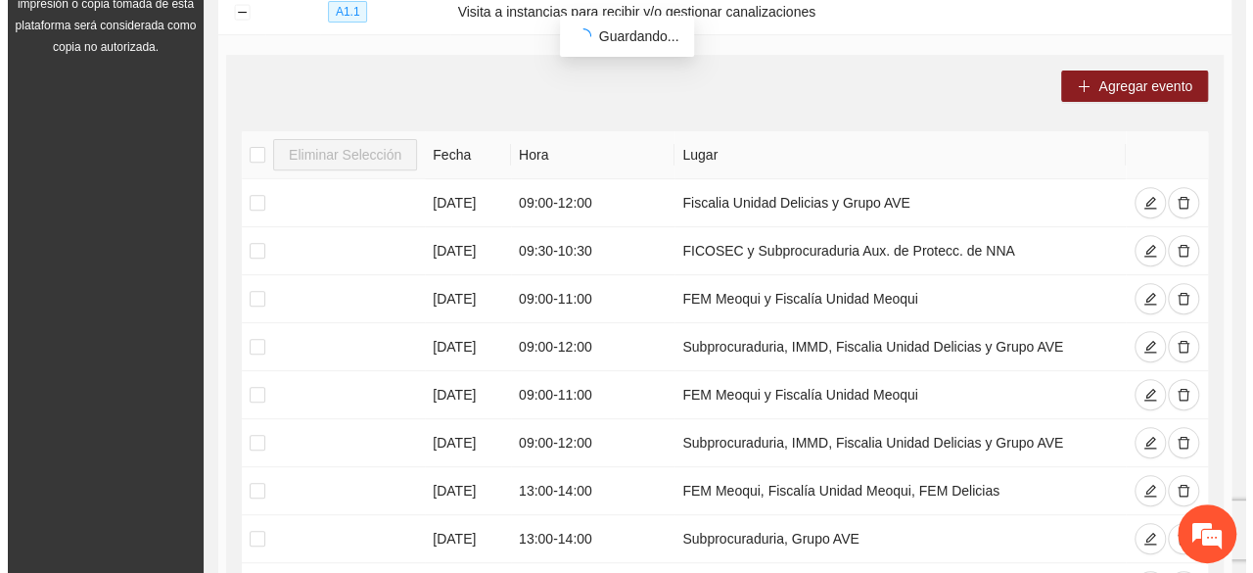
scroll to position [274, 0]
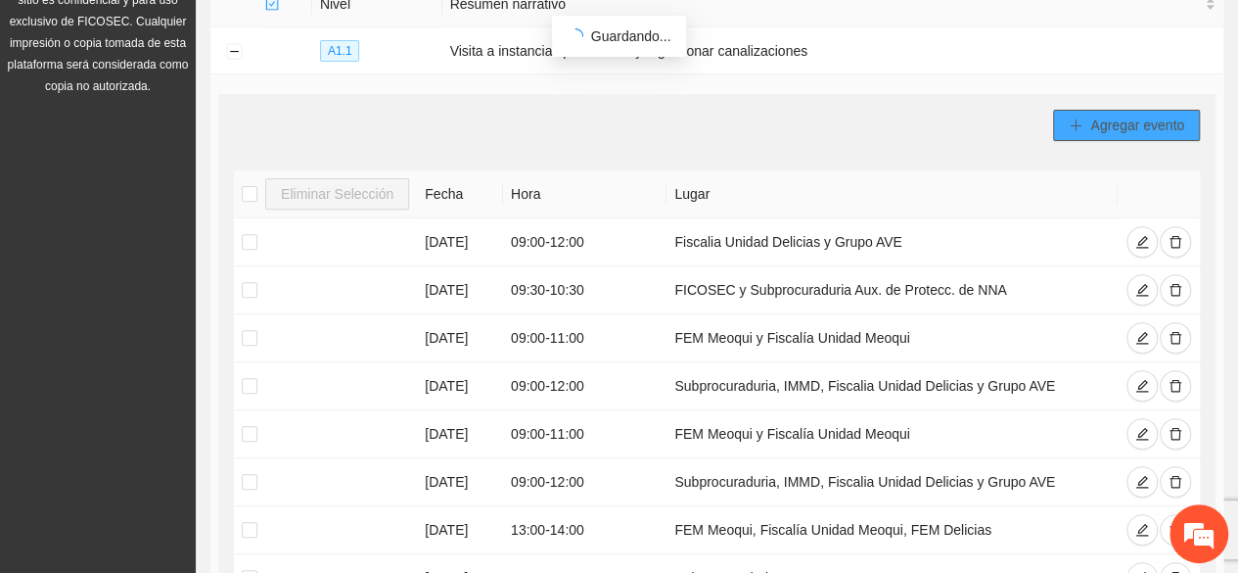
click at [1142, 125] on span "Agregar evento" at bounding box center [1138, 126] width 94 height 22
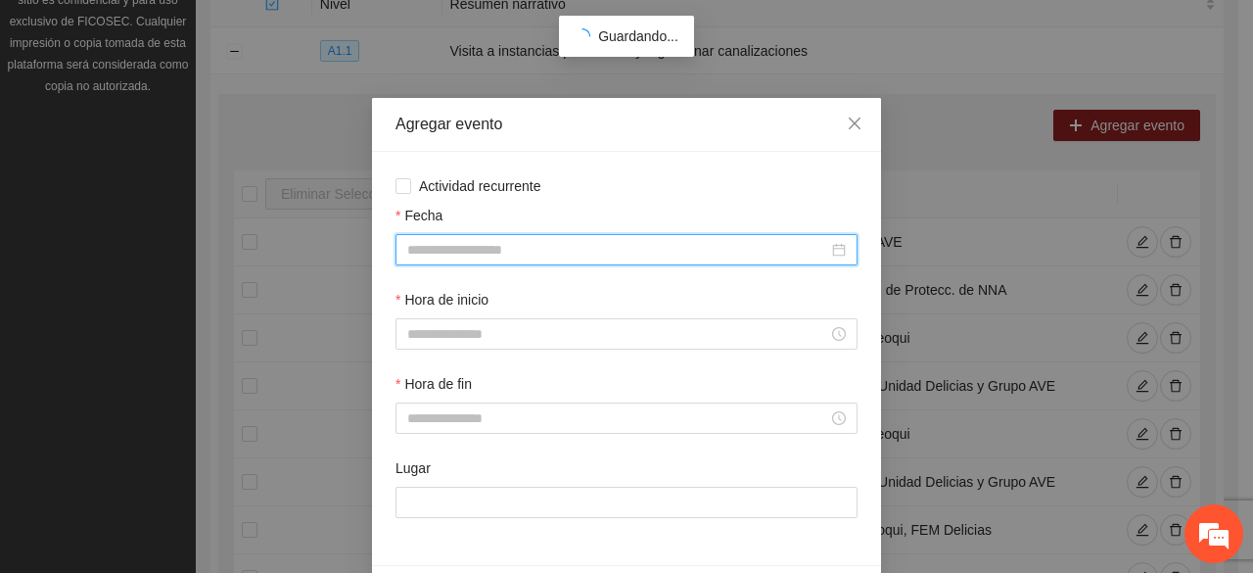
click at [501, 246] on input "Fecha" at bounding box center [617, 250] width 421 height 22
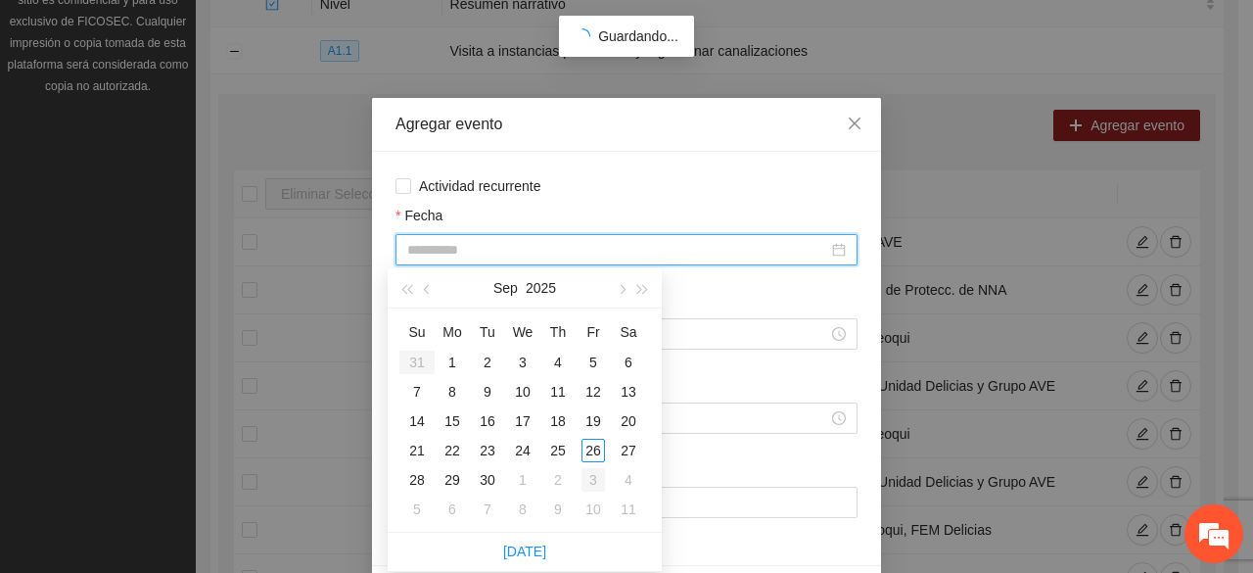
type input "**********"
click at [583, 481] on div "3" at bounding box center [593, 479] width 23 height 23
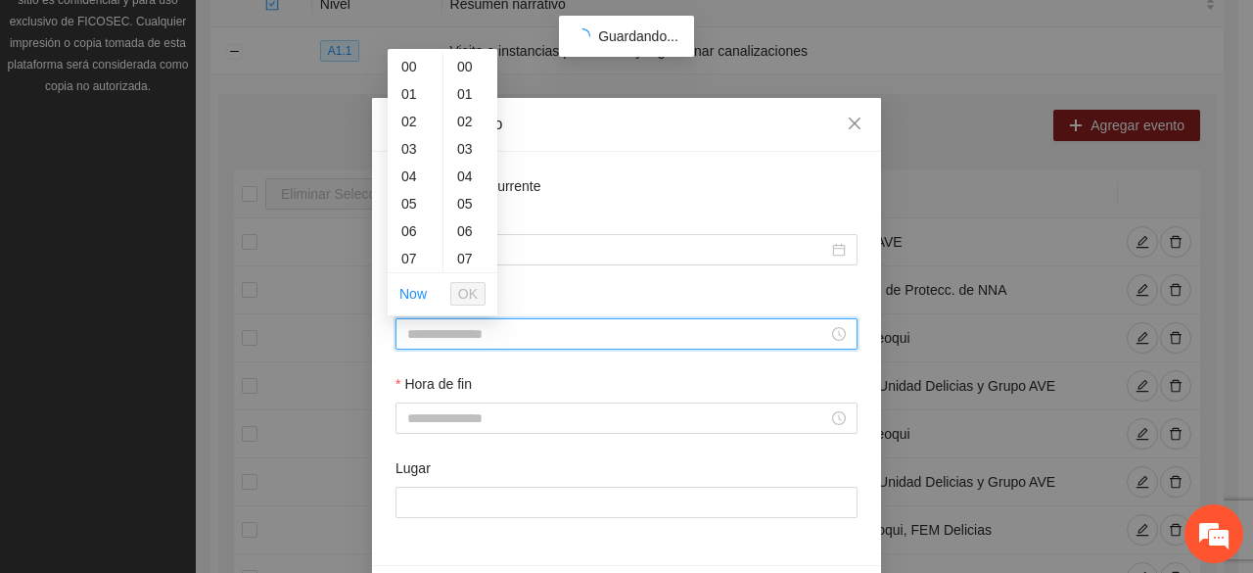
click at [503, 340] on input "Hora de inicio" at bounding box center [617, 334] width 421 height 22
click at [406, 183] on div "10" at bounding box center [415, 183] width 55 height 27
click at [478, 293] on span "OK" at bounding box center [468, 294] width 20 height 22
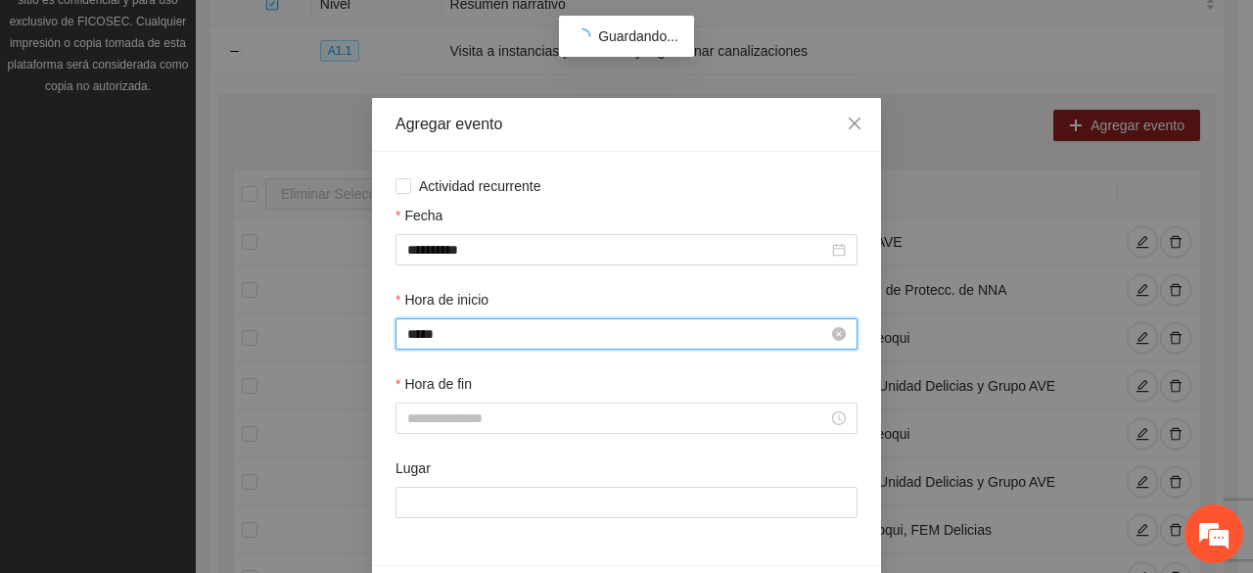
click at [482, 342] on input "*****" at bounding box center [617, 334] width 421 height 22
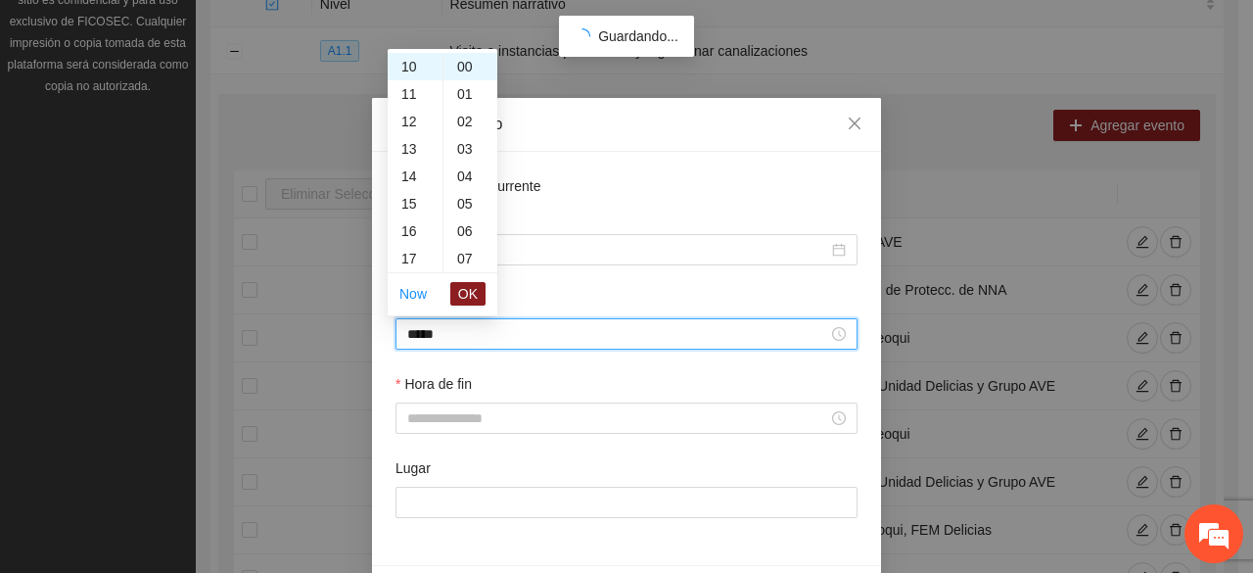
scroll to position [235, 0]
click at [410, 89] on div "09" at bounding box center [415, 78] width 55 height 27
type input "*****"
click at [465, 294] on span "OK" at bounding box center [468, 294] width 20 height 22
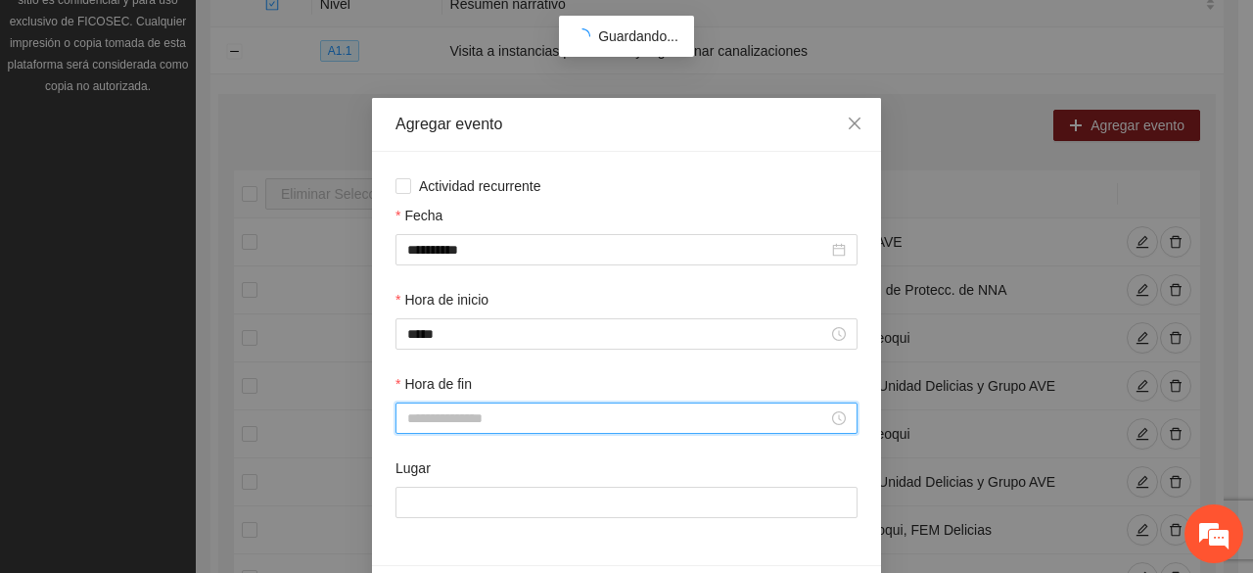
click at [499, 423] on input "Hora de fin" at bounding box center [617, 418] width 421 height 22
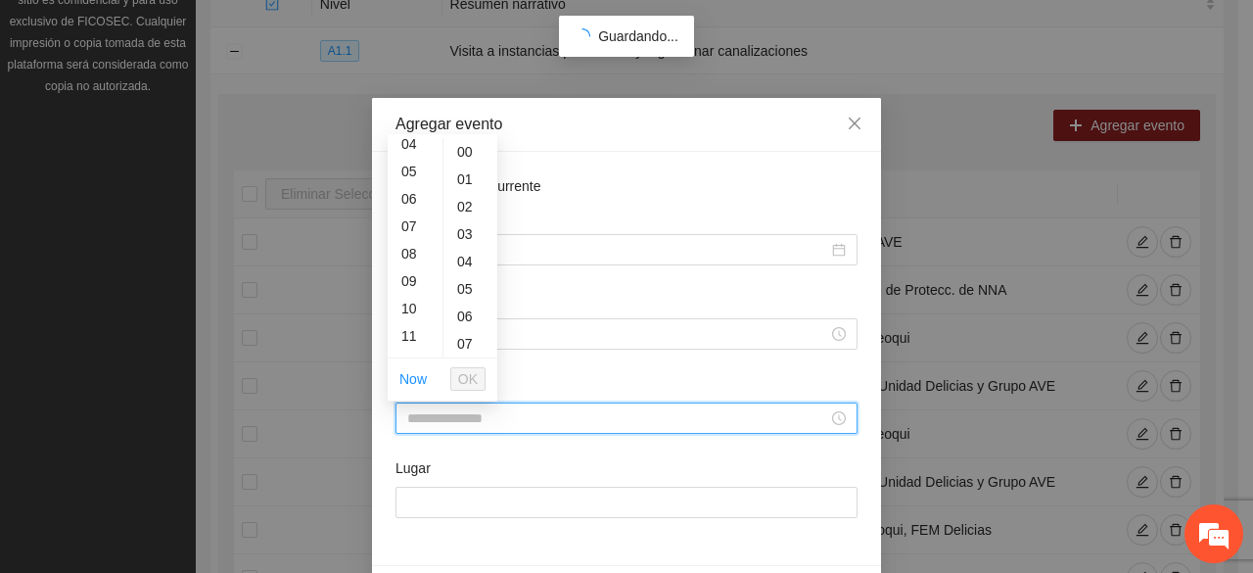
scroll to position [157, 0]
click at [416, 296] on div "11" at bounding box center [415, 296] width 55 height 27
type input "*****"
click at [479, 371] on button "OK" at bounding box center [467, 378] width 35 height 23
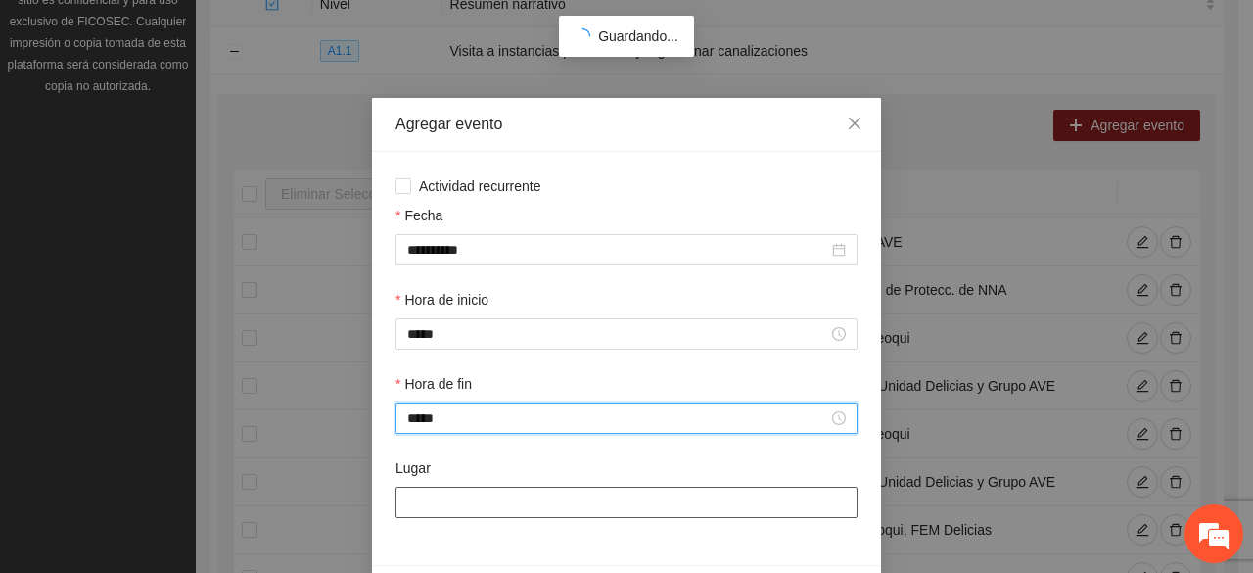
click at [499, 509] on input "Lugar" at bounding box center [627, 502] width 462 height 31
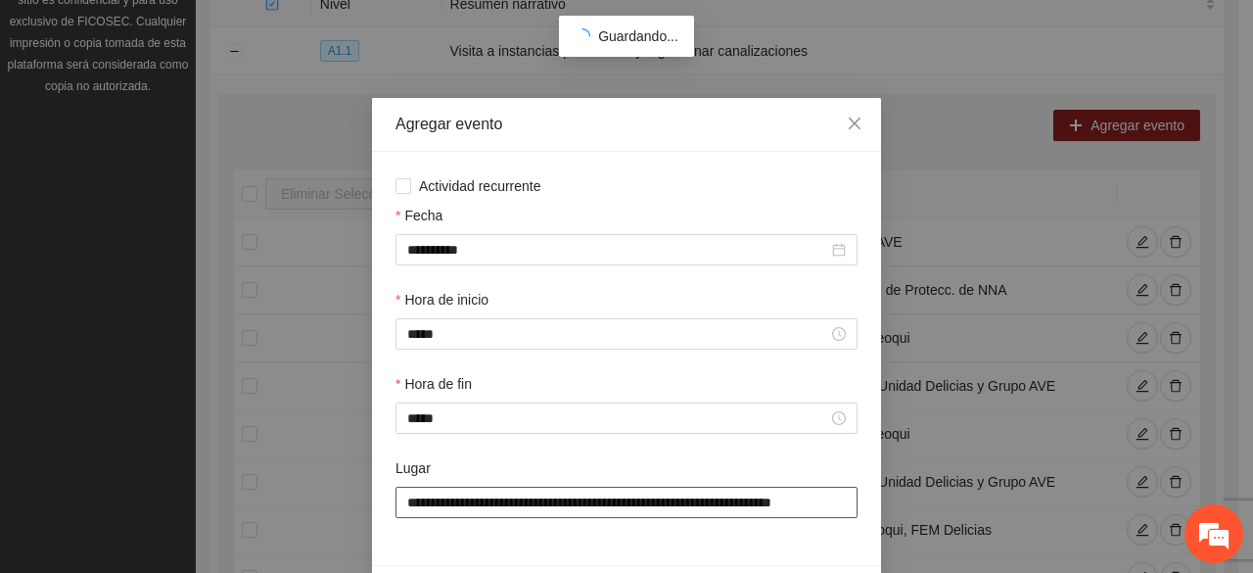
scroll to position [0, 22]
type input "**********"
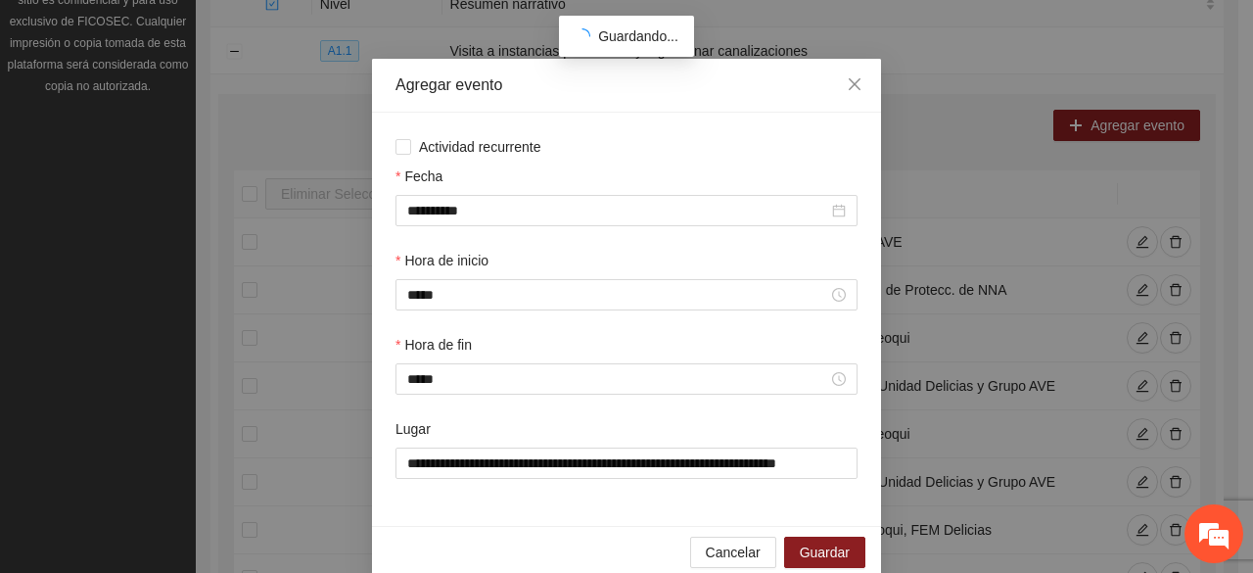
scroll to position [69, 0]
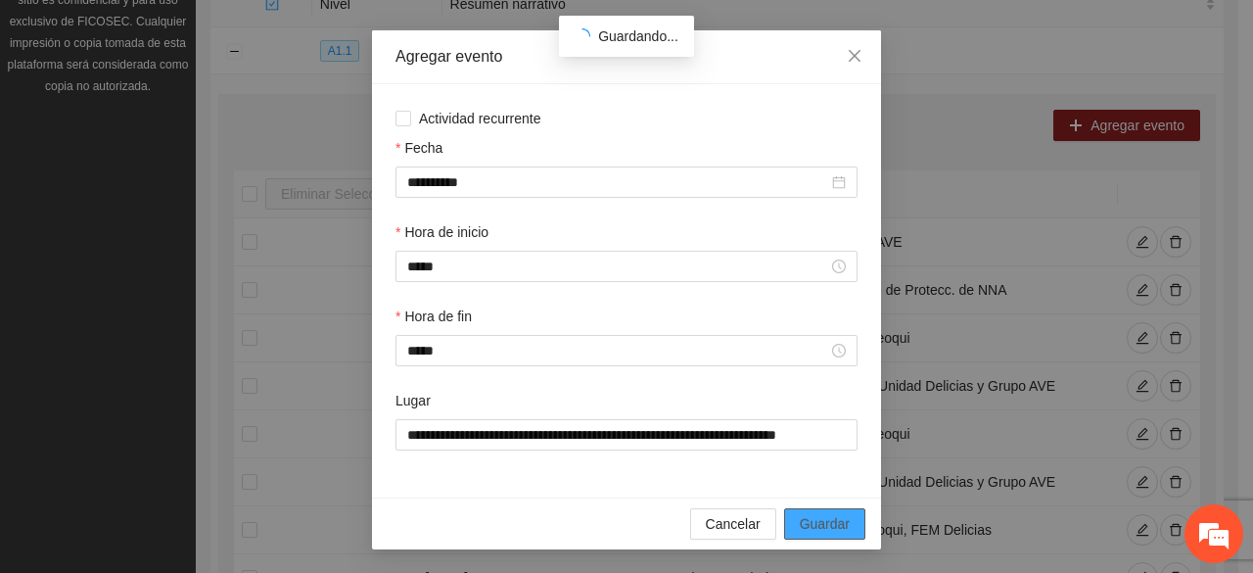
click at [813, 522] on span "Guardar" at bounding box center [825, 524] width 50 height 22
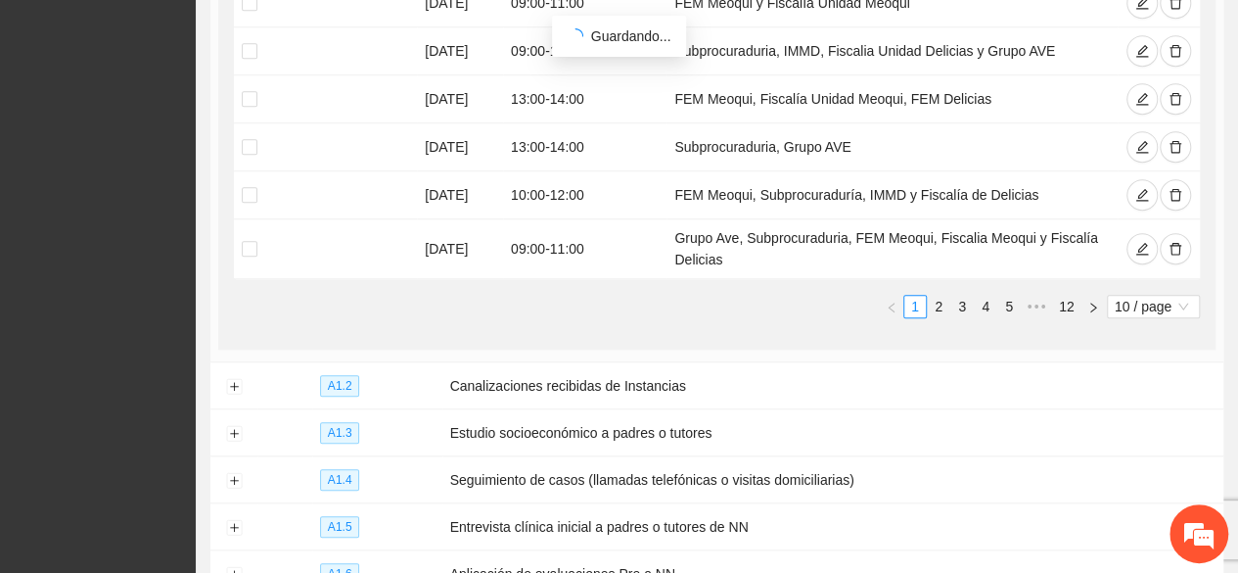
scroll to position [744, 0]
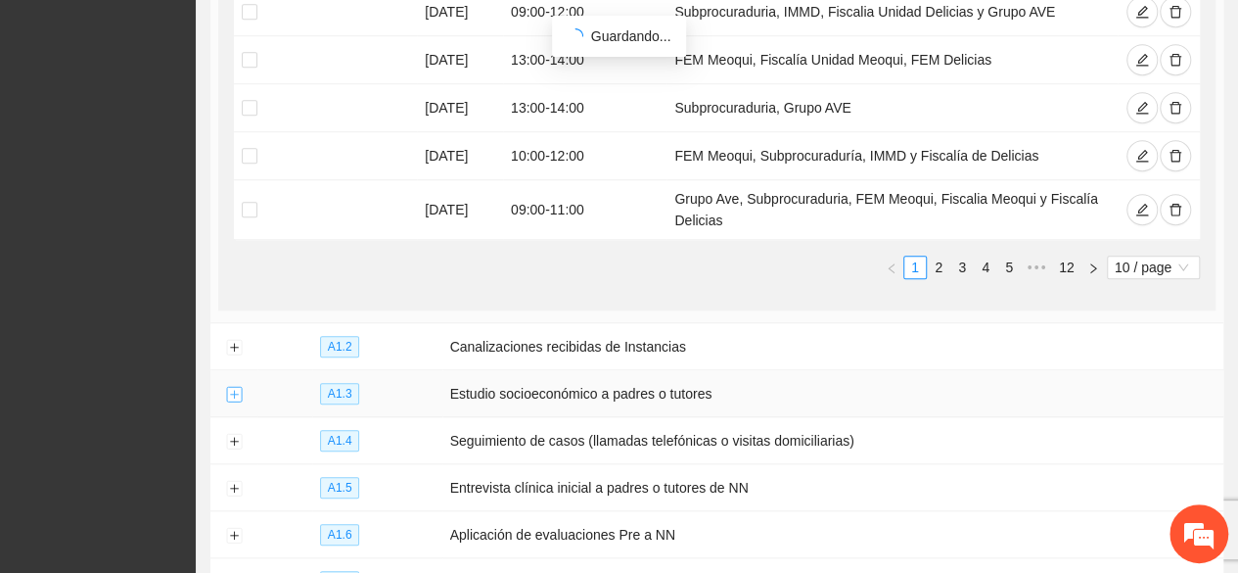
click at [233, 387] on button "Expand row" at bounding box center [234, 395] width 16 height 16
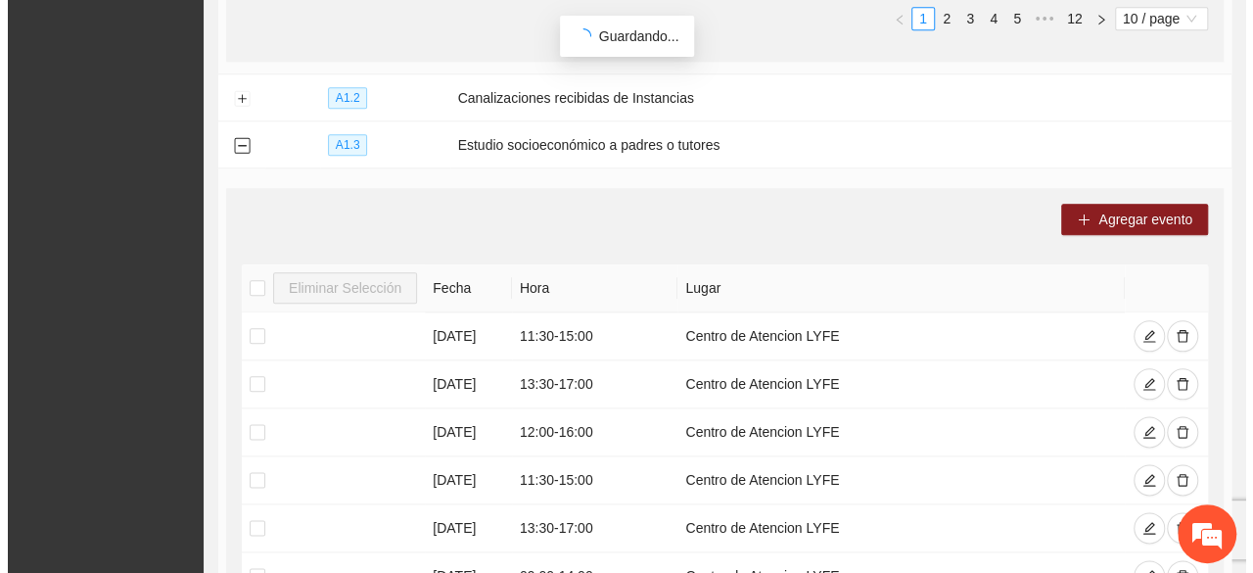
scroll to position [954, 0]
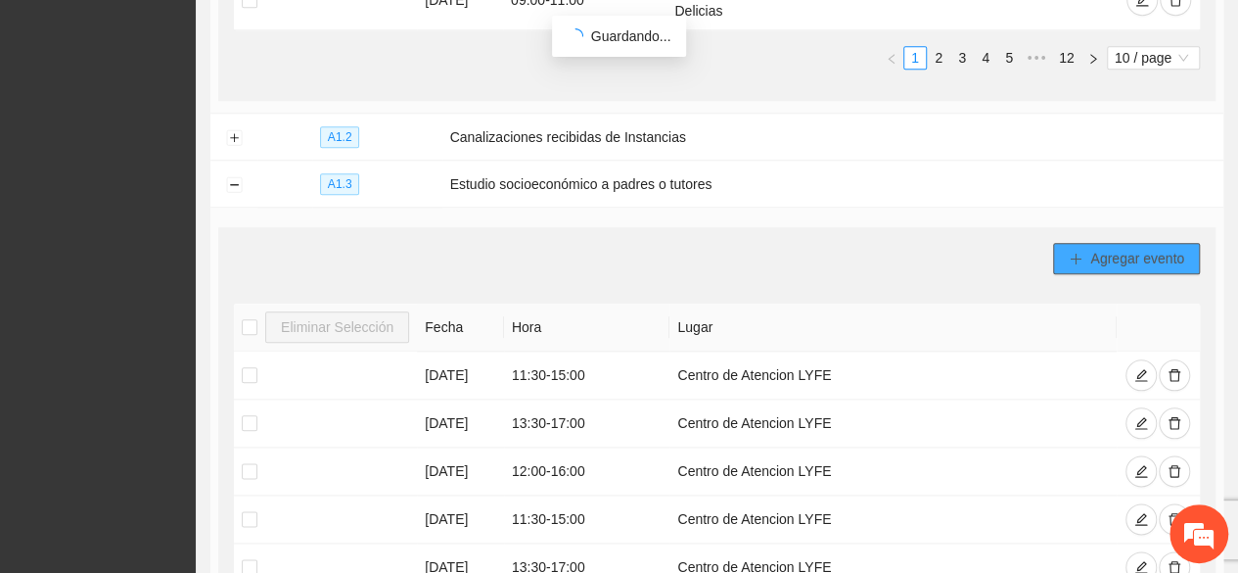
click at [1089, 248] on button "Agregar evento" at bounding box center [1126, 258] width 147 height 31
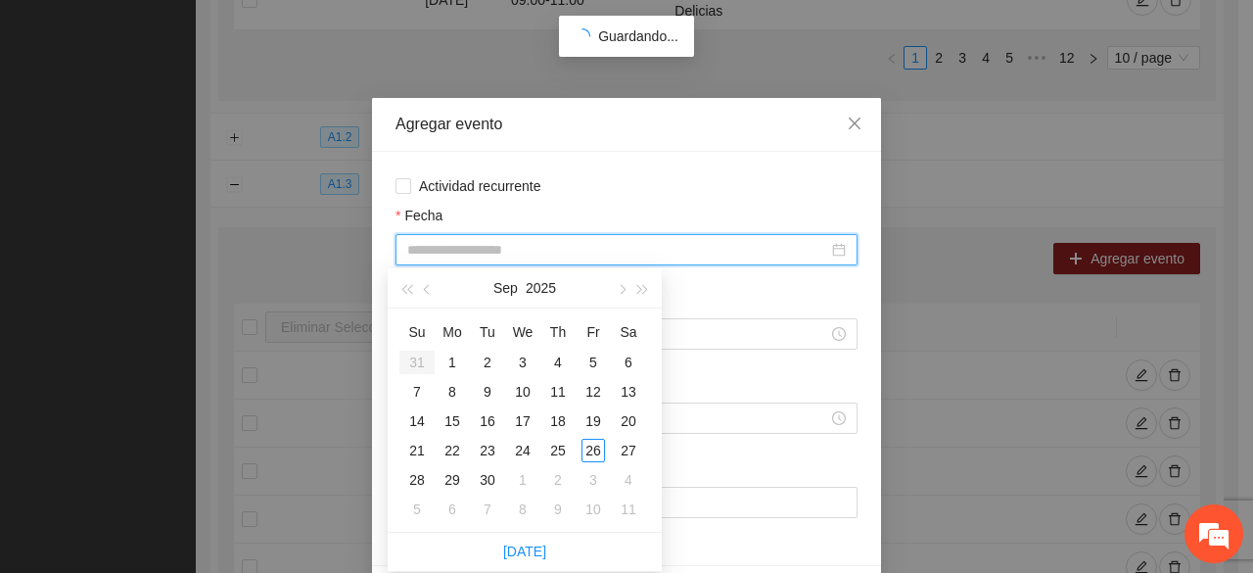
click at [533, 257] on input "Fecha" at bounding box center [617, 250] width 421 height 22
type input "**********"
click at [595, 484] on div "3" at bounding box center [593, 479] width 23 height 23
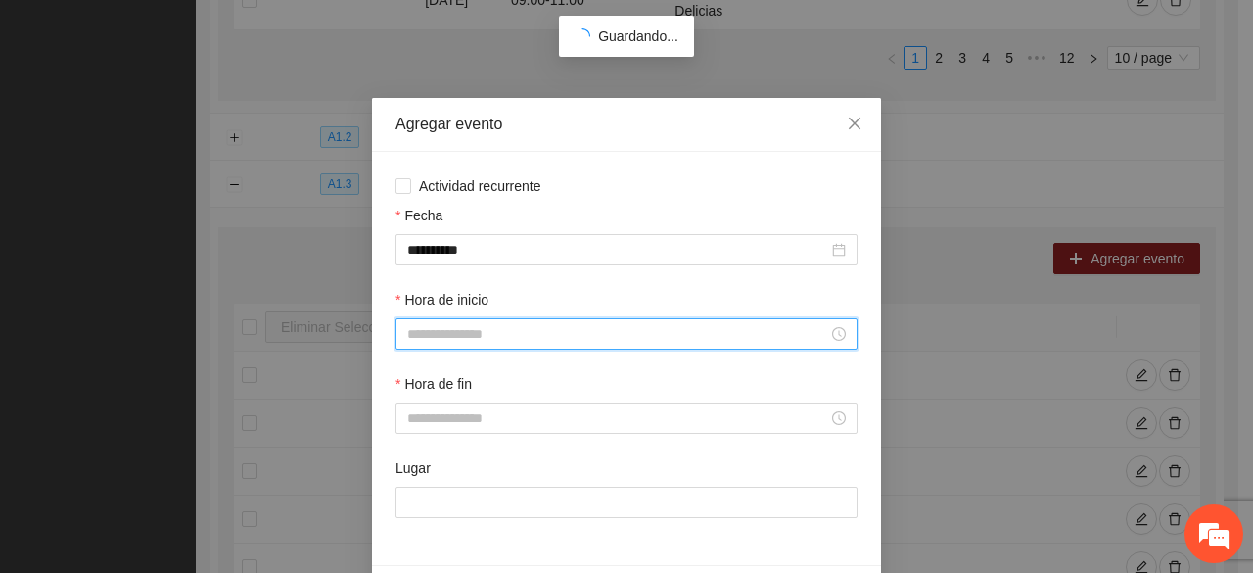
click at [443, 344] on input "Hora de inicio" at bounding box center [617, 334] width 421 height 22
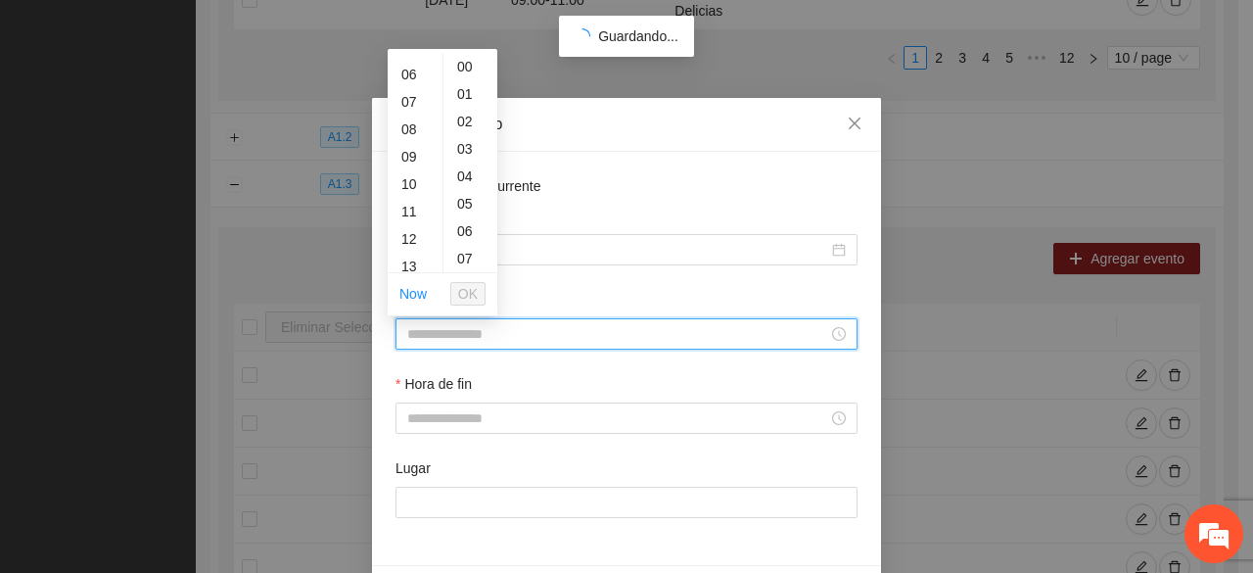
scroll to position [196, 0]
click at [411, 203] on div "12" at bounding box center [415, 199] width 55 height 27
type input "*****"
click at [470, 285] on span "OK" at bounding box center [468, 294] width 20 height 22
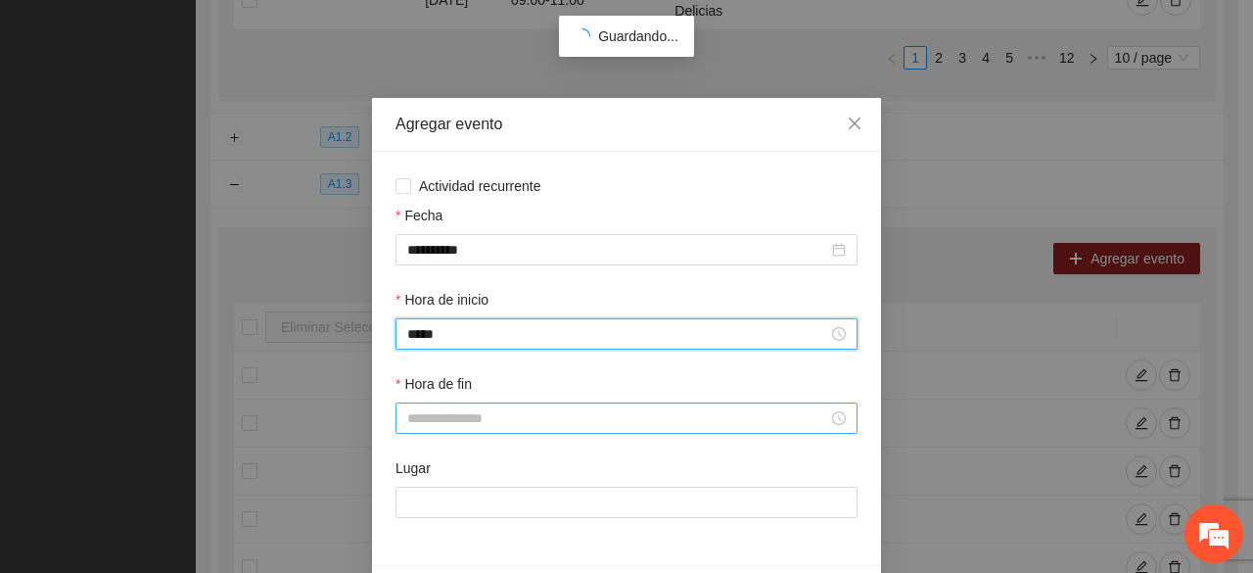
click at [497, 410] on input "Hora de fin" at bounding box center [617, 418] width 421 height 22
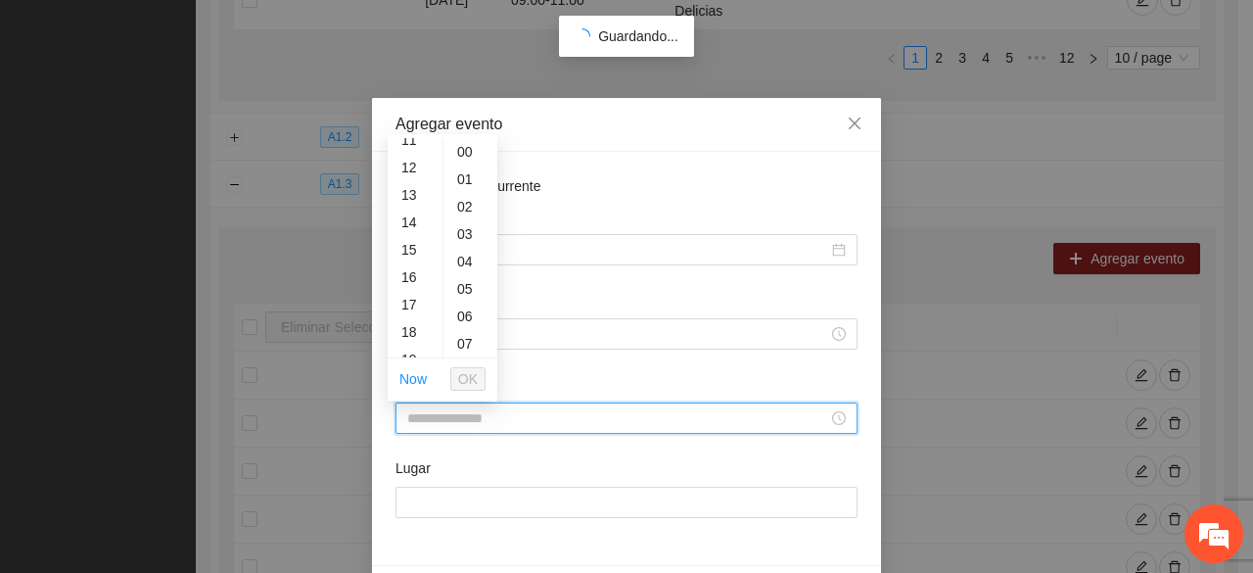
scroll to position [352, 0]
click at [409, 209] on div "15" at bounding box center [415, 210] width 55 height 27
type input "*****"
click at [472, 382] on span "OK" at bounding box center [468, 379] width 20 height 22
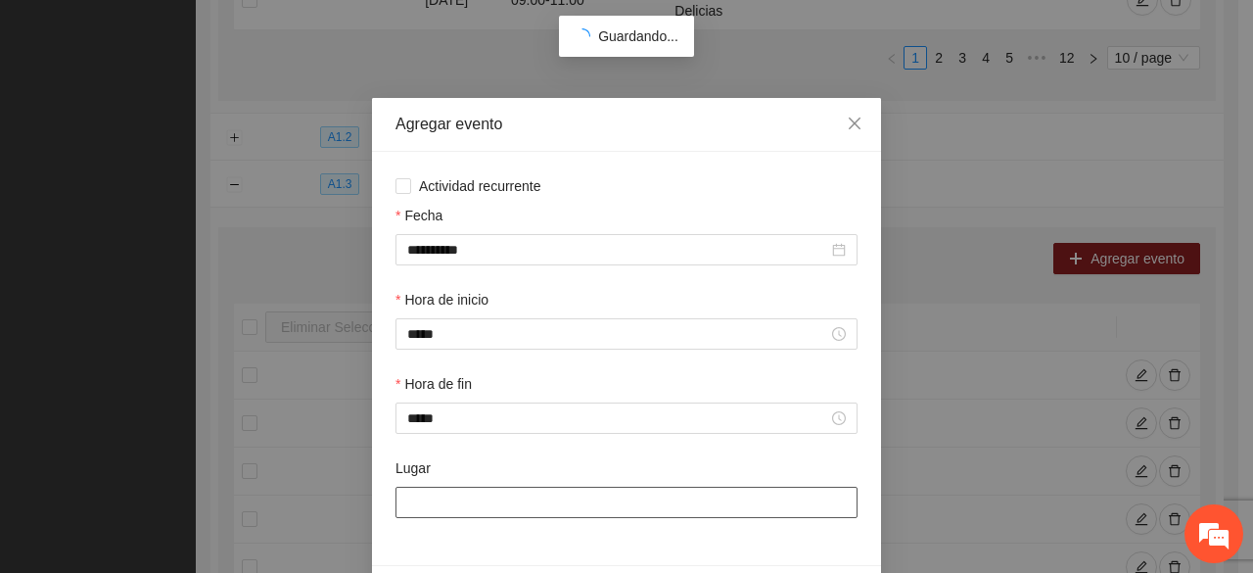
click at [563, 500] on input "Lugar" at bounding box center [627, 502] width 462 height 31
type input "**********"
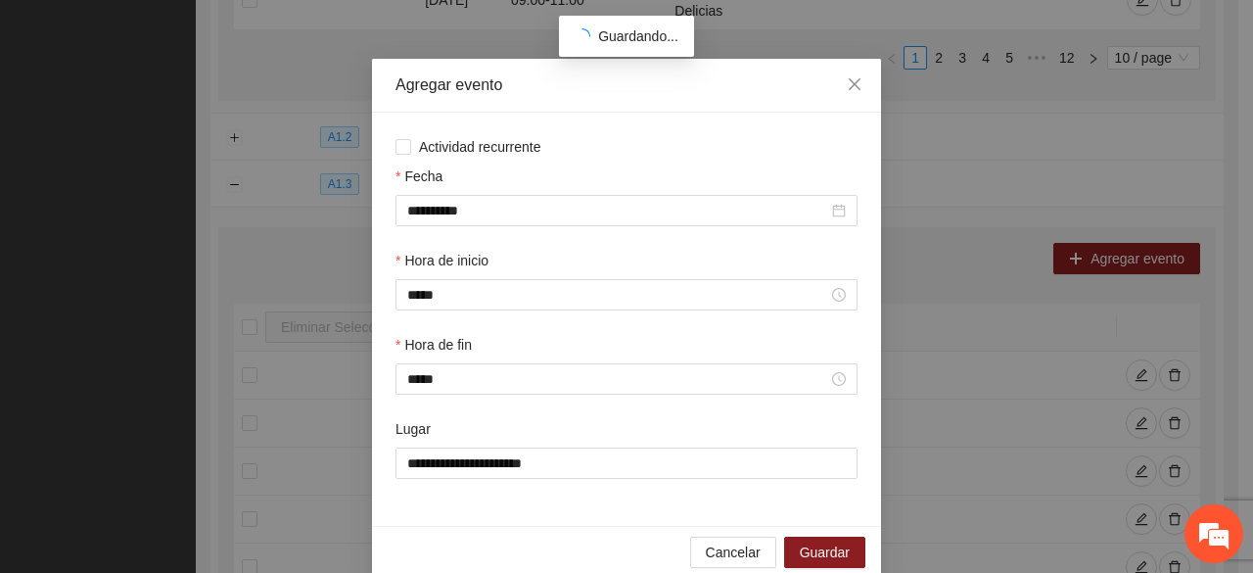
scroll to position [69, 0]
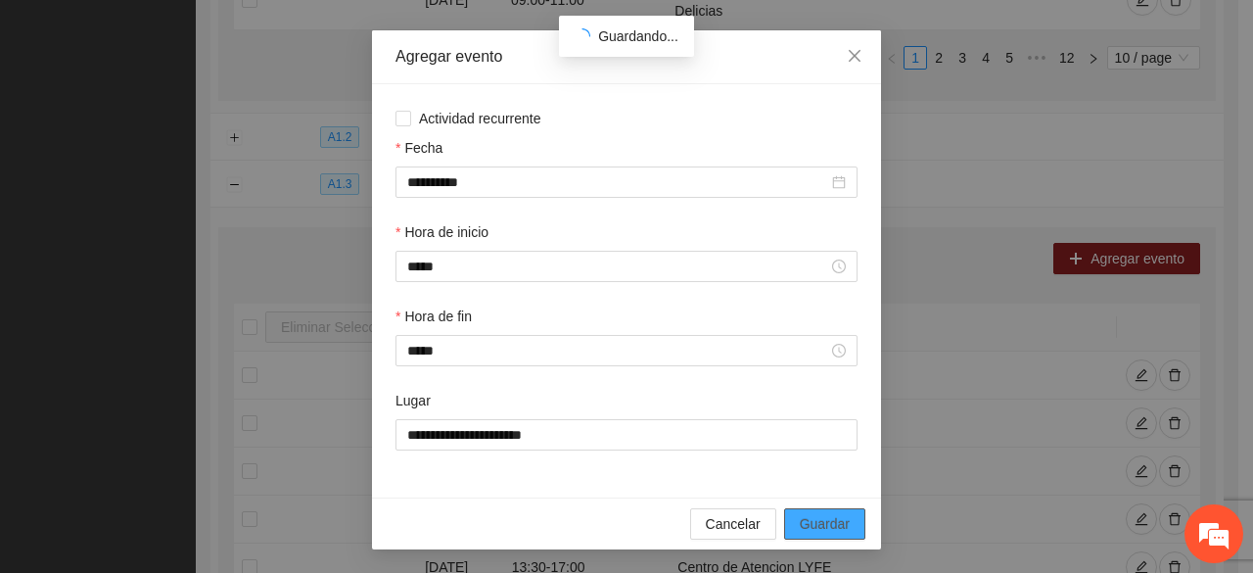
click at [833, 522] on span "Guardar" at bounding box center [825, 524] width 50 height 22
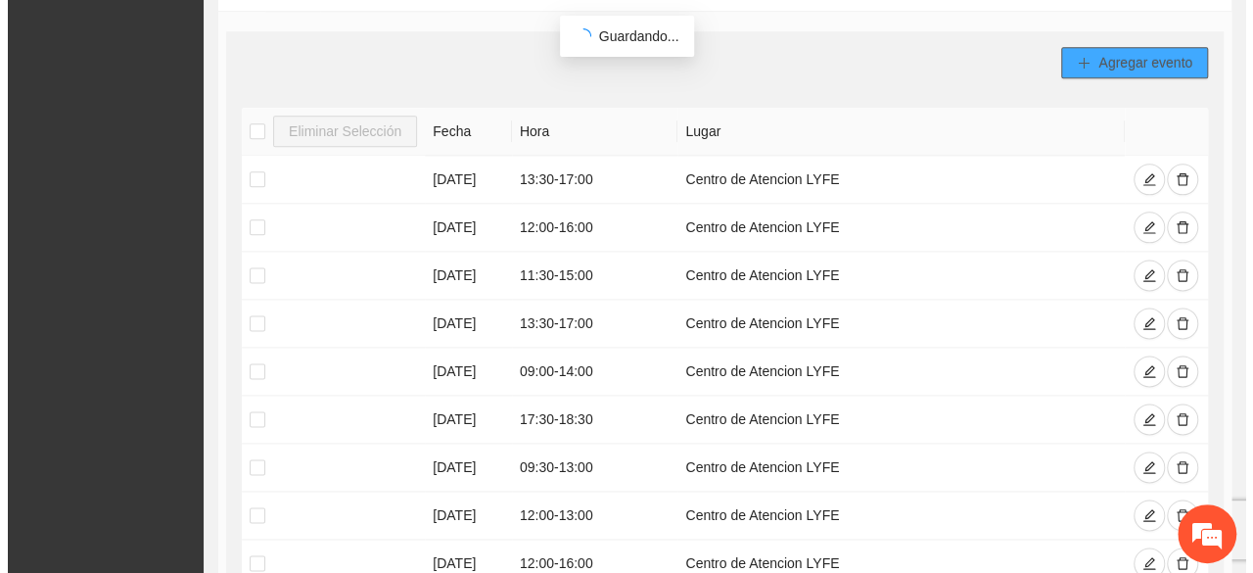
scroll to position [1110, 0]
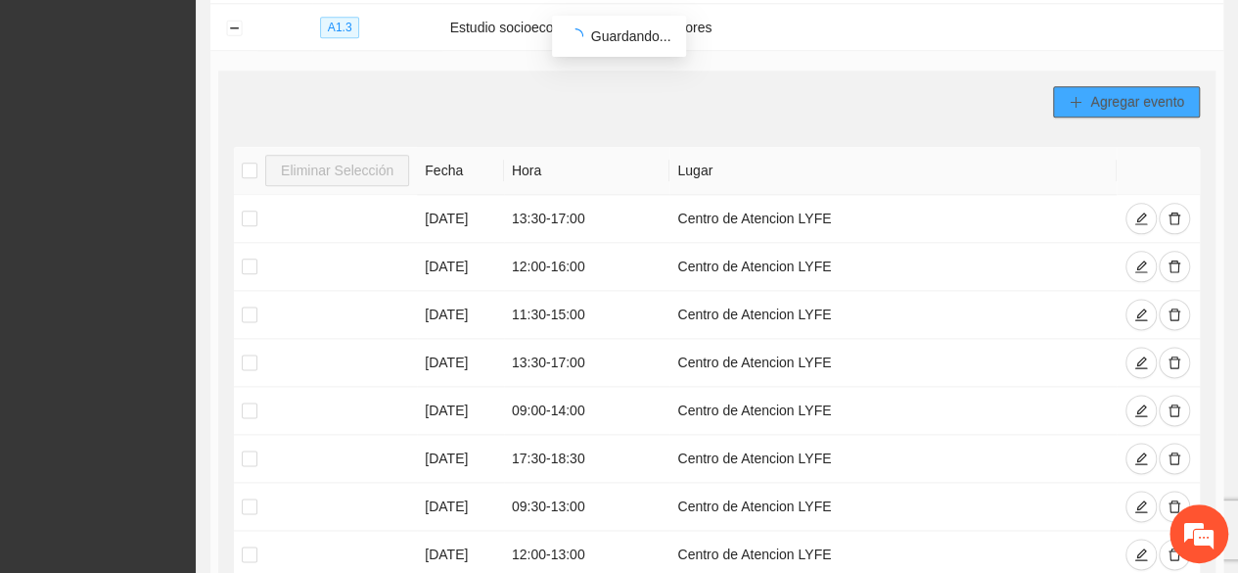
click at [1111, 92] on span "Agregar evento" at bounding box center [1138, 102] width 94 height 22
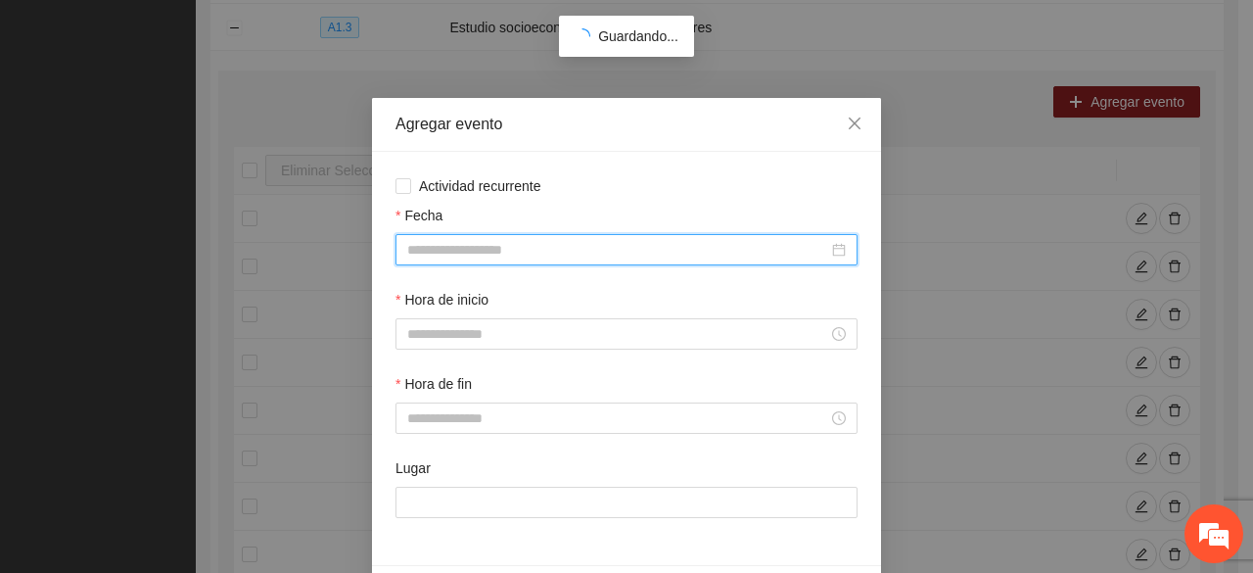
click at [445, 240] on input "Fecha" at bounding box center [617, 250] width 421 height 22
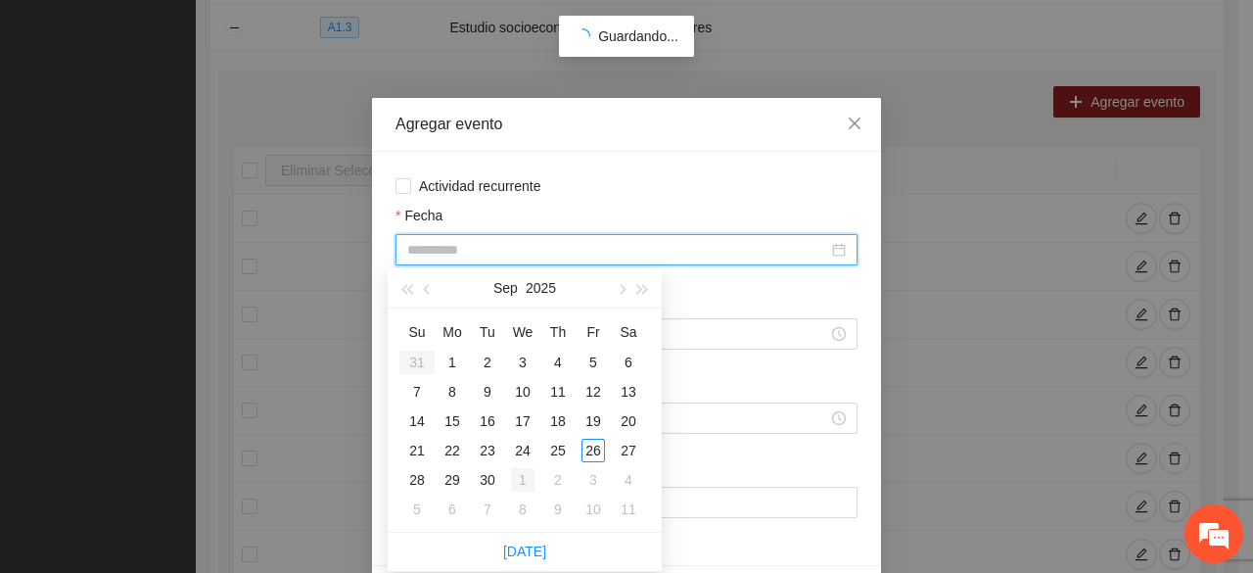
type input "**********"
click at [520, 481] on div "1" at bounding box center [522, 479] width 23 height 23
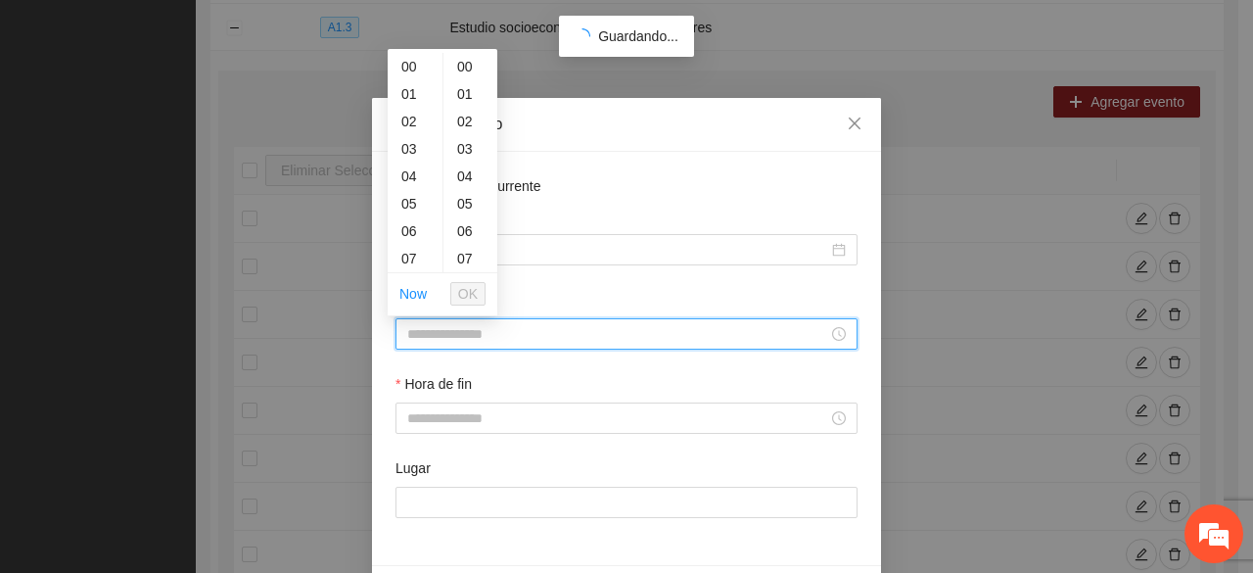
click at [572, 334] on input "Hora de inicio" at bounding box center [617, 334] width 421 height 22
click at [407, 172] on div "14" at bounding box center [415, 176] width 55 height 27
type input "*****"
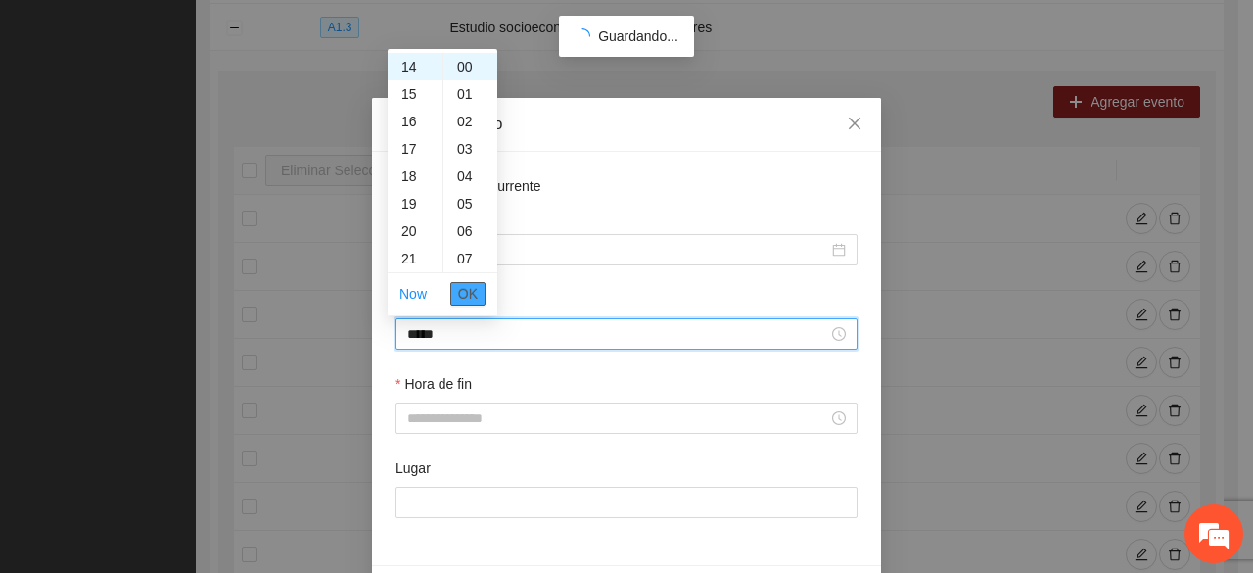
click at [473, 295] on span "OK" at bounding box center [468, 294] width 20 height 22
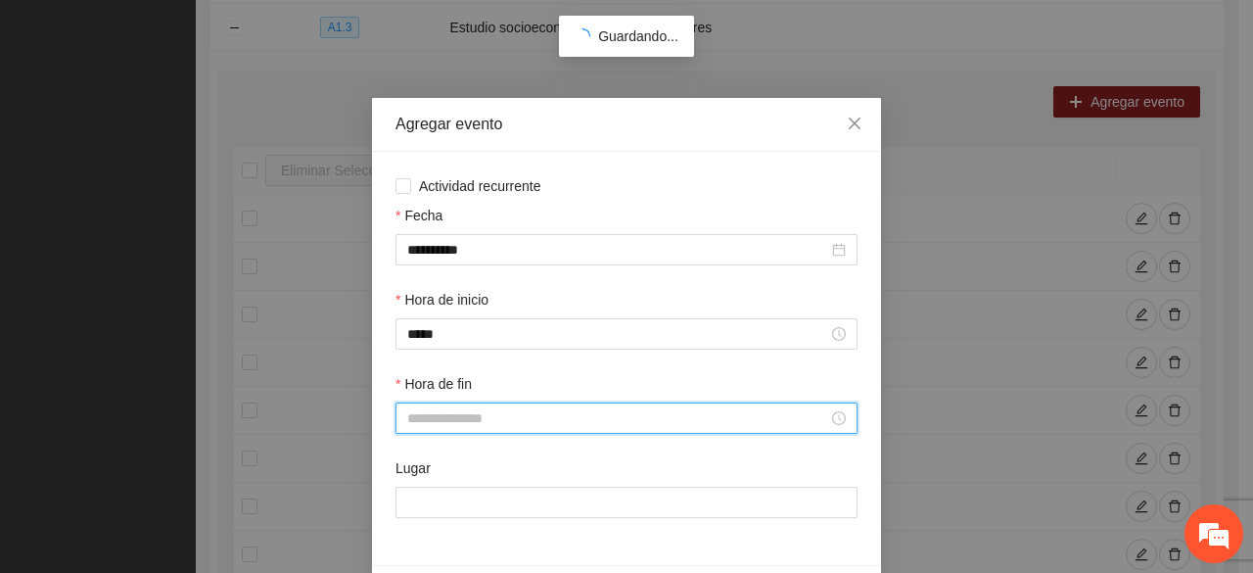
click at [466, 422] on input "Hora de fin" at bounding box center [617, 418] width 421 height 22
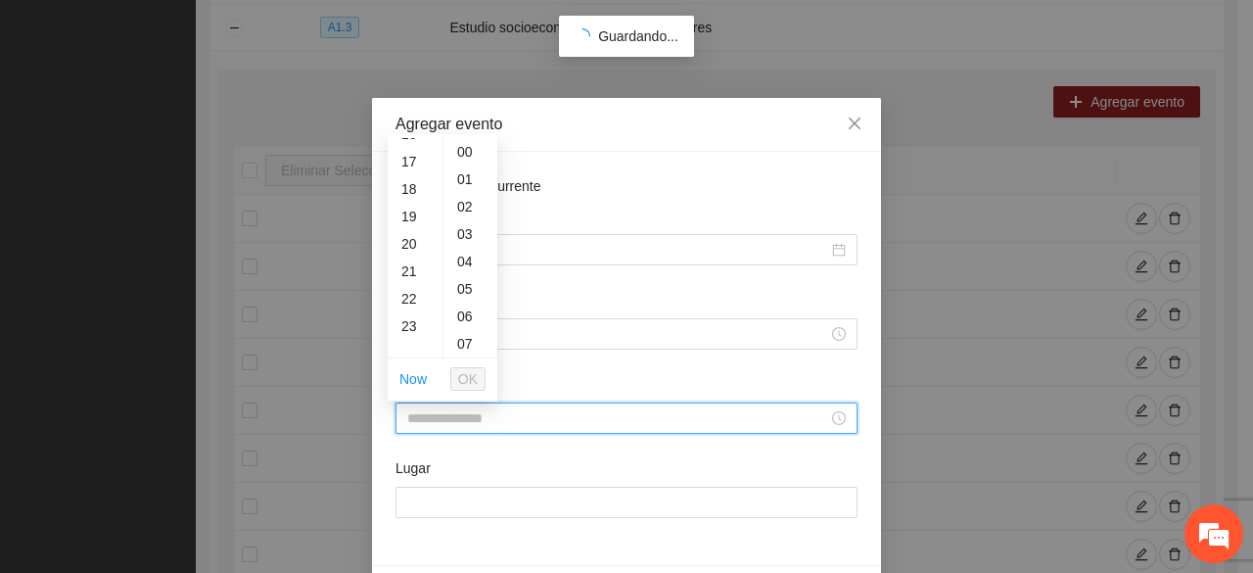
scroll to position [417, 0]
click at [409, 171] on div "16" at bounding box center [415, 173] width 55 height 27
type input "*****"
click at [461, 374] on span "OK" at bounding box center [468, 379] width 20 height 22
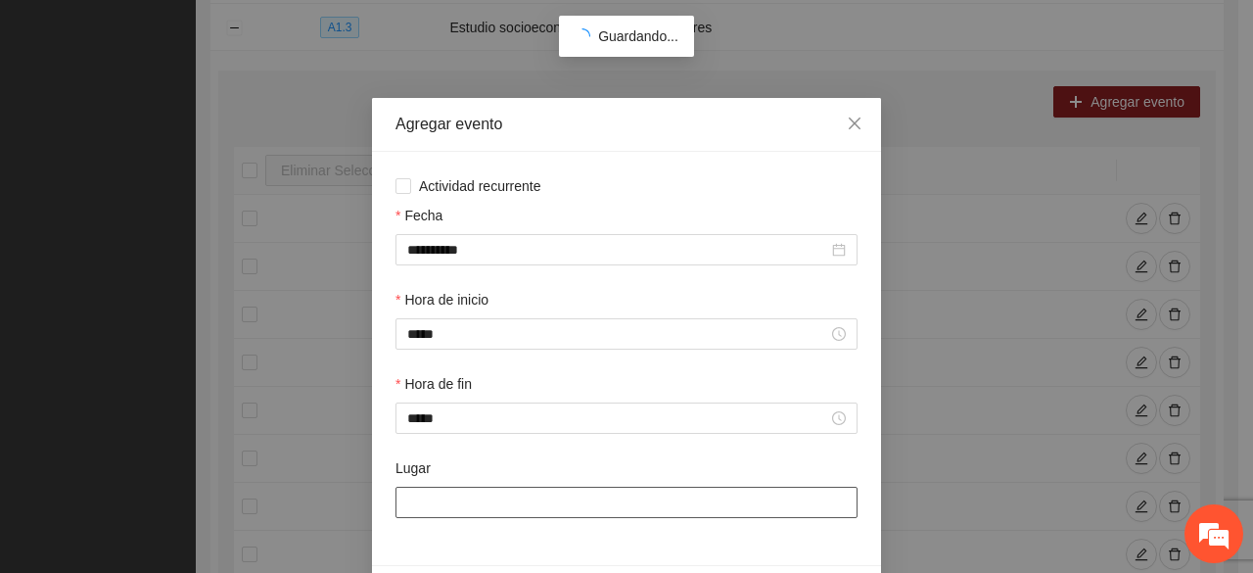
click at [469, 493] on input "Lugar" at bounding box center [627, 502] width 462 height 31
type input "**********"
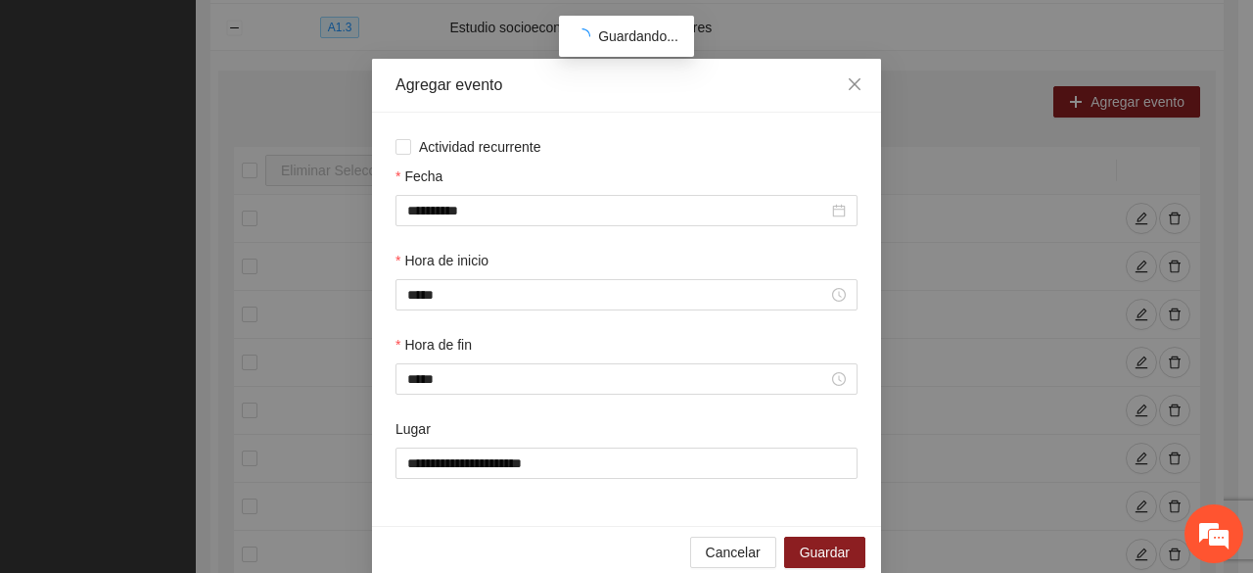
scroll to position [69, 0]
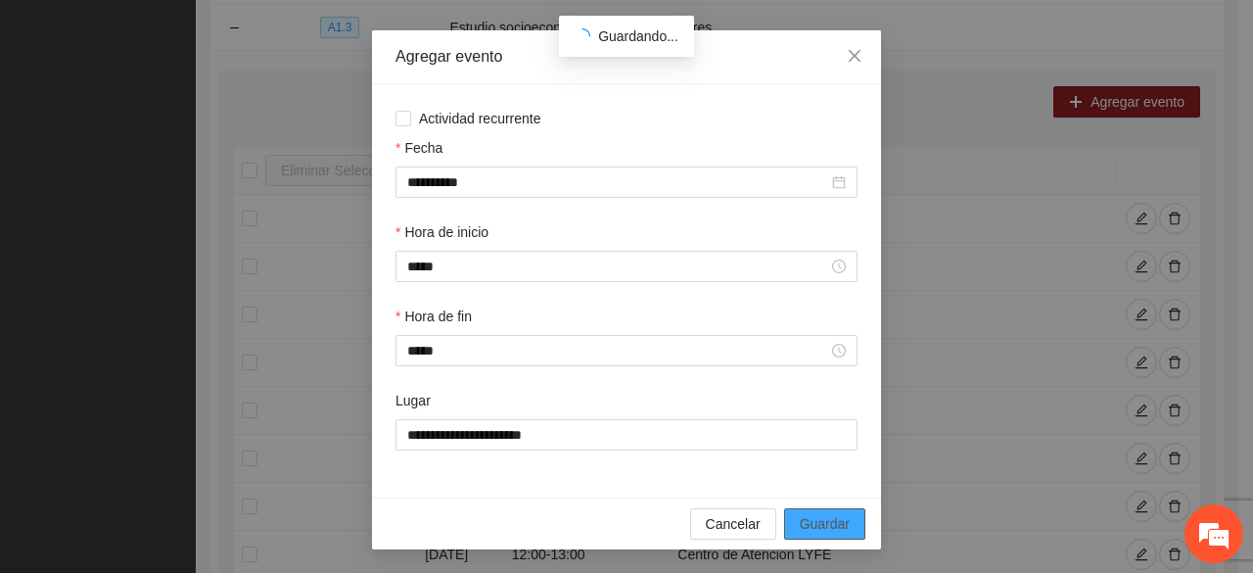
click at [819, 524] on span "Guardar" at bounding box center [825, 524] width 50 height 22
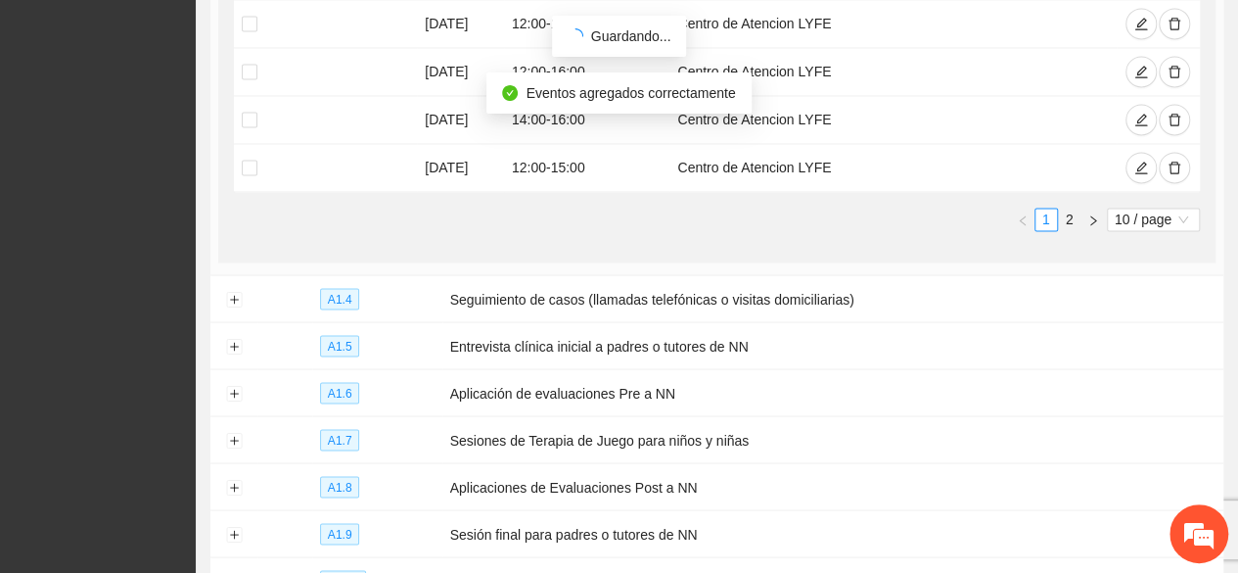
scroll to position [1645, 0]
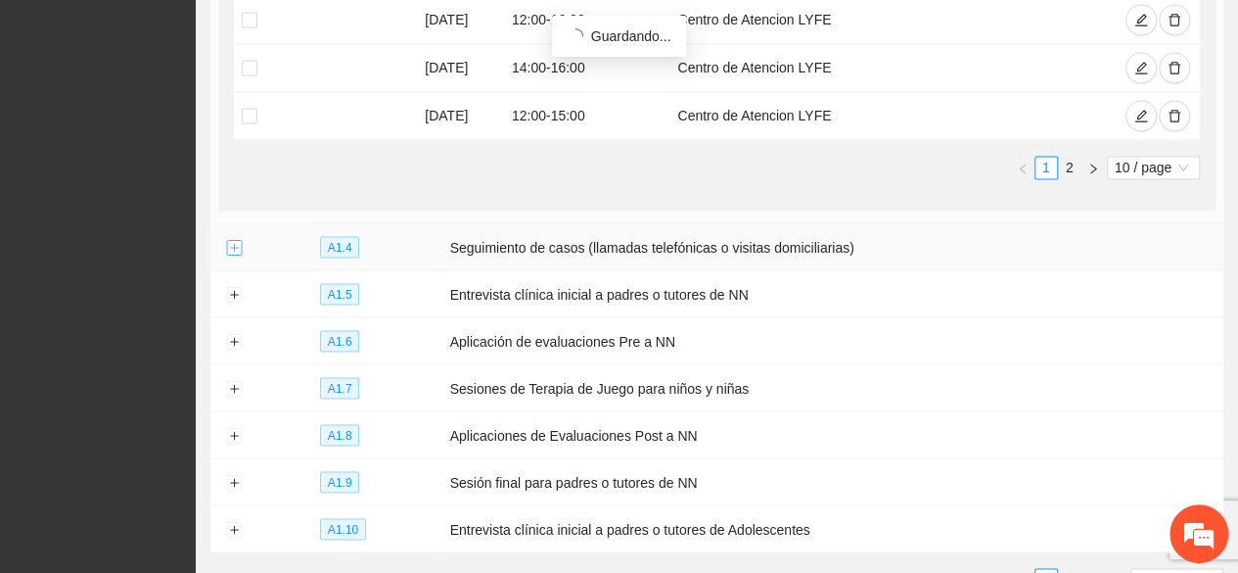
click at [231, 240] on button "Expand row" at bounding box center [234, 248] width 16 height 16
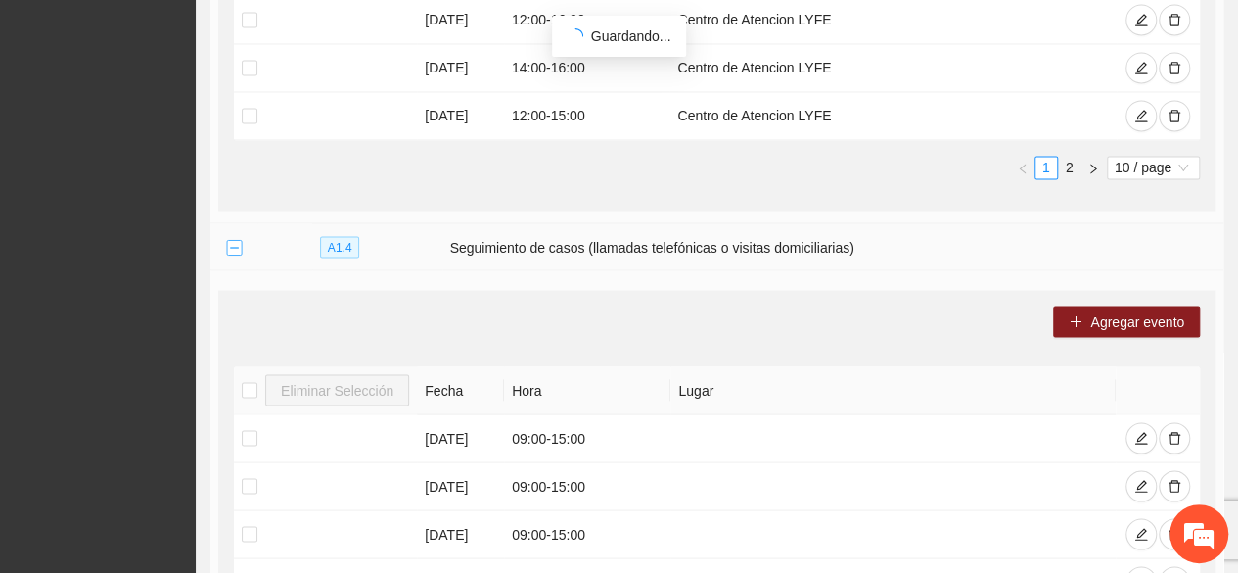
click at [230, 240] on button "Collapse row" at bounding box center [234, 248] width 16 height 16
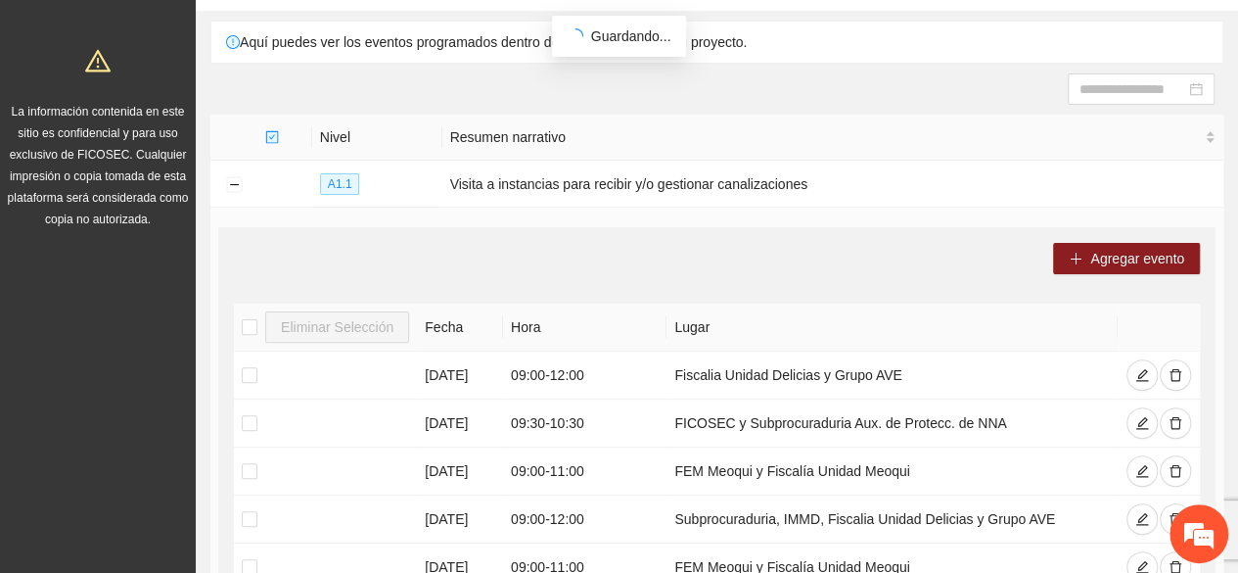
scroll to position [0, 0]
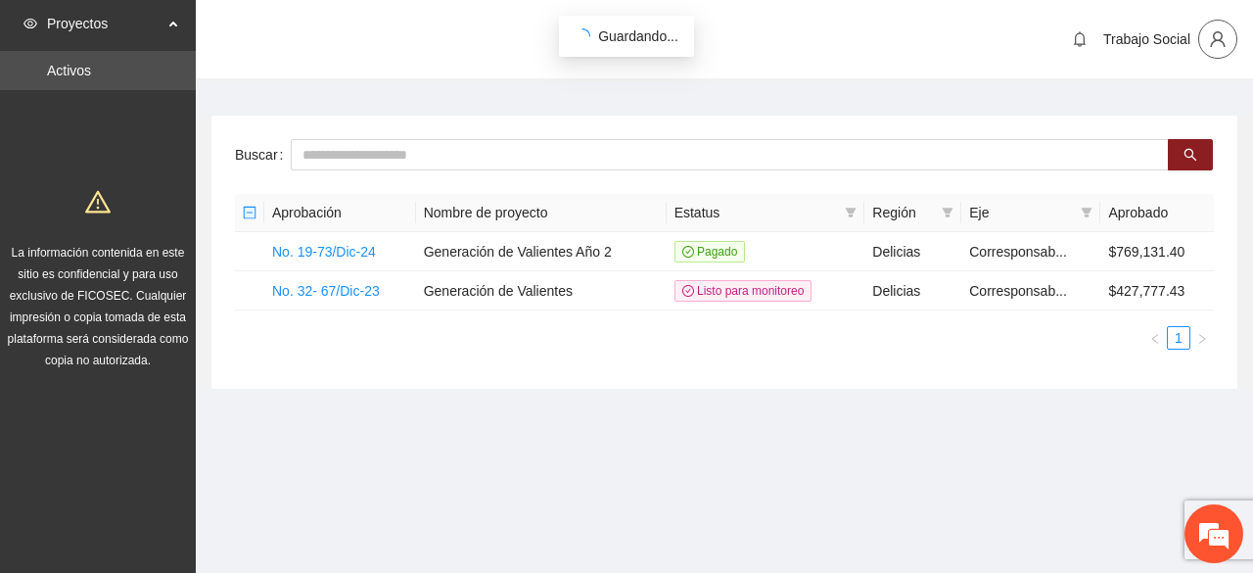
click at [1227, 42] on span "user" at bounding box center [1217, 39] width 37 height 18
click at [1152, 122] on span "Cerrar sesión" at bounding box center [1166, 114] width 123 height 22
